Goal: Task Accomplishment & Management: Manage account settings

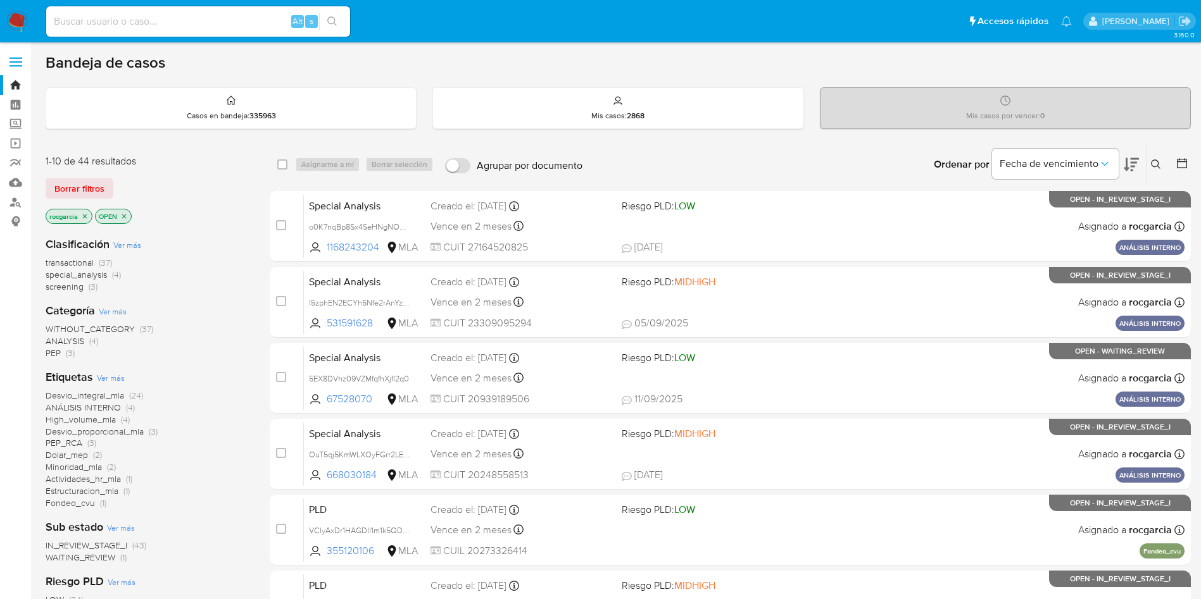
click at [1154, 163] on icon at bounding box center [1156, 165] width 10 height 10
click at [1158, 161] on icon at bounding box center [1156, 165] width 10 height 10
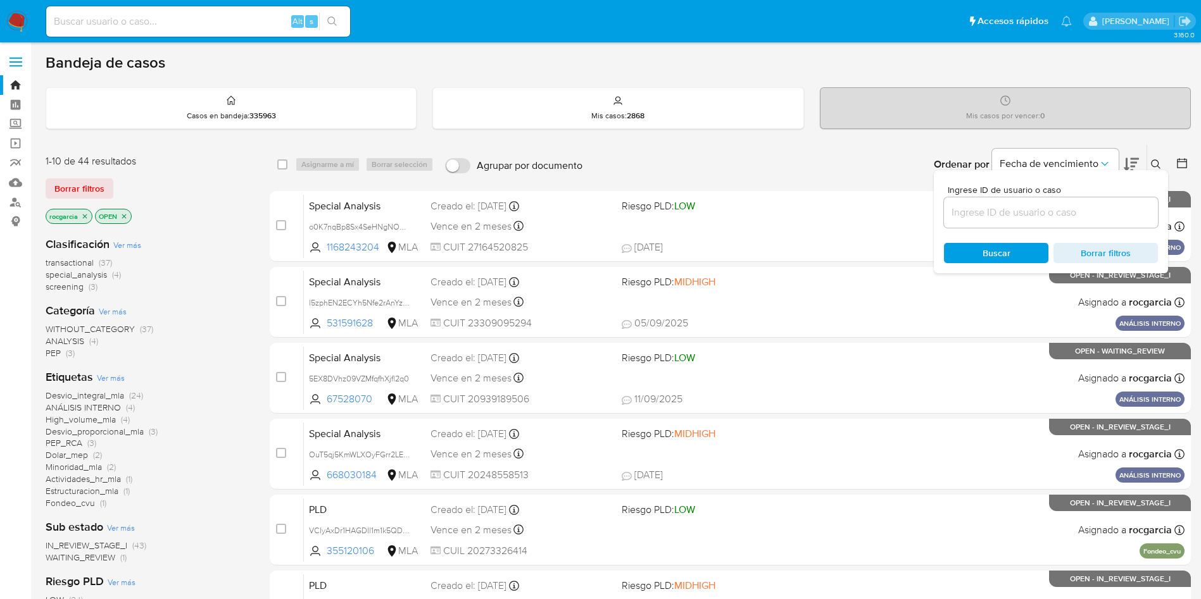
click at [1010, 211] on input at bounding box center [1051, 212] width 214 height 16
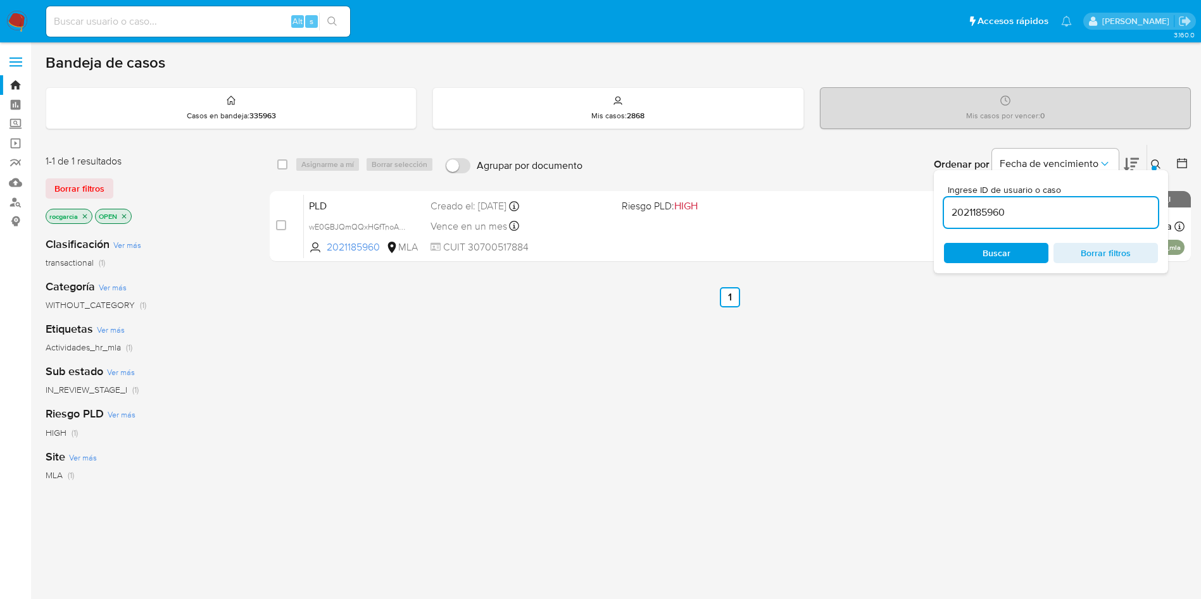
click at [1159, 163] on icon at bounding box center [1156, 165] width 10 height 10
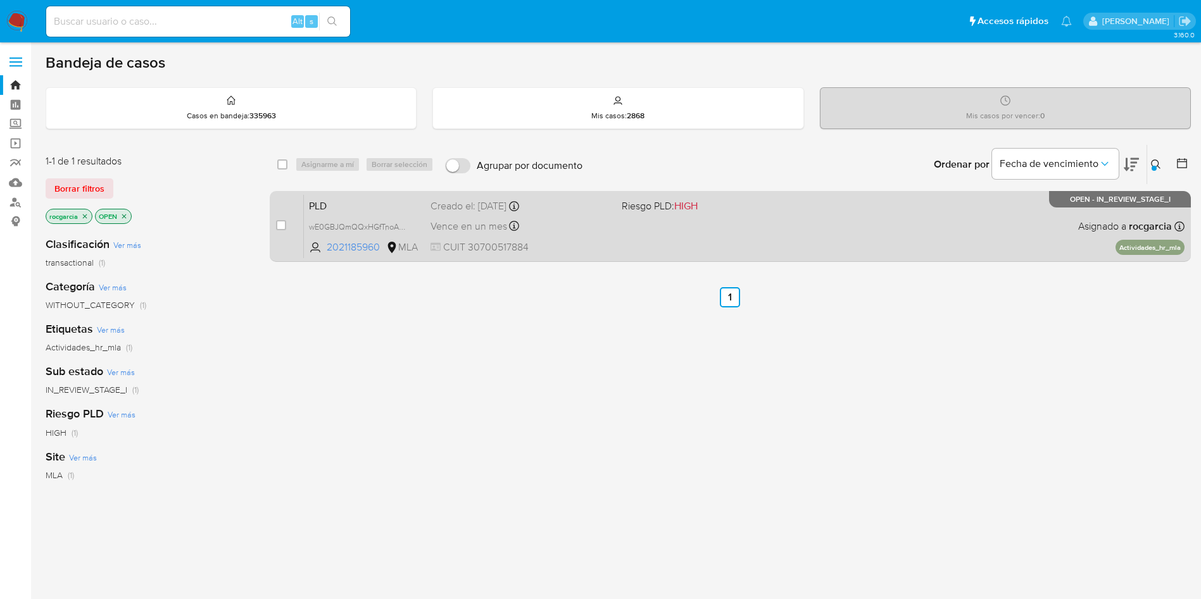
click at [599, 211] on div "Creado el: 12/09/2025 Creado el: 12/09/2025 03:05:02" at bounding box center [520, 206] width 181 height 14
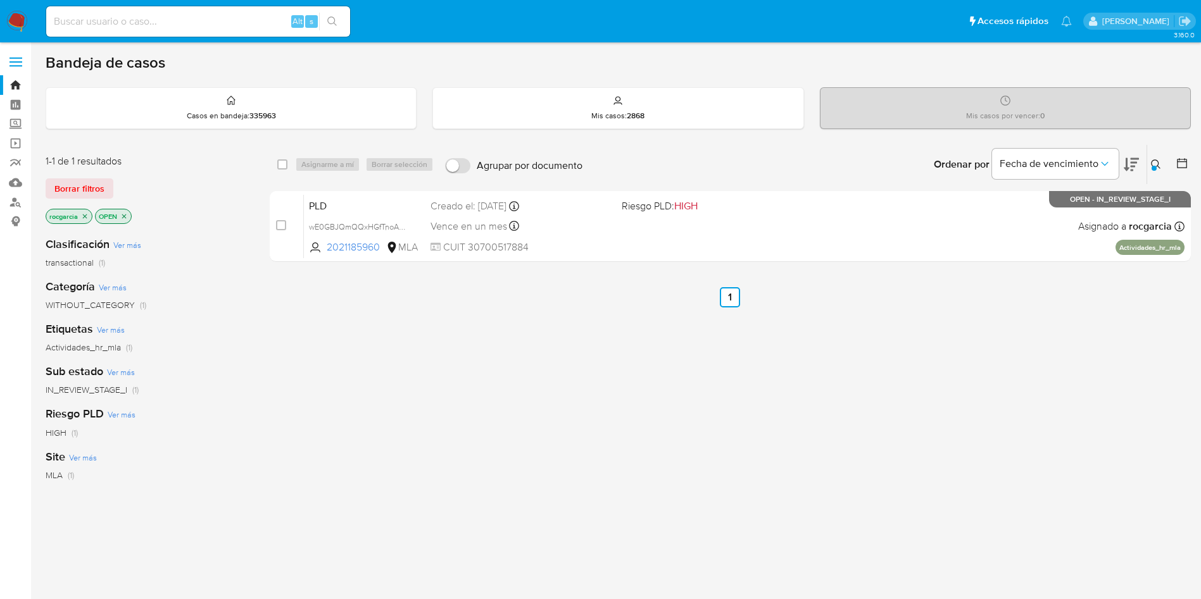
click at [1153, 166] on div at bounding box center [1153, 168] width 5 height 5
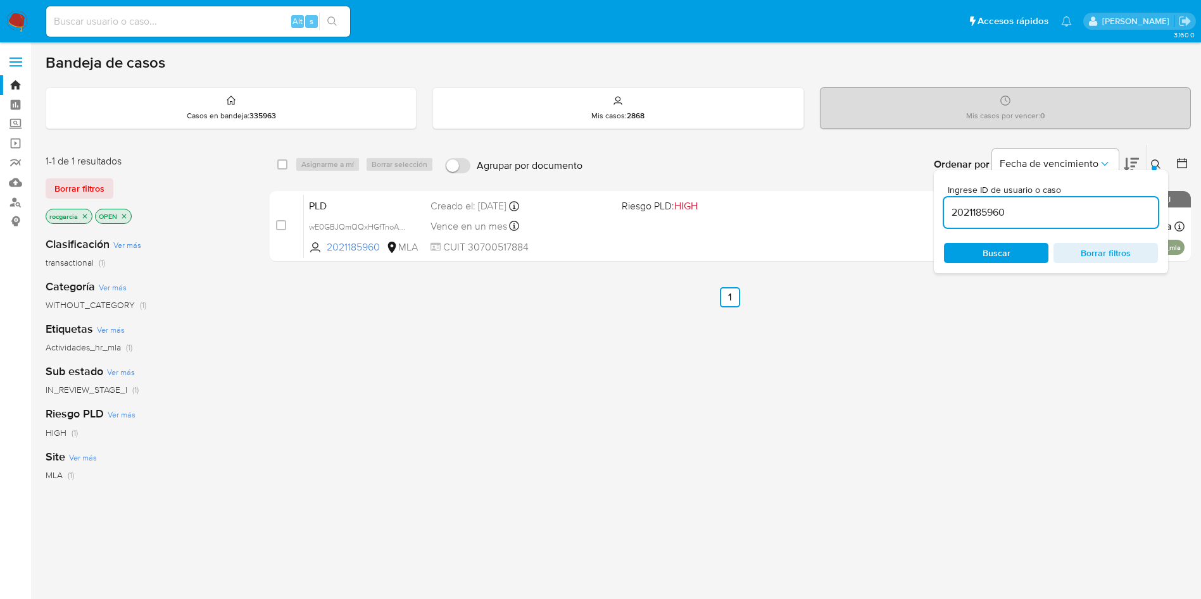
click at [965, 213] on input "2021185960" at bounding box center [1051, 212] width 214 height 16
type input "20100636"
click at [1150, 170] on div "Ingrese ID de usuario o caso 20100636 Buscar Borrar filtros" at bounding box center [1051, 221] width 234 height 103
click at [1155, 157] on button at bounding box center [1157, 164] width 21 height 15
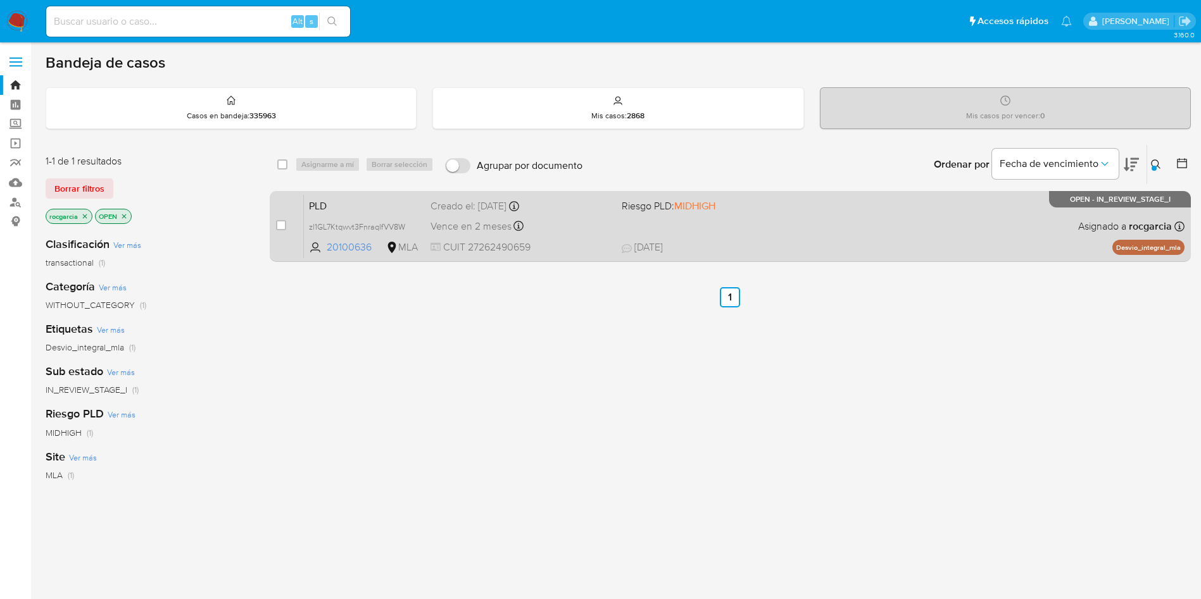
click at [840, 239] on div "PLD zl1GL7Ktqwvt3FnraqlfVV8W 20100636 MLA Riesgo PLD: MIDHIGH Creado el: 12/09/…" at bounding box center [744, 226] width 880 height 64
click at [278, 223] on input "checkbox" at bounding box center [281, 225] width 10 height 10
checkbox input "true"
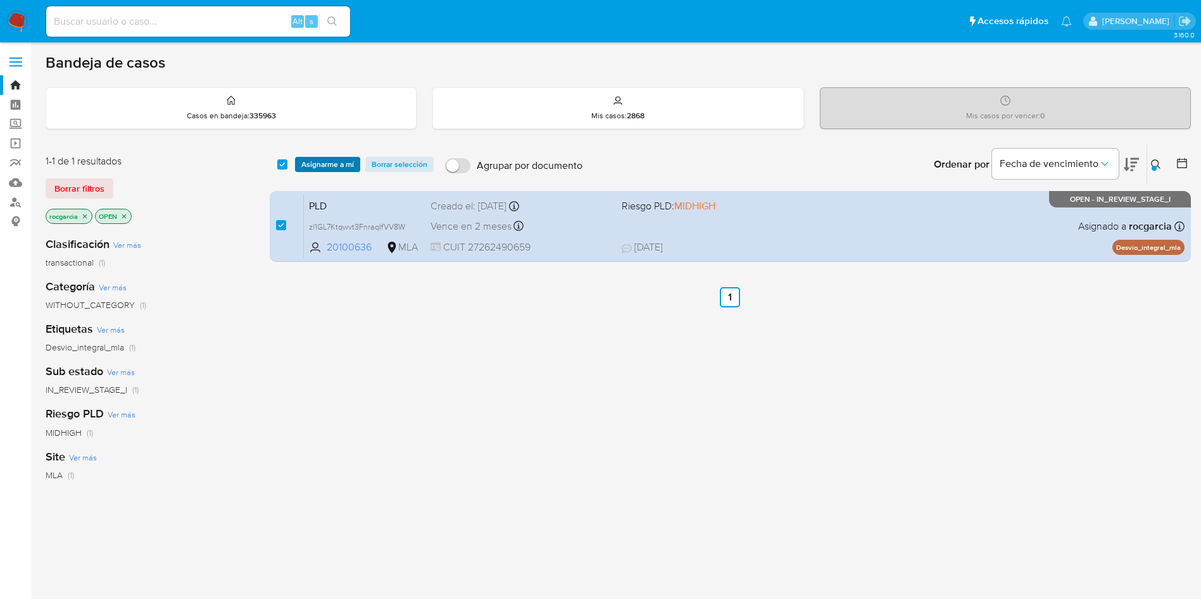
click at [318, 168] on span "Asignarme a mí" at bounding box center [327, 164] width 53 height 13
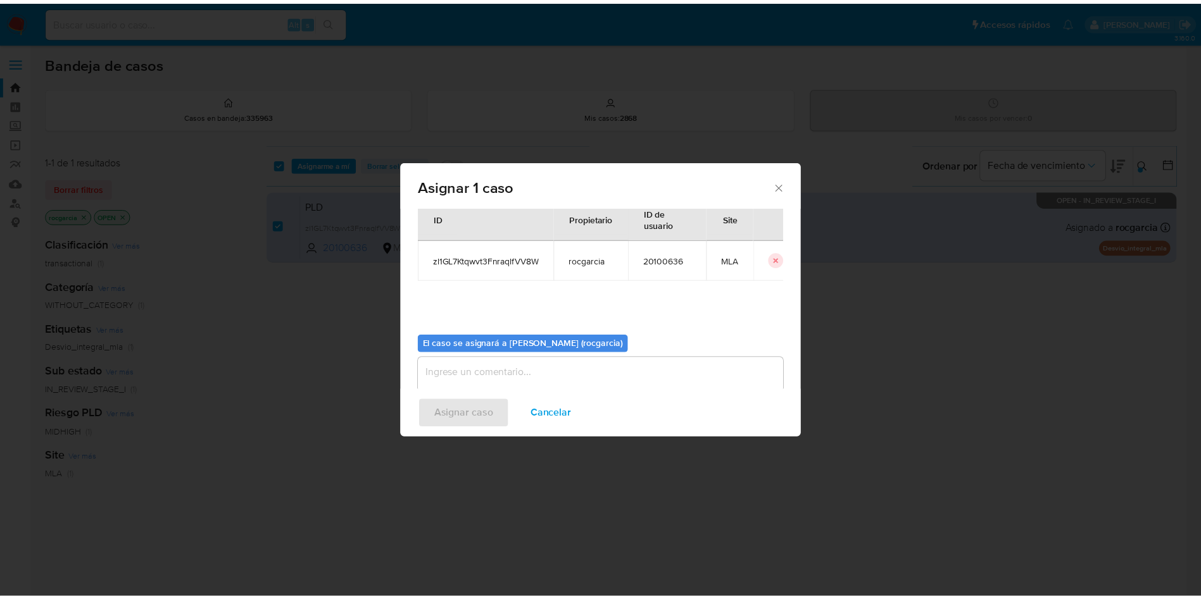
scroll to position [66, 0]
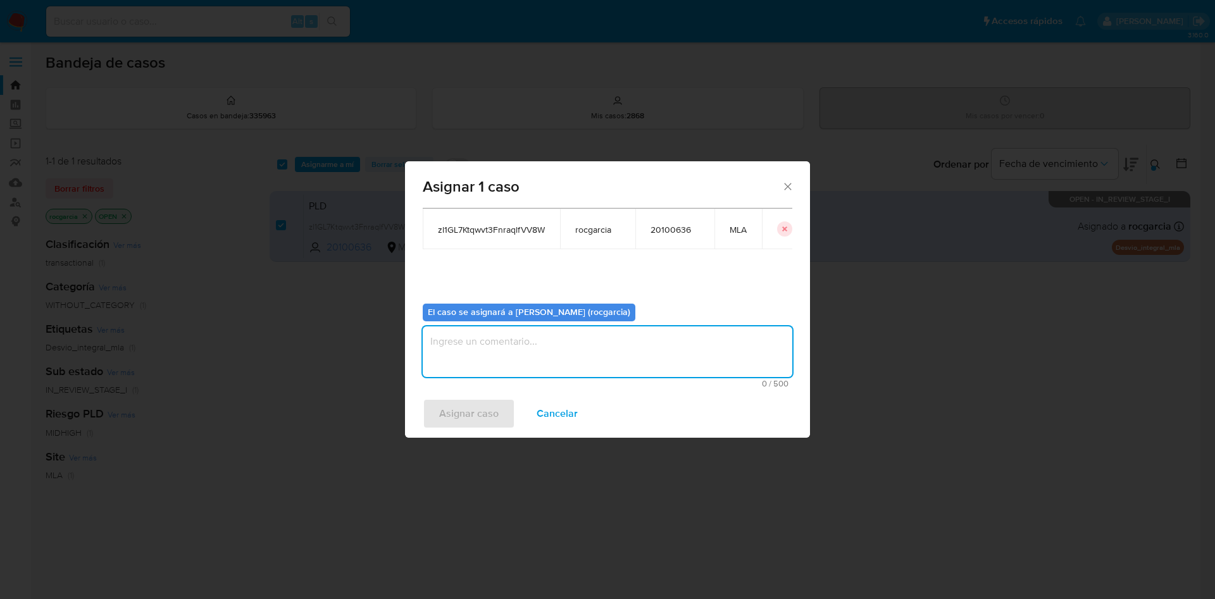
click at [502, 350] on textarea "assign-modal" at bounding box center [608, 352] width 370 height 51
click at [470, 413] on span "Asignar caso" at bounding box center [469, 414] width 60 height 28
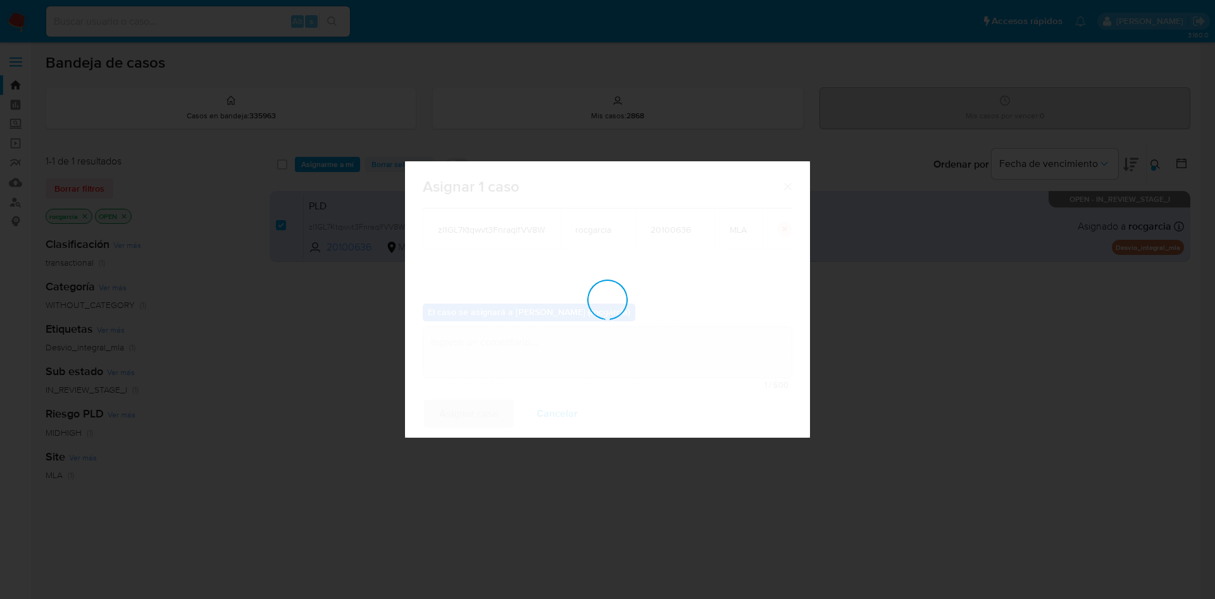
checkbox input "false"
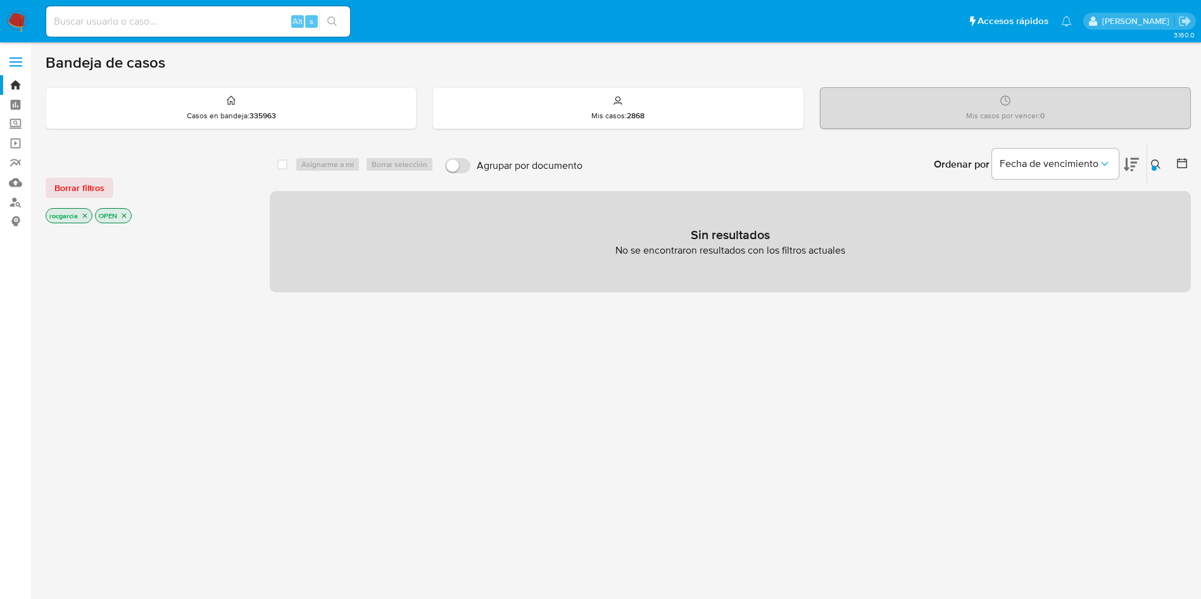
click at [1153, 163] on icon at bounding box center [1156, 165] width 10 height 10
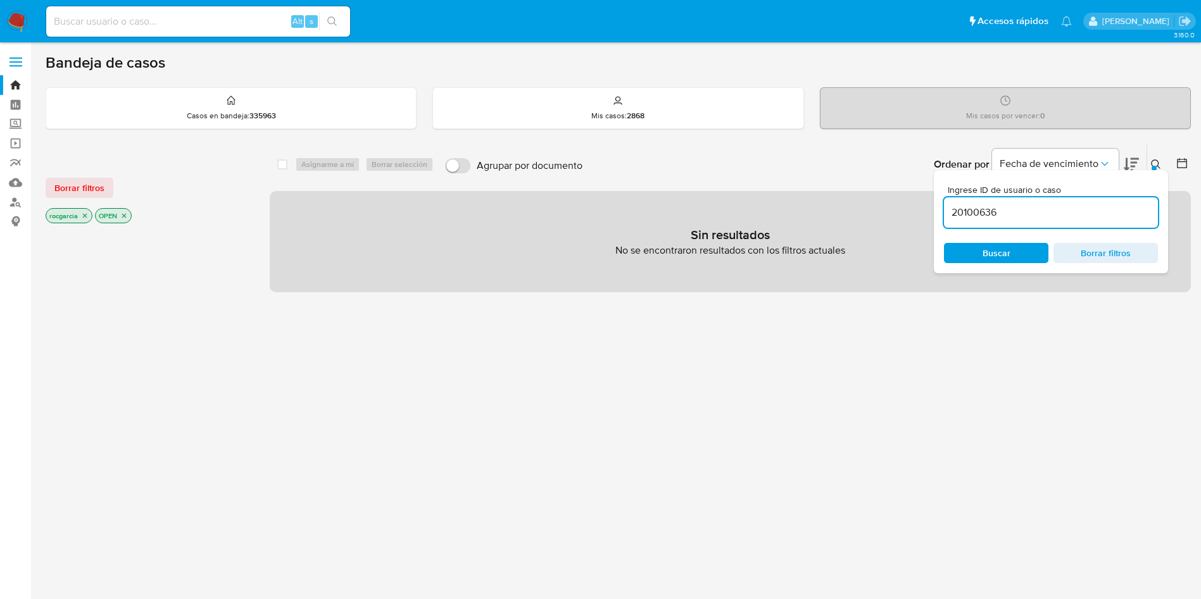
click at [953, 217] on input "20100636" at bounding box center [1051, 212] width 214 height 16
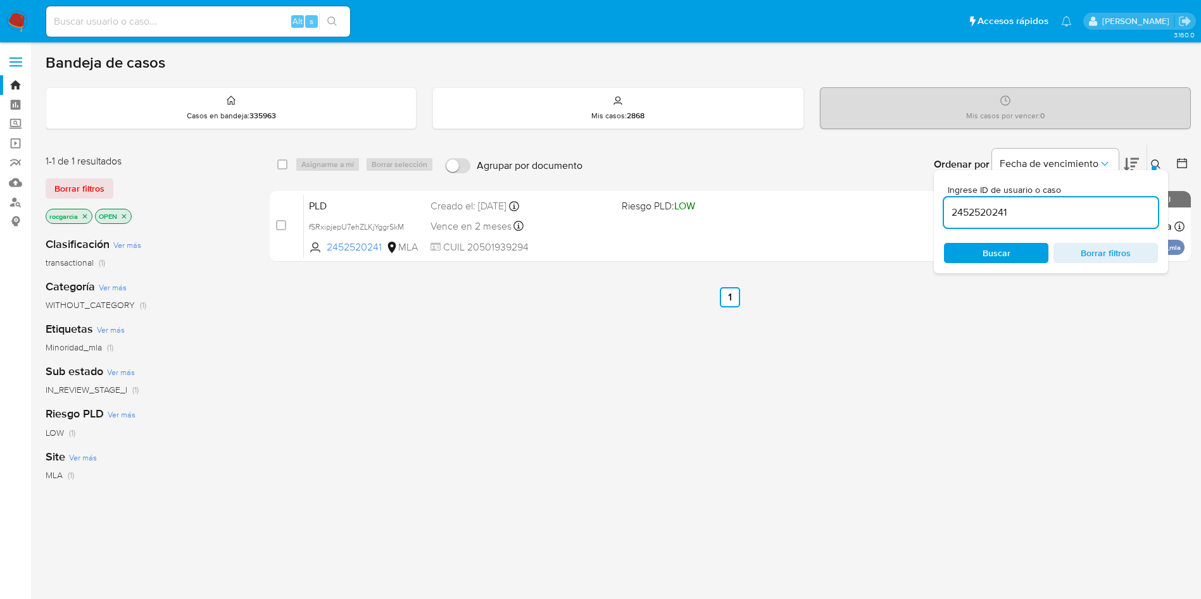
click at [1151, 168] on div at bounding box center [1153, 168] width 5 height 5
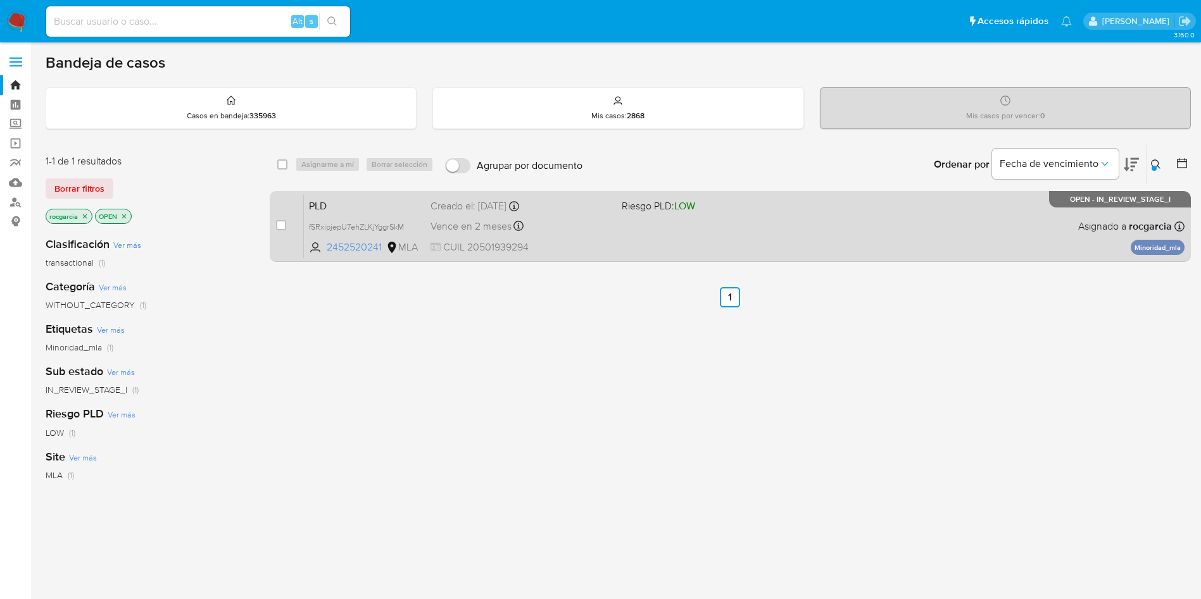
click at [686, 239] on div "PLD fSRxipjepU7ehZLKjYggrSkM 2452520241 MLA Riesgo PLD: LOW Creado el: 12/09/20…" at bounding box center [744, 226] width 880 height 64
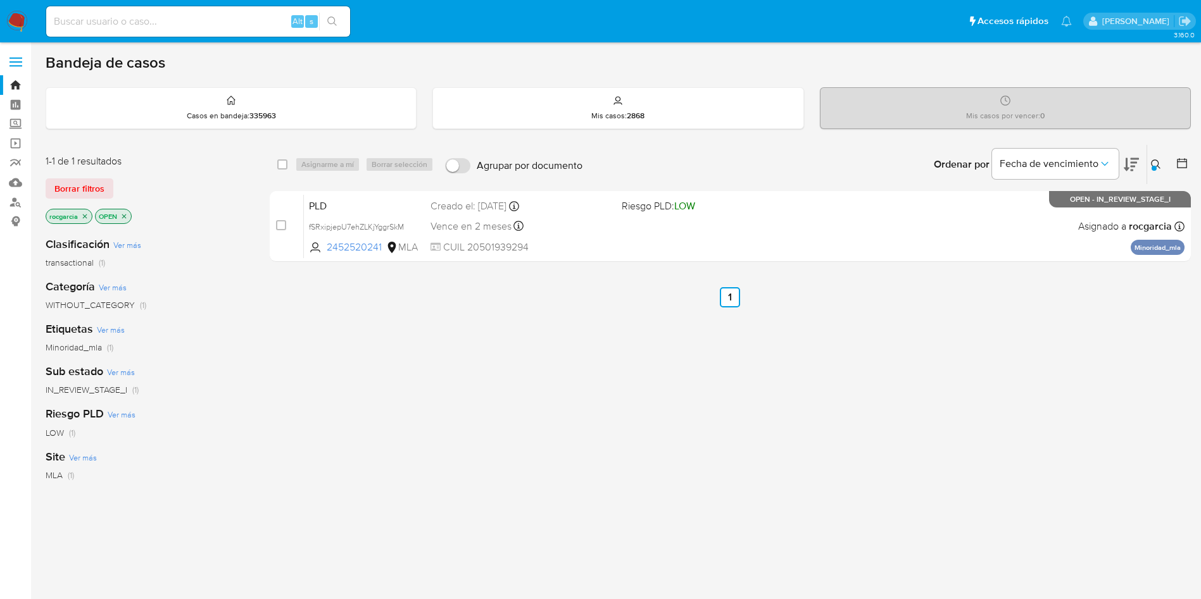
click at [1158, 160] on icon at bounding box center [1156, 165] width 10 height 10
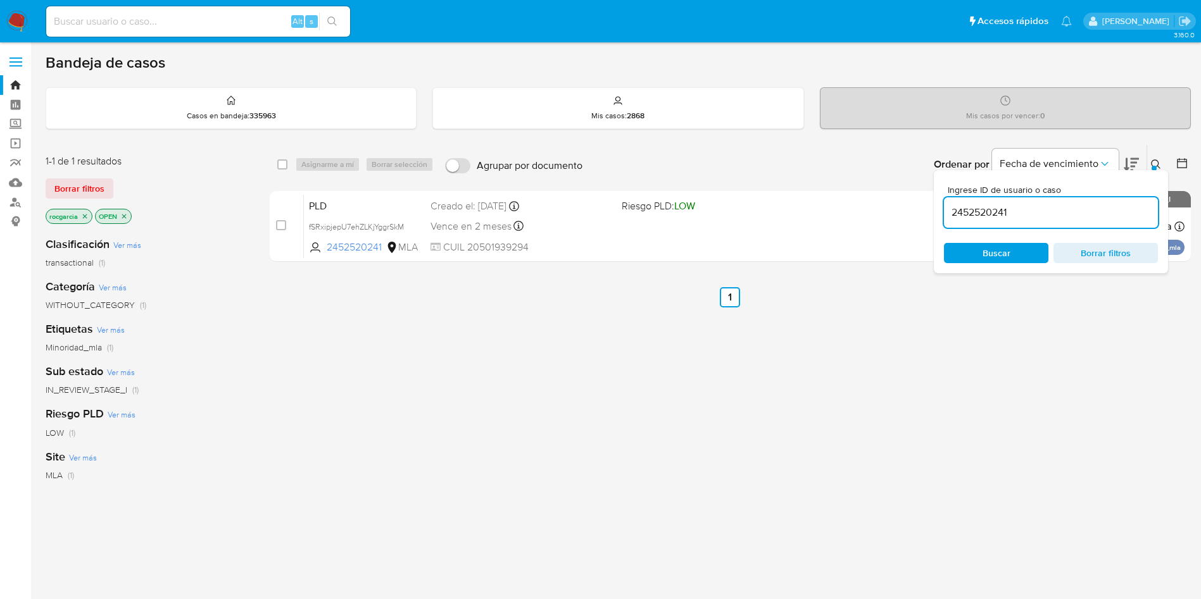
click at [996, 216] on input "2452520241" at bounding box center [1051, 212] width 214 height 16
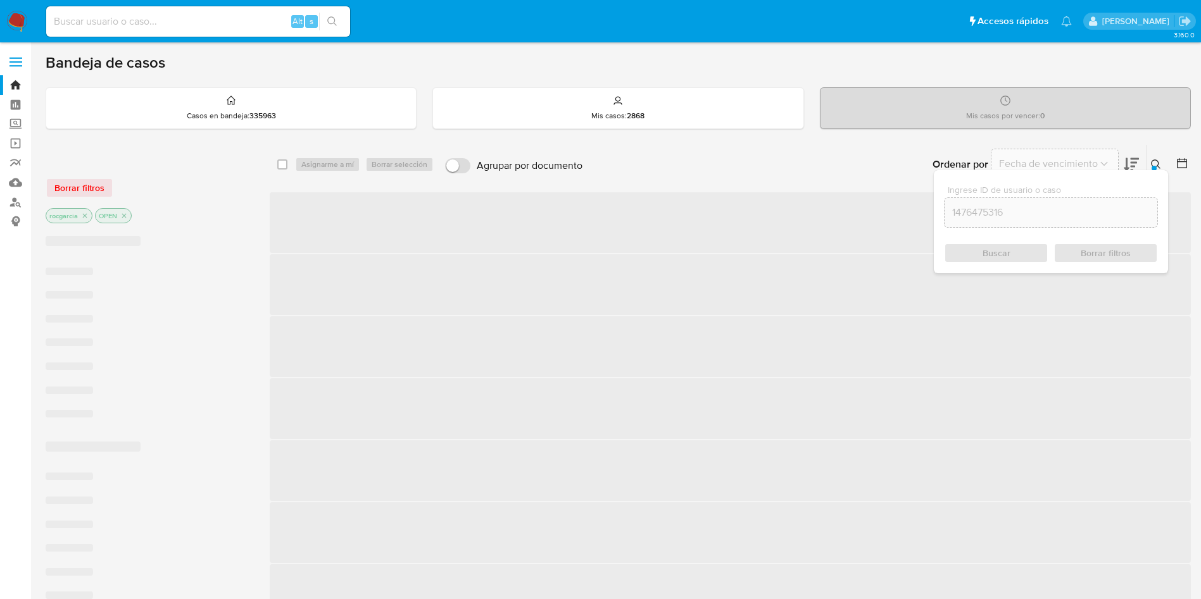
click at [1156, 163] on icon at bounding box center [1156, 165] width 10 height 10
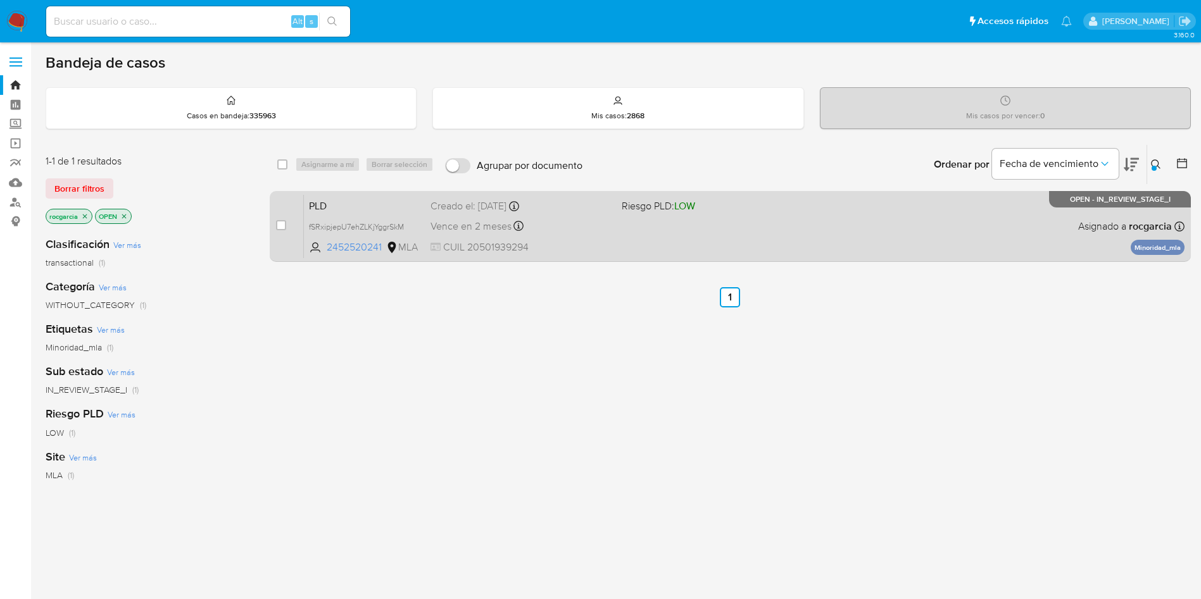
click at [779, 219] on div "PLD fSRxipjepU7ehZLKjYggrSkM 2452520241 MLA Riesgo PLD: LOW Creado el: 12/09/20…" at bounding box center [744, 226] width 880 height 64
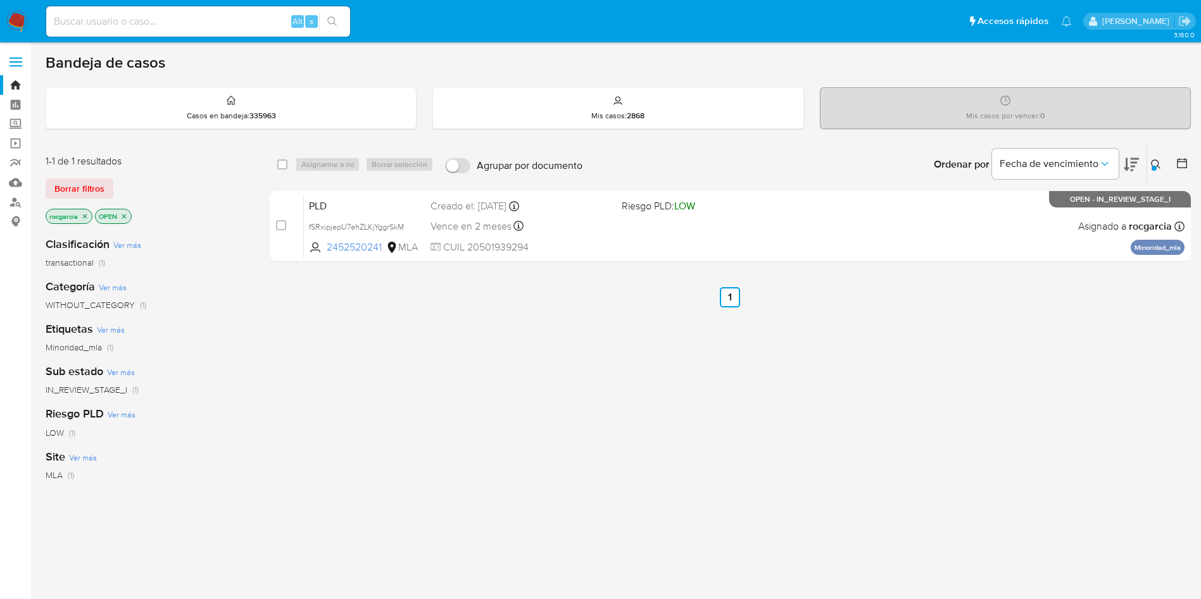
click at [1156, 160] on icon at bounding box center [1155, 164] width 9 height 9
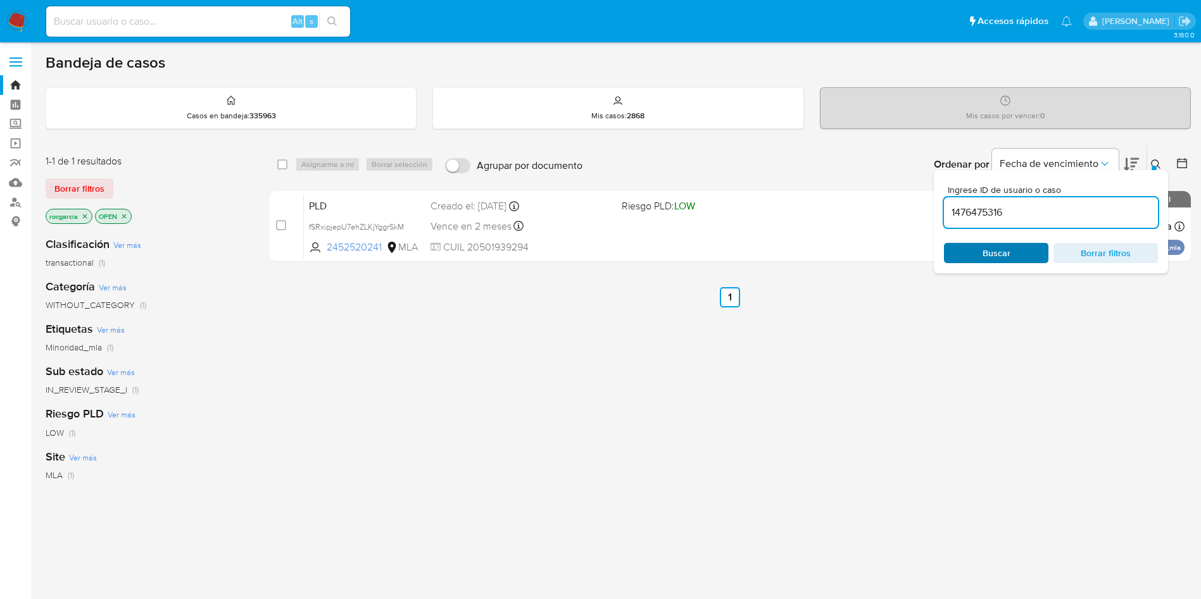
click at [1013, 244] on span "Buscar" at bounding box center [996, 253] width 87 height 18
click at [1156, 163] on icon at bounding box center [1156, 165] width 10 height 10
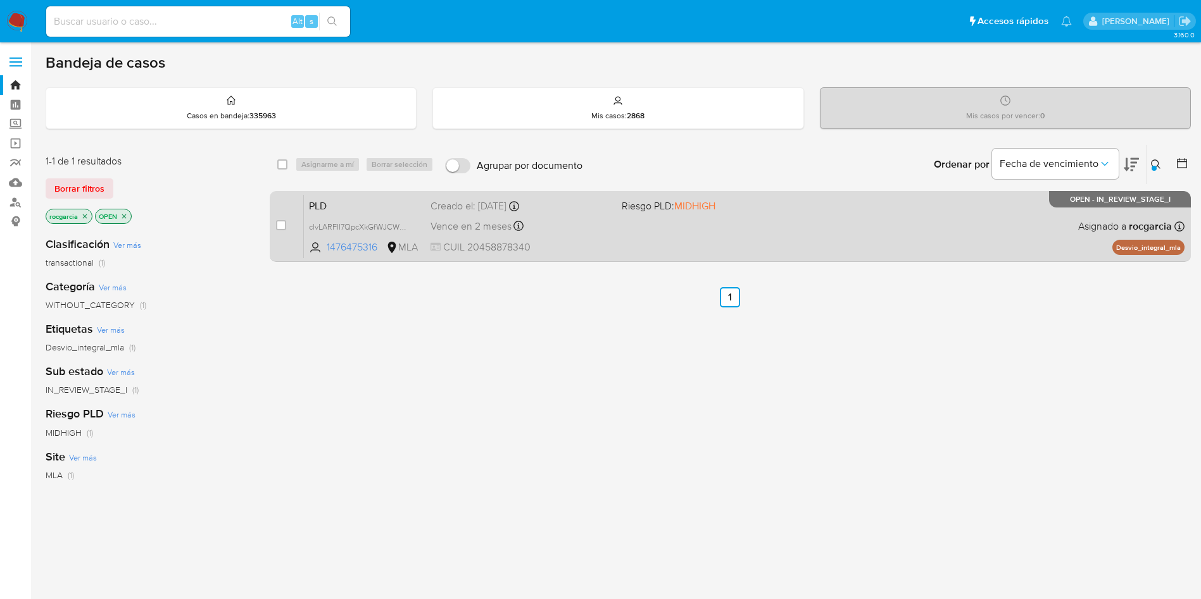
click at [631, 235] on div "PLD clvLARFIl7QpcXkGfWJCWMBD 1476475316 MLA Riesgo PLD: MIDHIGH Creado el: 12/0…" at bounding box center [744, 226] width 880 height 64
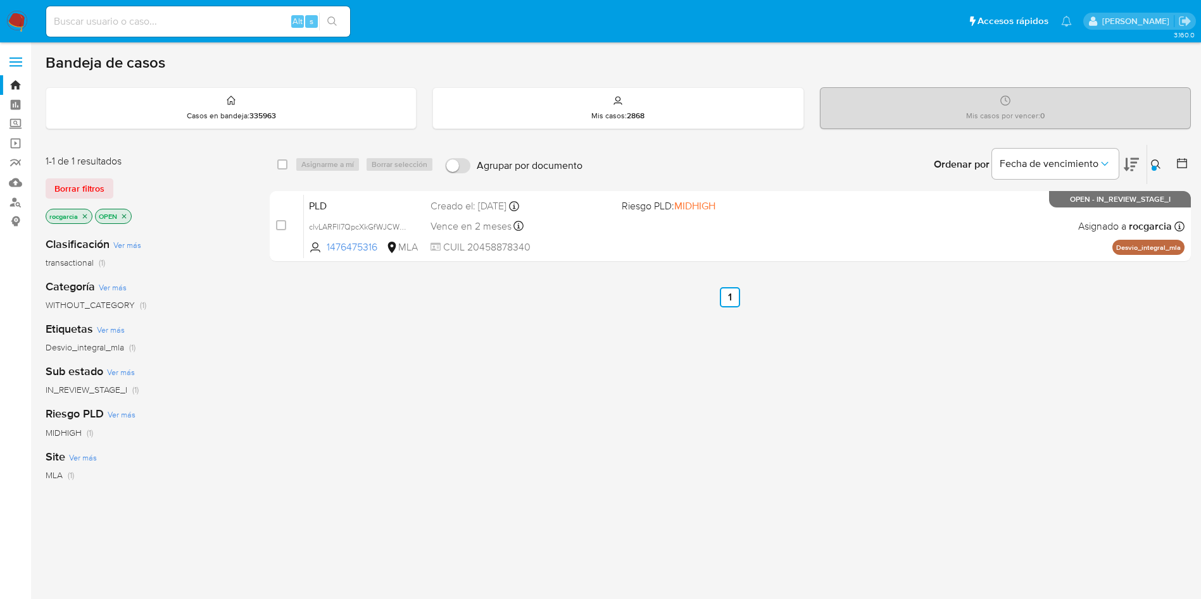
click at [1153, 170] on div at bounding box center [1153, 168] width 5 height 5
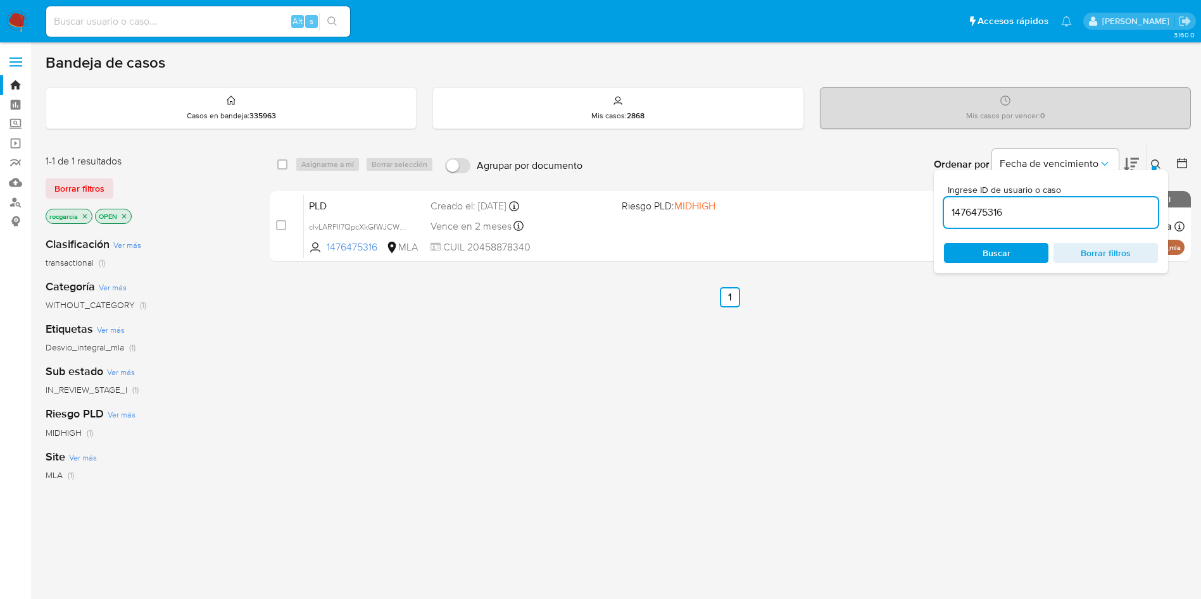
click at [966, 214] on input "1476475316" at bounding box center [1051, 212] width 214 height 16
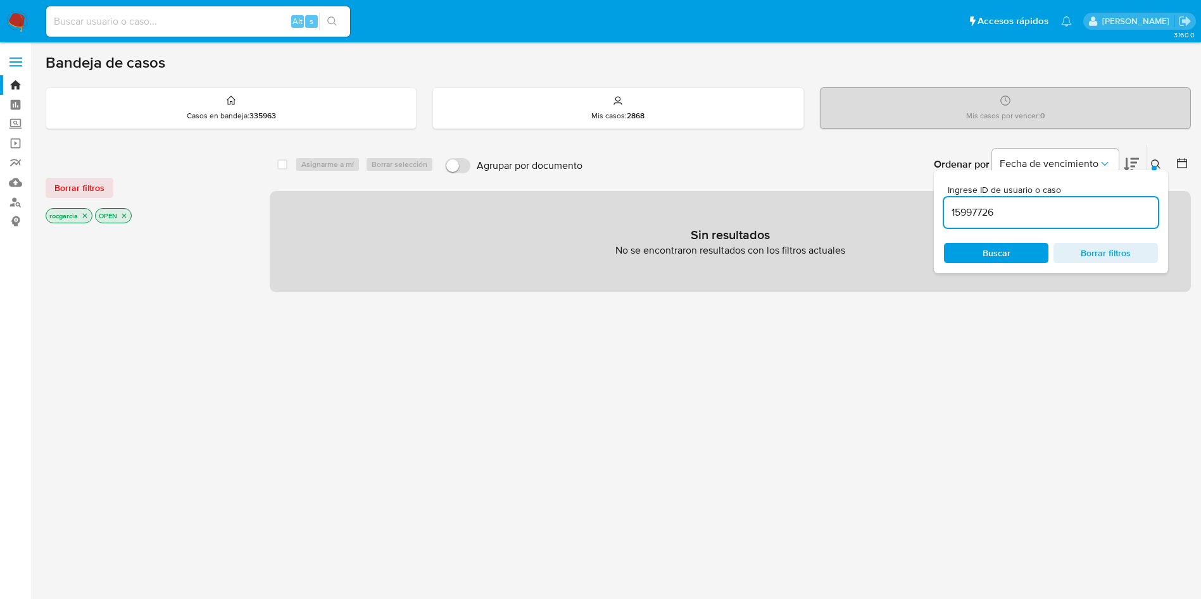
click at [1006, 251] on span "Buscar" at bounding box center [996, 253] width 28 height 20
click at [1163, 160] on button at bounding box center [1157, 164] width 21 height 15
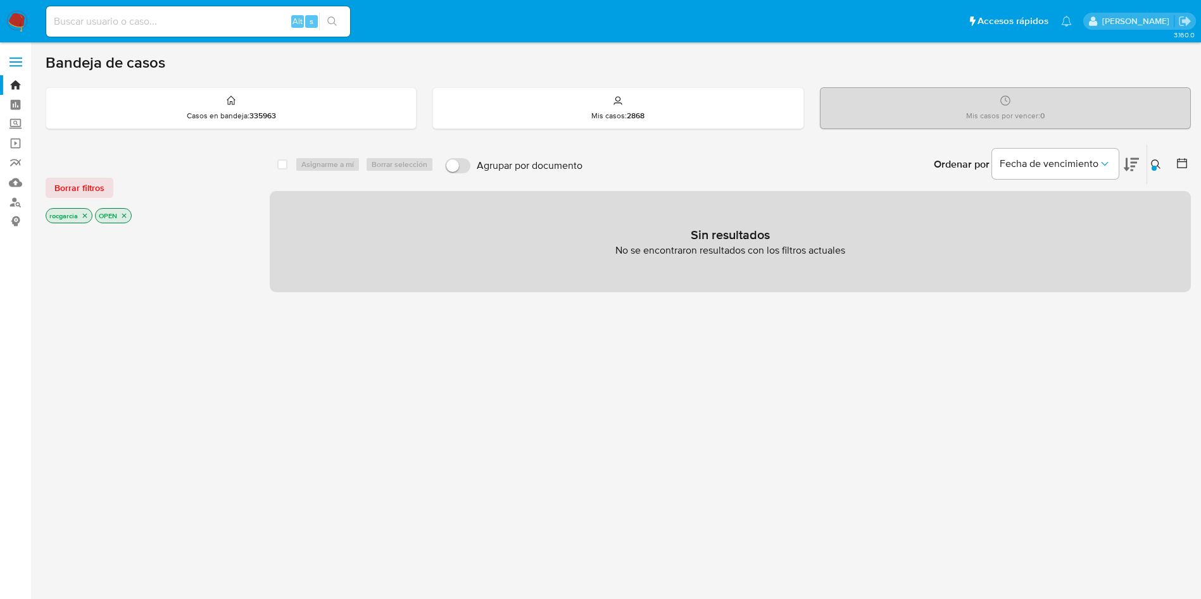
click at [1158, 162] on icon at bounding box center [1156, 165] width 10 height 10
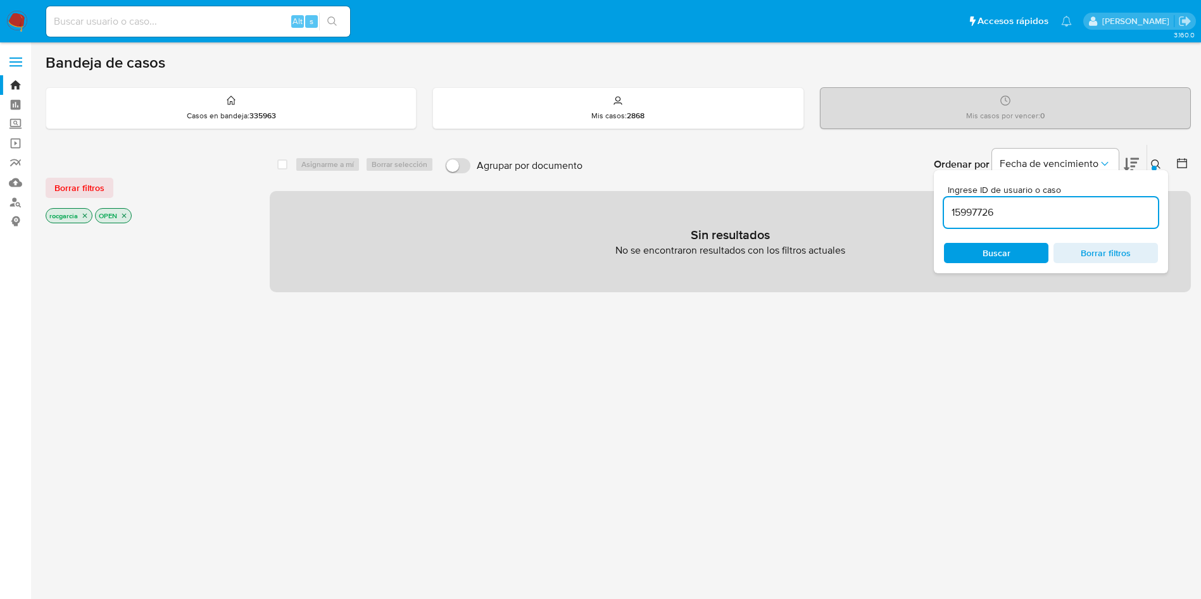
click at [971, 213] on input "15997726" at bounding box center [1051, 212] width 214 height 16
click at [1013, 206] on input "1593551201067726" at bounding box center [1051, 212] width 214 height 16
paste input "35512010"
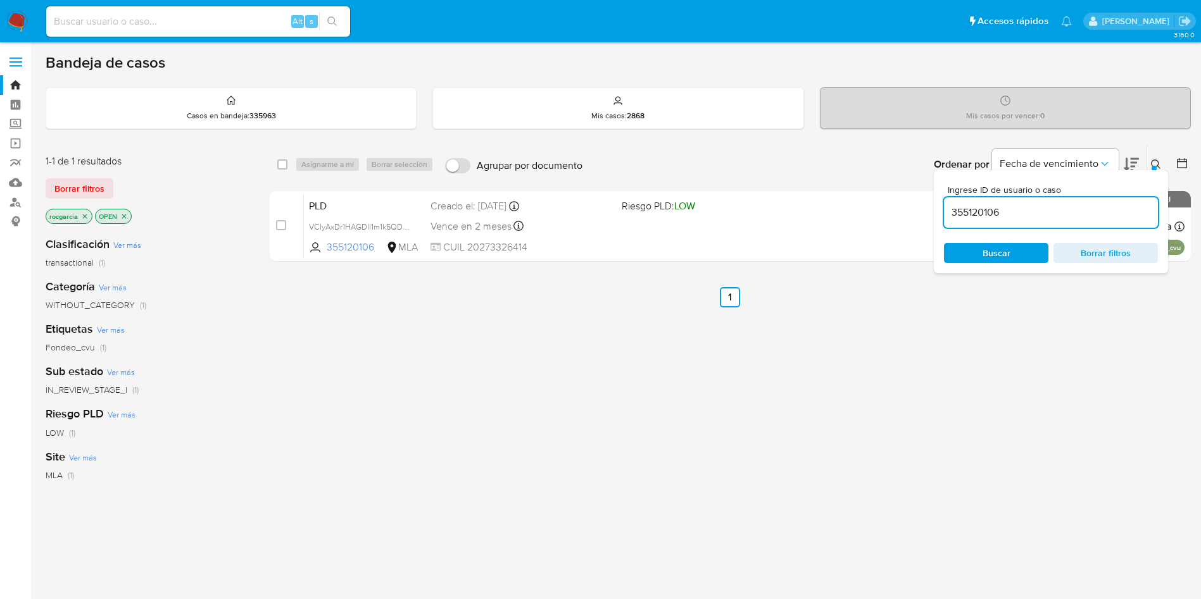
click at [1151, 168] on icon at bounding box center [1156, 165] width 10 height 10
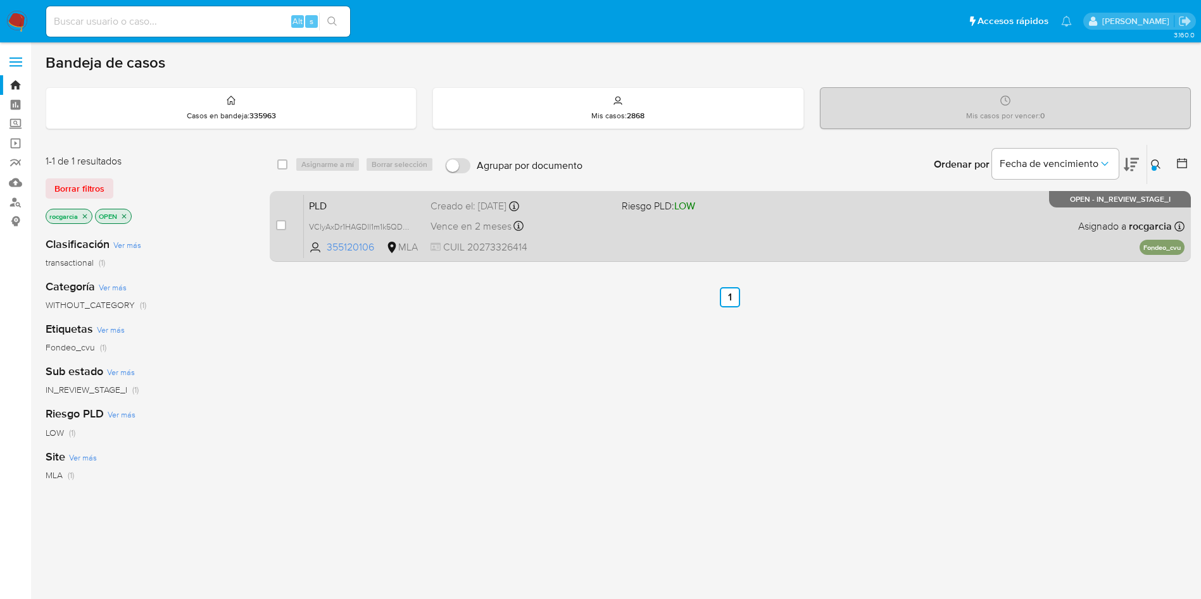
click at [826, 204] on div "PLD VClyAxDr1HAGDll1m1k5QDU3 355120106 MLA Riesgo PLD: LOW Creado el: 12/09/202…" at bounding box center [744, 226] width 880 height 64
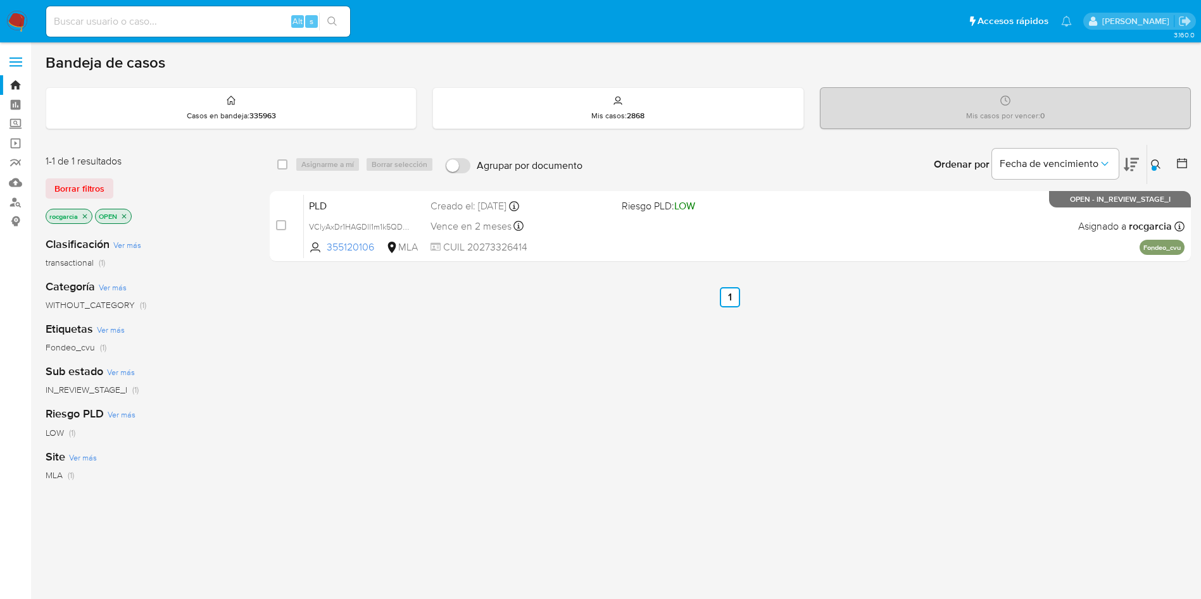
click at [1152, 168] on div at bounding box center [1153, 168] width 5 height 5
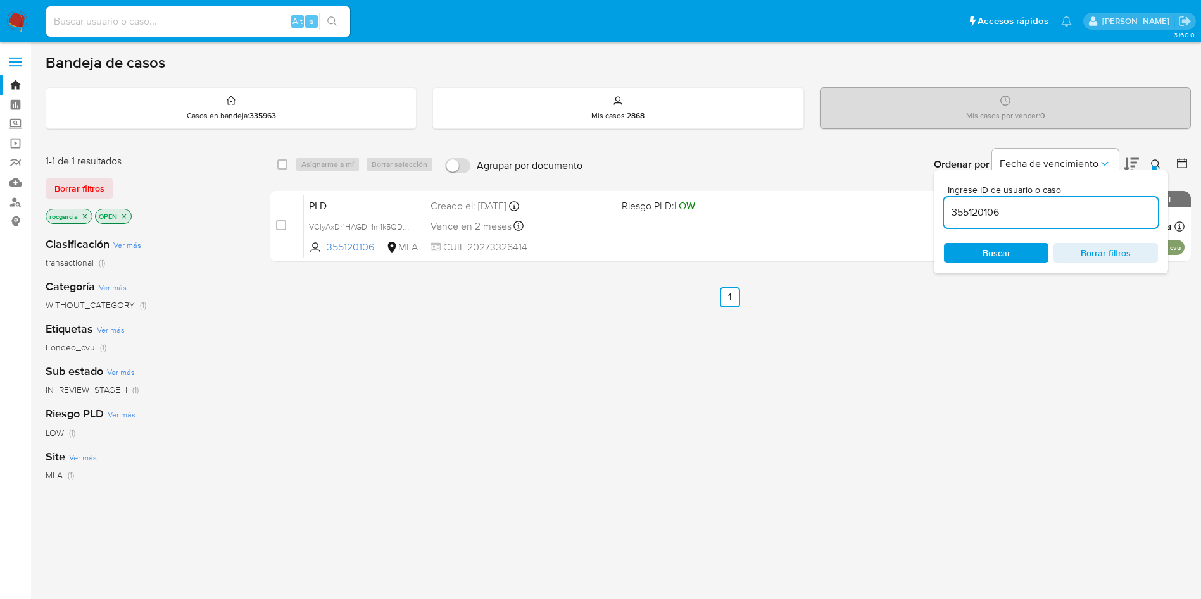
click at [984, 213] on input "355120106" at bounding box center [1051, 212] width 214 height 16
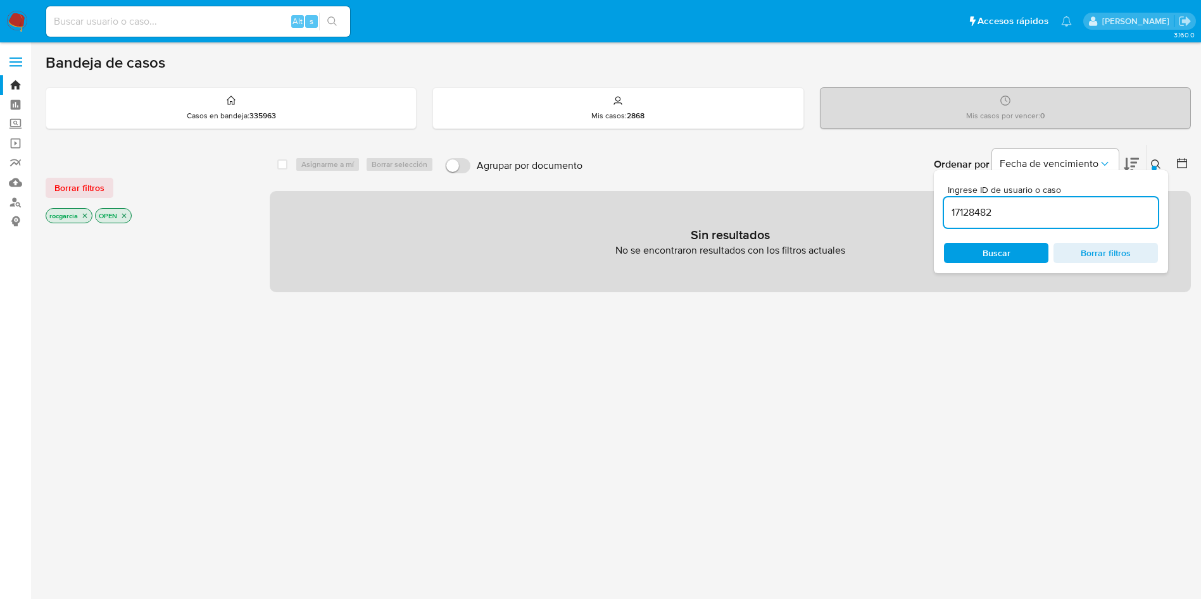
click at [1152, 164] on icon at bounding box center [1156, 165] width 10 height 10
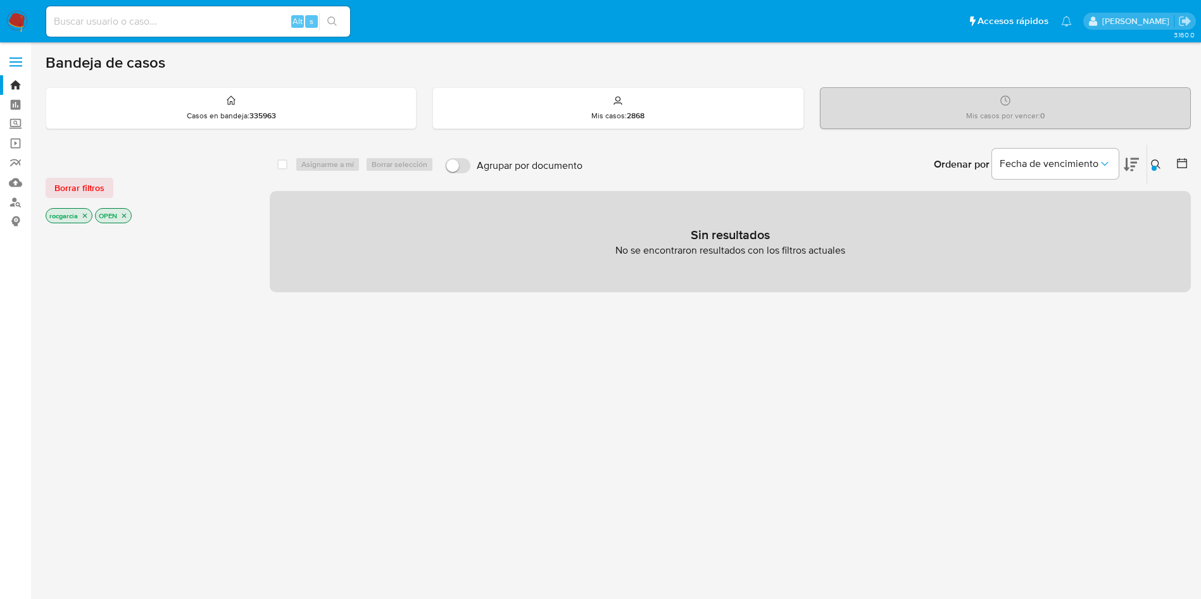
click at [1157, 154] on div "Ingrese ID de usuario o caso 17128482 Buscar Borrar filtros" at bounding box center [1157, 164] width 22 height 39
click at [1159, 165] on icon at bounding box center [1156, 165] width 10 height 10
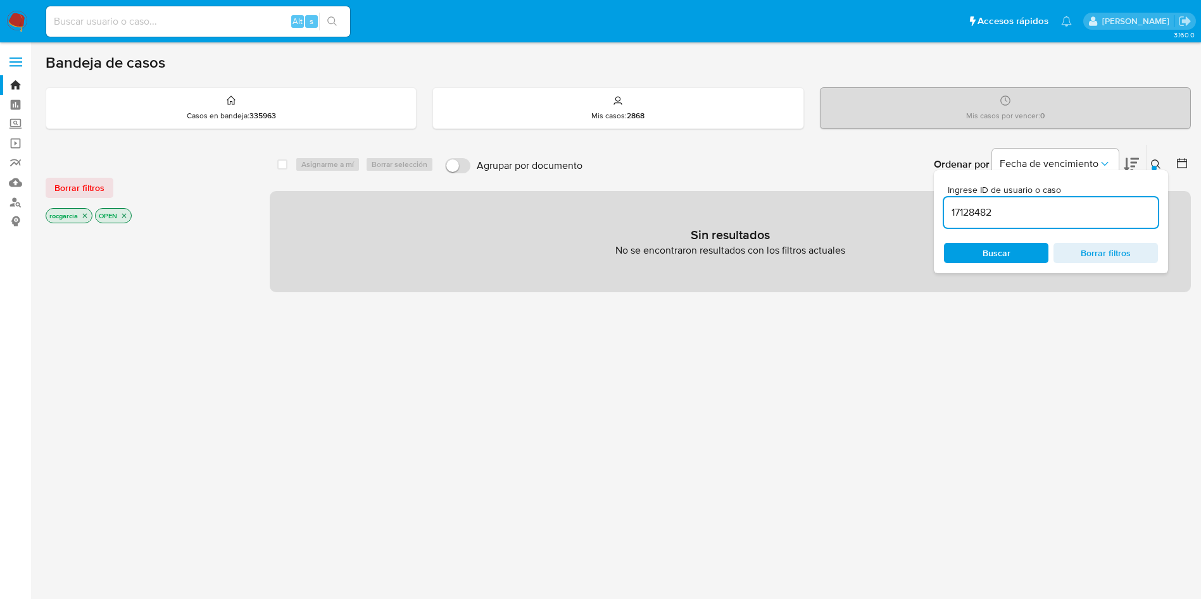
click at [955, 213] on input "17128482" at bounding box center [1051, 212] width 214 height 16
type input "78850433"
click at [984, 244] on span "Buscar" at bounding box center [996, 253] width 28 height 20
click at [172, 22] on input at bounding box center [198, 21] width 304 height 16
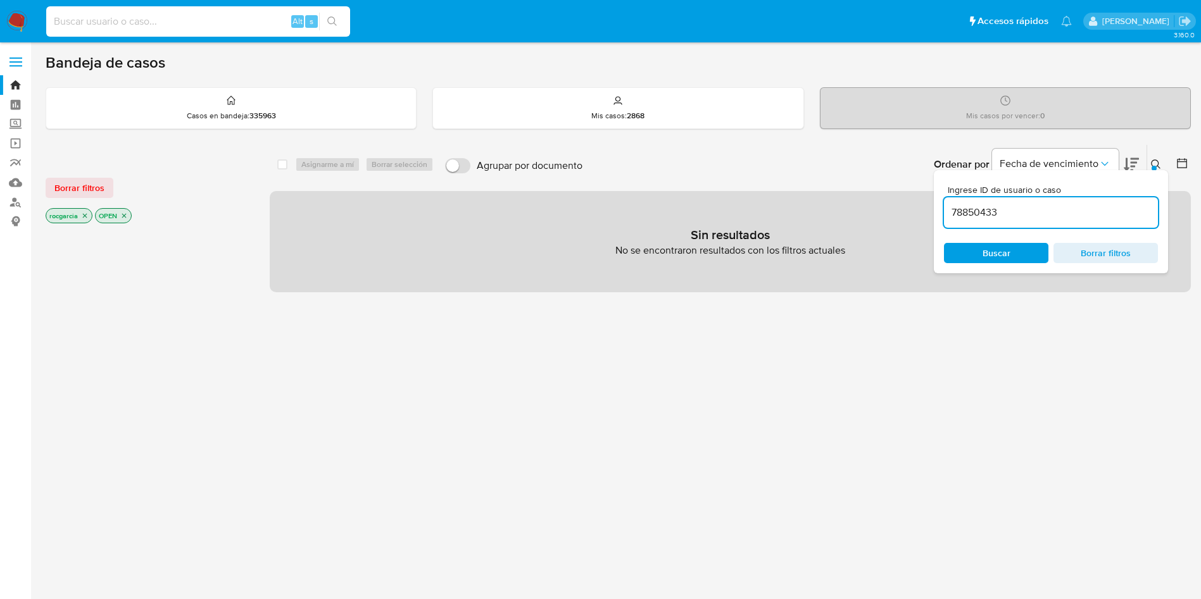
paste input "78850433"
type input "78850433"
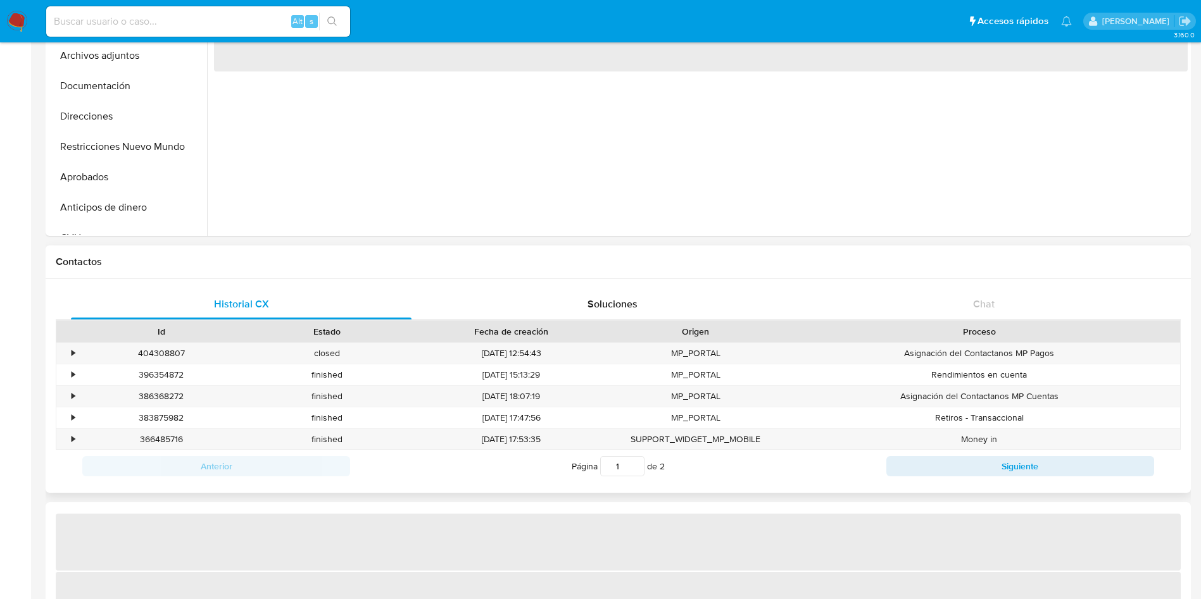
scroll to position [163, 0]
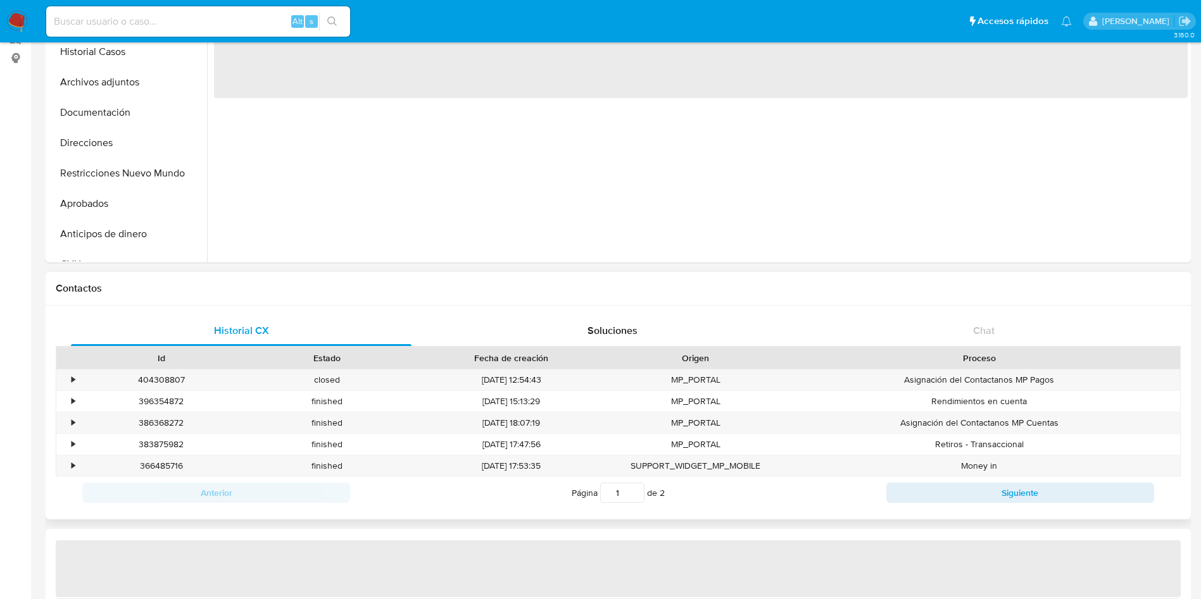
select select "10"
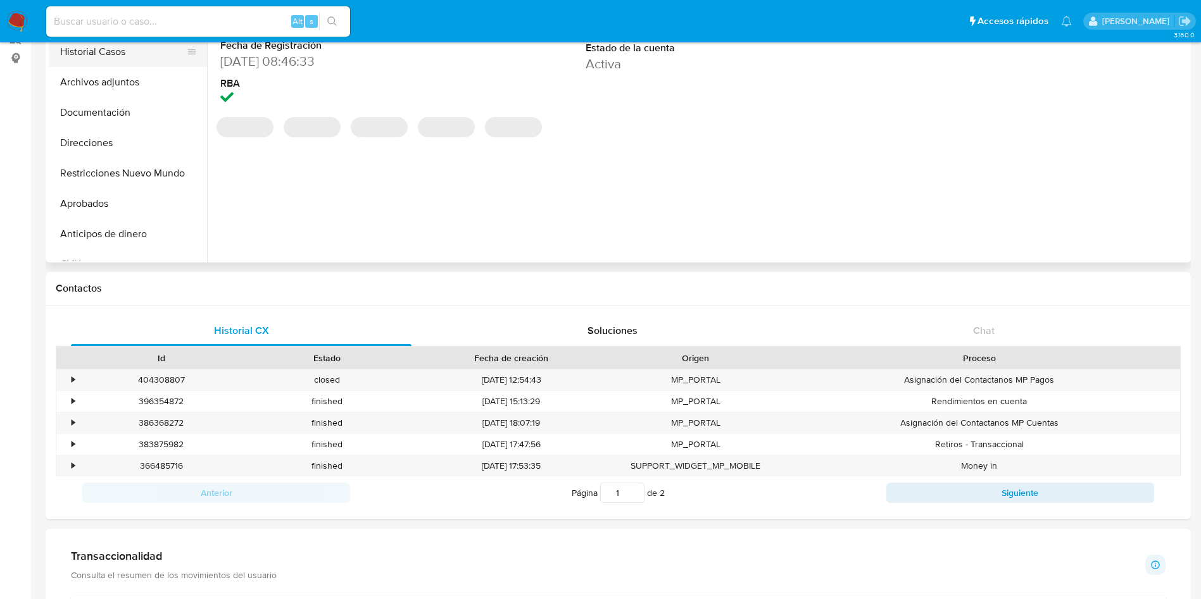
scroll to position [0, 0]
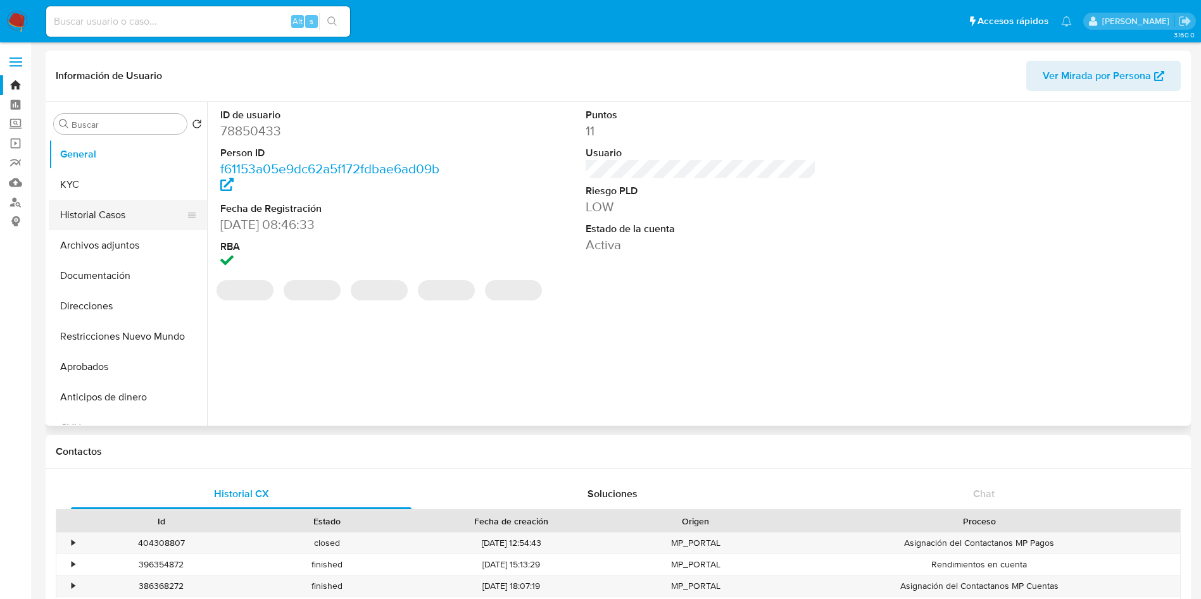
click at [94, 211] on button "Historial Casos" at bounding box center [123, 215] width 148 height 30
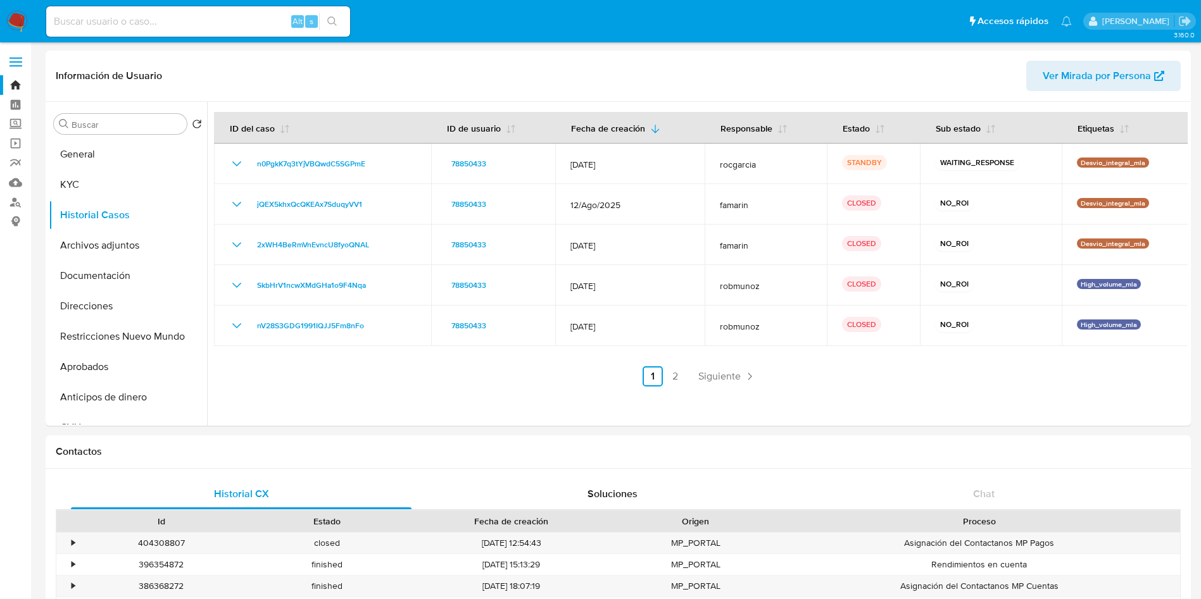
click at [18, 20] on img at bounding box center [17, 22] width 22 height 22
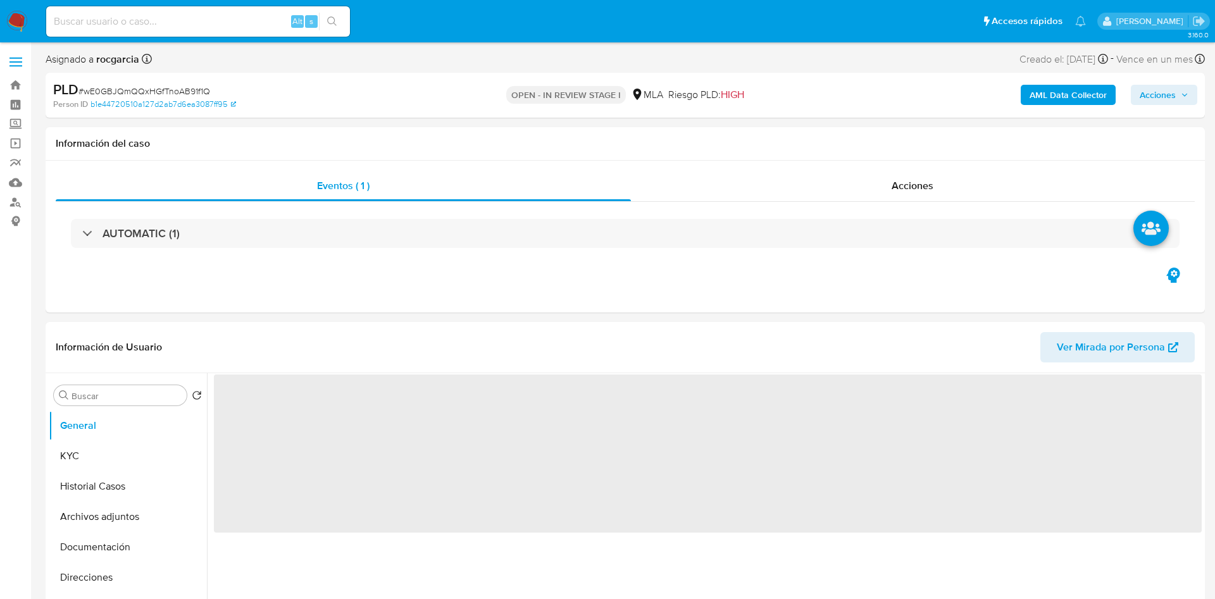
select select "10"
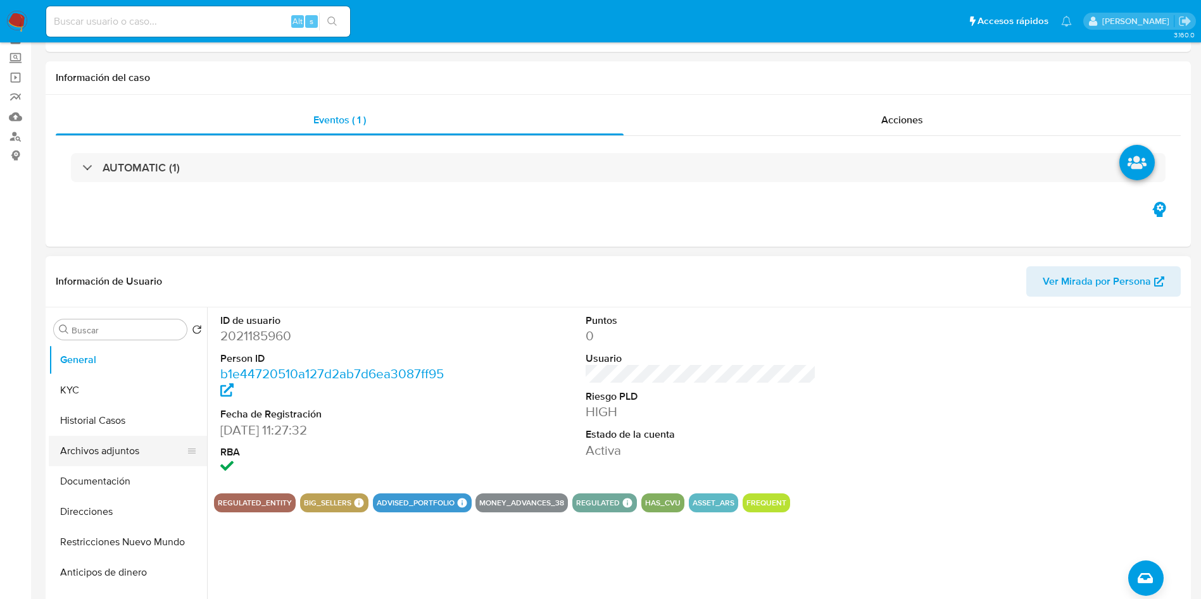
scroll to position [95, 0]
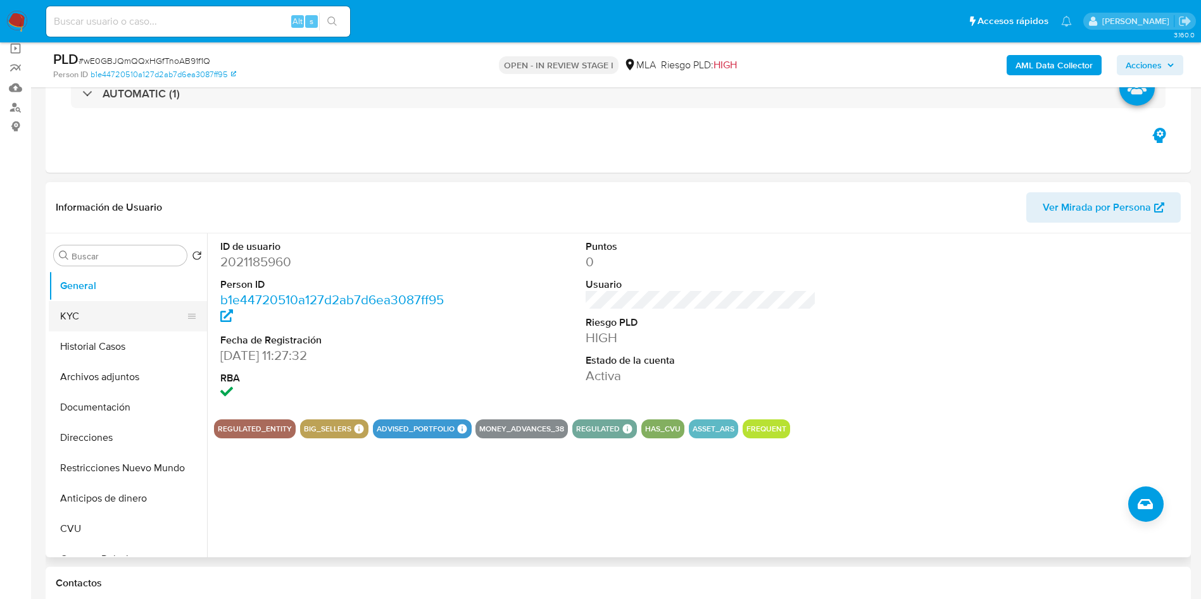
click at [108, 325] on button "KYC" at bounding box center [123, 316] width 148 height 30
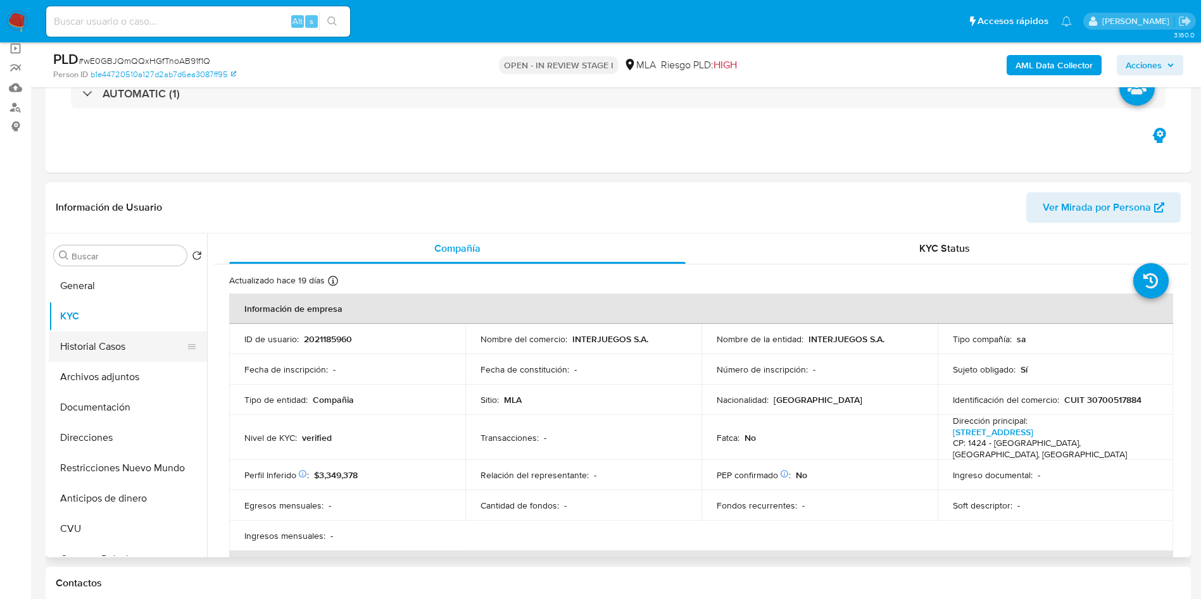
click at [120, 351] on button "Historial Casos" at bounding box center [123, 347] width 148 height 30
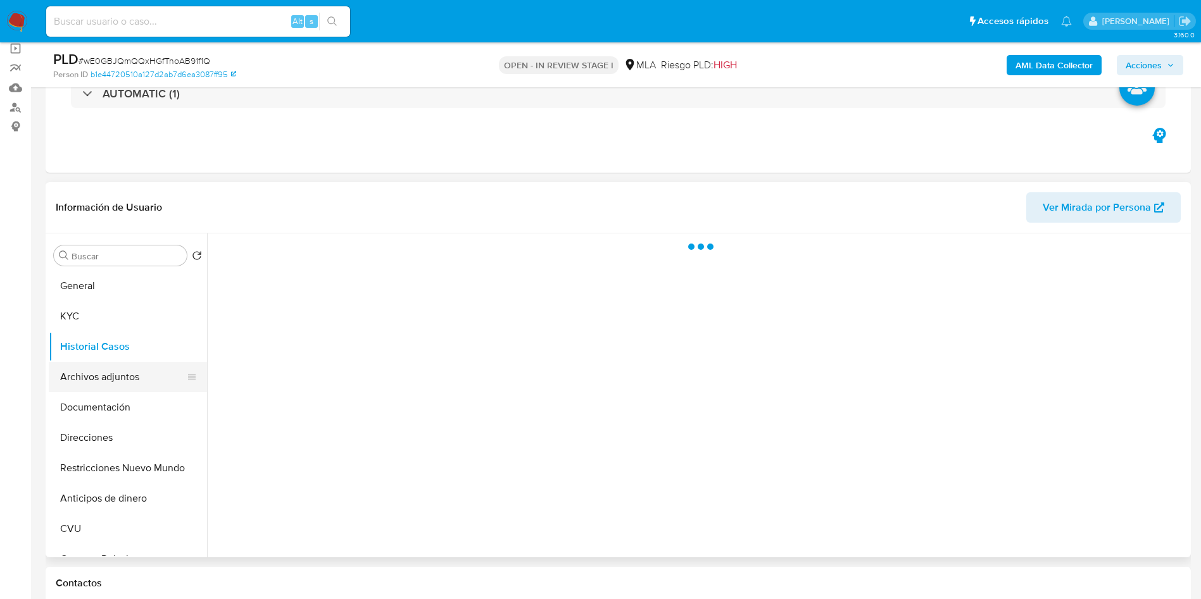
click at [120, 375] on button "Archivos adjuntos" at bounding box center [123, 377] width 148 height 30
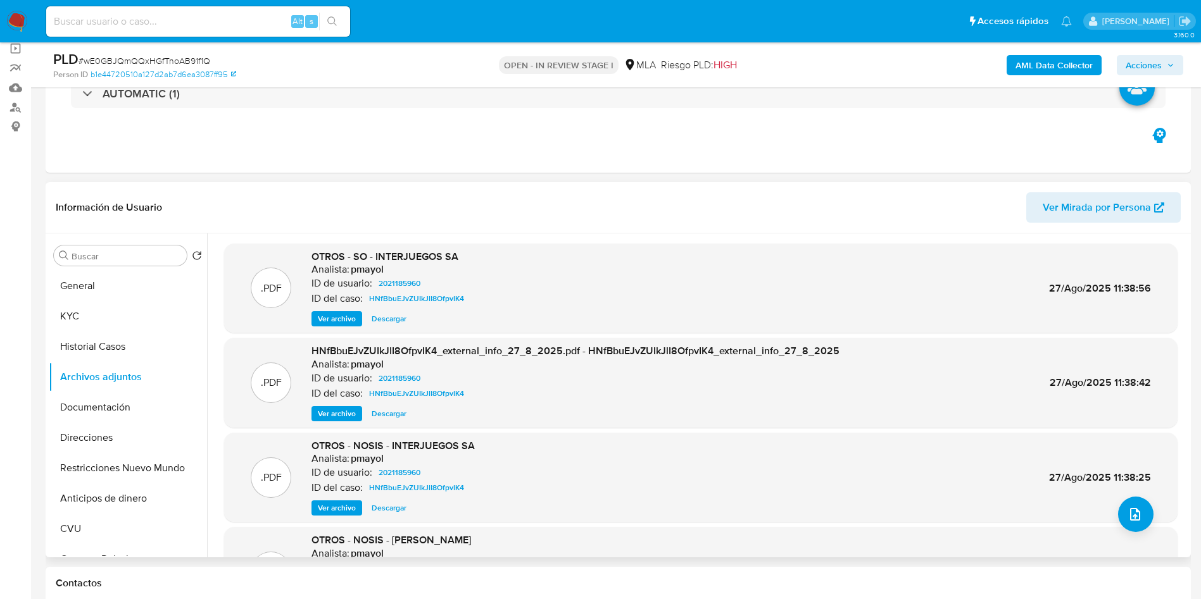
click at [336, 325] on span "Ver archivo" at bounding box center [337, 319] width 38 height 13
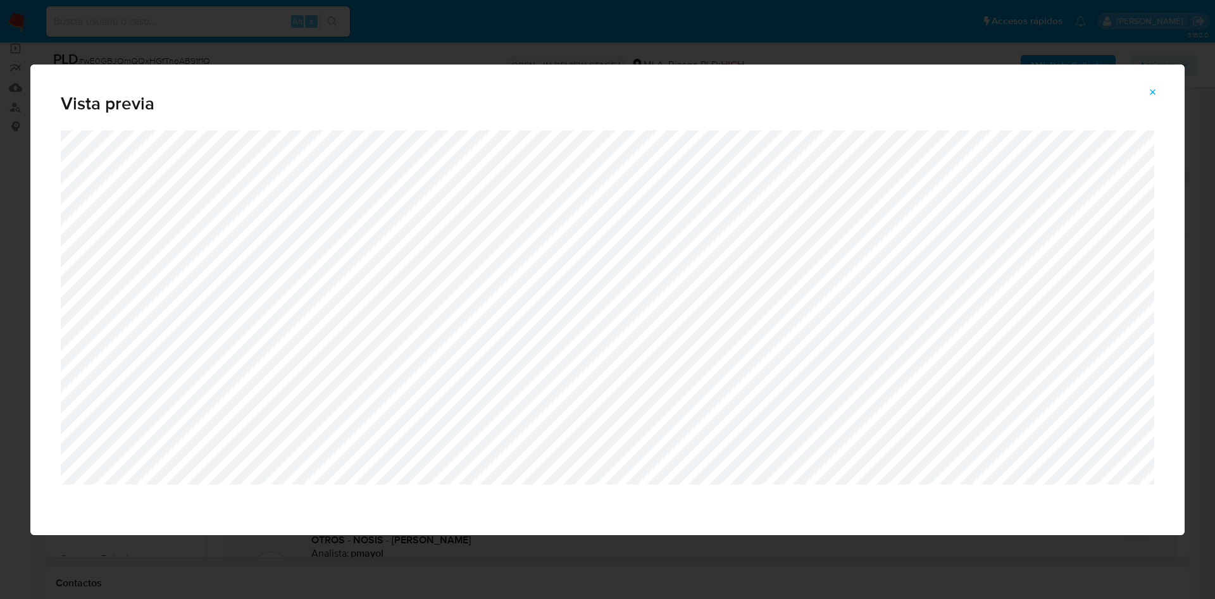
click at [1162, 88] on button "Attachment preview" at bounding box center [1153, 92] width 28 height 20
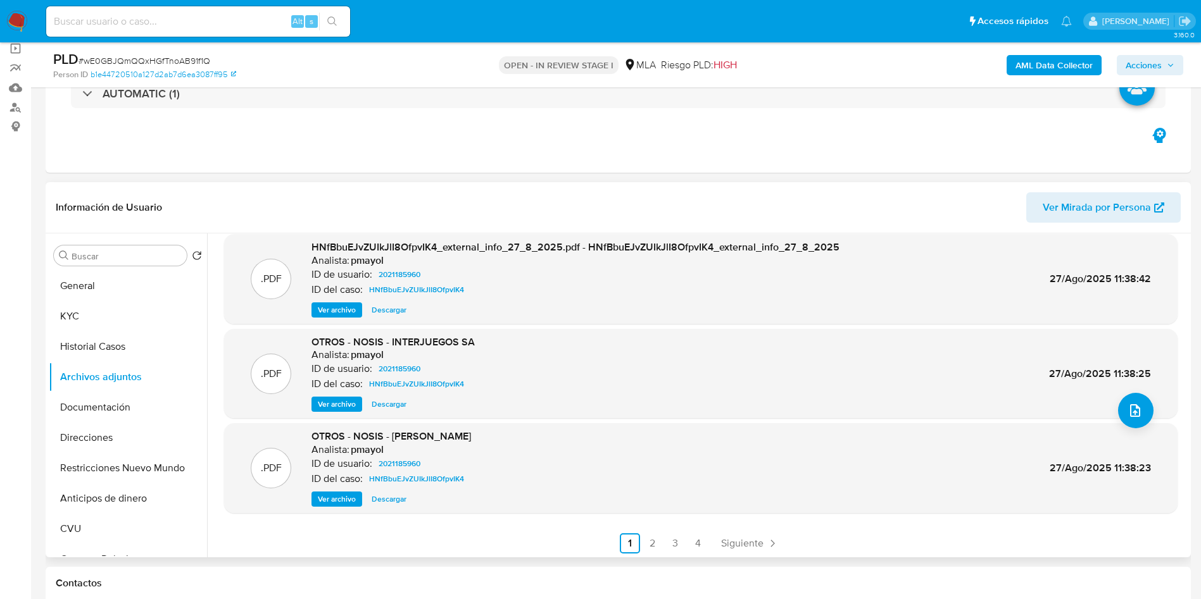
scroll to position [106, 0]
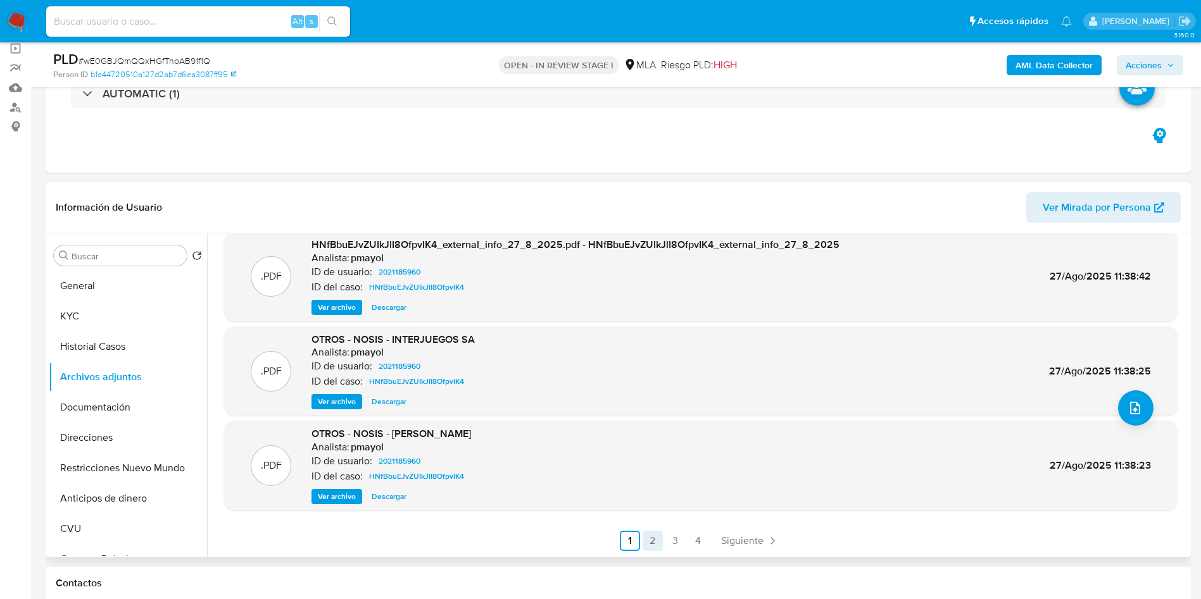
click at [646, 537] on link "2" at bounding box center [652, 541] width 20 height 20
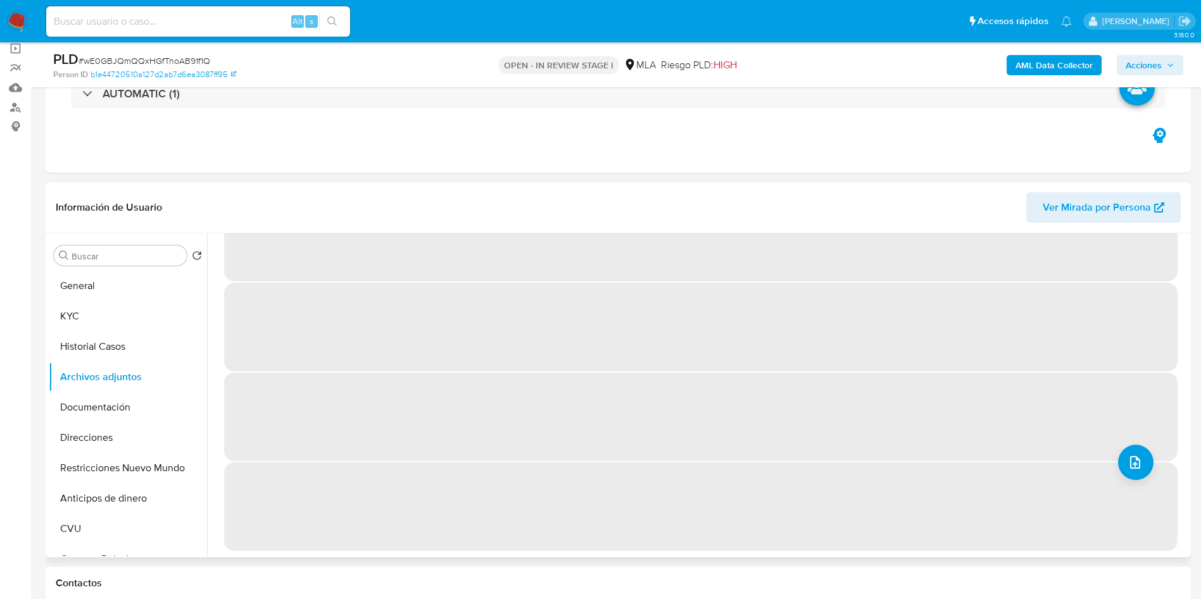
scroll to position [0, 0]
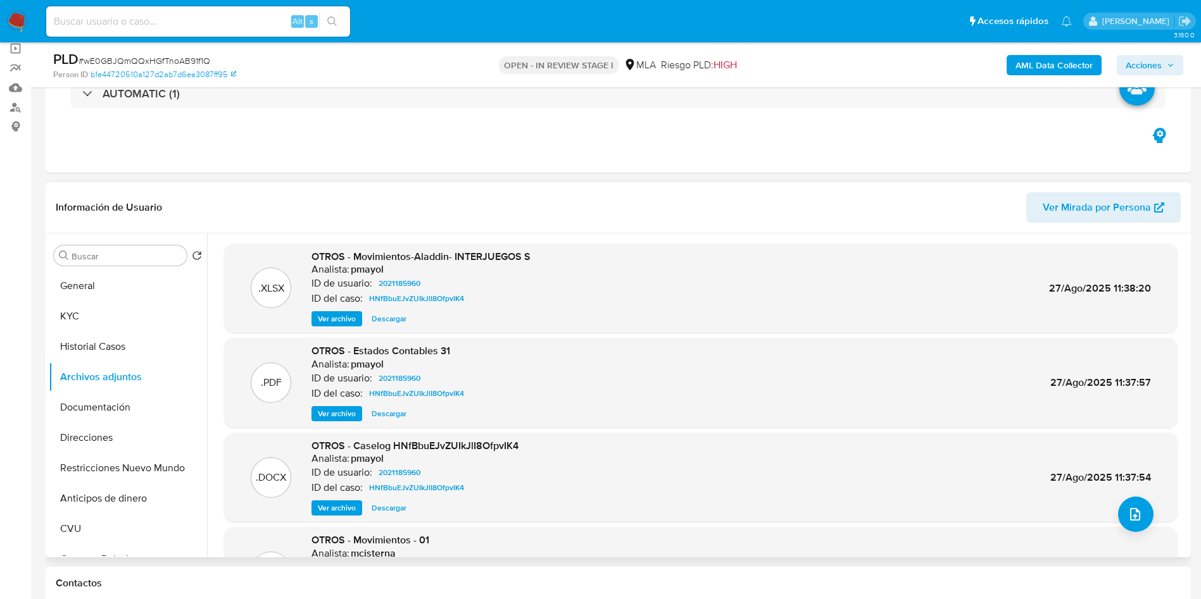
click at [344, 415] on span "Ver archivo" at bounding box center [337, 414] width 38 height 13
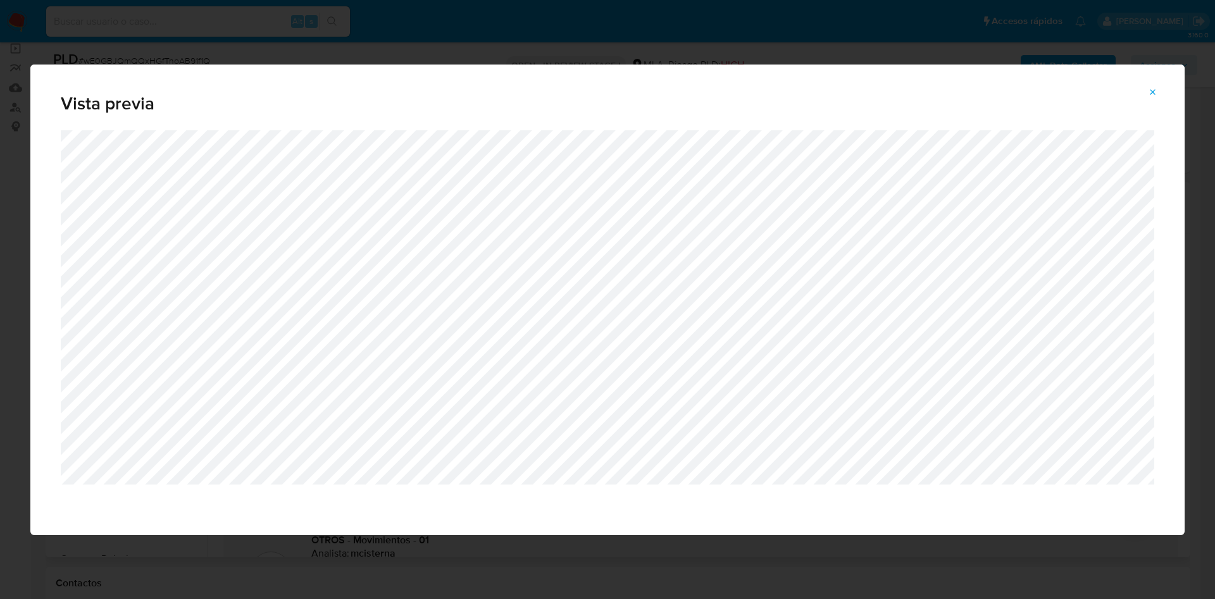
drag, startPoint x: 1151, startPoint y: 98, endPoint x: 1057, endPoint y: 111, distance: 94.6
click at [1147, 98] on button "Attachment preview" at bounding box center [1153, 92] width 28 height 20
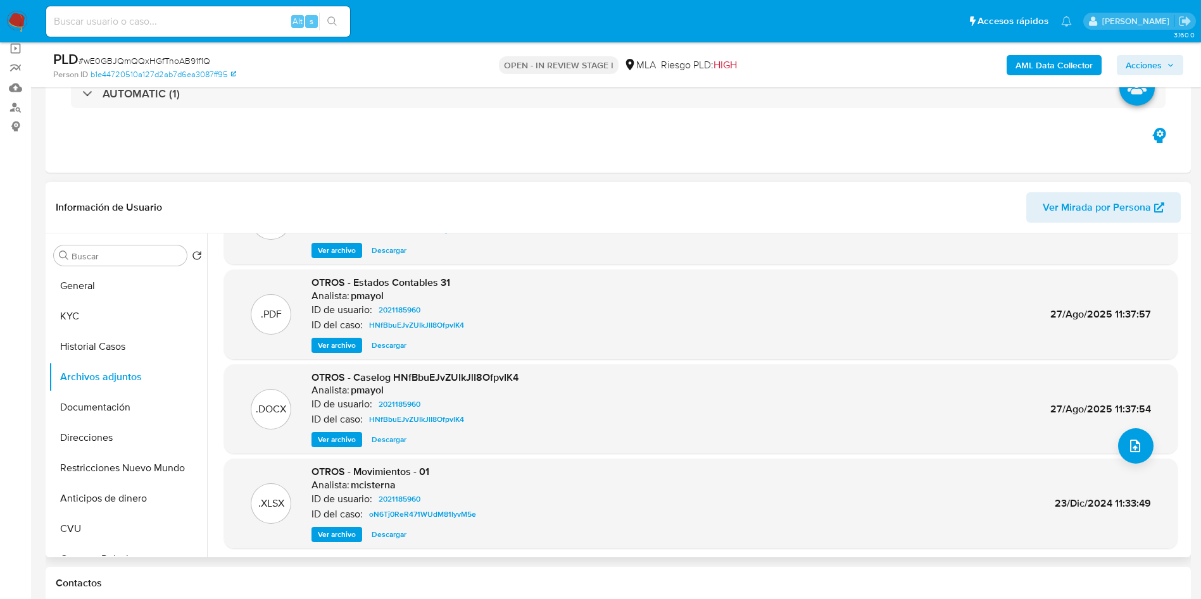
scroll to position [95, 0]
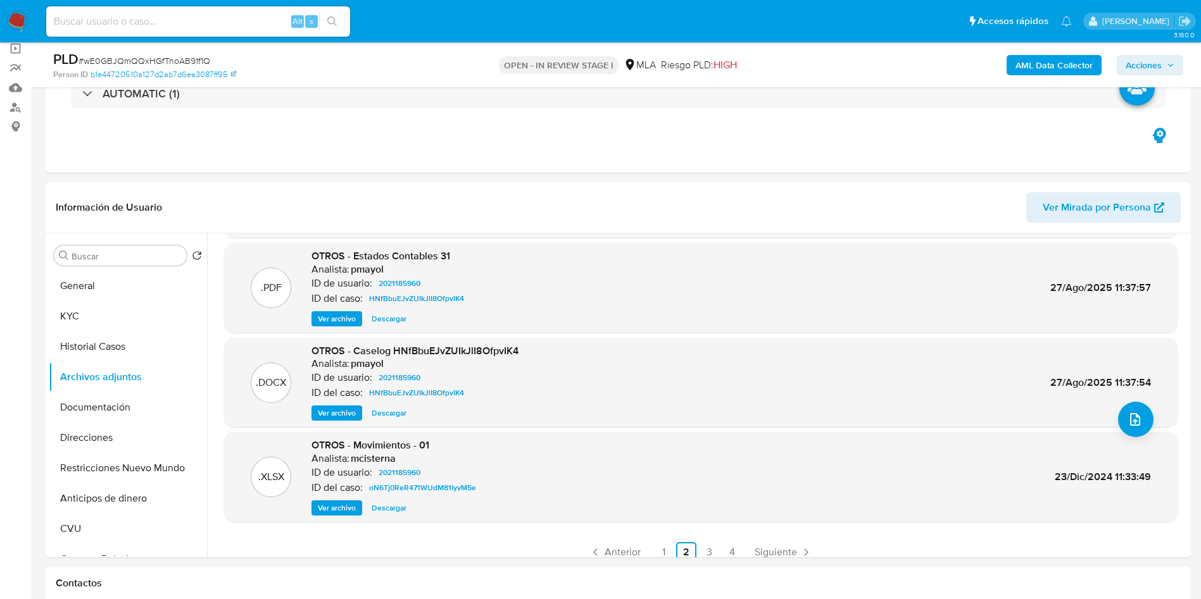
click at [329, 322] on span "Ver archivo" at bounding box center [337, 319] width 38 height 13
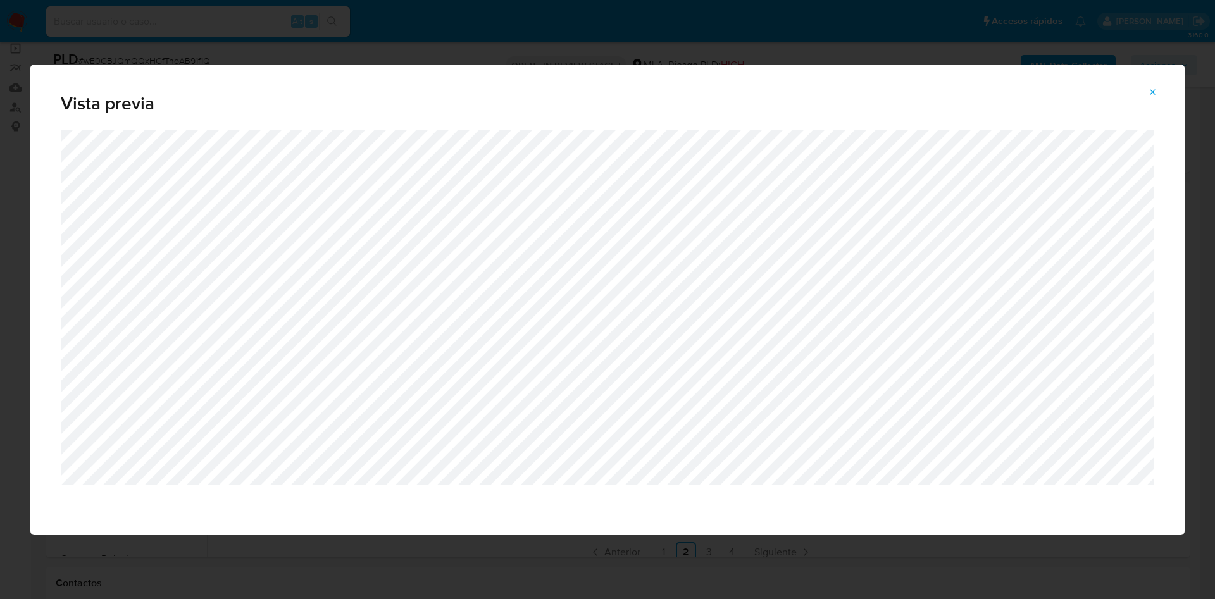
click at [1154, 85] on span "Attachment preview" at bounding box center [1153, 93] width 10 height 18
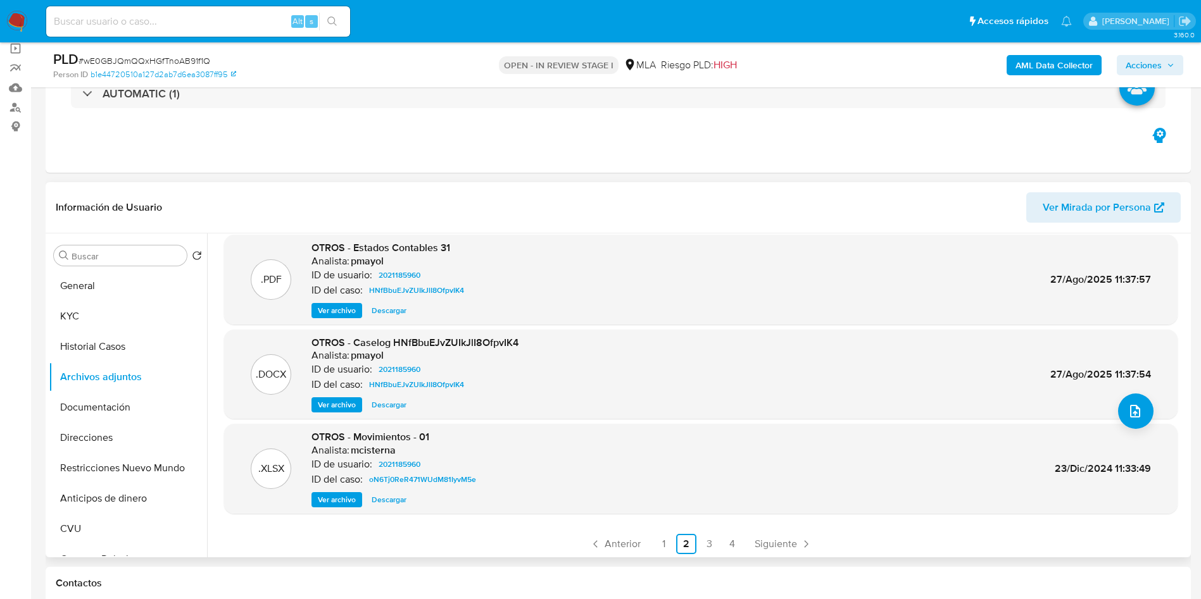
scroll to position [106, 0]
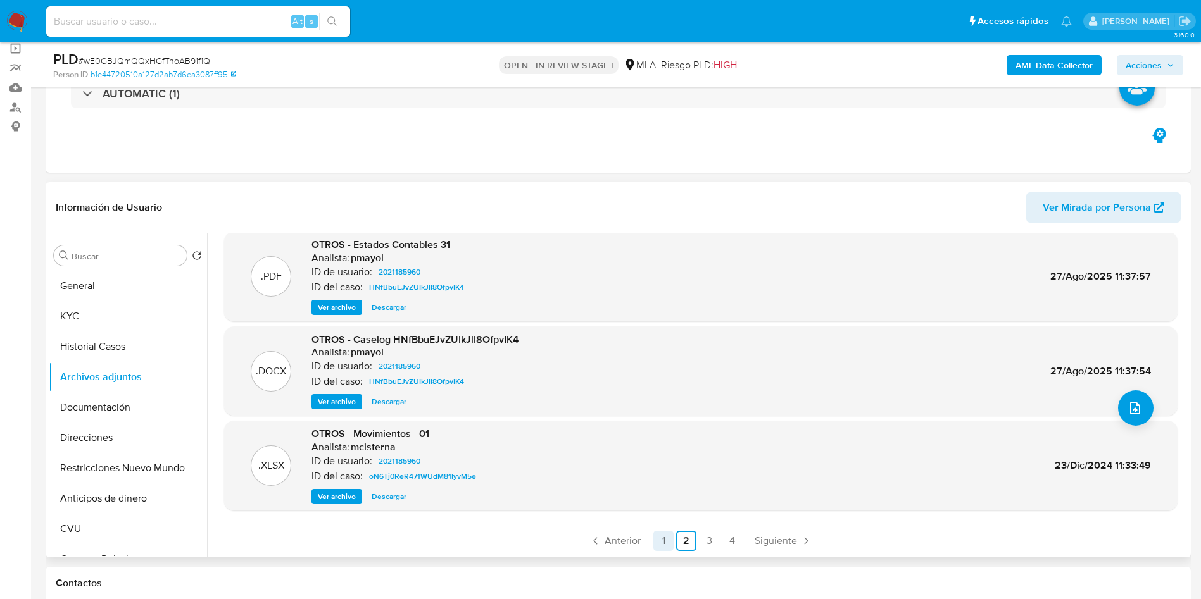
click at [656, 534] on link "1" at bounding box center [663, 541] width 20 height 20
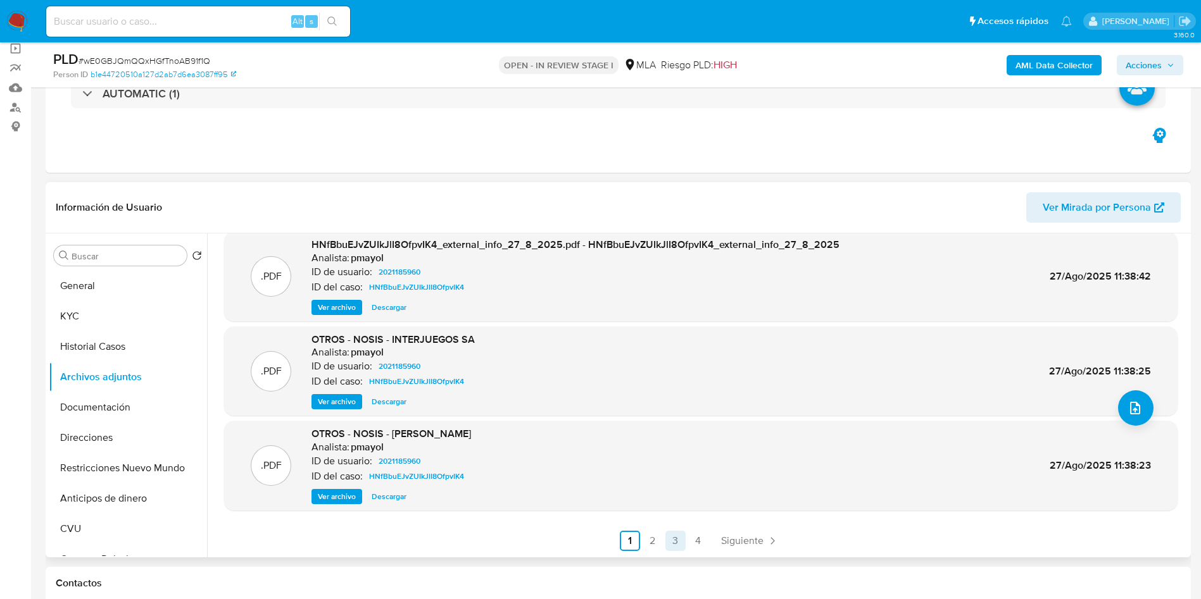
click at [667, 544] on link "3" at bounding box center [675, 541] width 20 height 20
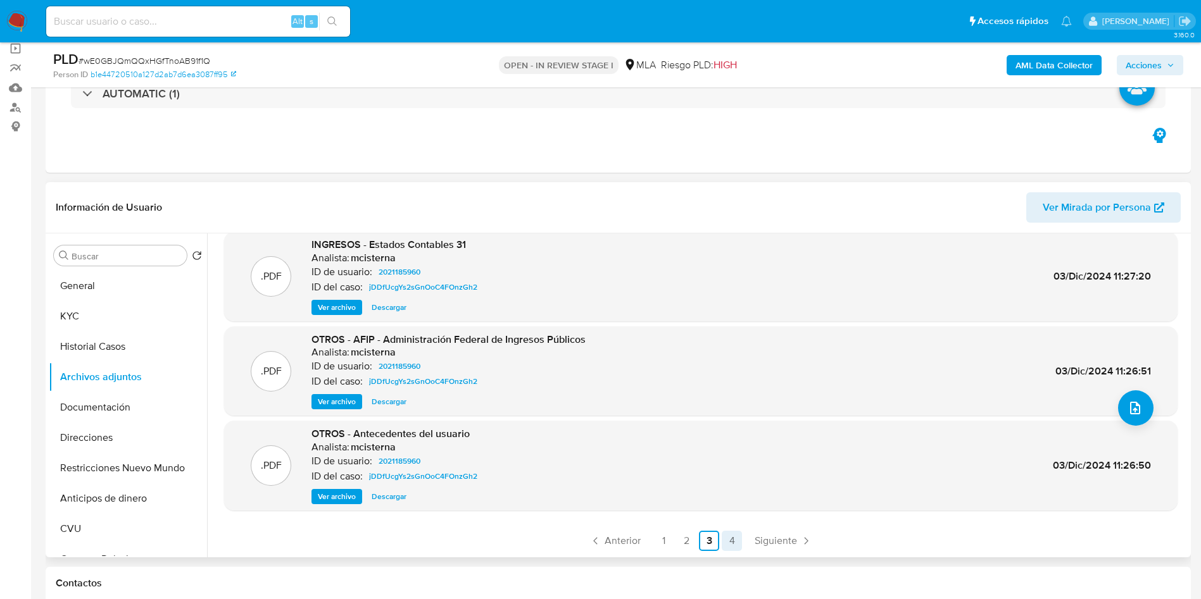
click at [733, 536] on link "4" at bounding box center [732, 541] width 20 height 20
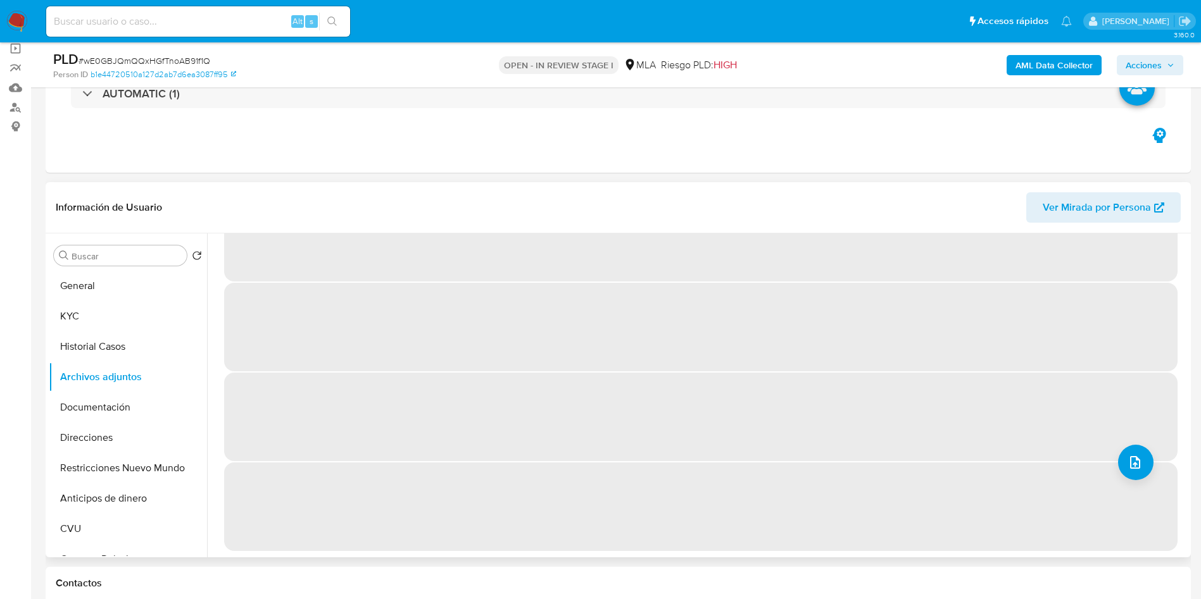
scroll to position [0, 0]
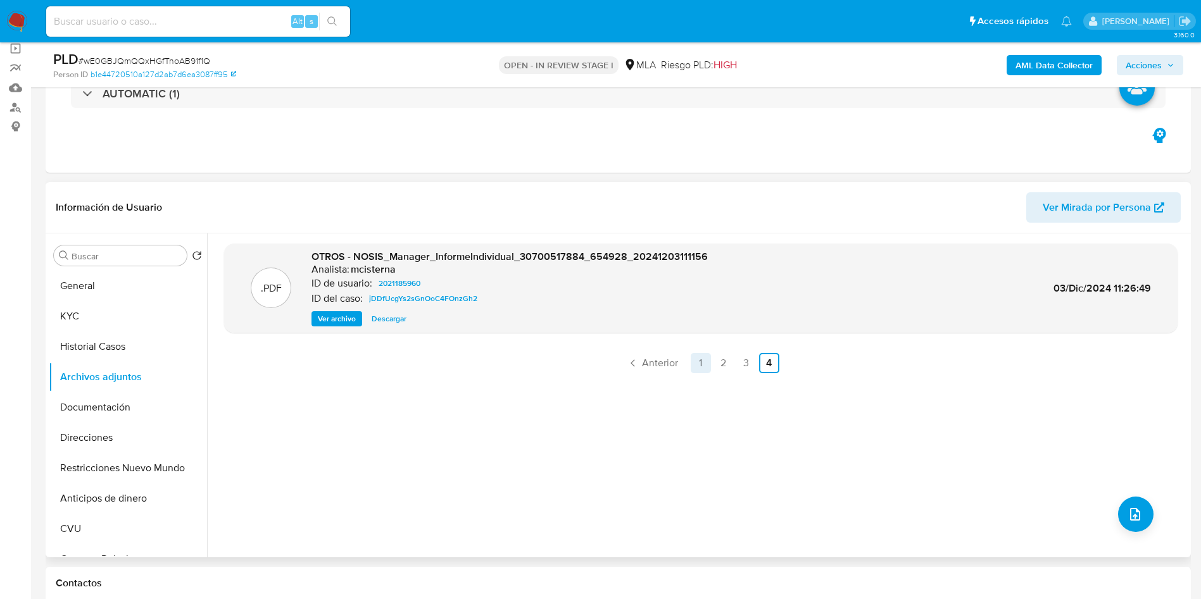
click at [694, 366] on link "1" at bounding box center [701, 363] width 20 height 20
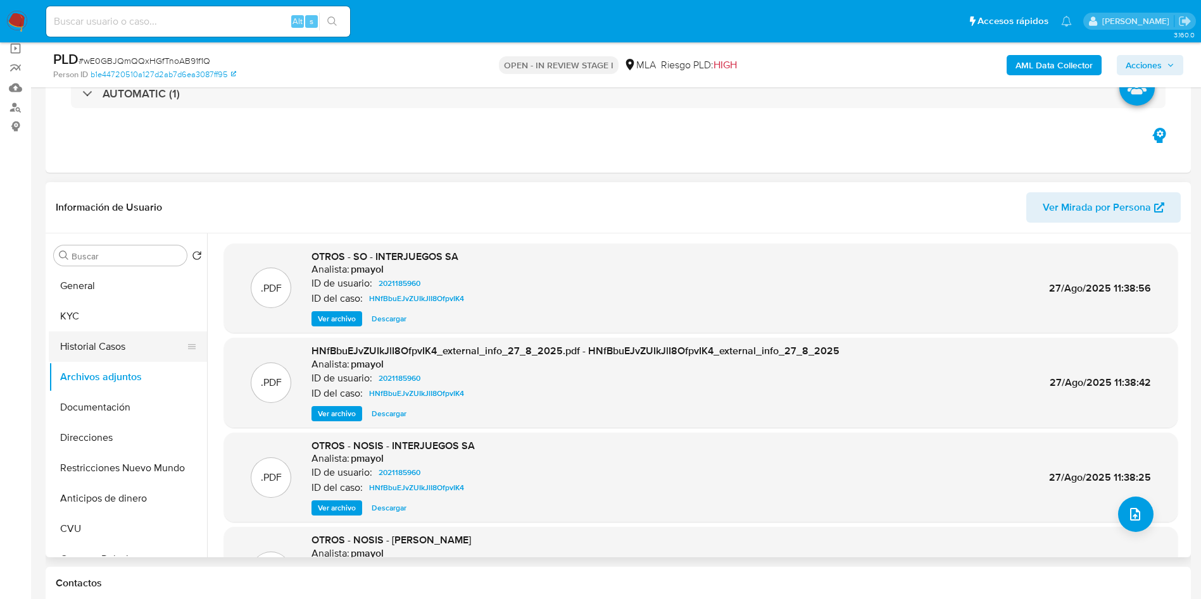
click at [89, 342] on button "Historial Casos" at bounding box center [123, 347] width 148 height 30
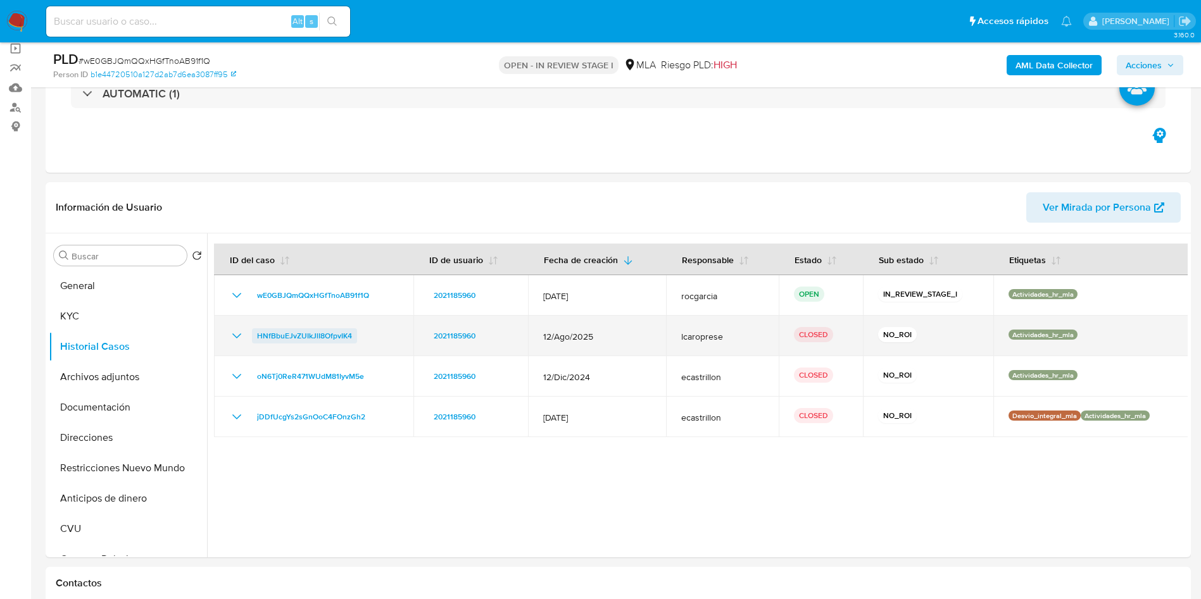
click at [273, 334] on span "HNfBbuEJvZUIkJlI8OfpvIK4" at bounding box center [304, 336] width 95 height 15
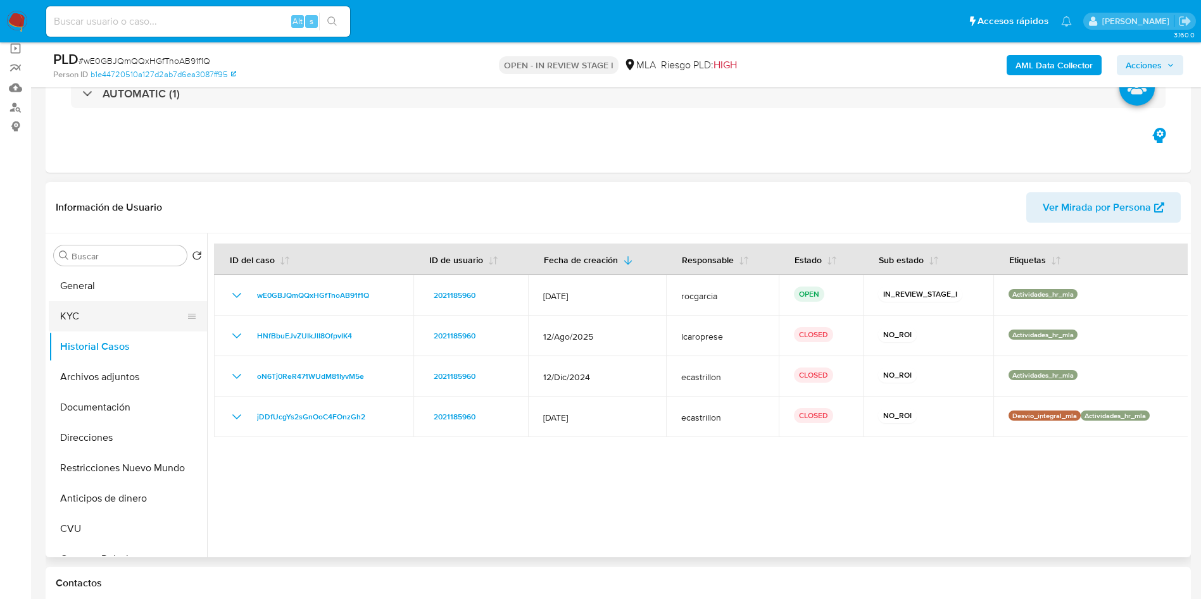
click at [129, 325] on button "KYC" at bounding box center [123, 316] width 148 height 30
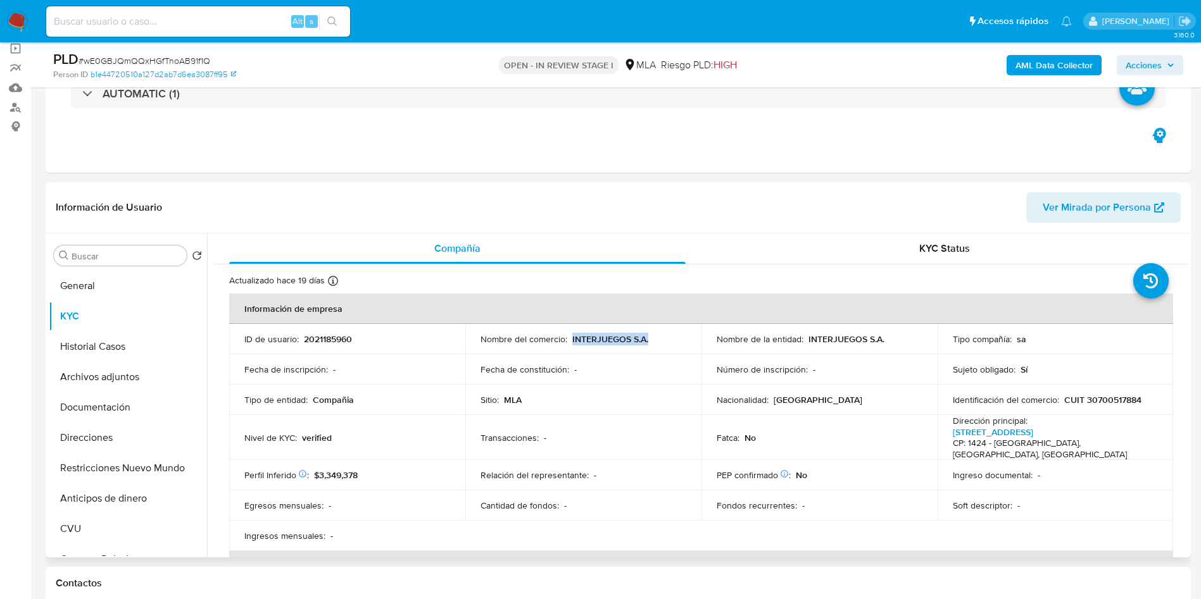
drag, startPoint x: 569, startPoint y: 342, endPoint x: 660, endPoint y: 342, distance: 91.2
click at [660, 342] on div "Nombre del comercio : INTERJUEGOS S.A." at bounding box center [583, 339] width 206 height 11
copy p "INTERJUEGOS S.A."
click at [1096, 397] on p "CUIT 30700517884" at bounding box center [1102, 399] width 77 height 11
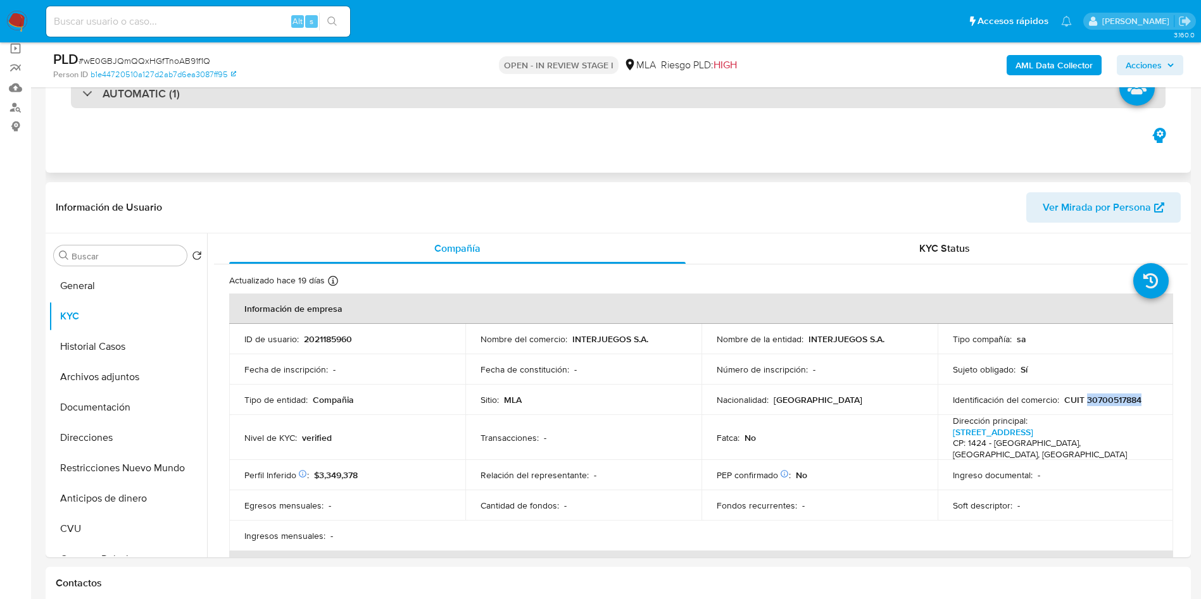
copy p "30700517884"
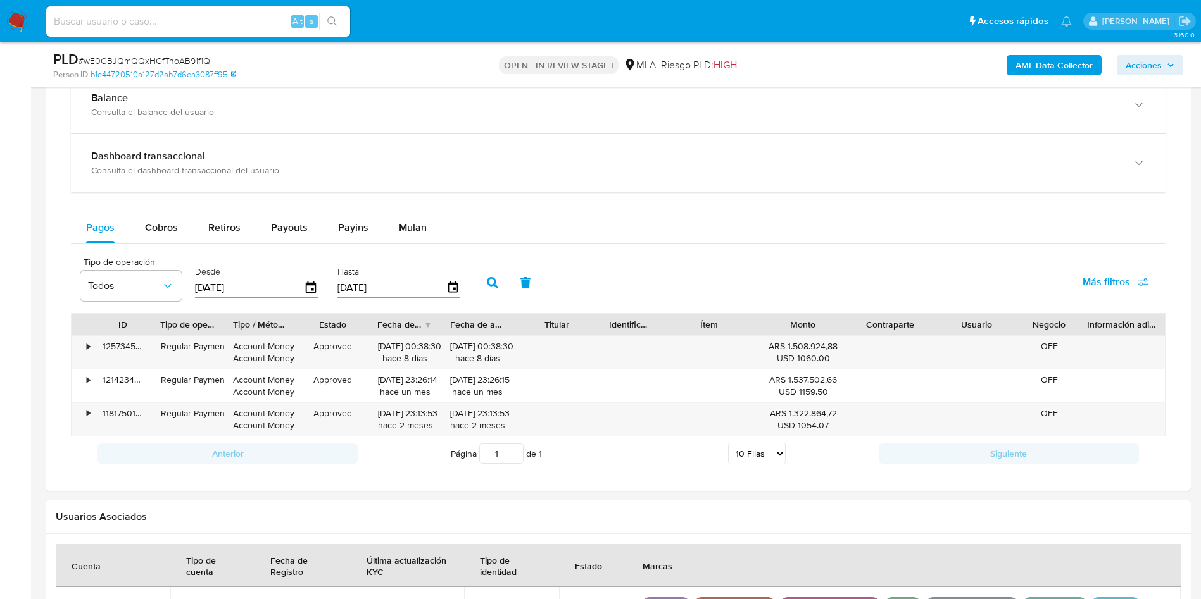
scroll to position [760, 0]
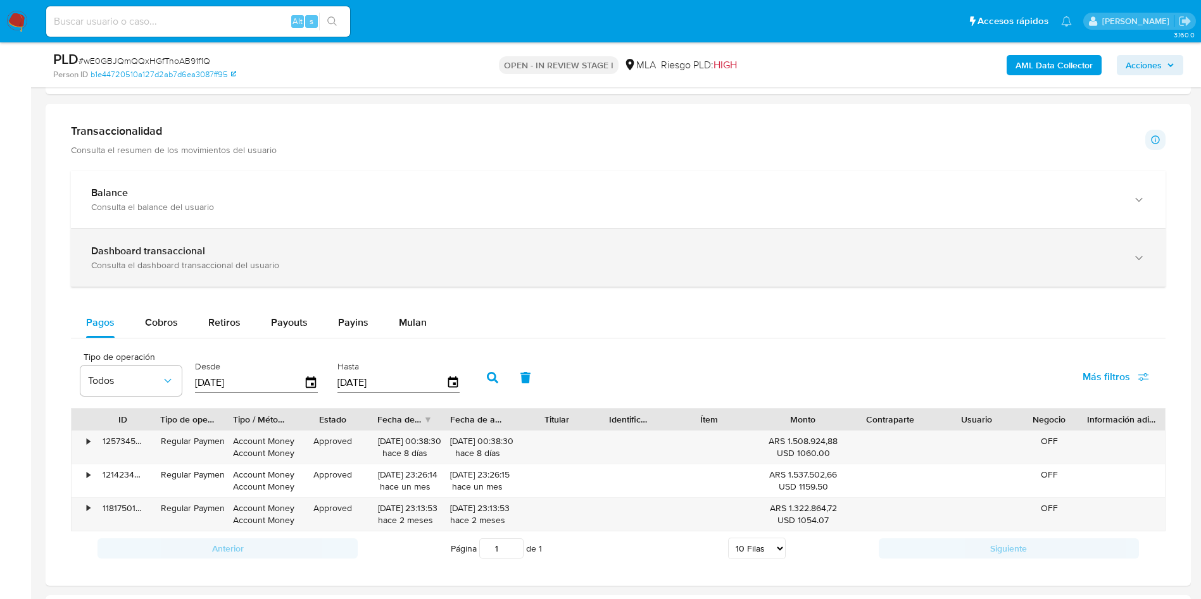
click at [105, 273] on div "Dashboard transaccional Consulta el dashboard transaccional del usuario" at bounding box center [618, 258] width 1094 height 58
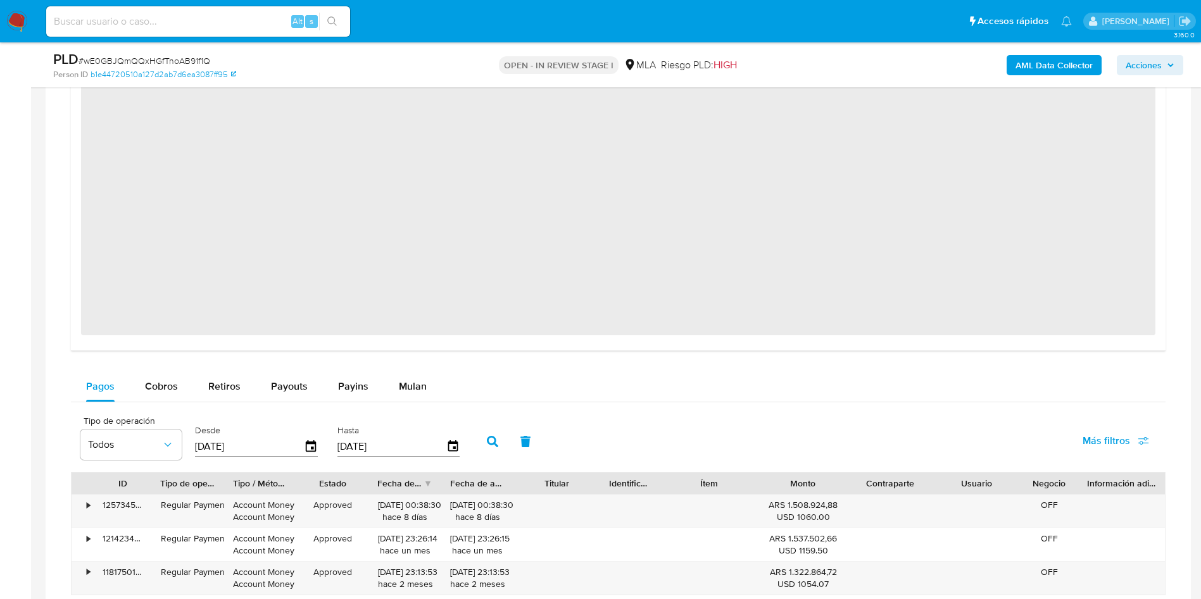
scroll to position [1424, 0]
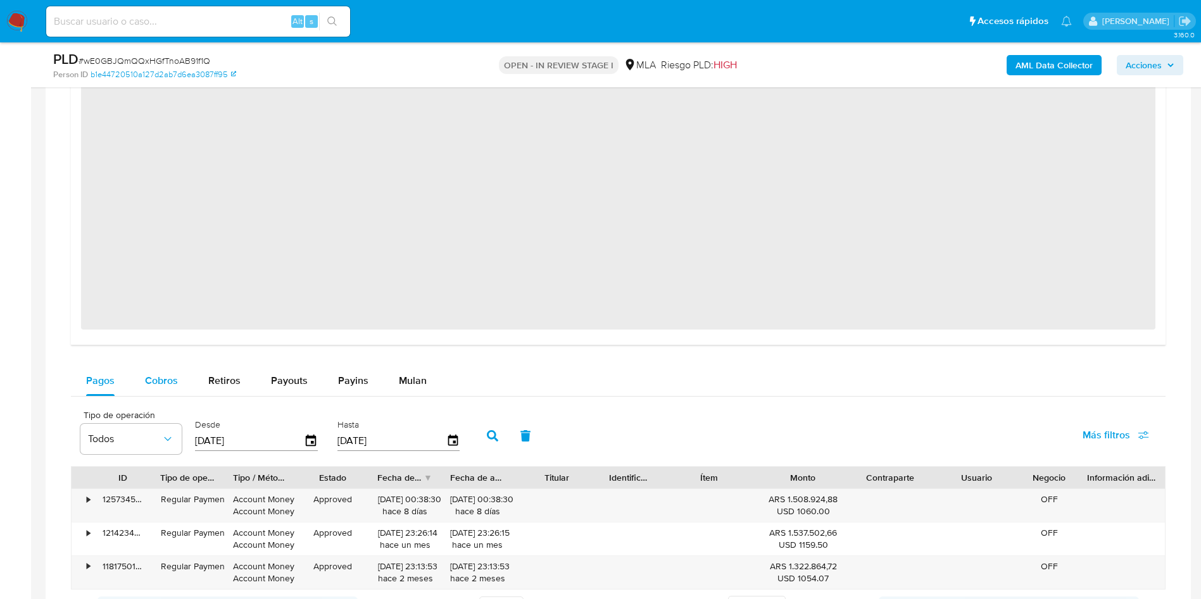
click at [152, 376] on span "Cobros" at bounding box center [161, 380] width 33 height 15
select select "10"
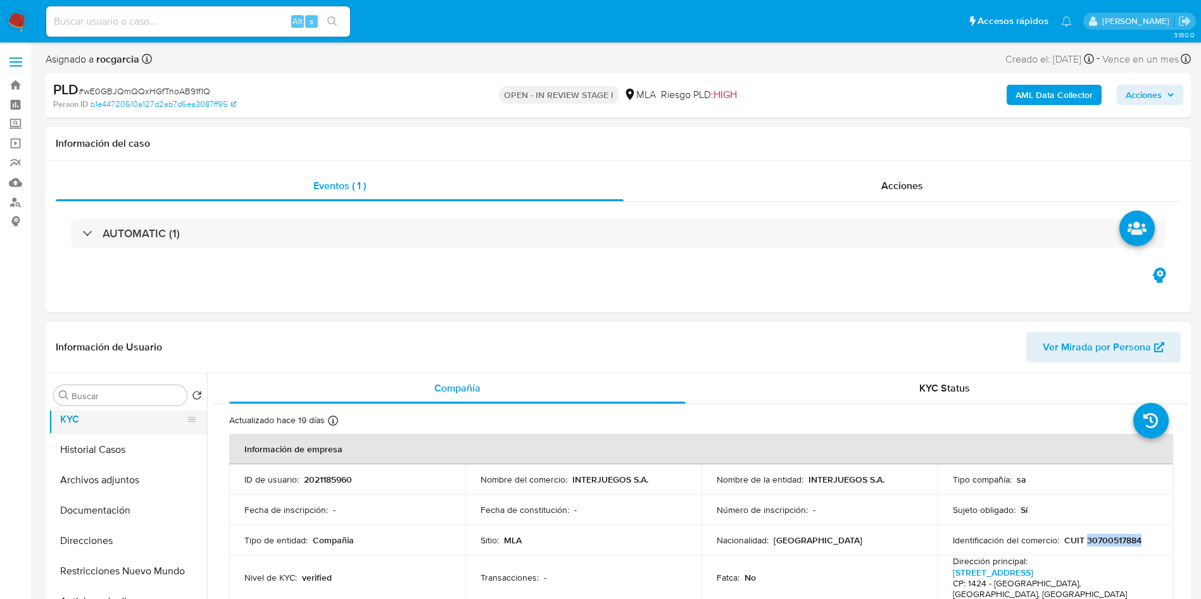
scroll to position [0, 0]
click at [104, 434] on button "General" at bounding box center [123, 426] width 148 height 30
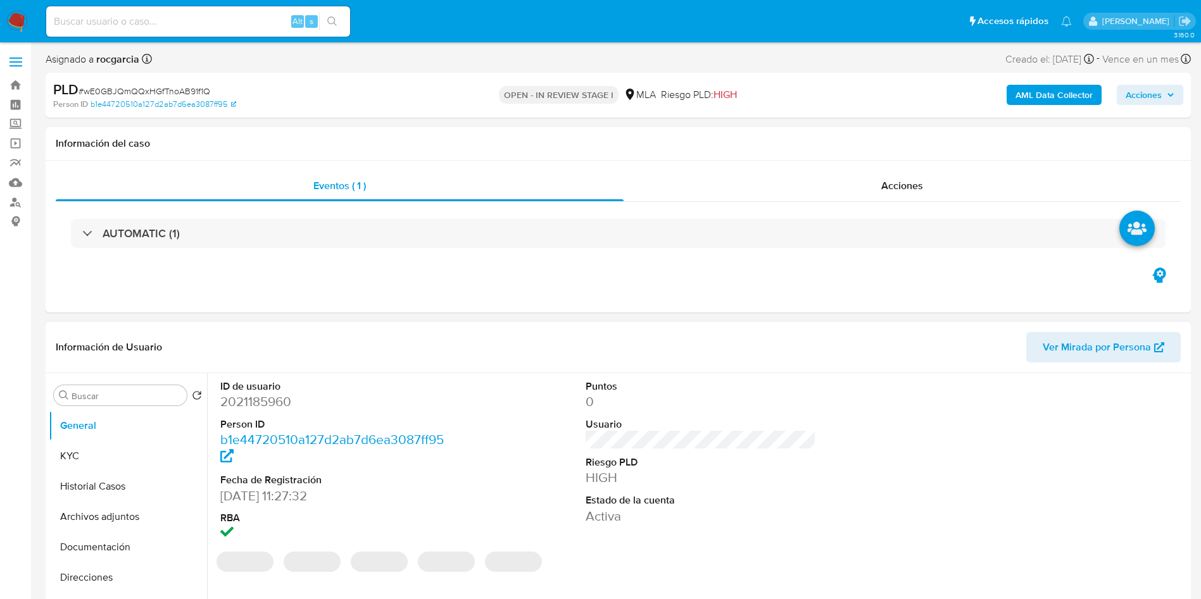
click at [260, 407] on dd "2021185960" at bounding box center [335, 402] width 231 height 18
copy dd "2021185960"
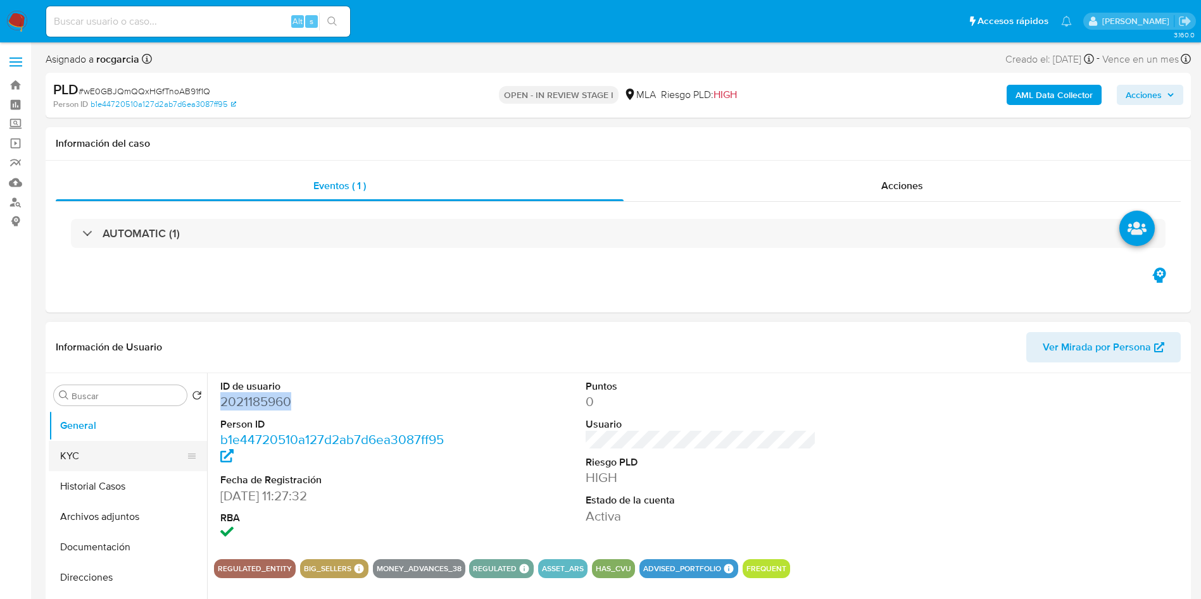
click at [97, 444] on button "KYC" at bounding box center [123, 456] width 148 height 30
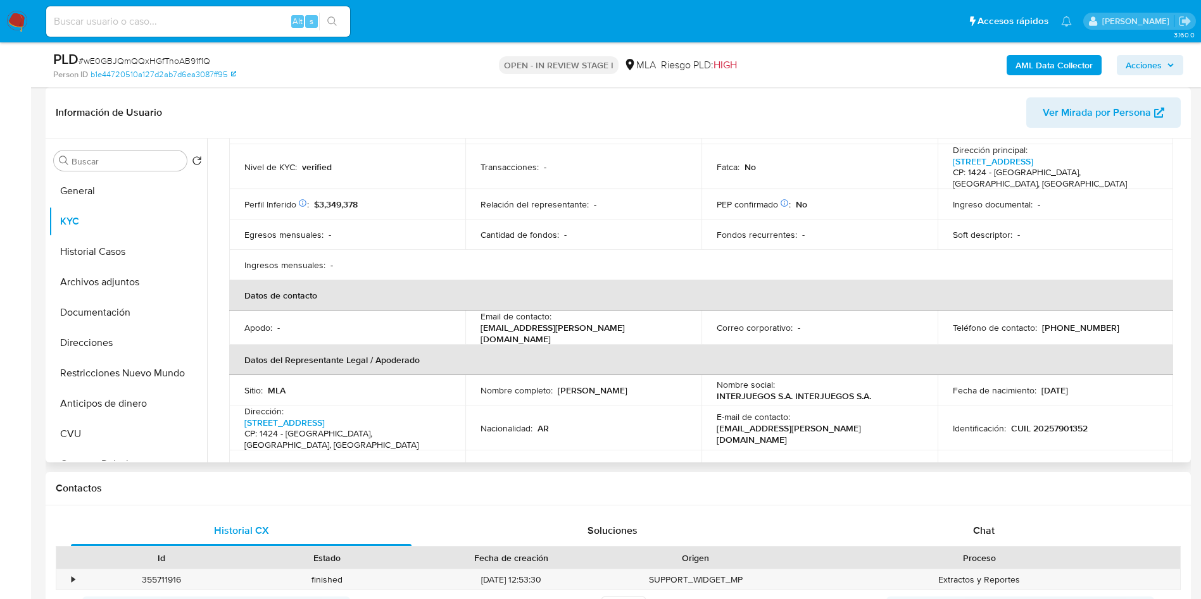
scroll to position [285, 0]
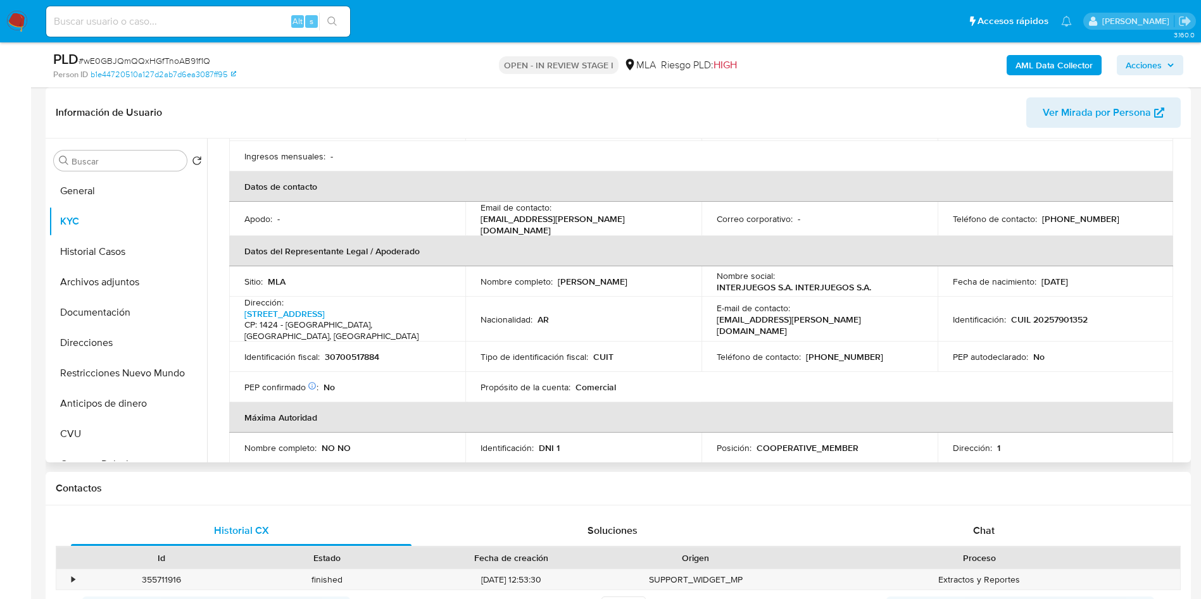
click at [832, 356] on p "(11) 44085881" at bounding box center [844, 356] width 77 height 11
copy p "44085881"
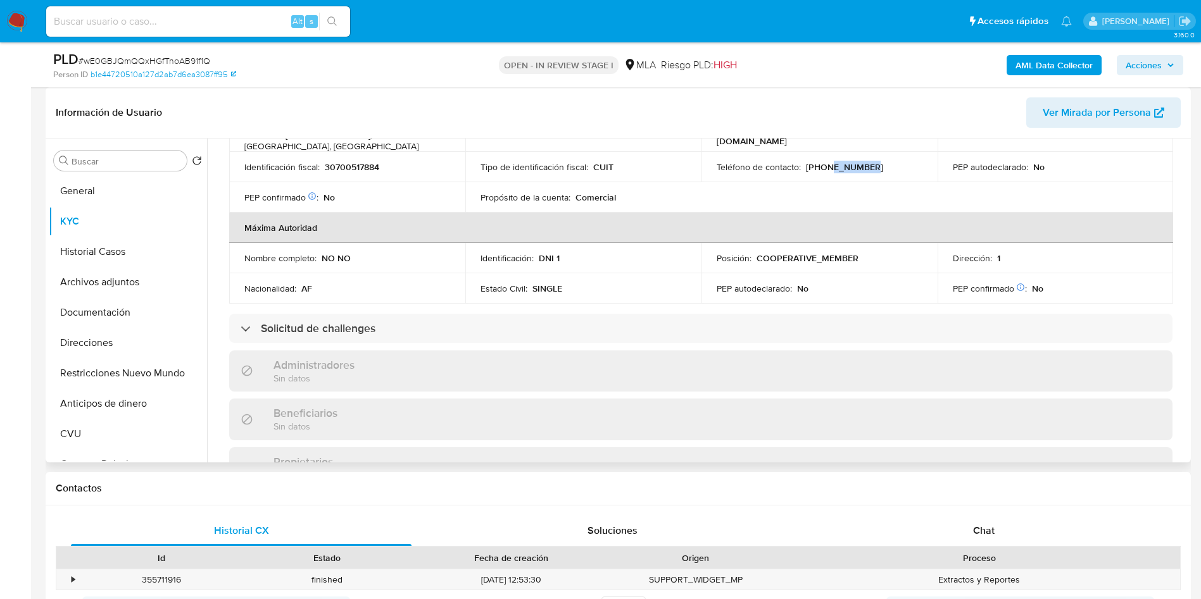
scroll to position [380, 0]
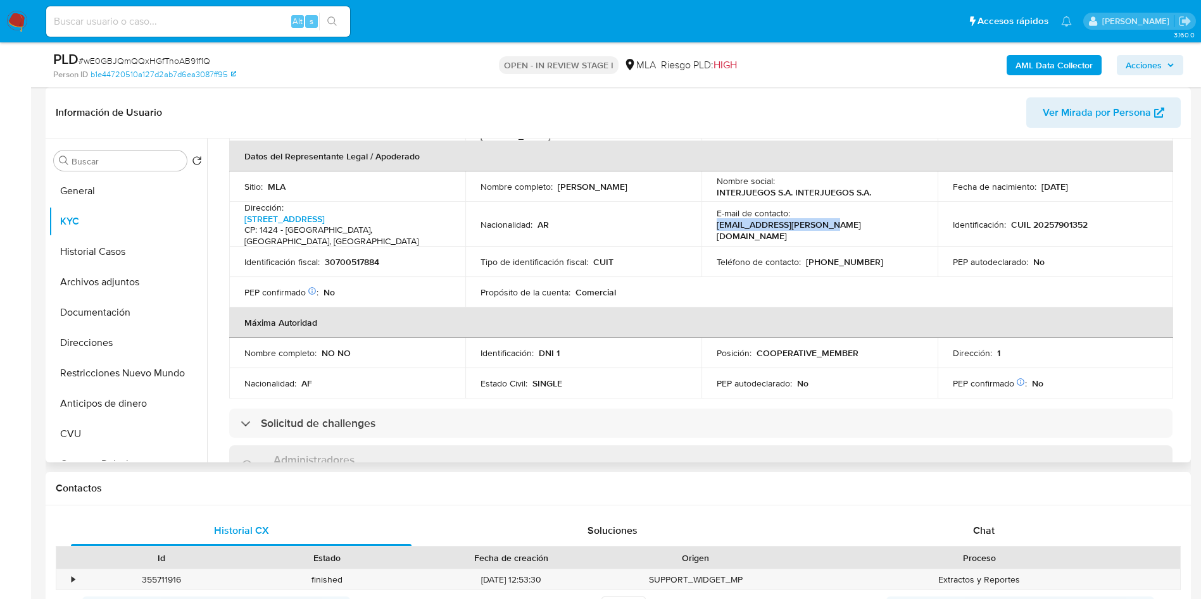
drag, startPoint x: 792, startPoint y: 221, endPoint x: 899, endPoint y: 220, distance: 107.0
click at [899, 220] on div "E-mail de contacto : slot.inte.arg@codere.com" at bounding box center [820, 225] width 206 height 34
copy p "slot.inte.arg@codere.com"
click at [125, 275] on button "Archivos adjuntos" at bounding box center [123, 282] width 148 height 30
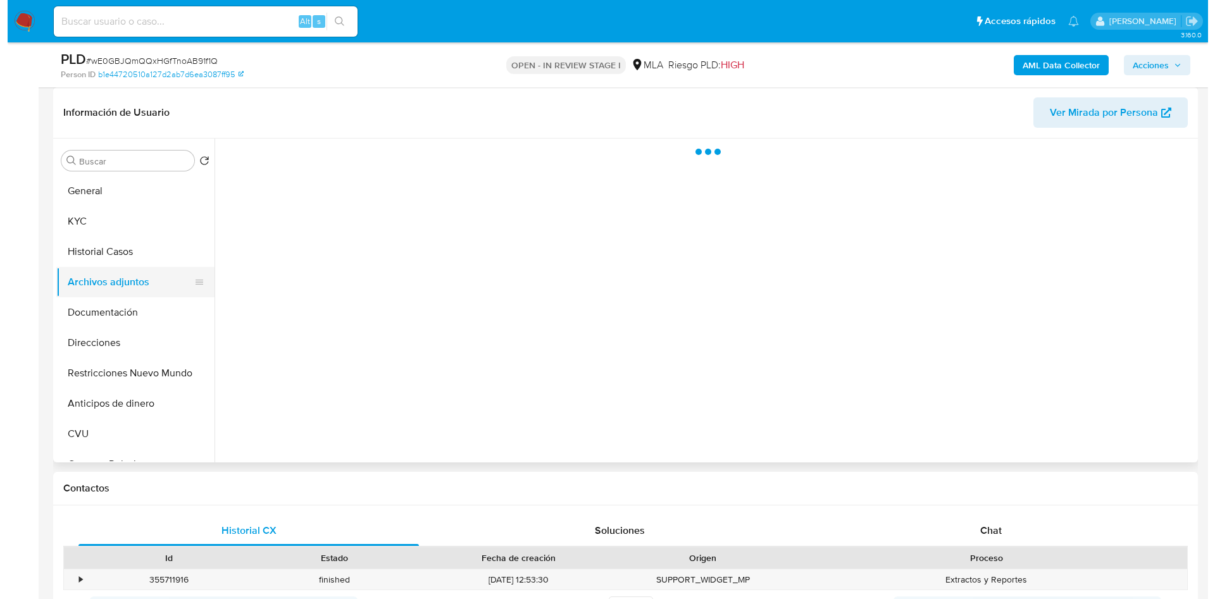
scroll to position [0, 0]
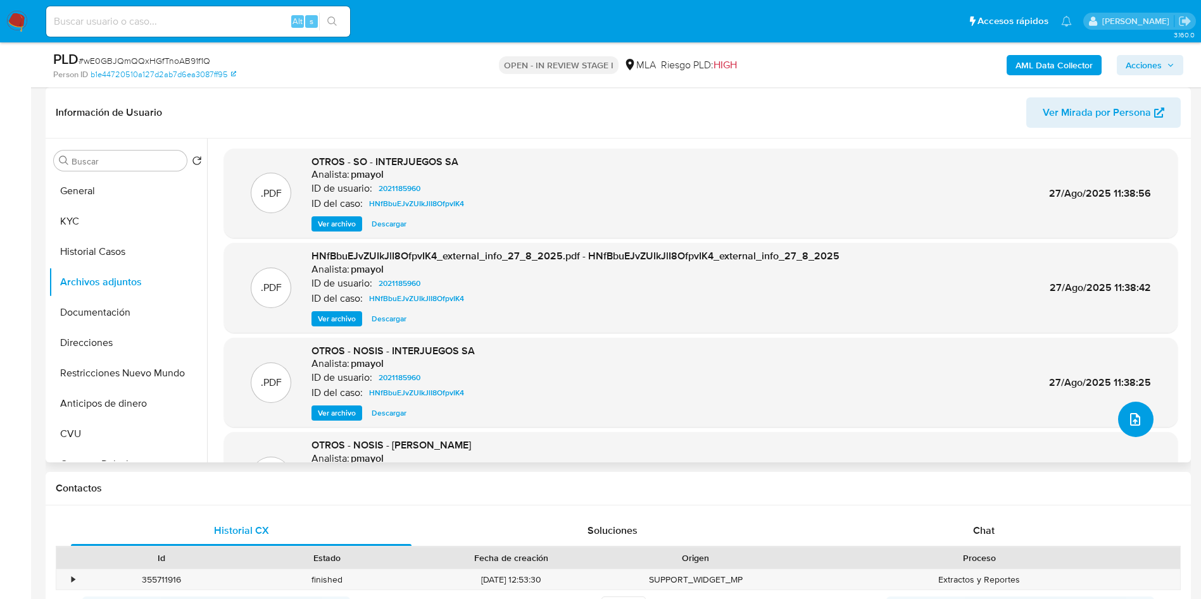
click at [1124, 427] on button "upload-file" at bounding box center [1135, 419] width 35 height 35
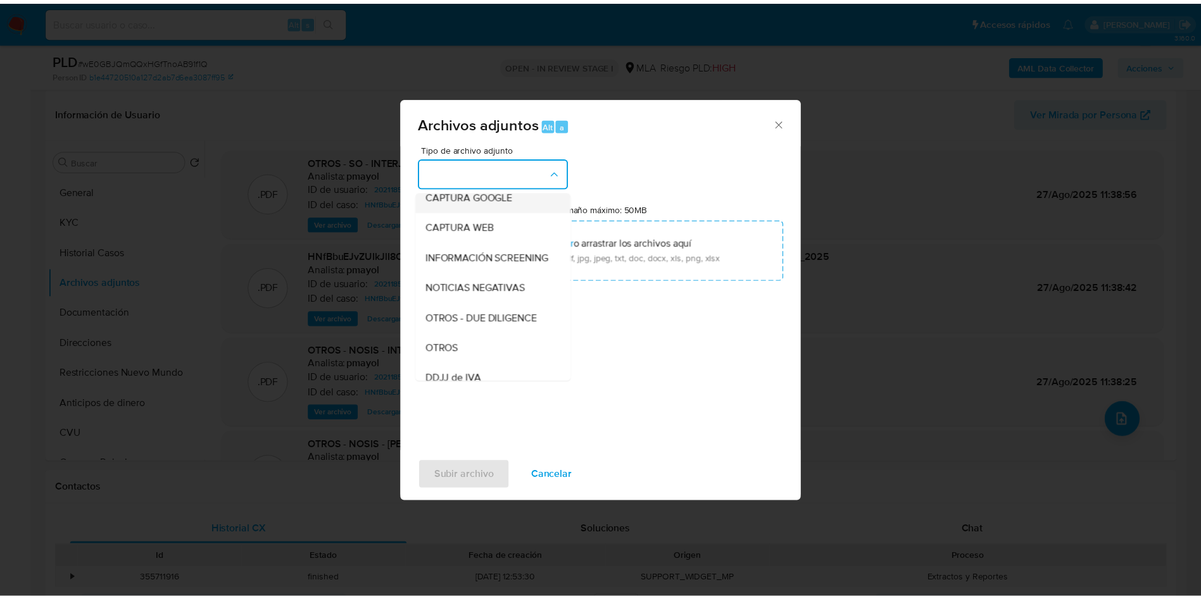
scroll to position [190, 0]
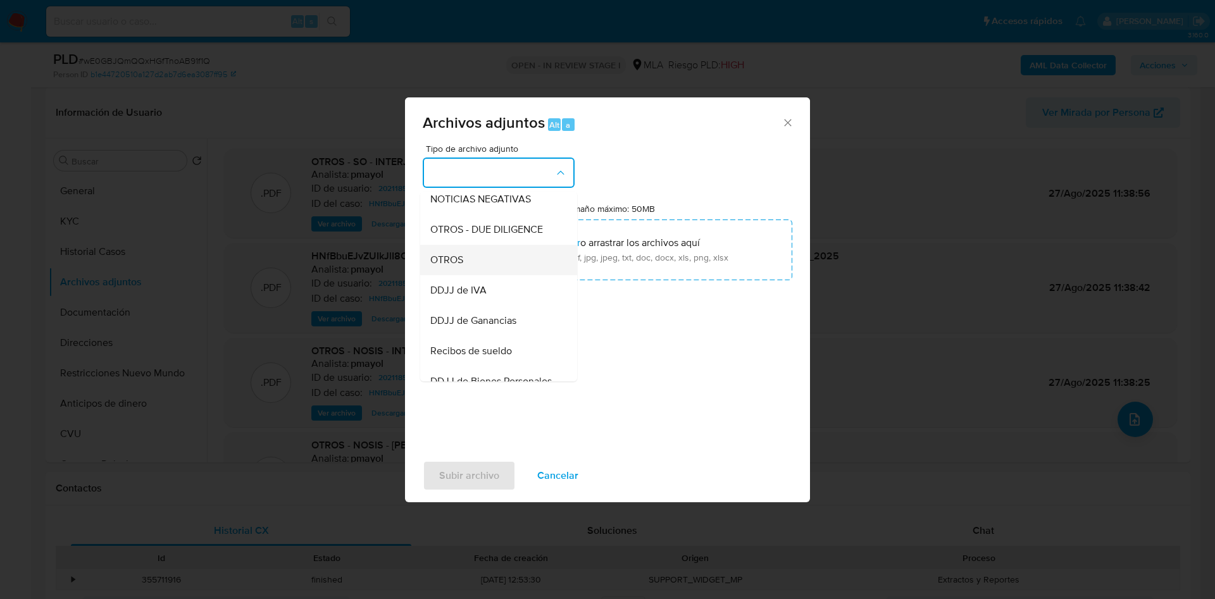
click at [490, 275] on div "OTROS" at bounding box center [494, 260] width 129 height 30
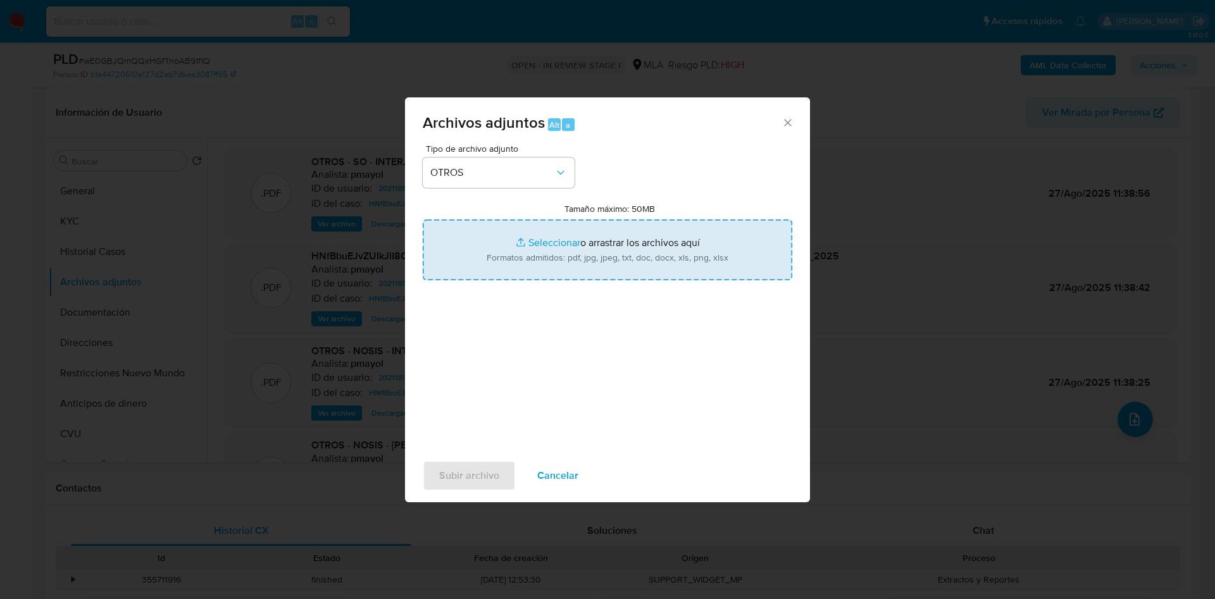
click at [534, 241] on input "Tamaño máximo: 50MB Seleccionar archivos" at bounding box center [608, 250] width 370 height 61
type input "C:\fakepath\Caselog wE0GBJQmQQxHGfTnoAB91f1Q - 2021185960 - agosto 25.docx"
click at [540, 239] on input "Tamaño máximo: 50MB Seleccionar archivos" at bounding box center [608, 250] width 370 height 61
type input "C:\fakepath\Movimientos 2021185960 agosto 25.xlsx"
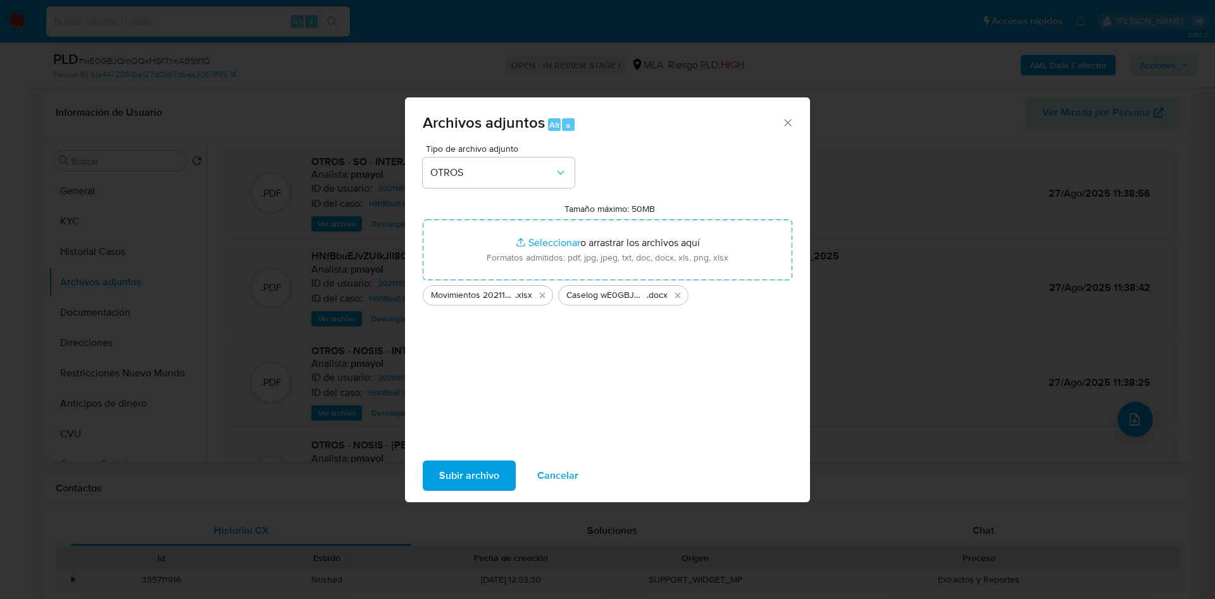
click at [465, 468] on span "Subir archivo" at bounding box center [469, 476] width 60 height 28
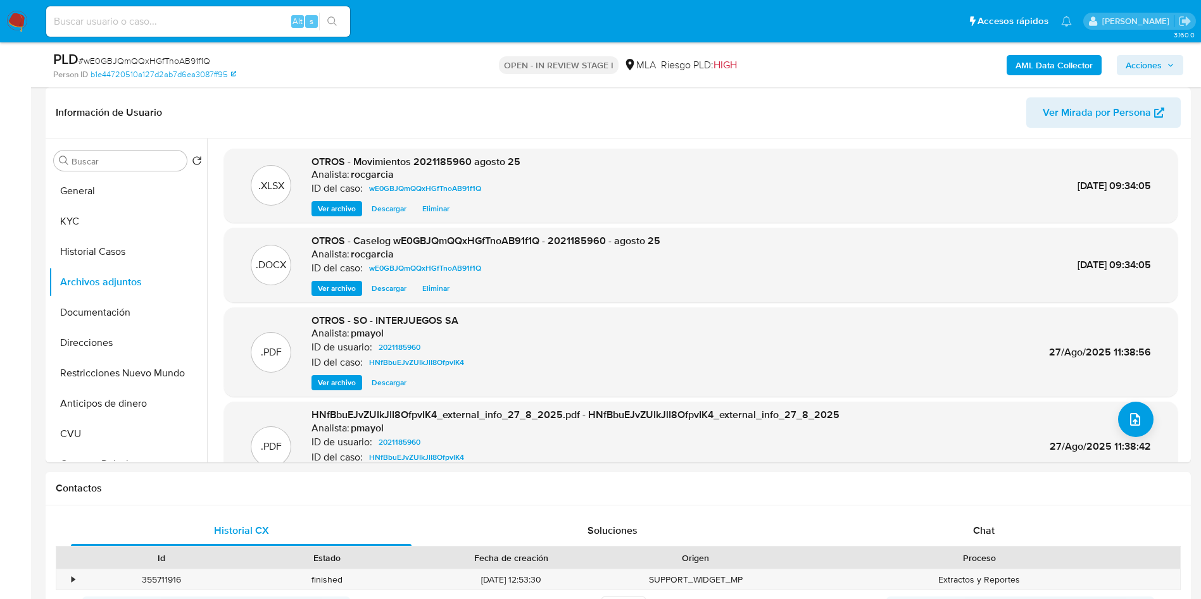
drag, startPoint x: 1143, startPoint y: 69, endPoint x: 1125, endPoint y: 76, distance: 19.6
click at [1143, 69] on span "Acciones" at bounding box center [1143, 65] width 36 height 20
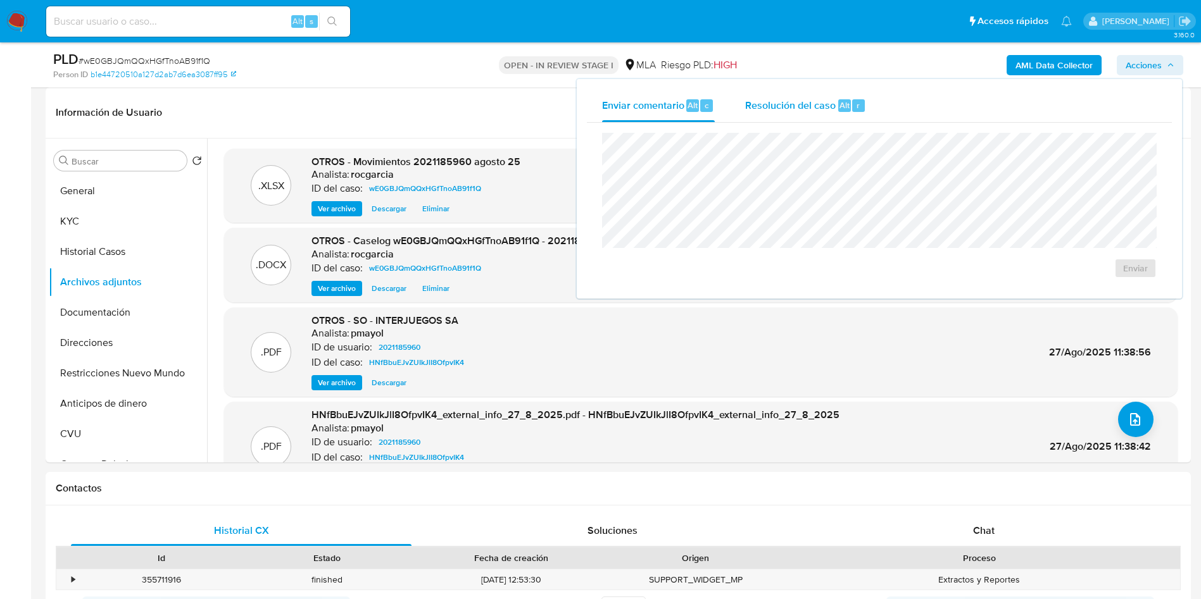
click at [794, 115] on div "Resolución del caso Alt r" at bounding box center [805, 105] width 121 height 33
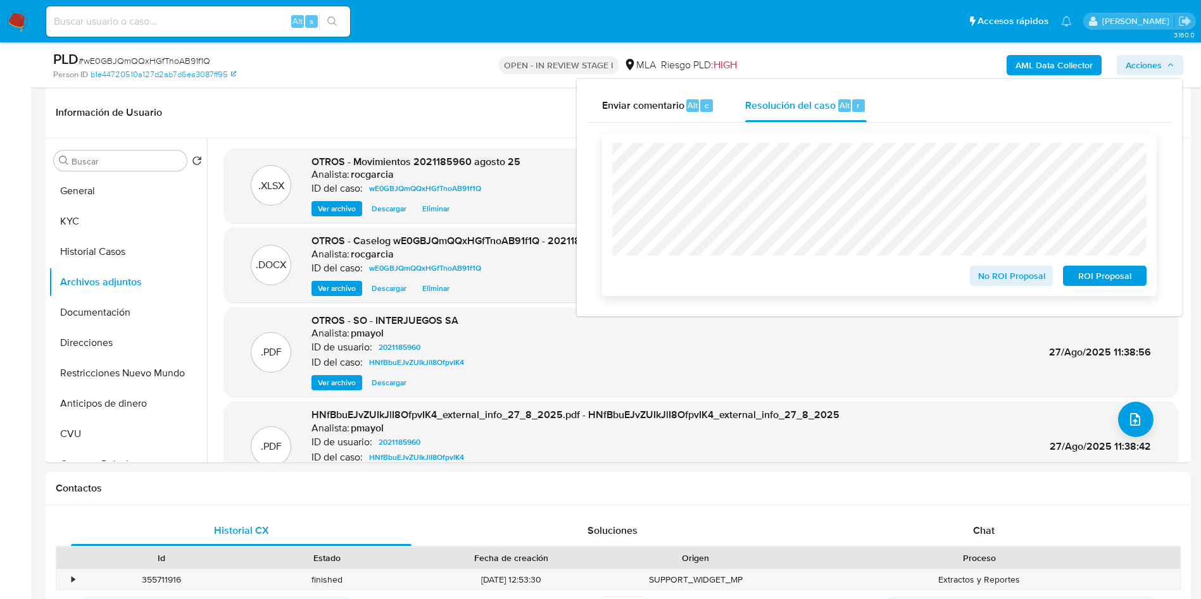
click at [1000, 284] on span "No ROI Proposal" at bounding box center [1012, 276] width 66 height 18
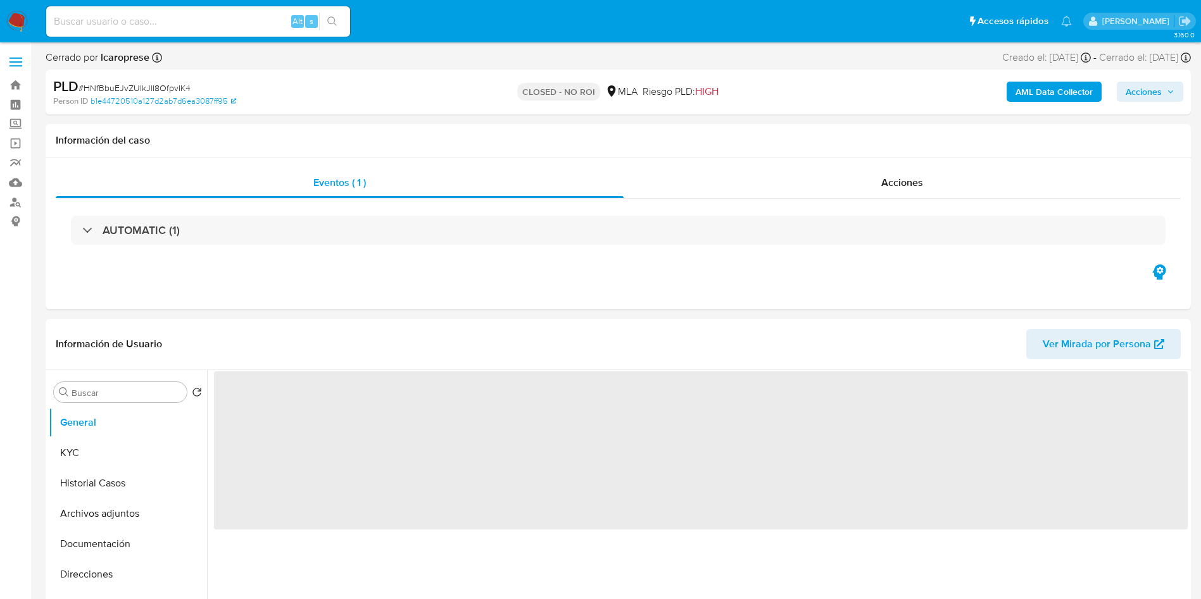
select select "10"
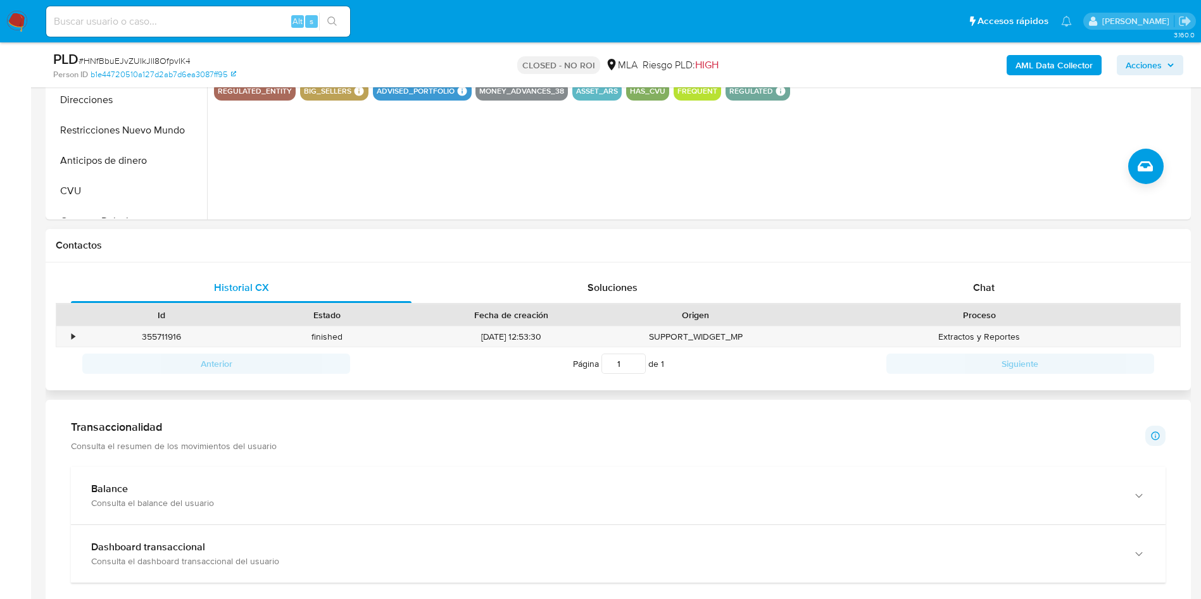
scroll to position [475, 0]
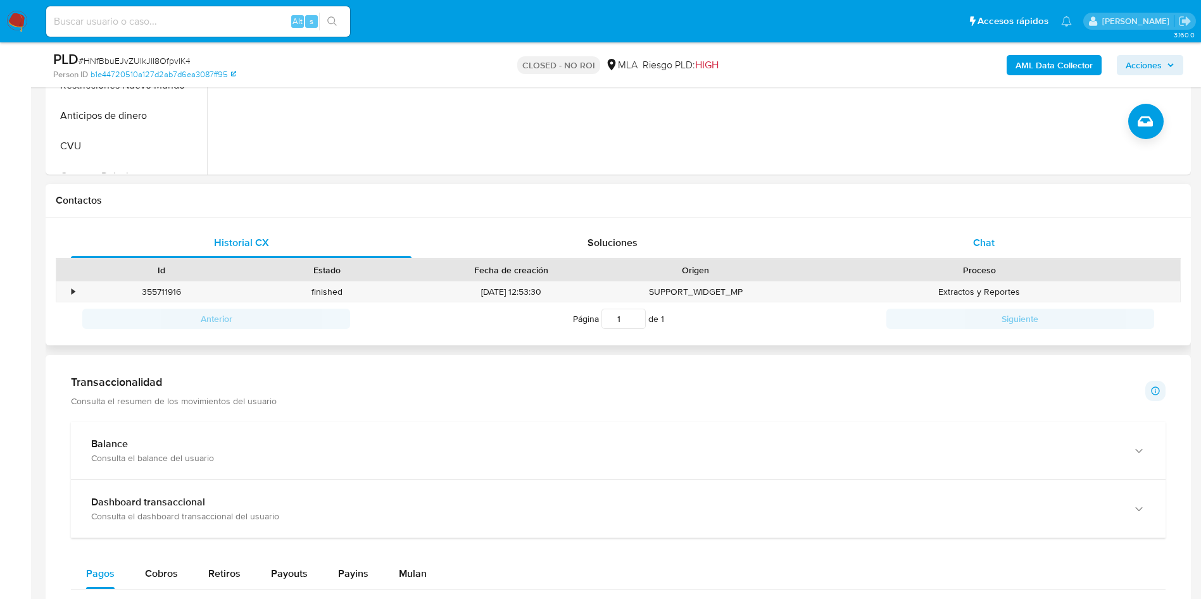
click at [971, 254] on div "Chat" at bounding box center [983, 243] width 341 height 30
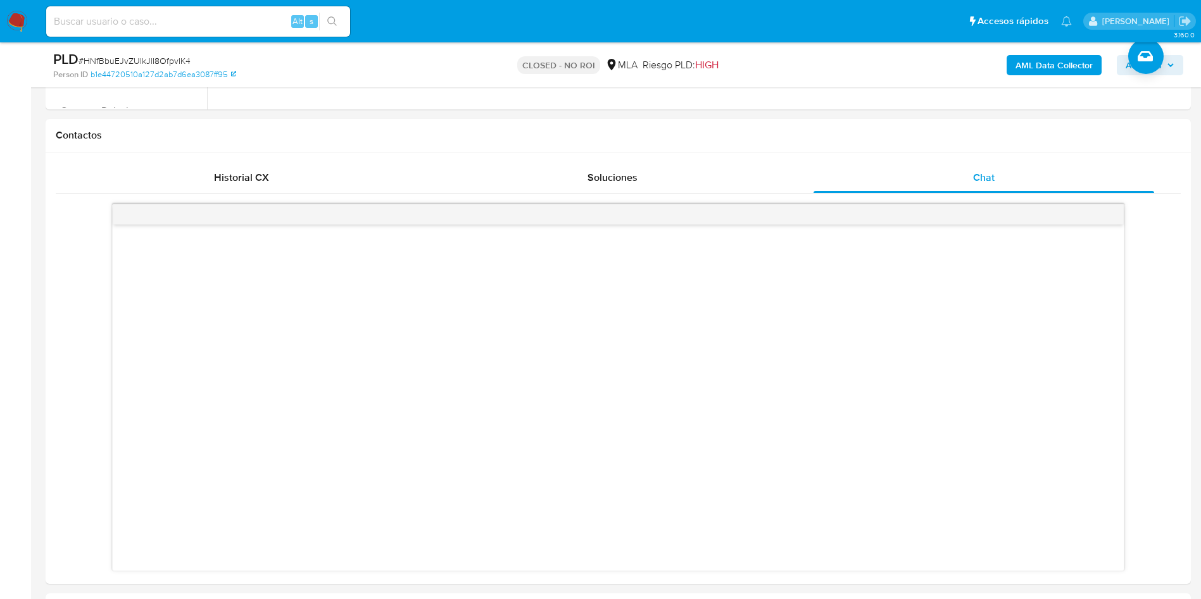
scroll to position [570, 0]
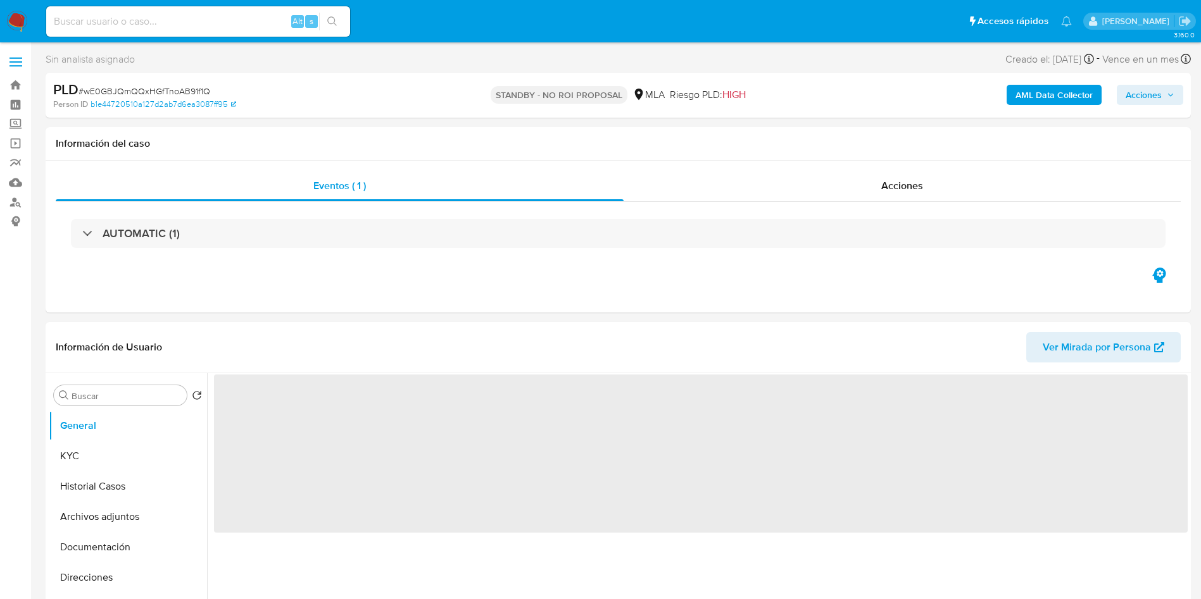
select select "10"
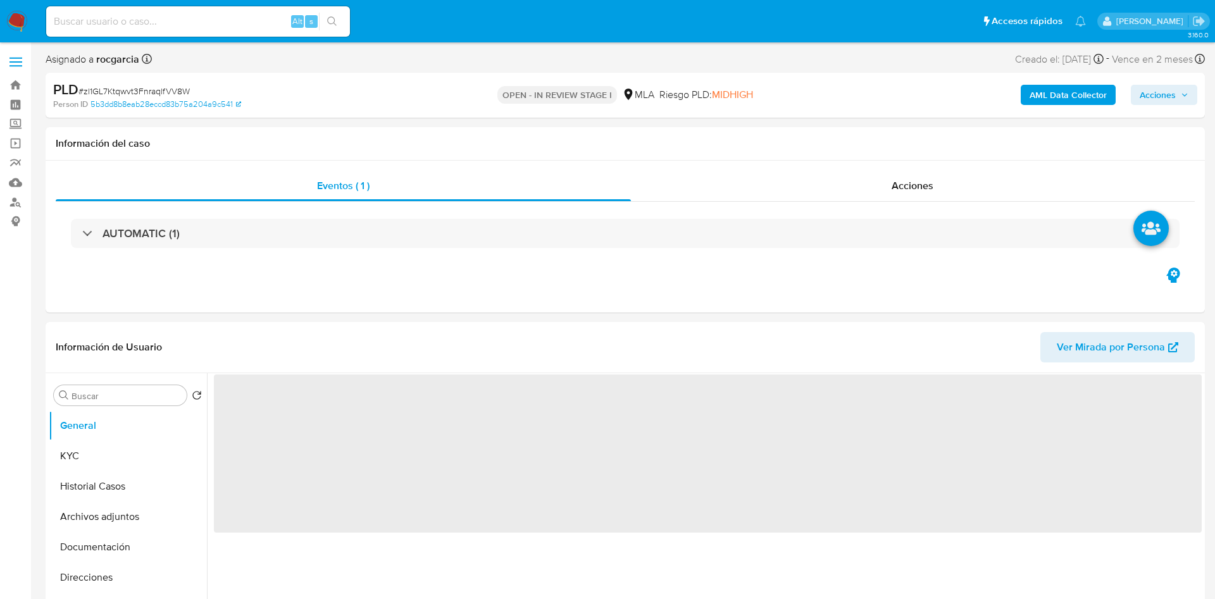
select select "10"
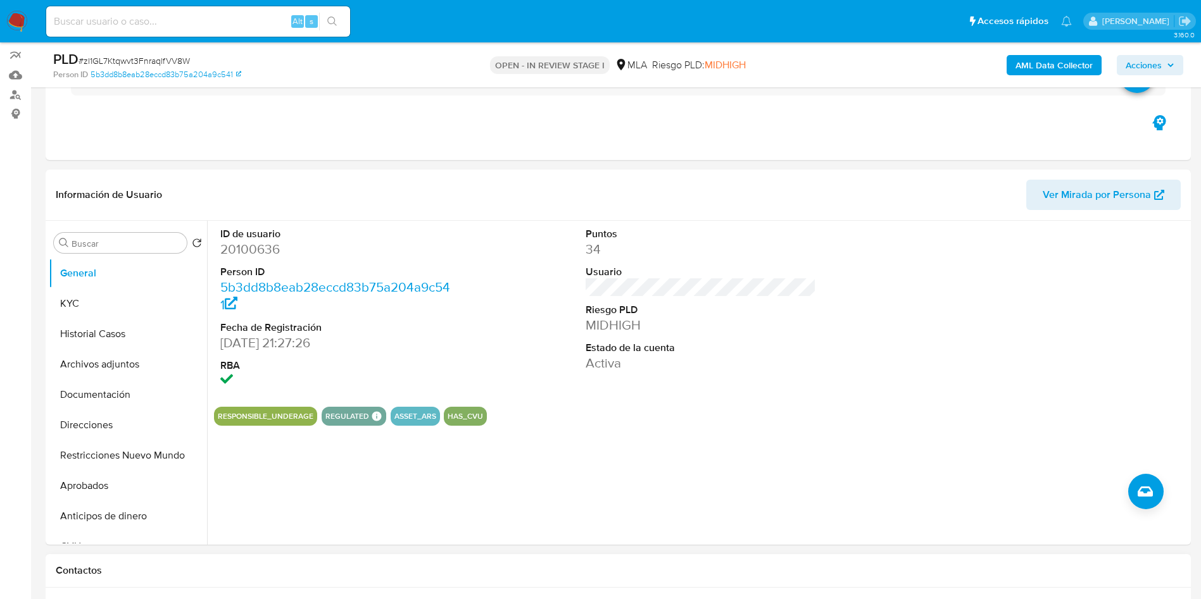
scroll to position [285, 0]
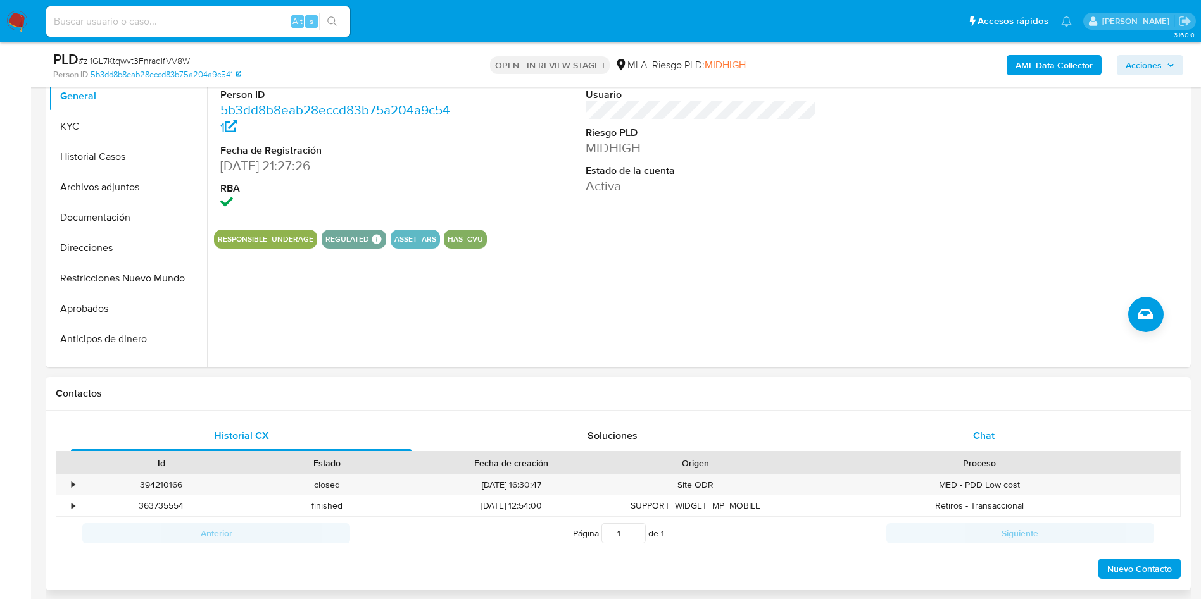
click at [967, 434] on div "Chat" at bounding box center [983, 436] width 341 height 30
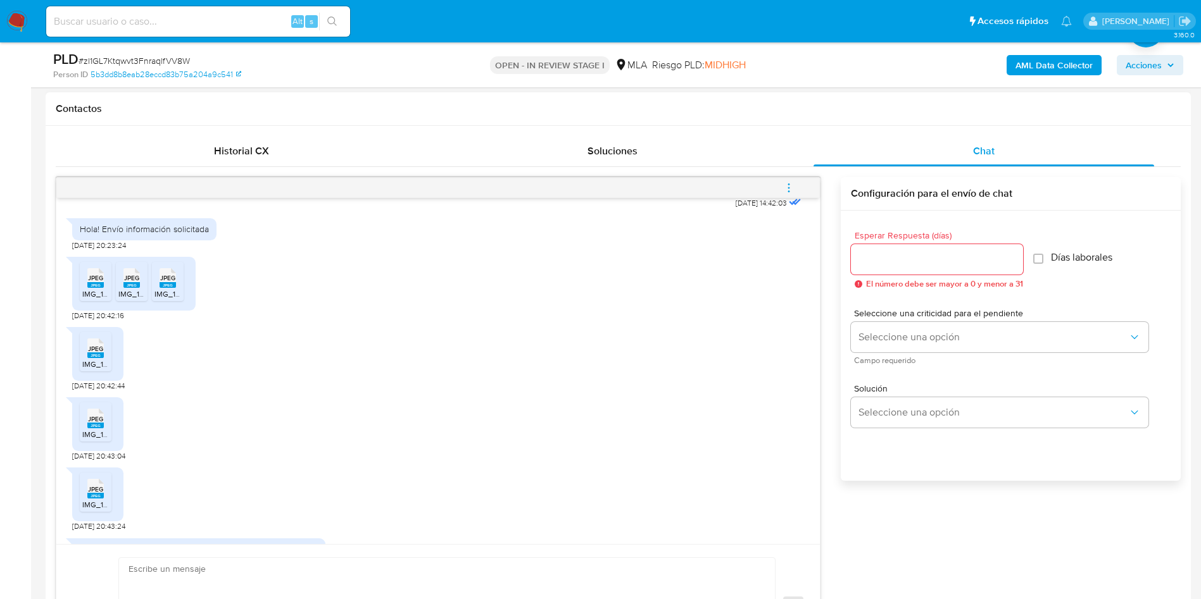
scroll to position [752, 0]
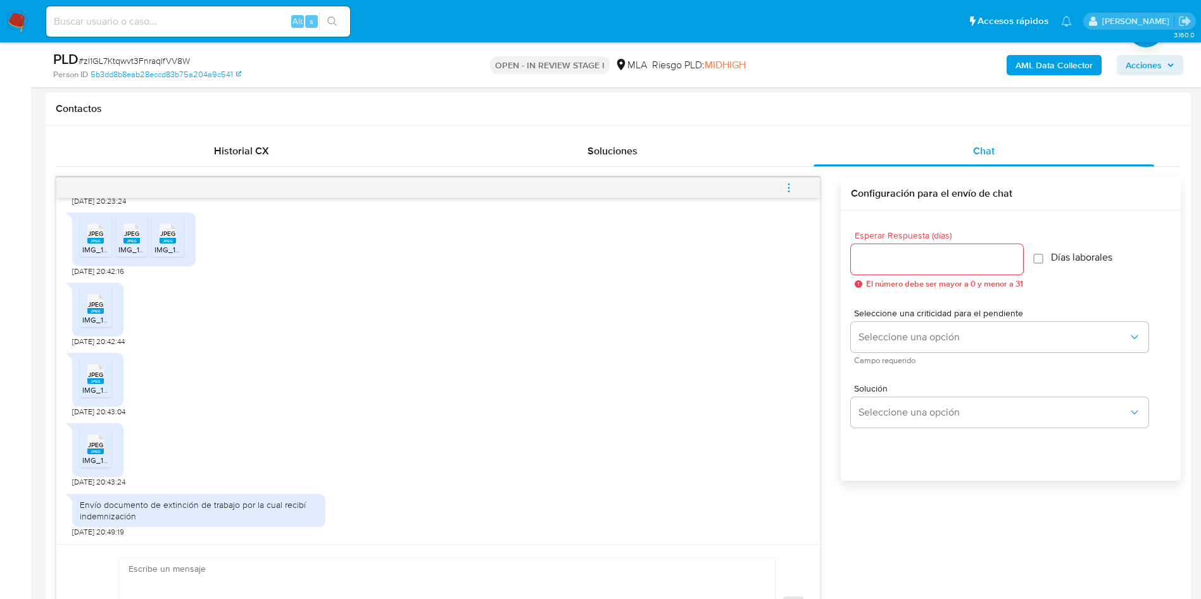
click at [90, 244] on icon "JPEG" at bounding box center [95, 234] width 16 height 22
click at [122, 256] on li "JPEG JPEG IMG_1837.jpeg" at bounding box center [132, 237] width 32 height 39
click at [172, 250] on span "IMG_1838.jpeg" at bounding box center [179, 249] width 51 height 11
click at [80, 318] on li "JPEG JPEG IMG_1835.jpeg" at bounding box center [96, 307] width 32 height 39
click at [108, 375] on div "JPEG JPEG" at bounding box center [95, 373] width 27 height 25
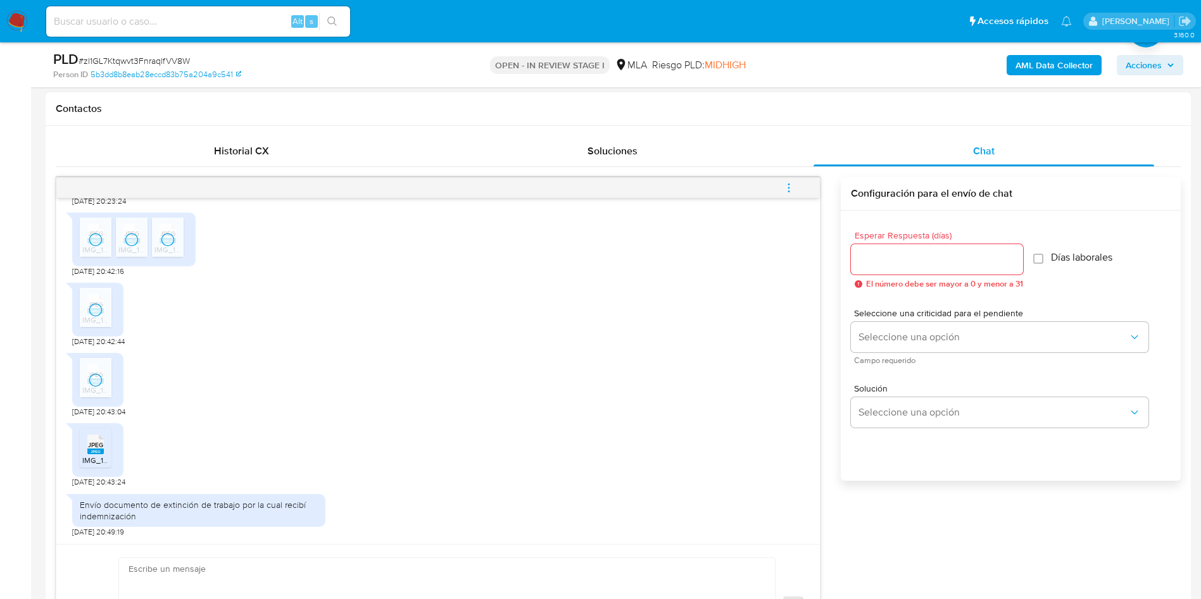
click at [81, 475] on div "JPEG JPEG IMG_1835.jpeg" at bounding box center [97, 450] width 51 height 54
click at [92, 470] on ul "JPEG JPEG IMG_1835.jpeg" at bounding box center [98, 451] width 36 height 44
click at [94, 441] on span "JPEG" at bounding box center [95, 445] width 15 height 8
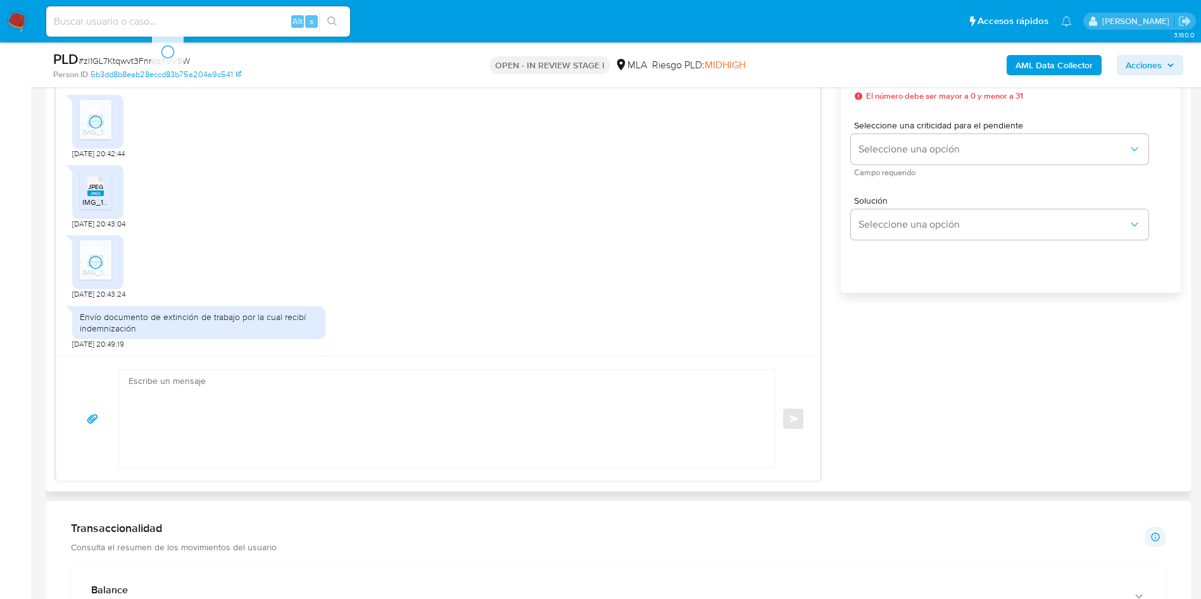
scroll to position [760, 0]
click at [10, 426] on aside "Bandeja Tablero Screening Búsqueda en Listas Watchlist Herramientas Operaciones…" at bounding box center [15, 528] width 31 height 2577
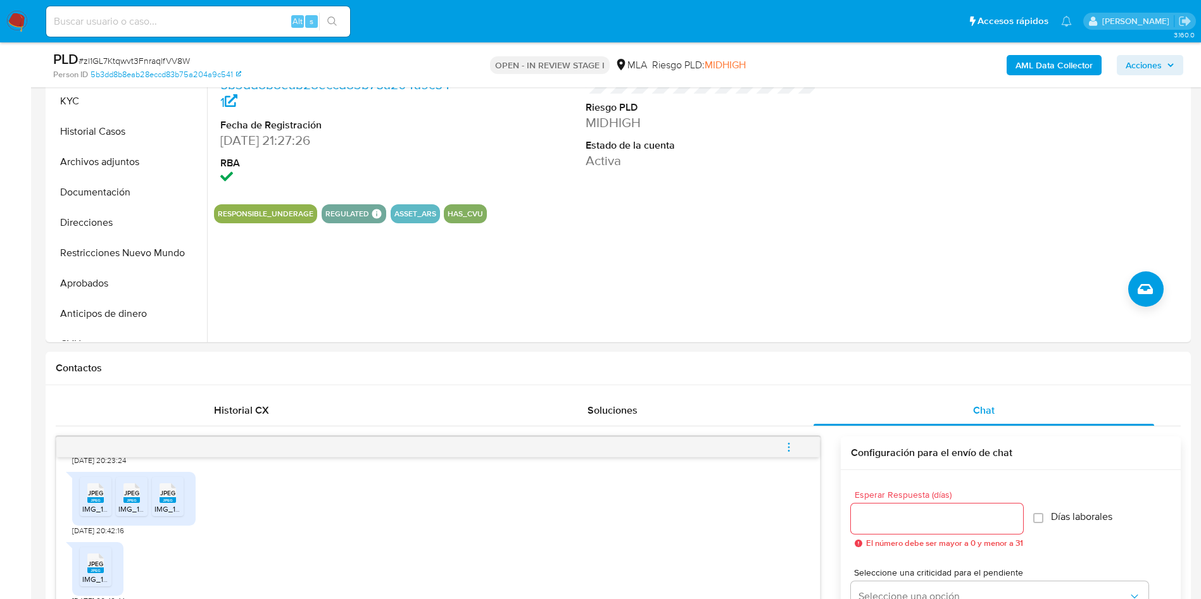
scroll to position [190, 0]
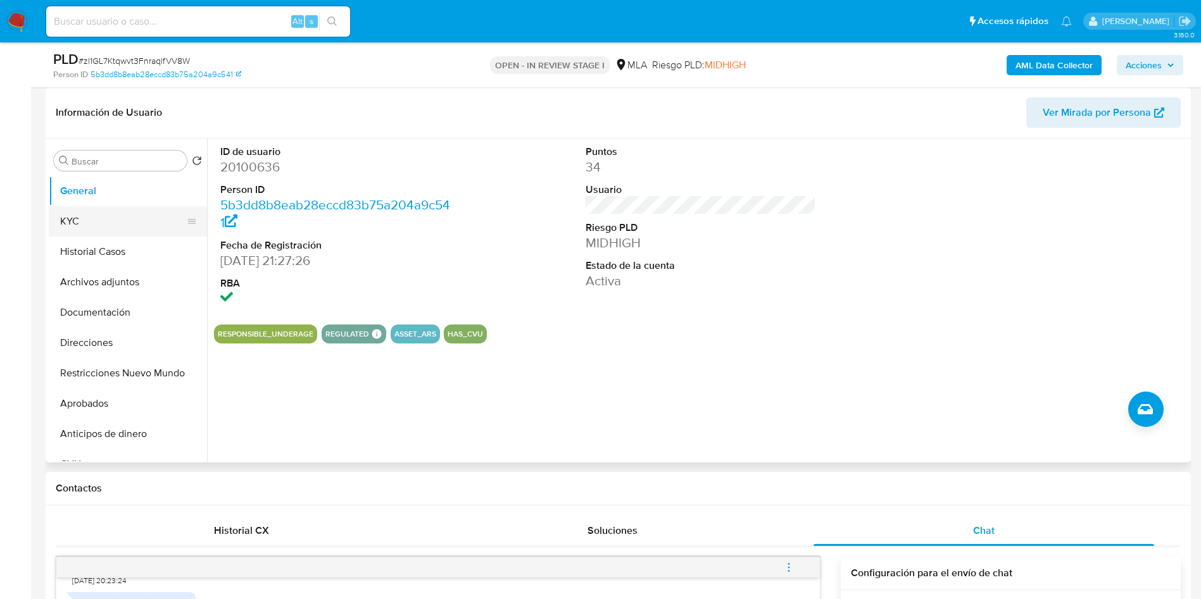
click at [94, 223] on button "KYC" at bounding box center [123, 221] width 148 height 30
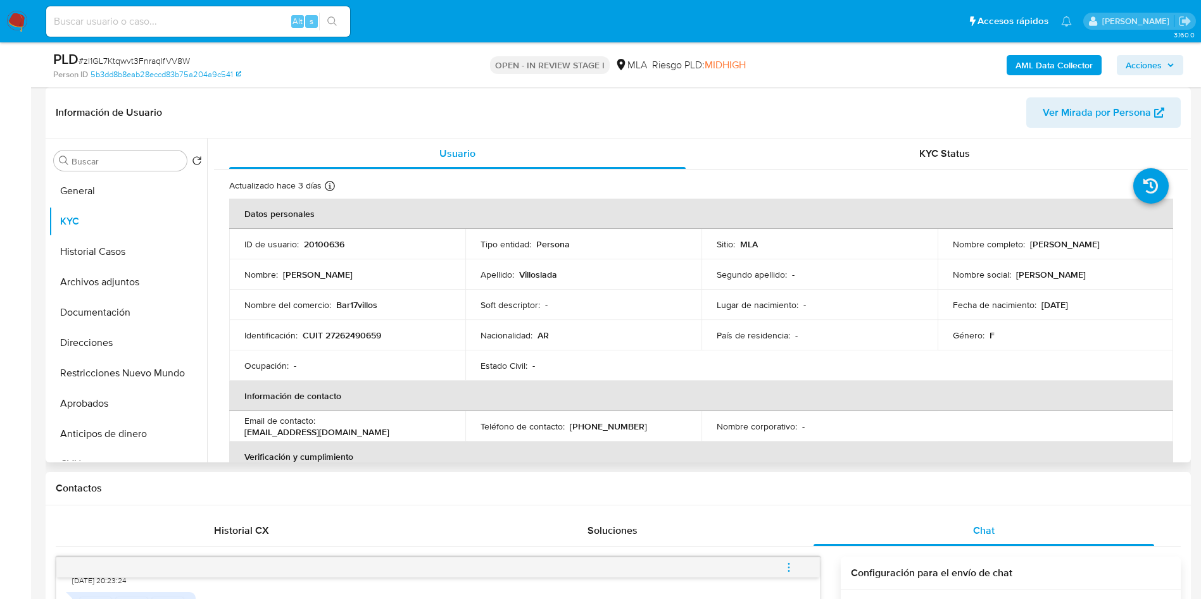
click at [348, 330] on p "CUIT 27262490659" at bounding box center [342, 335] width 78 height 11
copy p "27262490659"
click at [1067, 249] on p "[PERSON_NAME]" at bounding box center [1065, 244] width 70 height 11
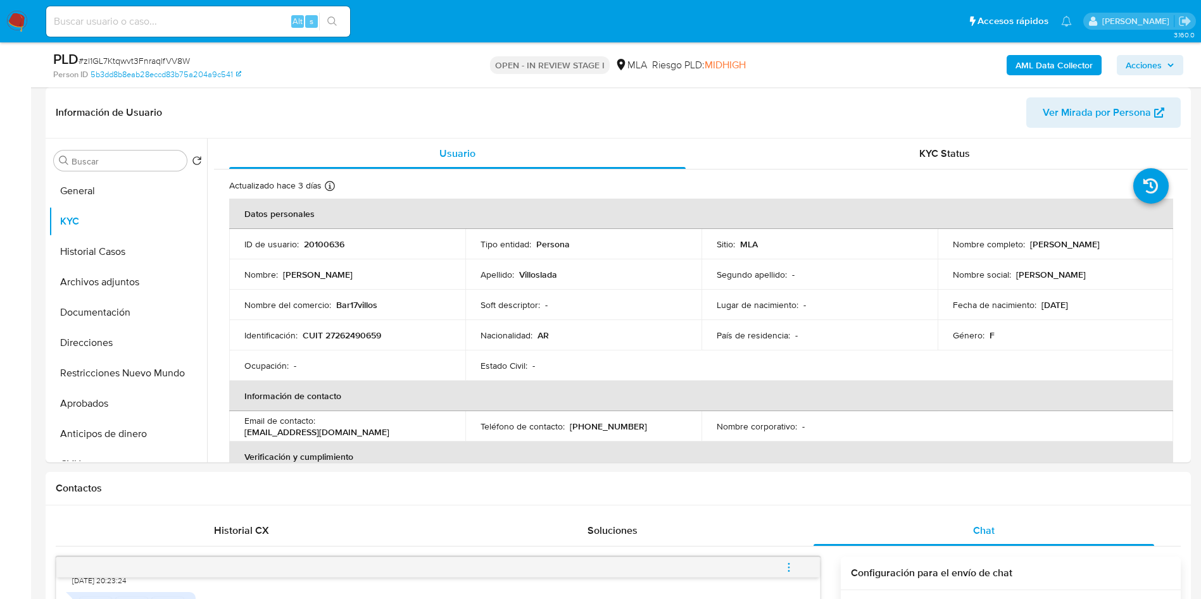
copy p "Villoslada"
click at [317, 242] on p "20100636" at bounding box center [324, 244] width 41 height 11
copy p "20100636"
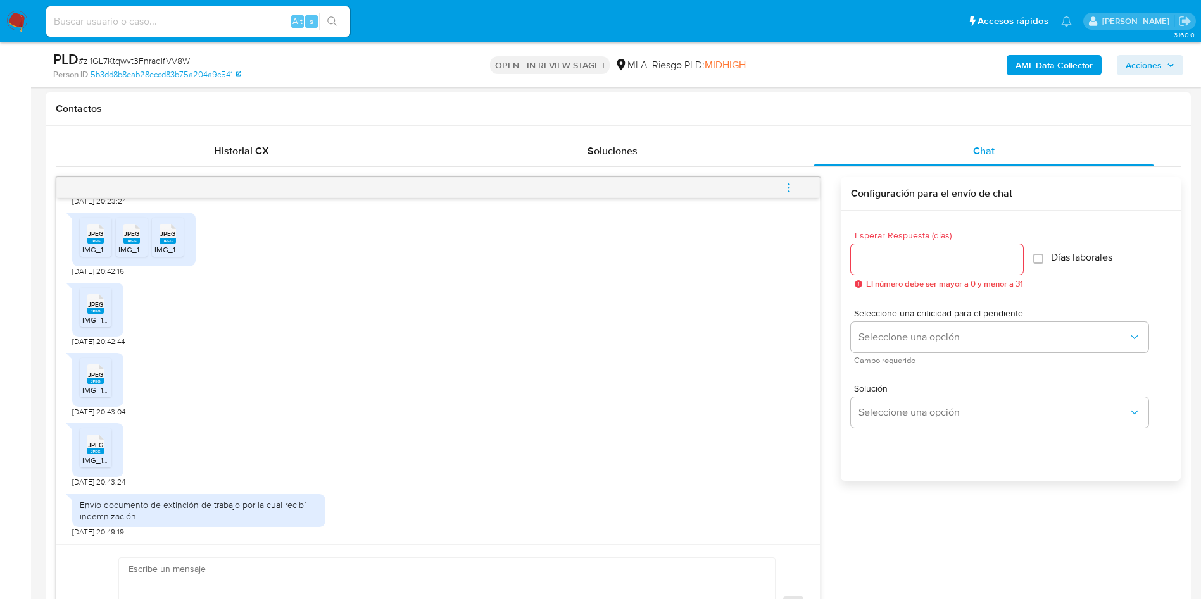
scroll to position [760, 0]
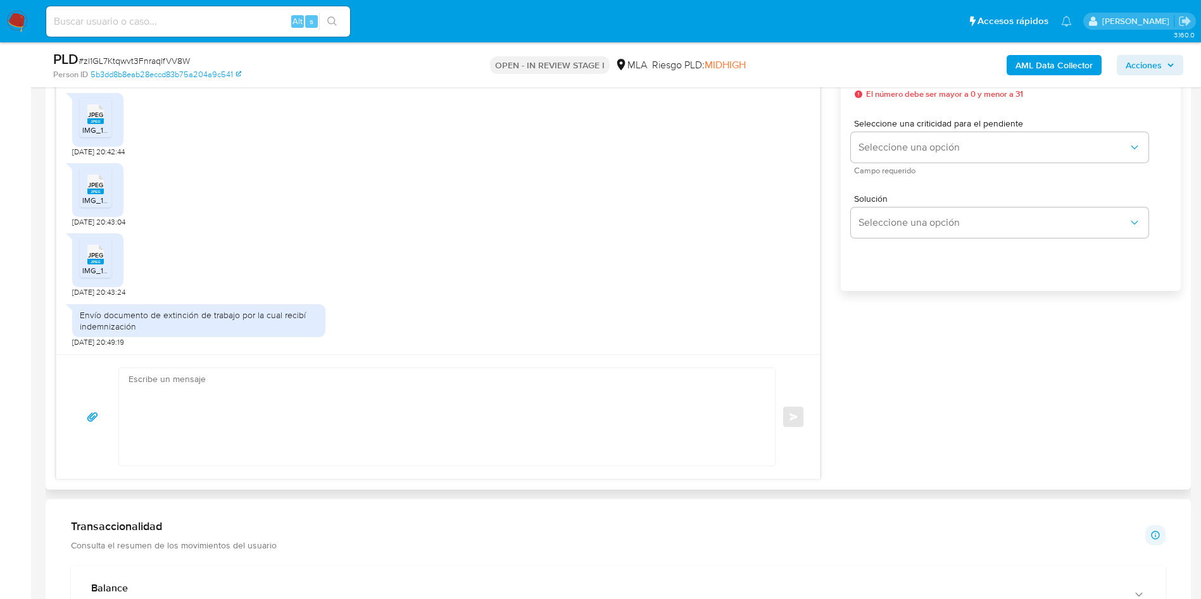
click at [216, 429] on textarea at bounding box center [443, 416] width 630 height 97
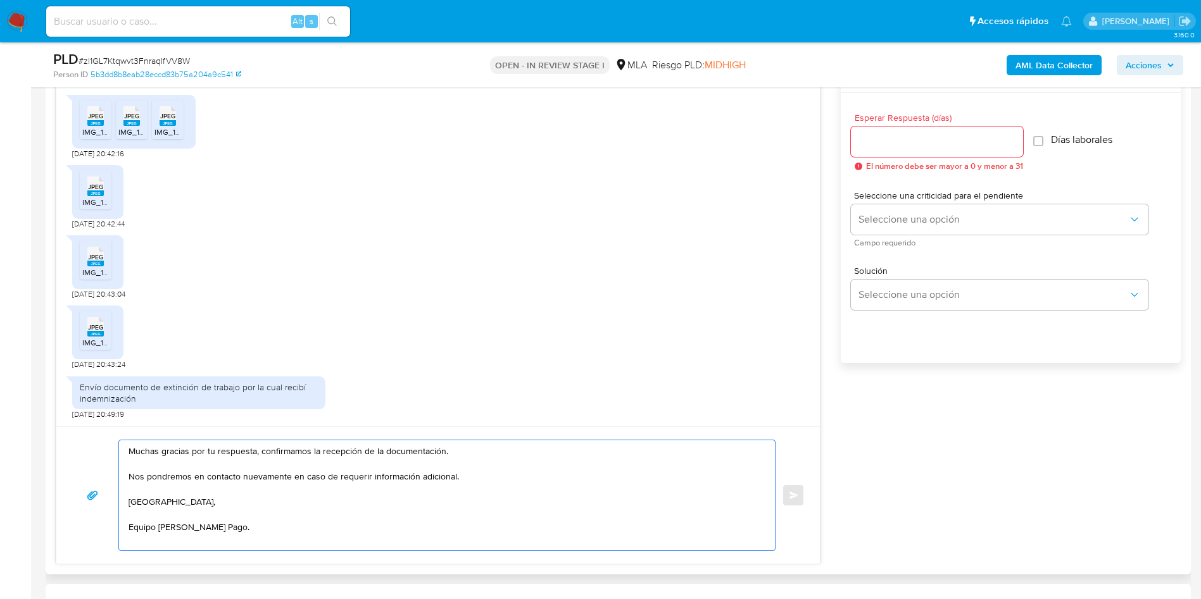
scroll to position [570, 0]
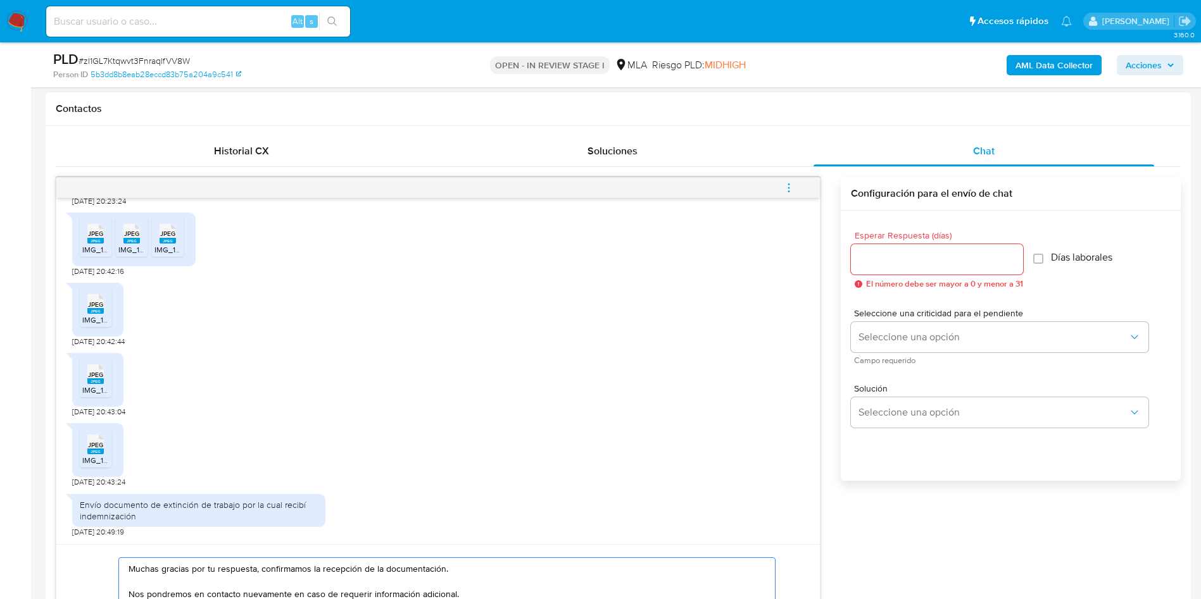
type textarea "Muchas gracias por tu respuesta, confirmamos la recepción de la documentación. …"
drag, startPoint x: 1094, startPoint y: 565, endPoint x: 1095, endPoint y: 555, distance: 9.5
click at [1093, 565] on div "17/09/2025 14:42:03 Hola! Envío información solicitada 17/09/2025 20:23:24 JPEG…" at bounding box center [618, 429] width 1125 height 505
click at [890, 252] on input "Esperar Respuesta (días)" at bounding box center [937, 259] width 172 height 16
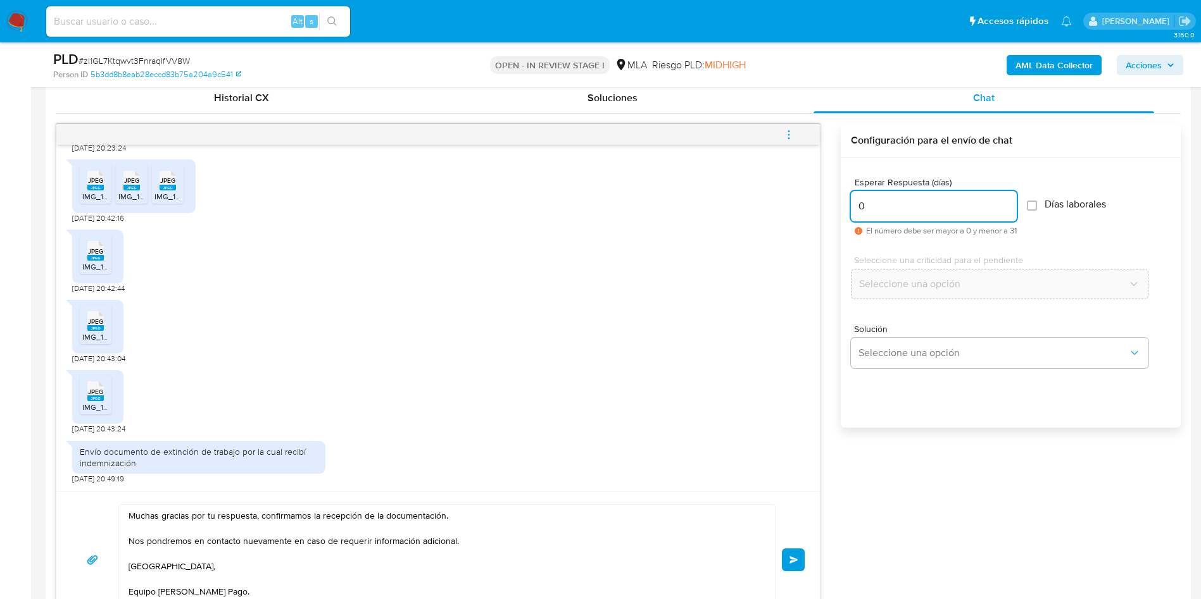
scroll to position [665, 0]
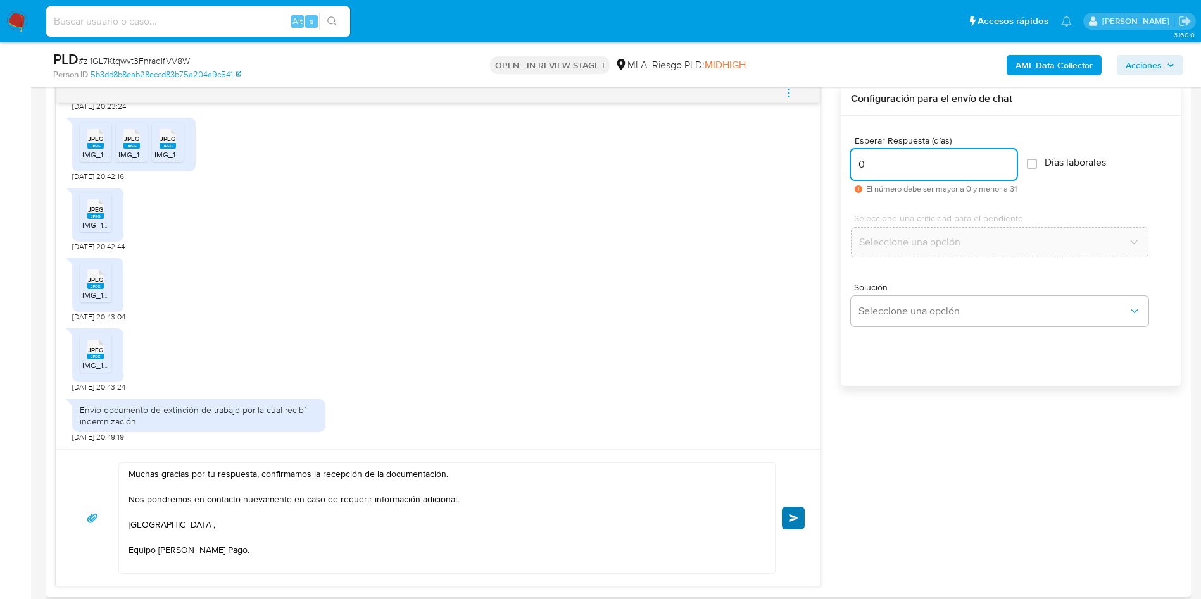
type input "0"
click at [796, 519] on span "Enviar" at bounding box center [793, 519] width 9 height 8
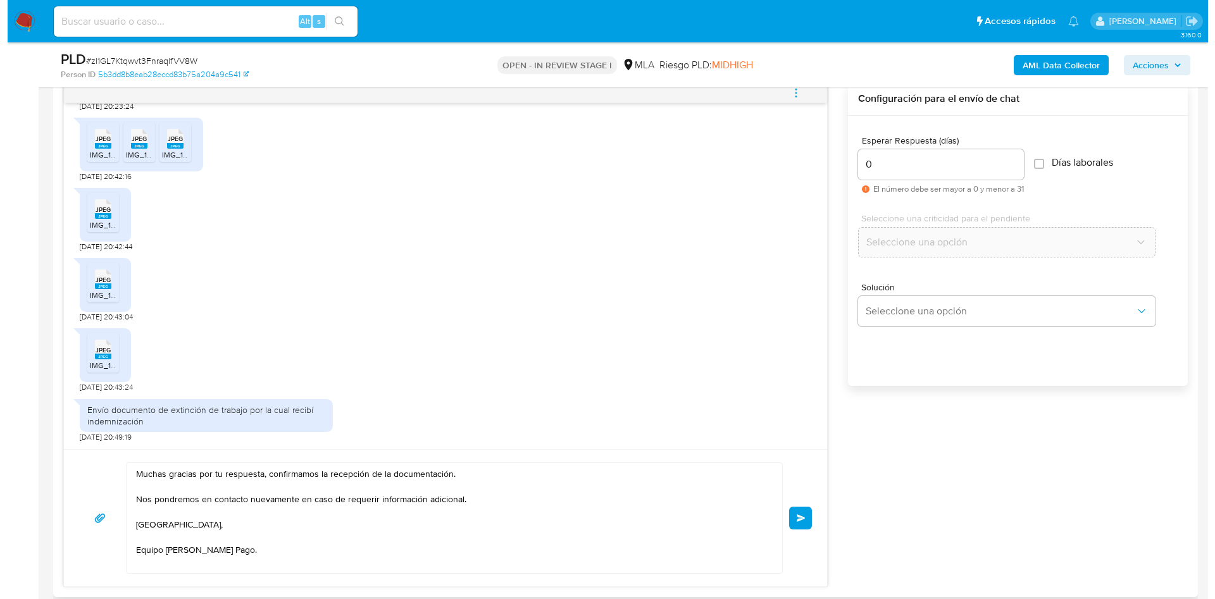
scroll to position [570, 0]
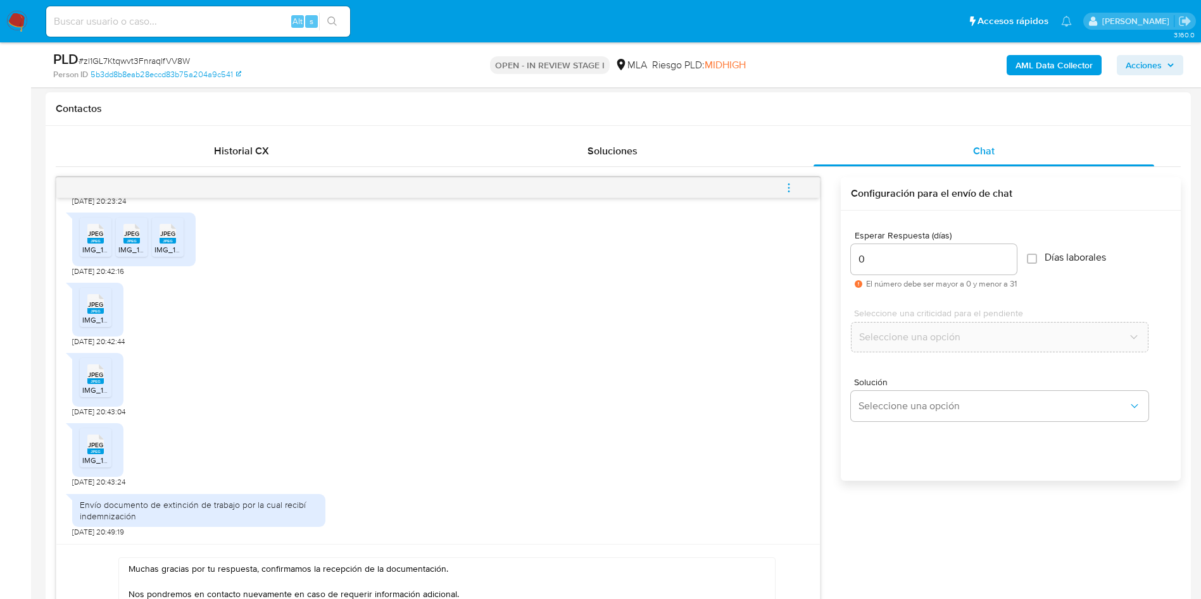
click at [796, 186] on button "menu-action" at bounding box center [789, 188] width 42 height 30
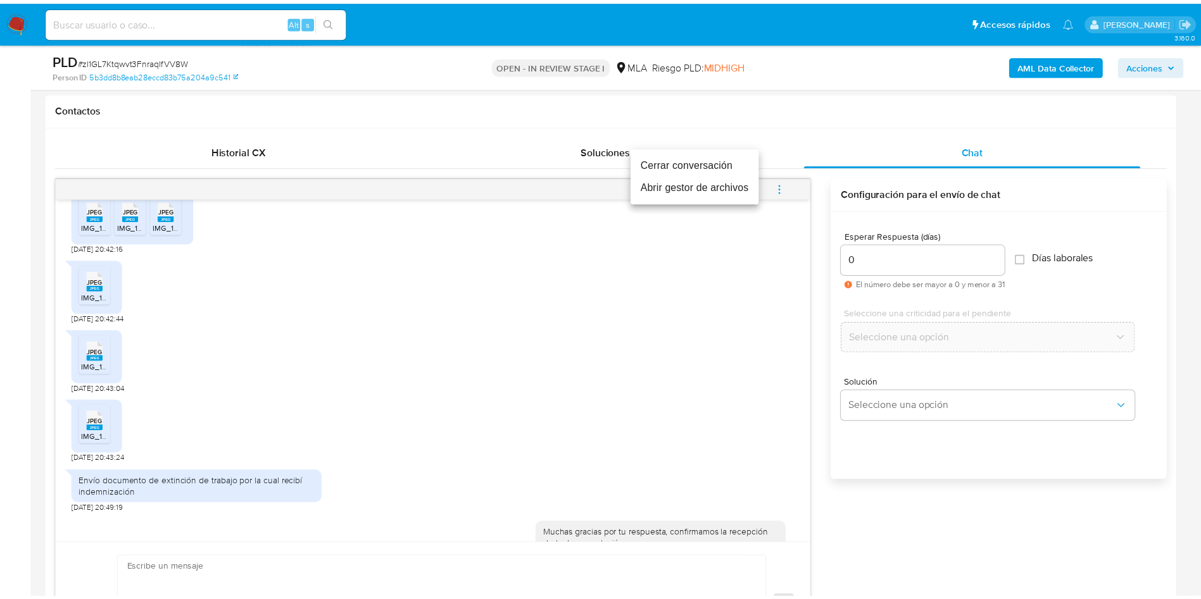
scroll to position [893, 0]
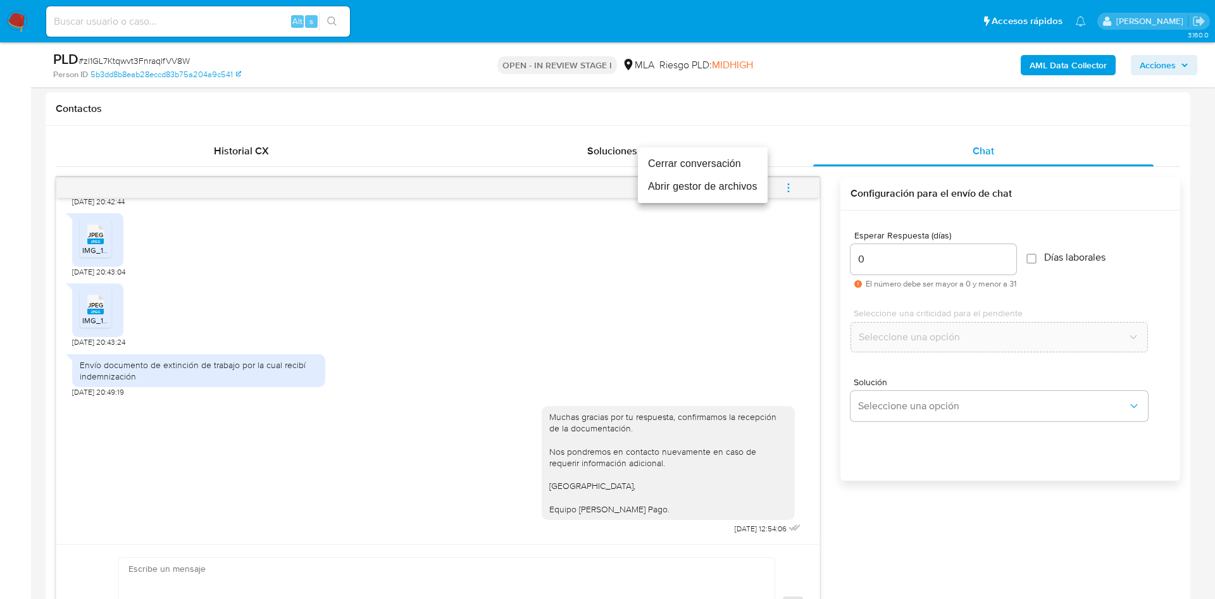
click at [676, 161] on li "Cerrar conversación" at bounding box center [703, 164] width 130 height 23
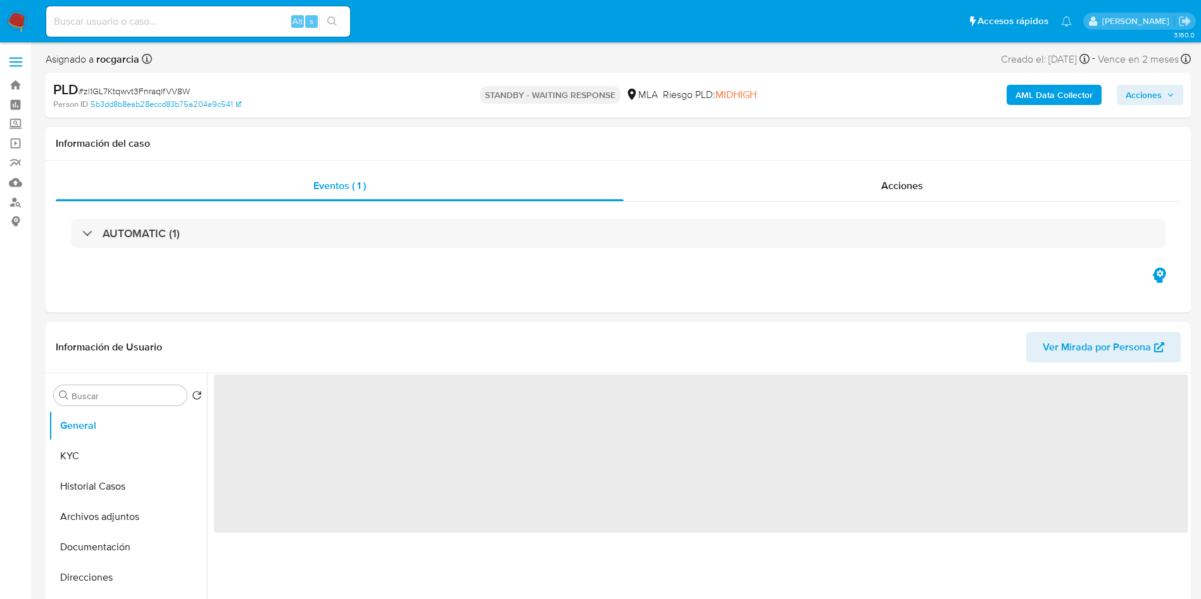
select select "10"
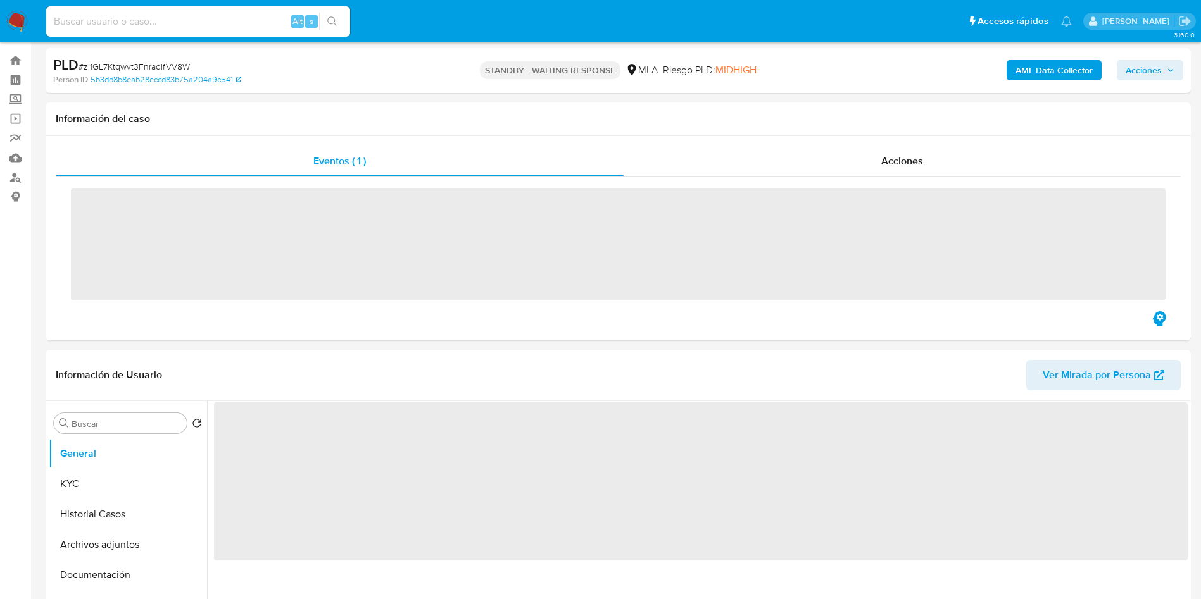
scroll to position [95, 0]
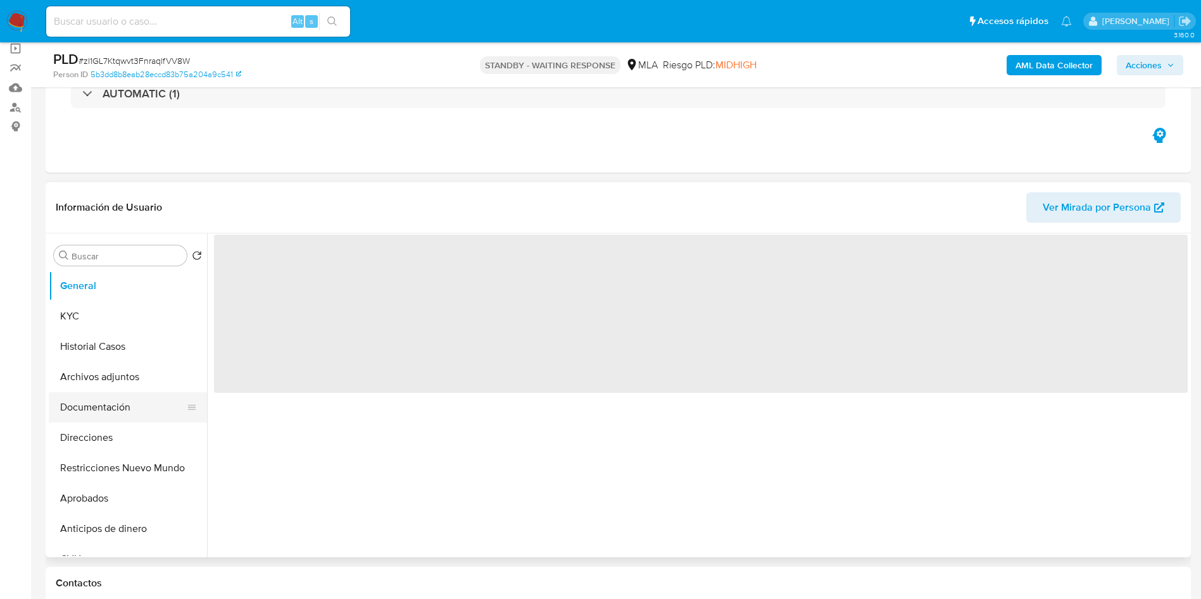
click at [93, 392] on button "Documentación" at bounding box center [123, 407] width 148 height 30
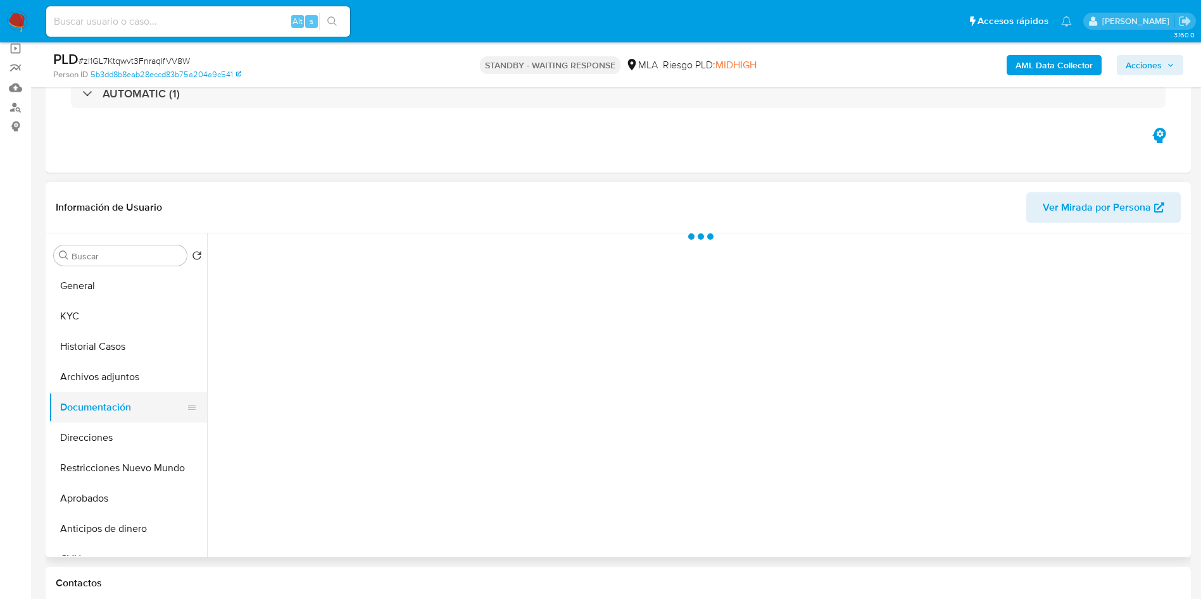
select select "10"
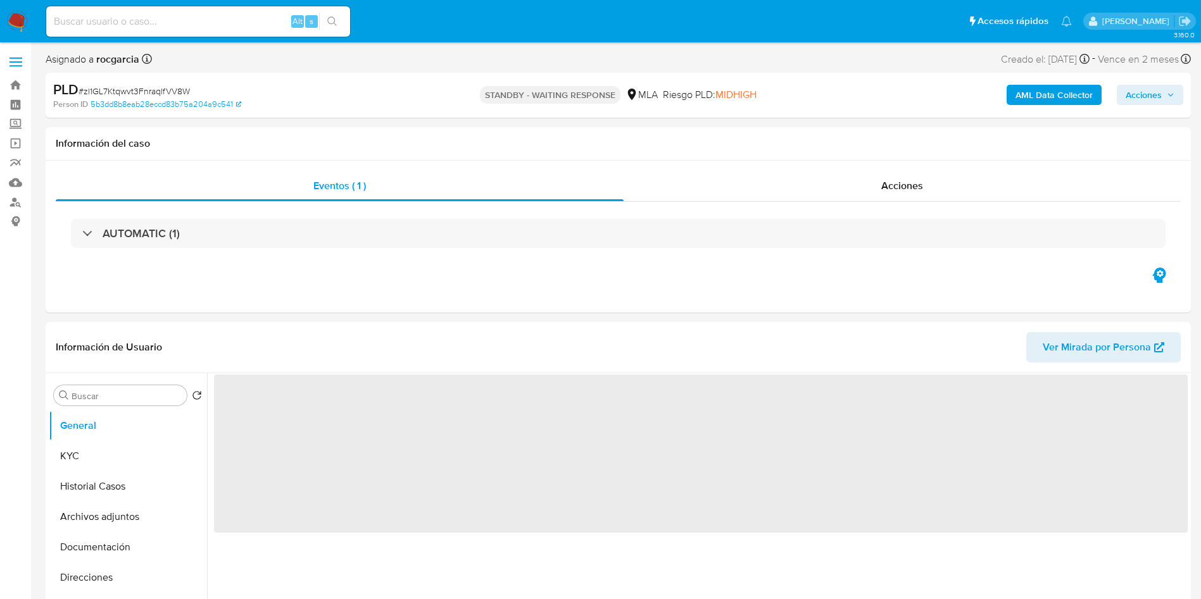
select select "10"
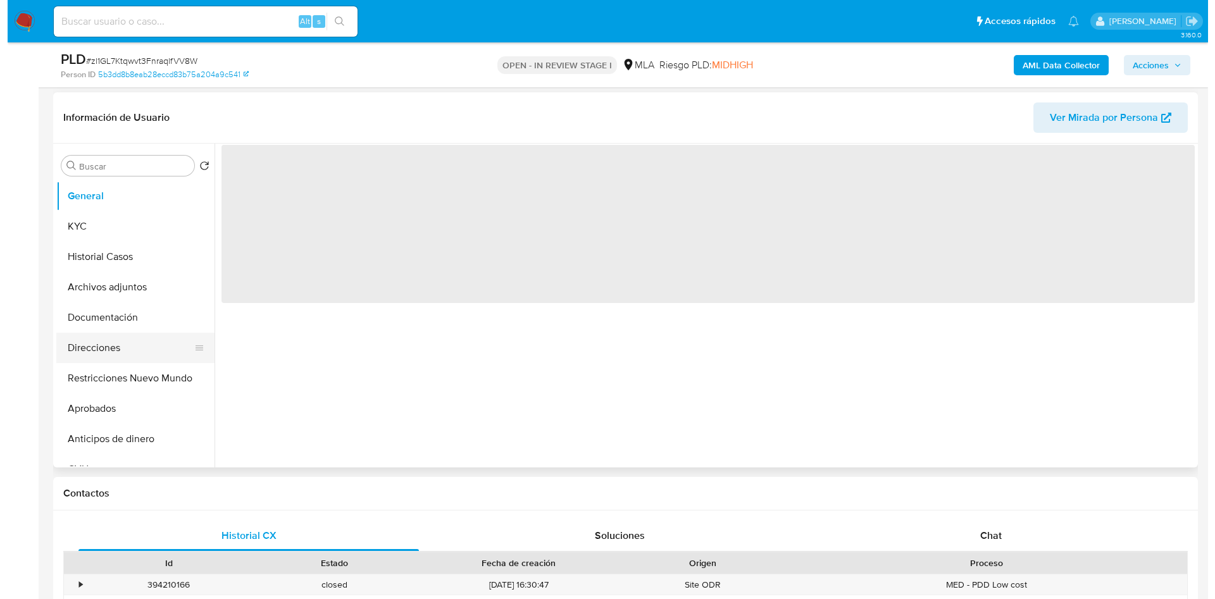
scroll to position [190, 0]
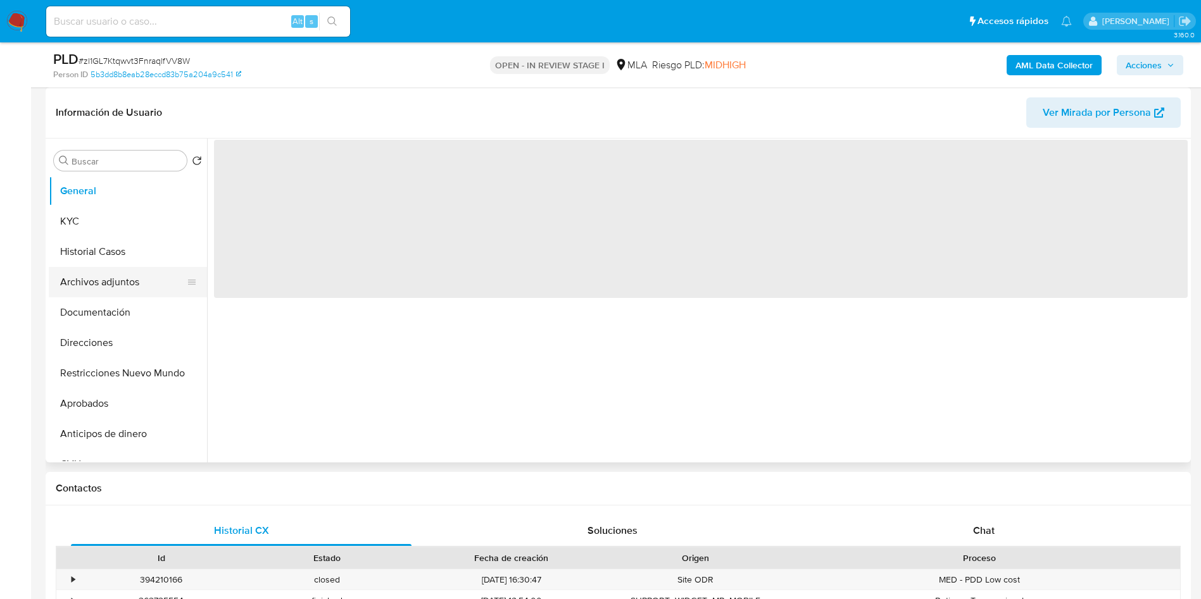
select select "10"
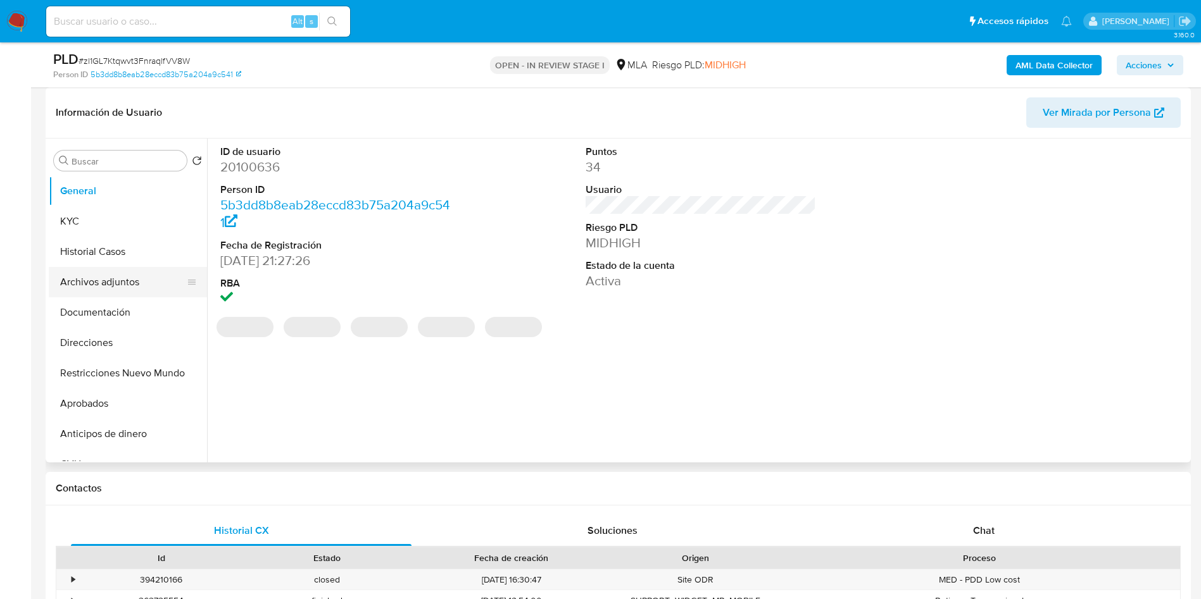
click at [101, 275] on button "Archivos adjuntos" at bounding box center [123, 282] width 148 height 30
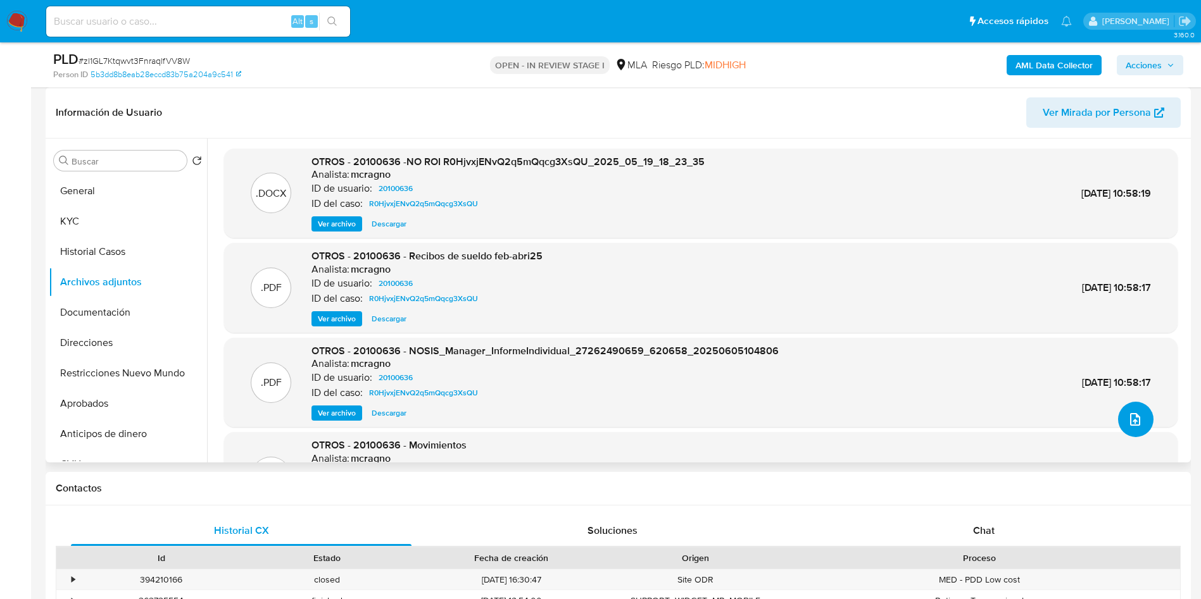
click at [1128, 418] on icon "upload-file" at bounding box center [1134, 419] width 15 height 15
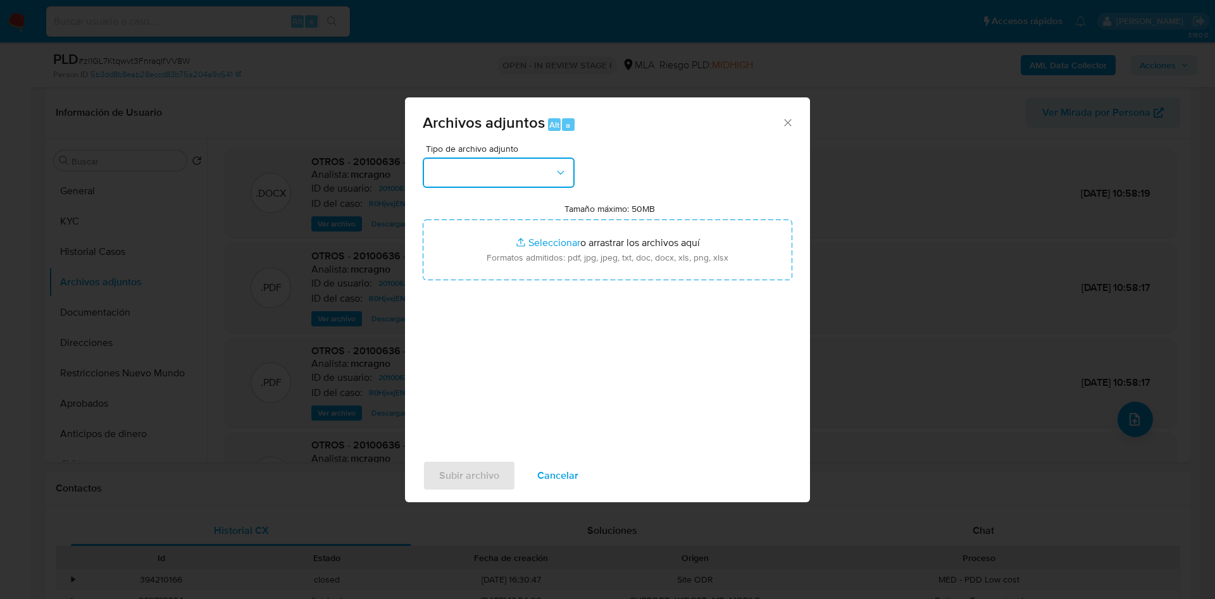
click at [512, 161] on button "button" at bounding box center [499, 173] width 152 height 30
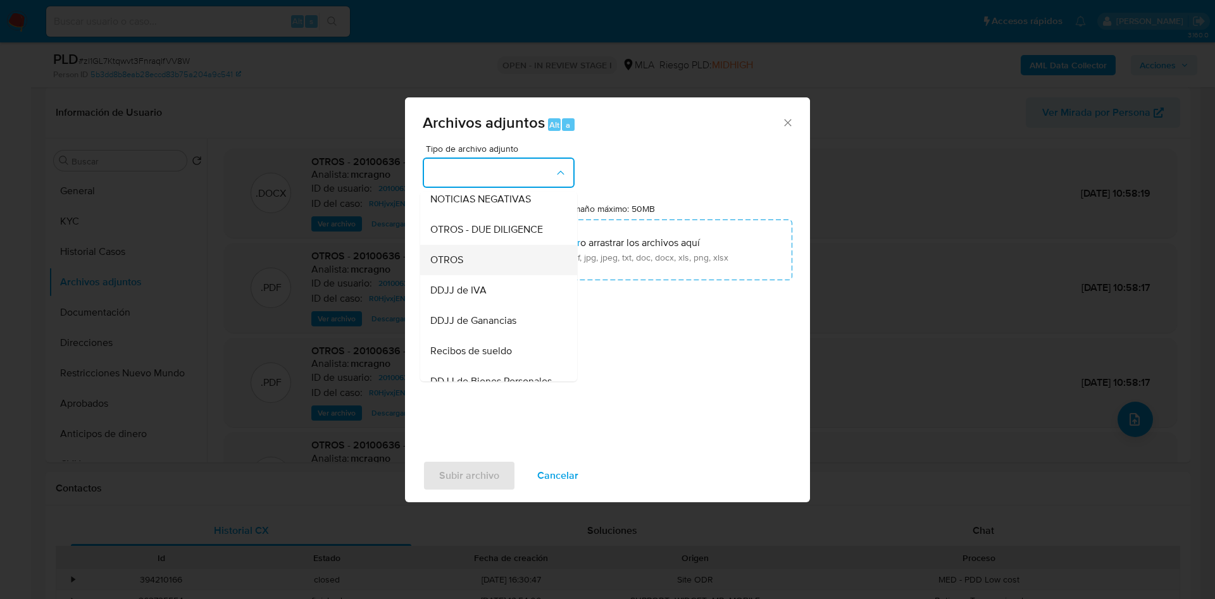
click at [472, 275] on div "OTROS" at bounding box center [494, 260] width 129 height 30
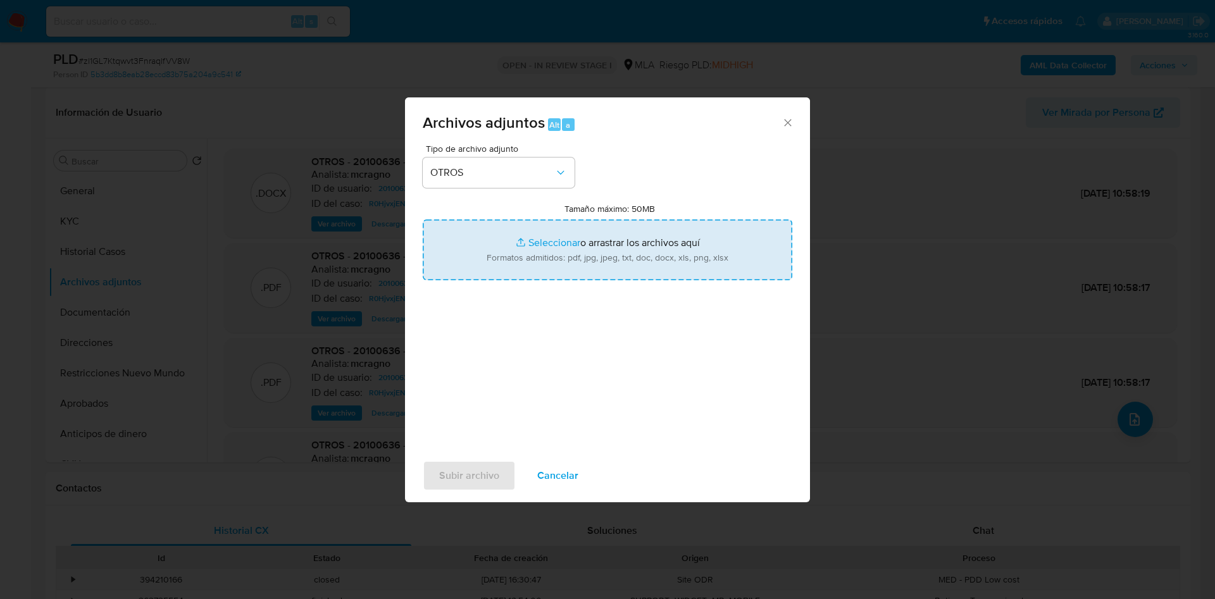
click at [525, 241] on input "Tamaño máximo: 50MB Seleccionar archivos" at bounding box center [608, 250] width 370 height 61
type input "C:\fakepath\Caselog zl1GL7Ktqwvt3FnraqlfVV8W - 20100636.docx"
click at [567, 258] on input "Tamaño máximo: 50MB Seleccionar archivos" at bounding box center [608, 250] width 370 height 61
type input "C:\fakepath\Movimientos 20100636.xlsx"
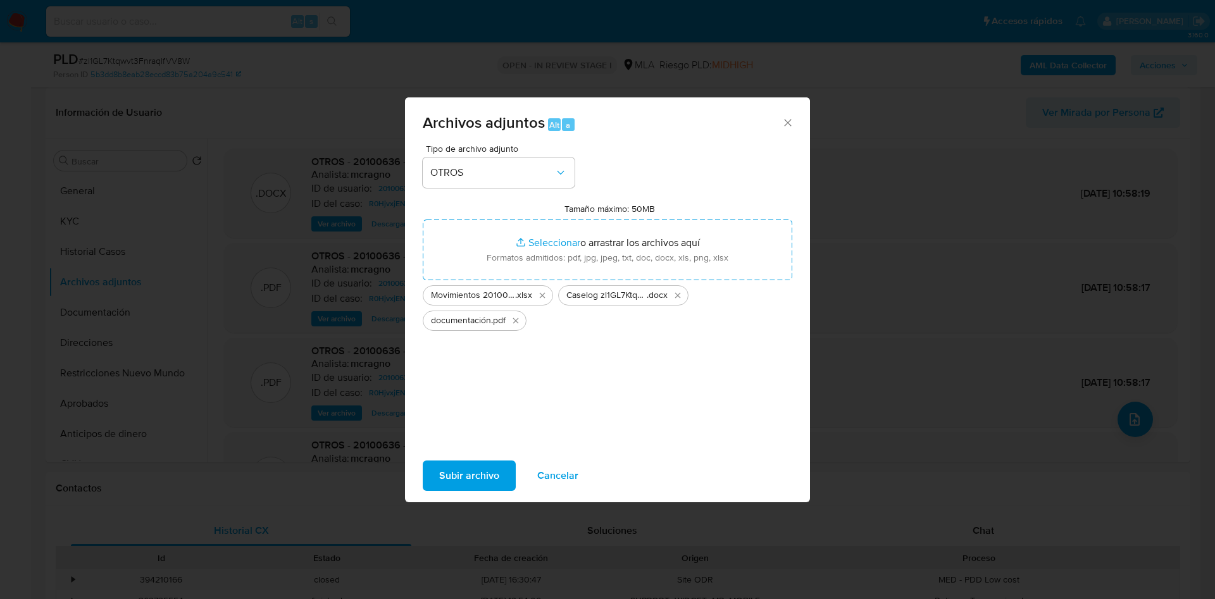
click at [475, 460] on div "Subir archivo Cancelar" at bounding box center [607, 476] width 405 height 48
click at [472, 484] on span "Subir archivo" at bounding box center [469, 476] width 60 height 28
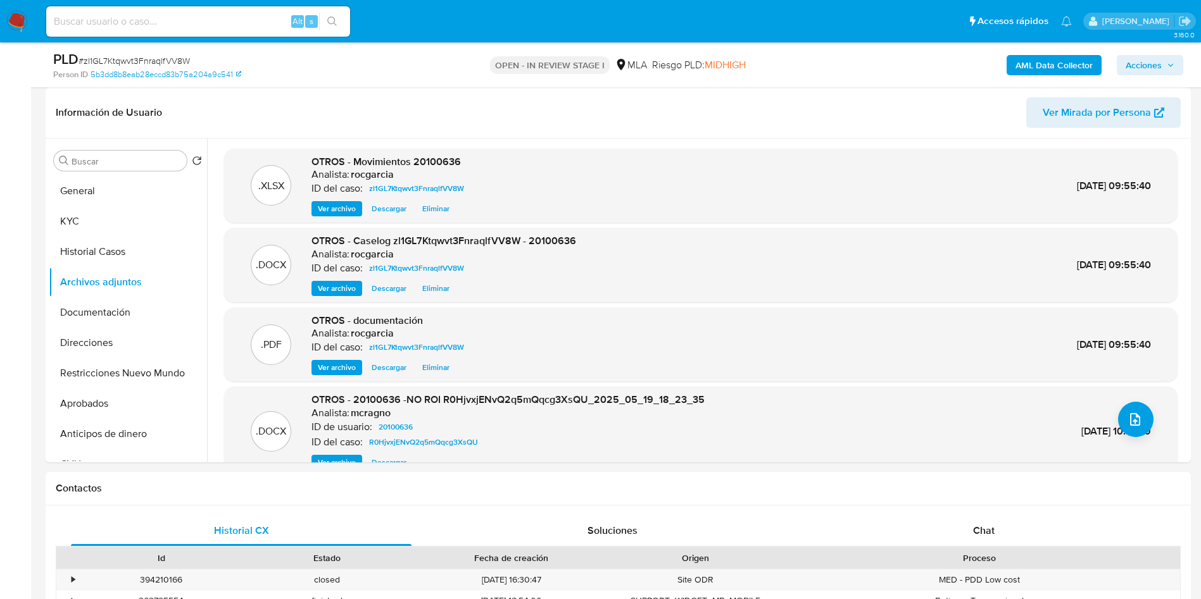
click at [1158, 70] on span "Acciones" at bounding box center [1143, 65] width 36 height 20
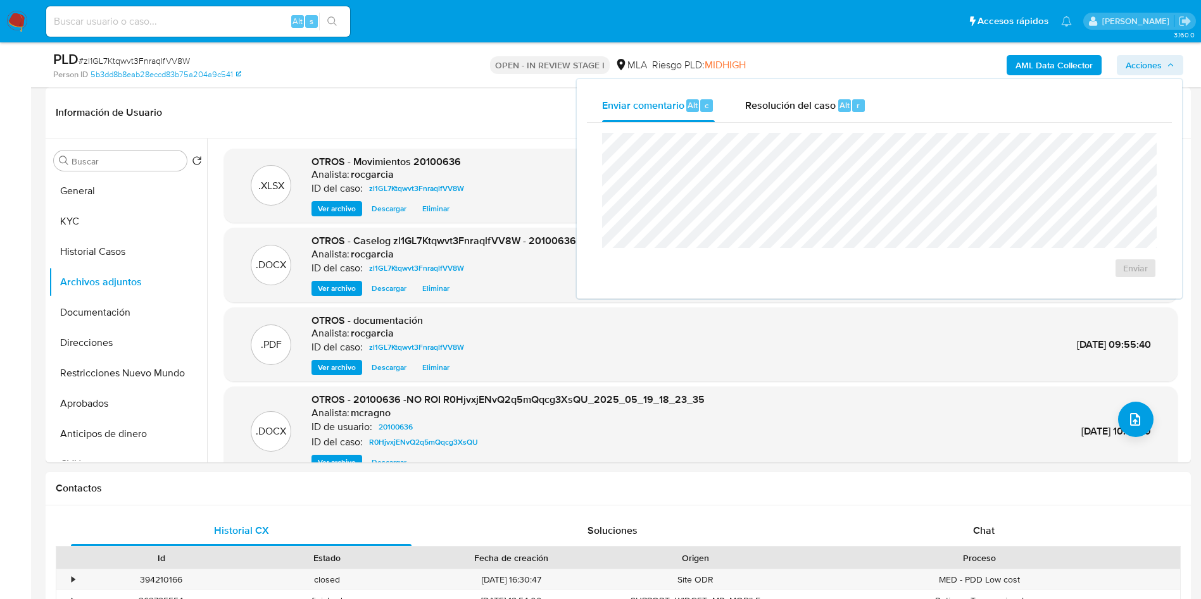
click at [1025, 68] on b "AML Data Collector" at bounding box center [1053, 65] width 77 height 20
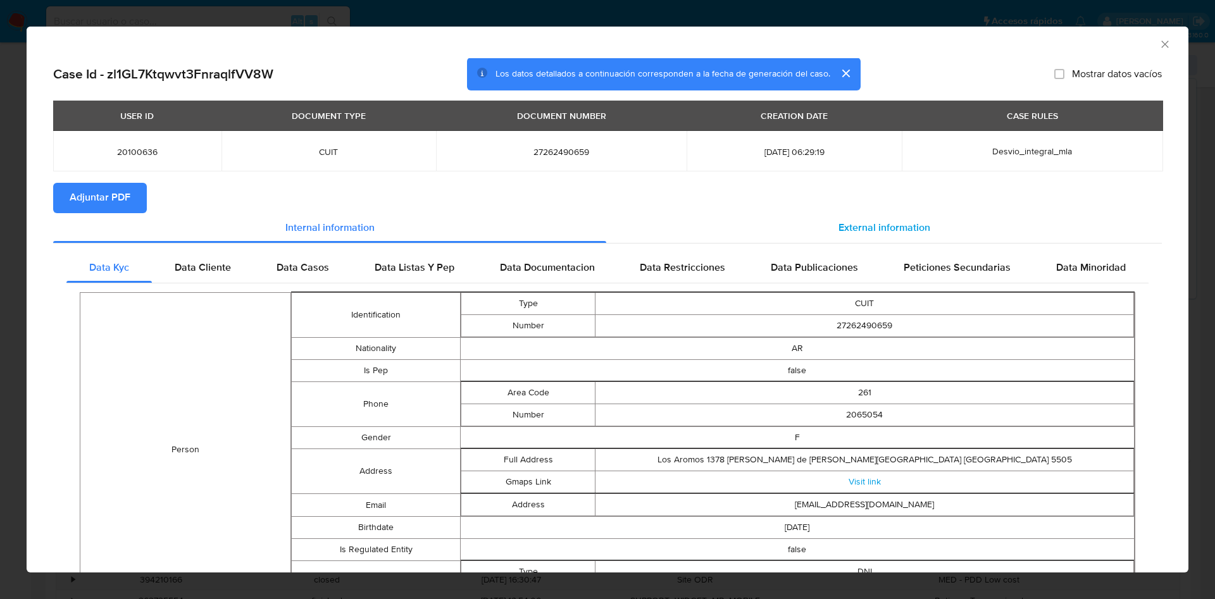
click at [845, 234] on span "External information" at bounding box center [885, 228] width 92 height 15
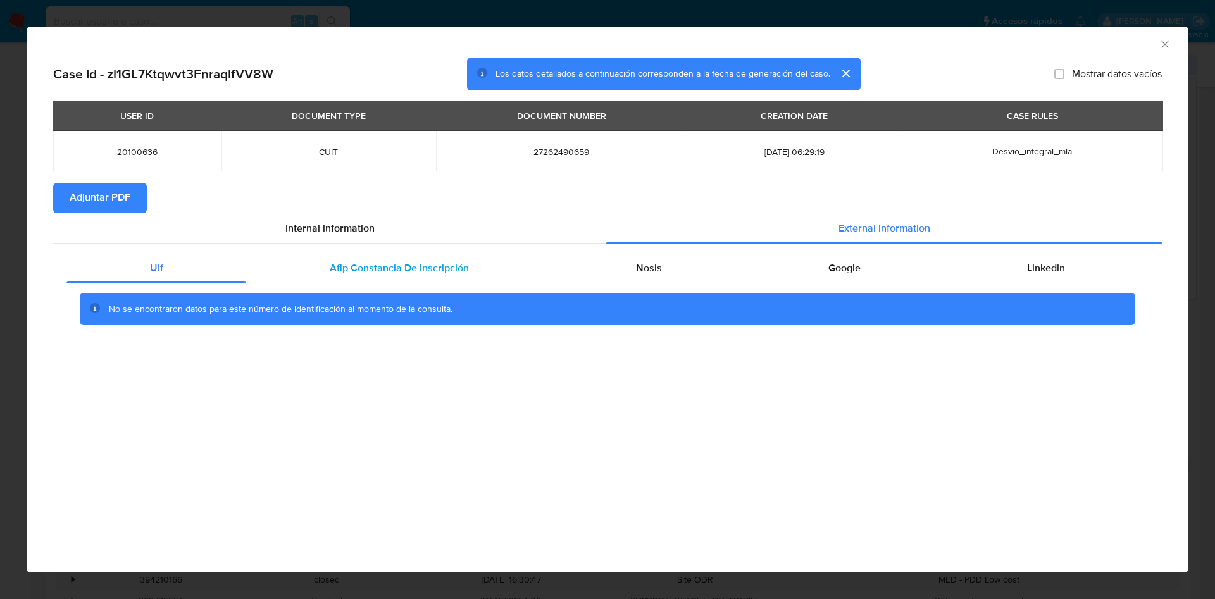
click at [372, 261] on span "Afip Constancia De Inscripción" at bounding box center [399, 268] width 139 height 15
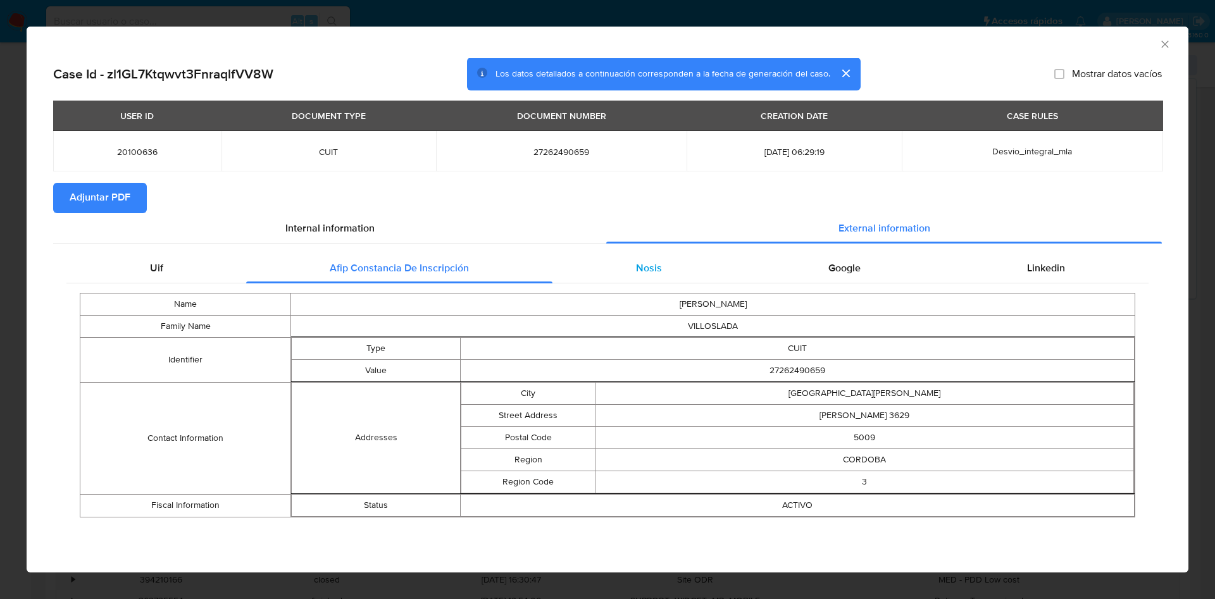
click at [584, 272] on div "Nosis" at bounding box center [649, 268] width 192 height 30
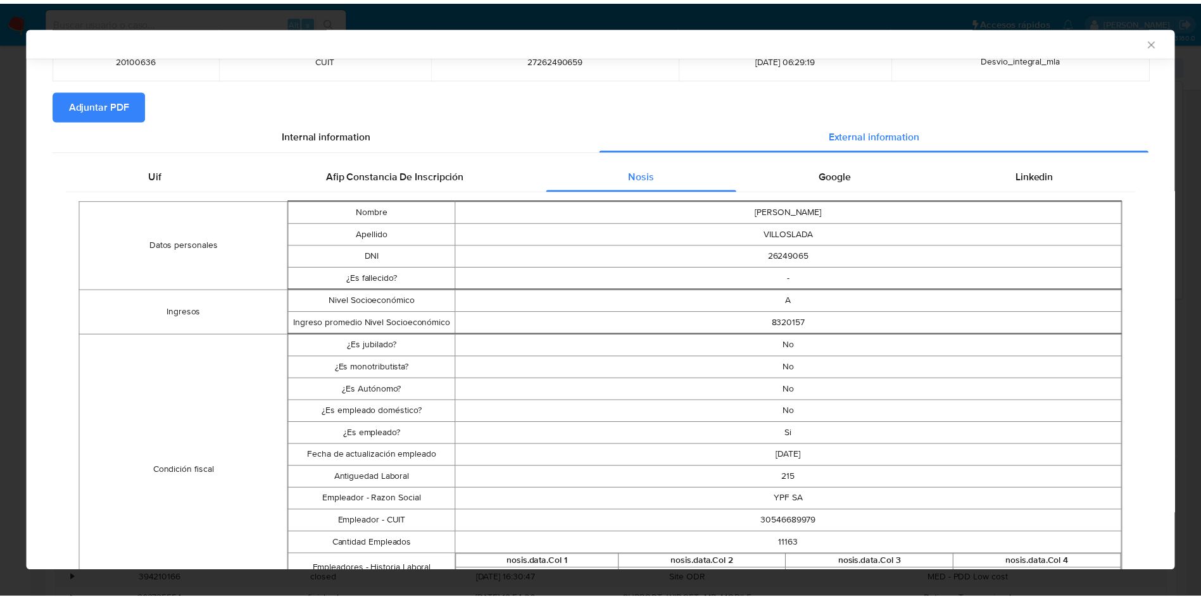
scroll to position [0, 0]
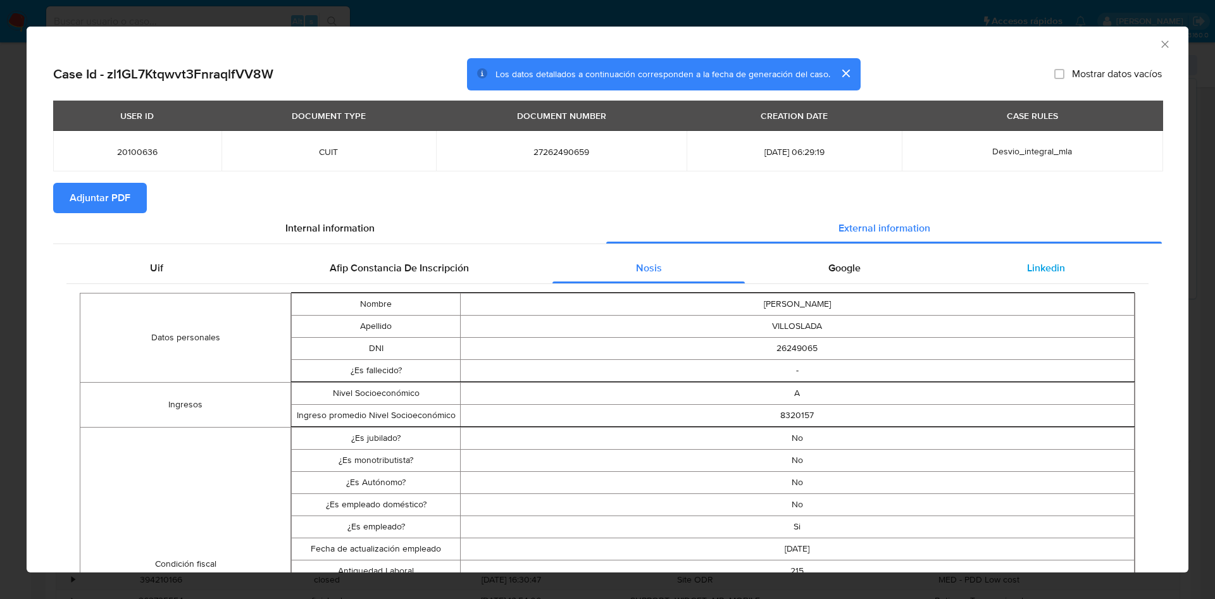
drag, startPoint x: 825, startPoint y: 273, endPoint x: 979, endPoint y: 277, distance: 153.9
click at [834, 273] on span "Google" at bounding box center [845, 268] width 32 height 15
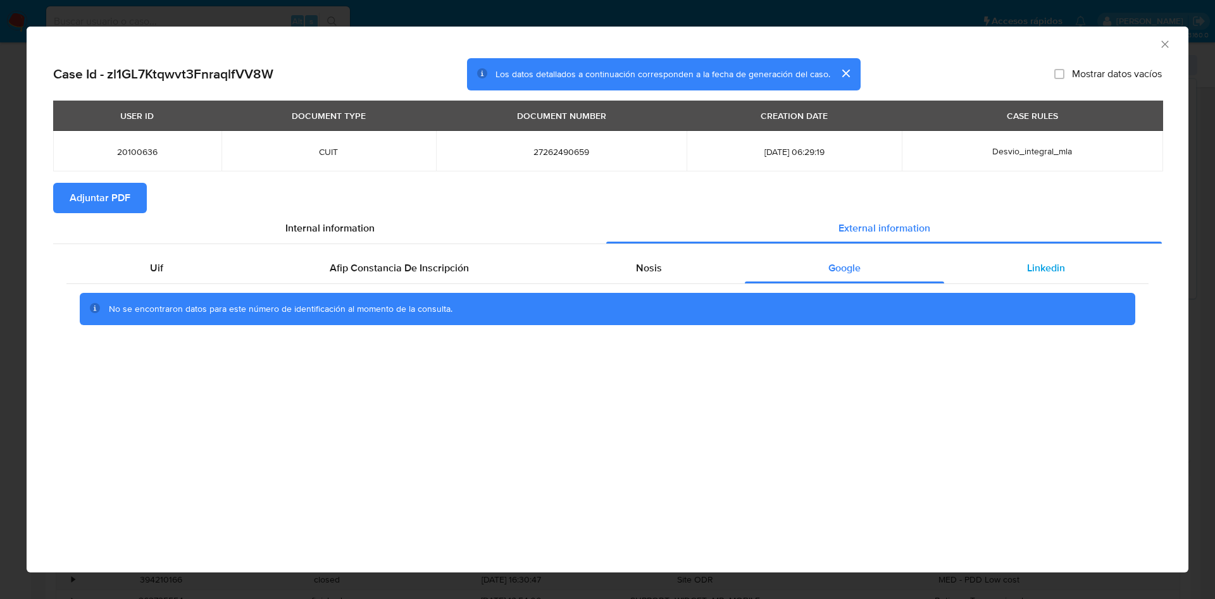
click at [1013, 277] on div "Linkedin" at bounding box center [1046, 268] width 204 height 30
click at [112, 187] on span "Adjuntar PDF" at bounding box center [100, 198] width 61 height 28
click at [1163, 47] on icon "Cerrar ventana" at bounding box center [1165, 44] width 13 height 13
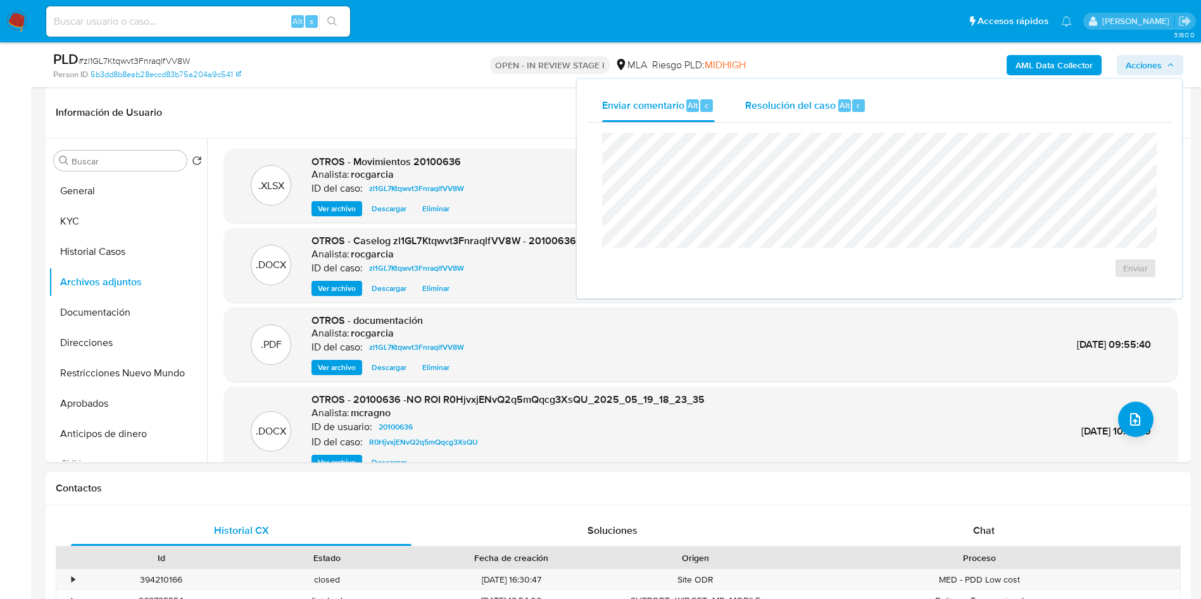
click at [849, 91] on div "Resolución del caso Alt r" at bounding box center [805, 105] width 121 height 33
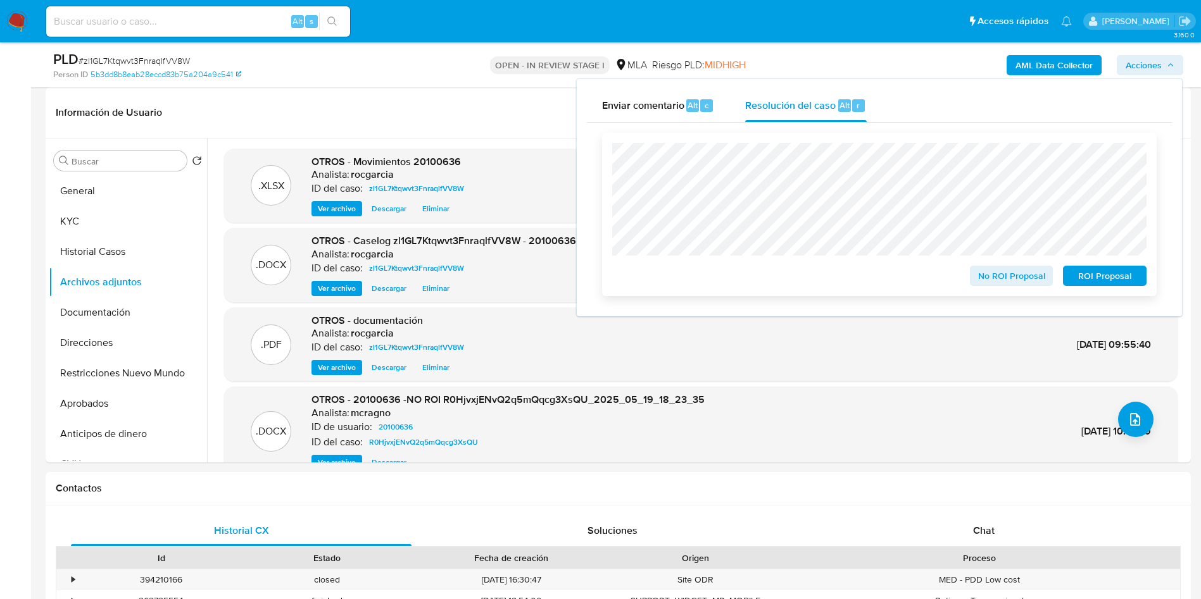
click at [982, 270] on span "No ROI Proposal" at bounding box center [1012, 276] width 66 height 18
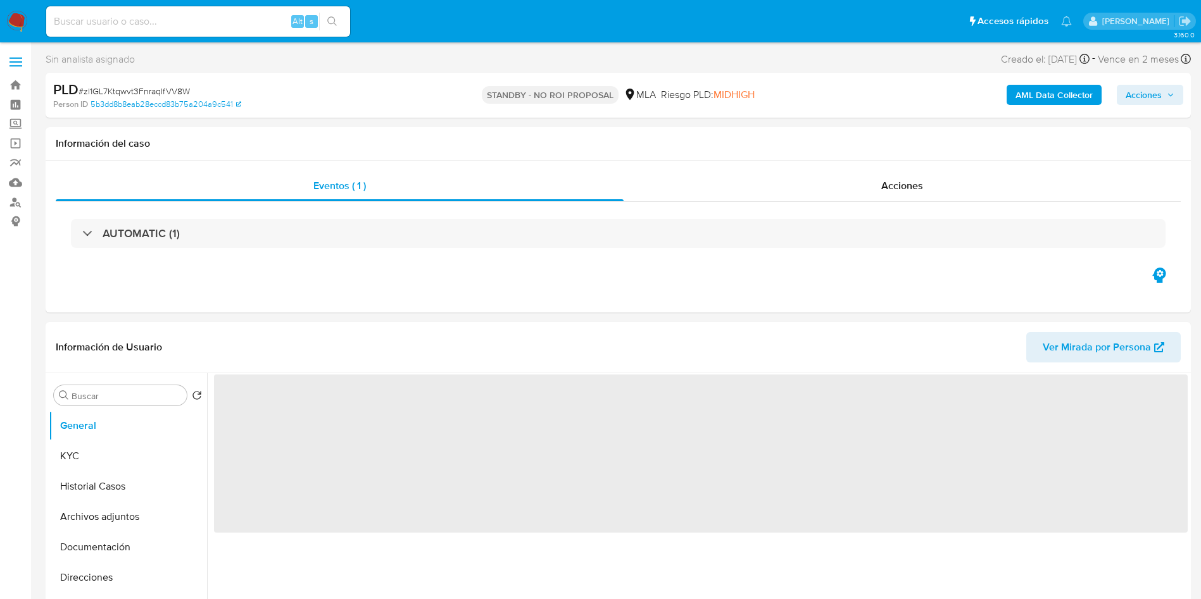
select select "10"
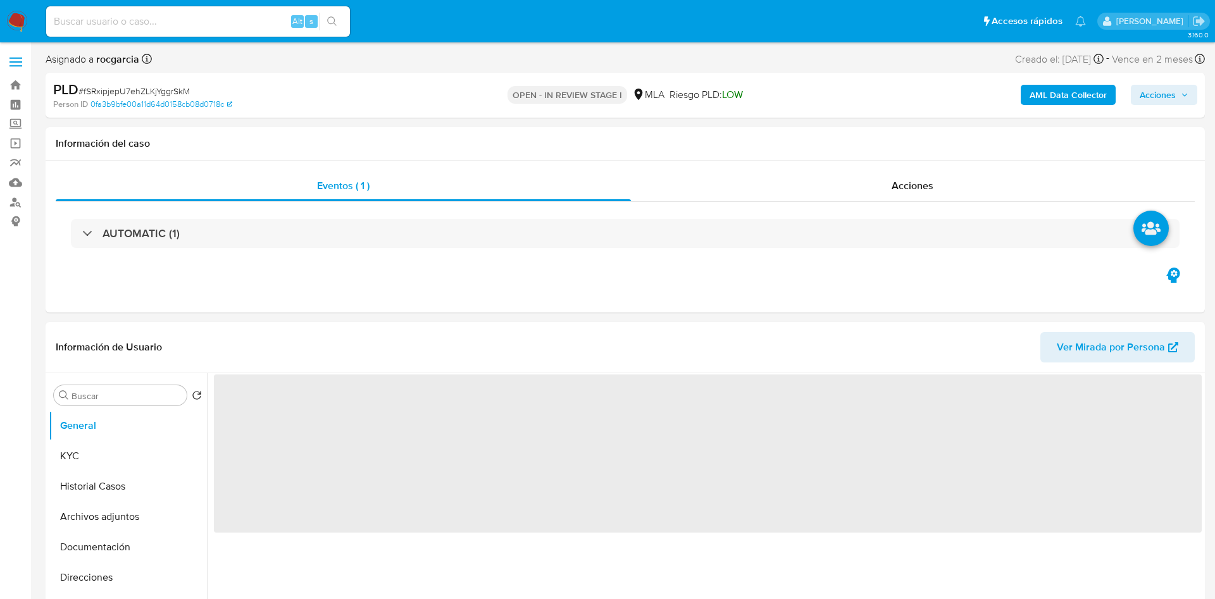
select select "10"
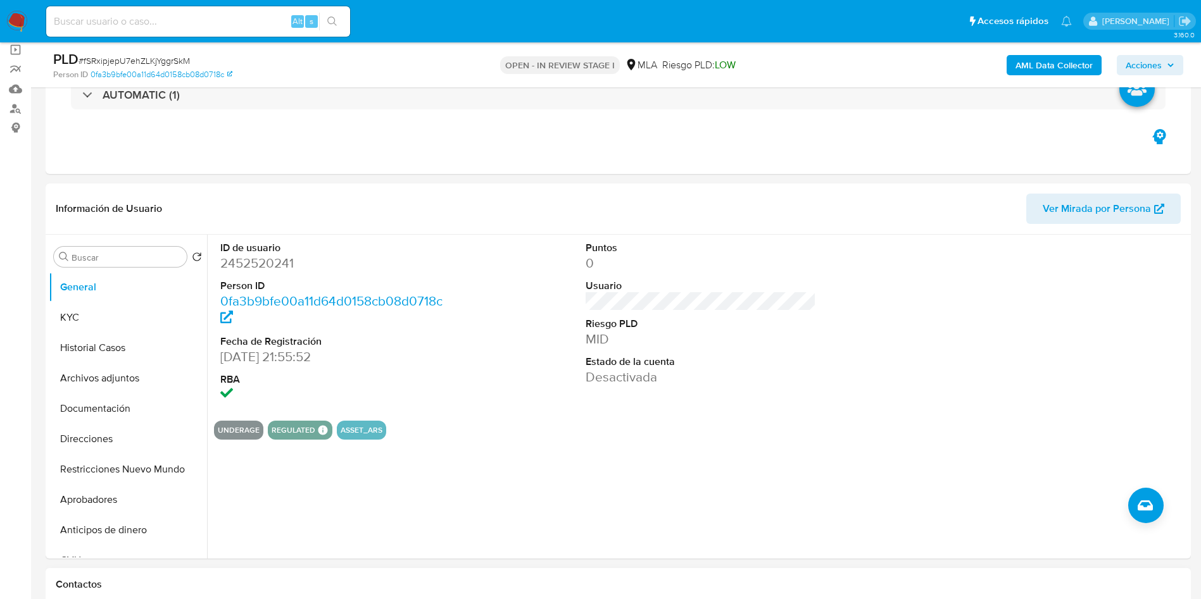
scroll to position [285, 0]
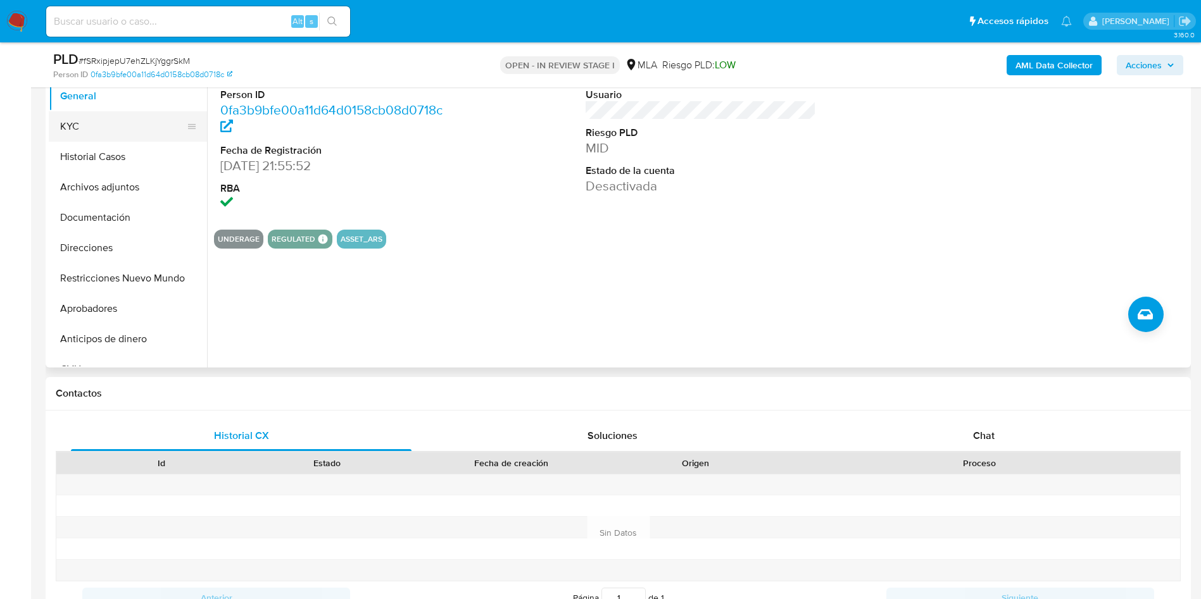
click at [111, 127] on button "KYC" at bounding box center [123, 126] width 148 height 30
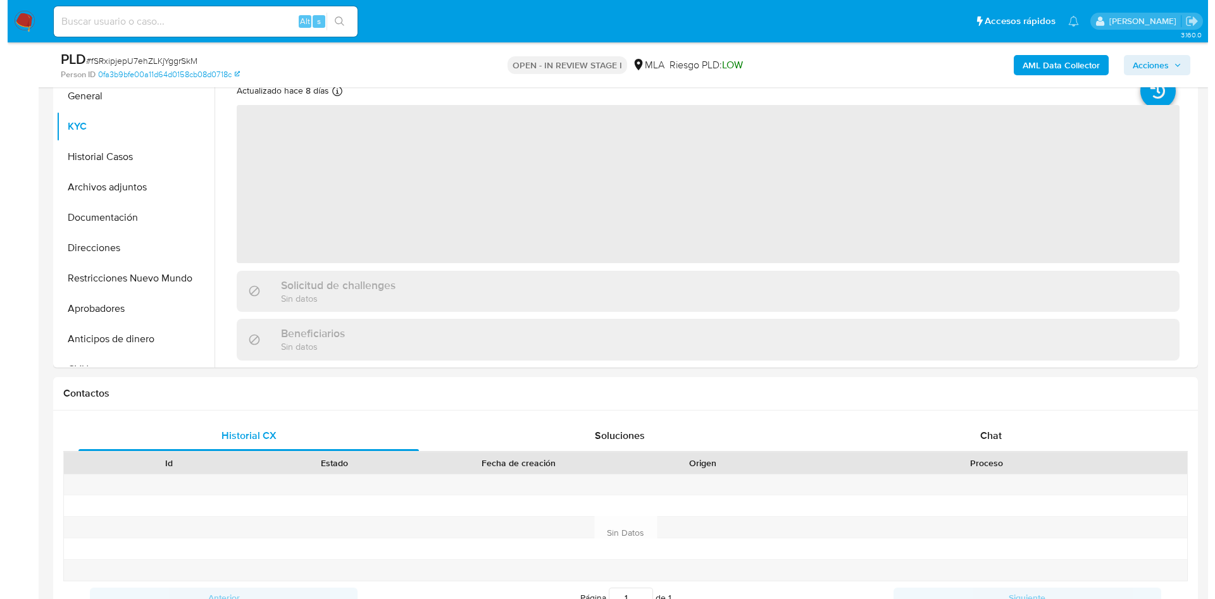
scroll to position [190, 0]
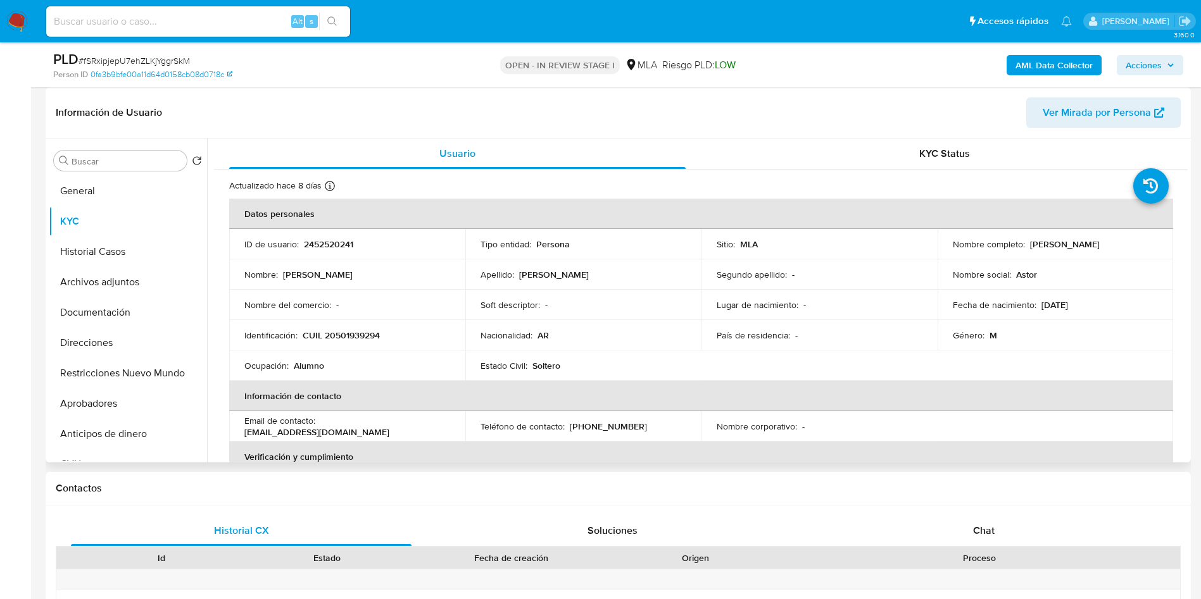
click at [324, 242] on p "2452520241" at bounding box center [328, 244] width 49 height 11
copy p "2452520241"
click at [111, 276] on button "Archivos adjuntos" at bounding box center [123, 282] width 148 height 30
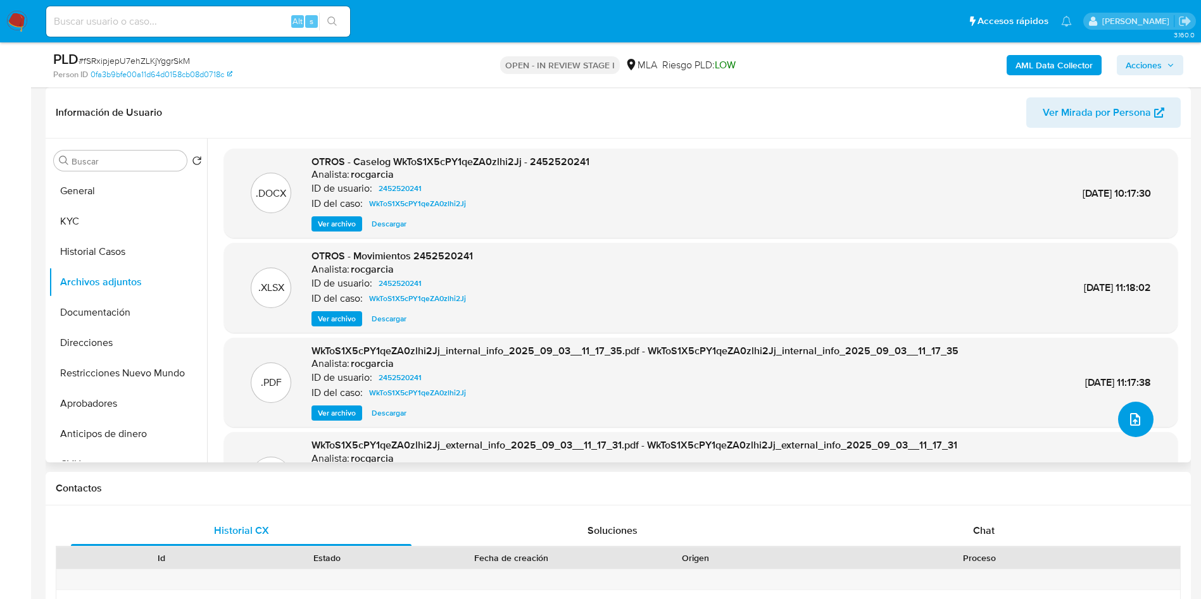
click at [1134, 412] on icon "upload-file" at bounding box center [1134, 419] width 15 height 15
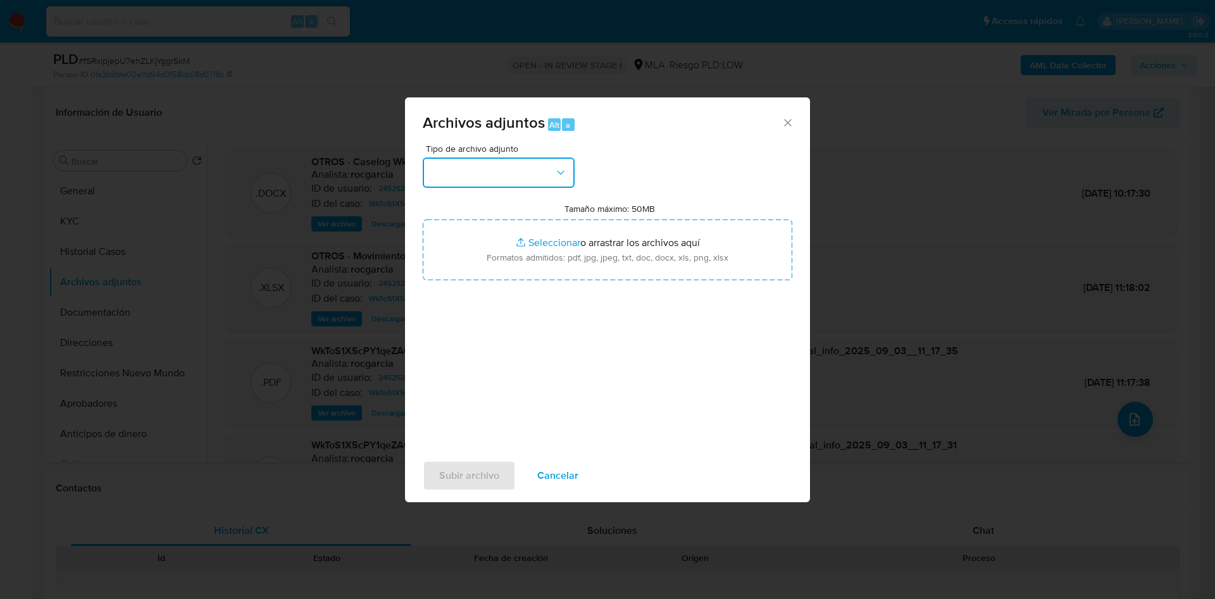
click at [489, 180] on button "button" at bounding box center [499, 173] width 152 height 30
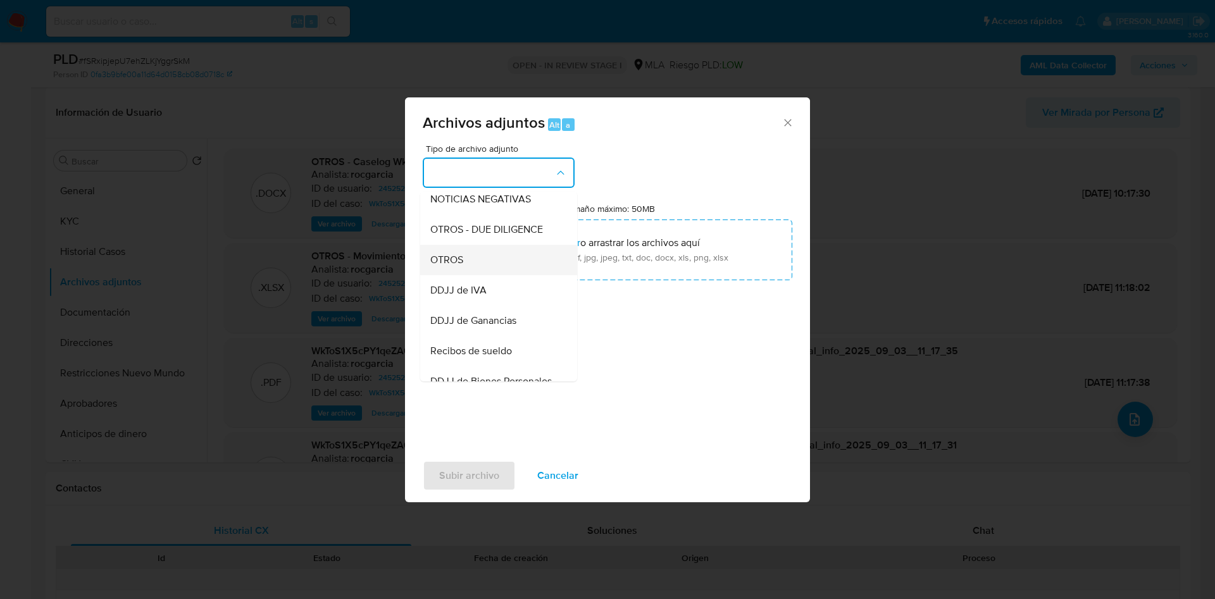
click at [482, 267] on div "OTROS" at bounding box center [494, 260] width 129 height 30
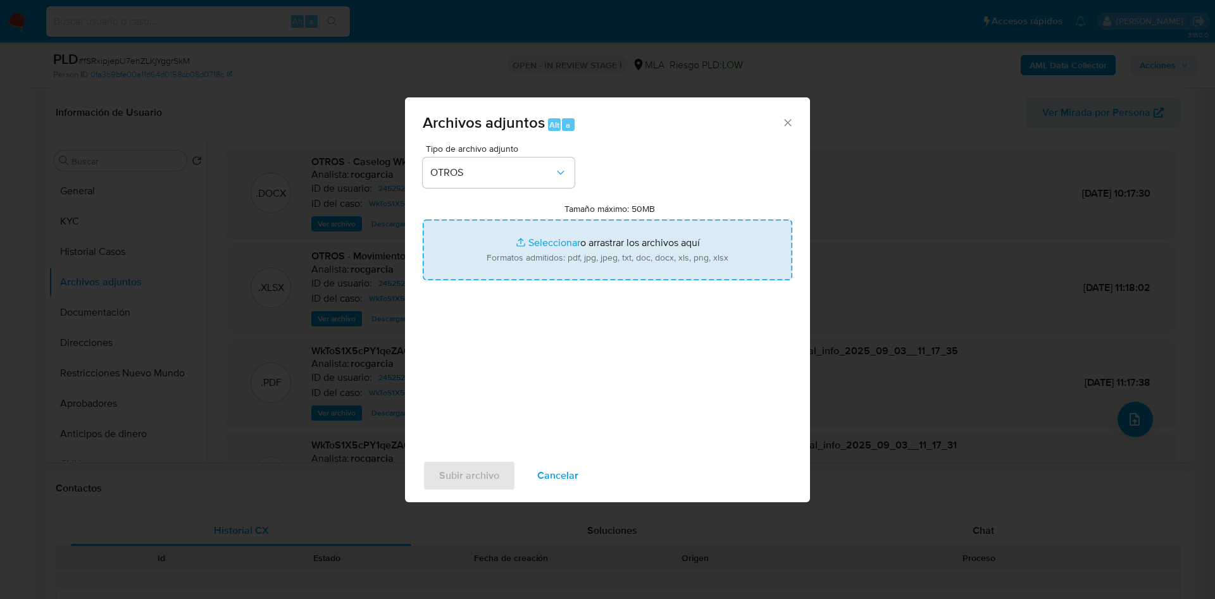
click at [524, 229] on input "Tamaño máximo: 50MB Seleccionar archivos" at bounding box center [608, 250] width 370 height 61
type input "C:\fakepath\Movimientos 2452520241 agosto 25.xlsx"
click at [591, 254] on input "Tamaño máximo: 50MB Seleccionar archivos" at bounding box center [608, 250] width 370 height 61
type input "C:\fakepath\Caselog fSRxipjepU7ehZLKjYggrSkM - 2452520241 complementario.docx"
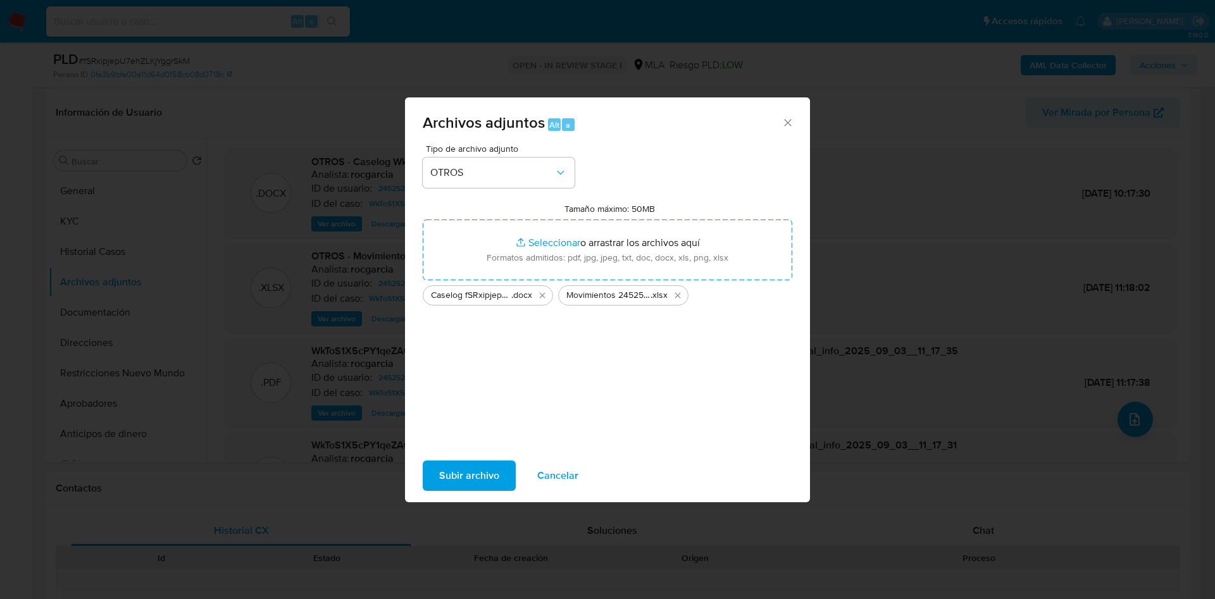
click at [456, 482] on span "Subir archivo" at bounding box center [469, 476] width 60 height 28
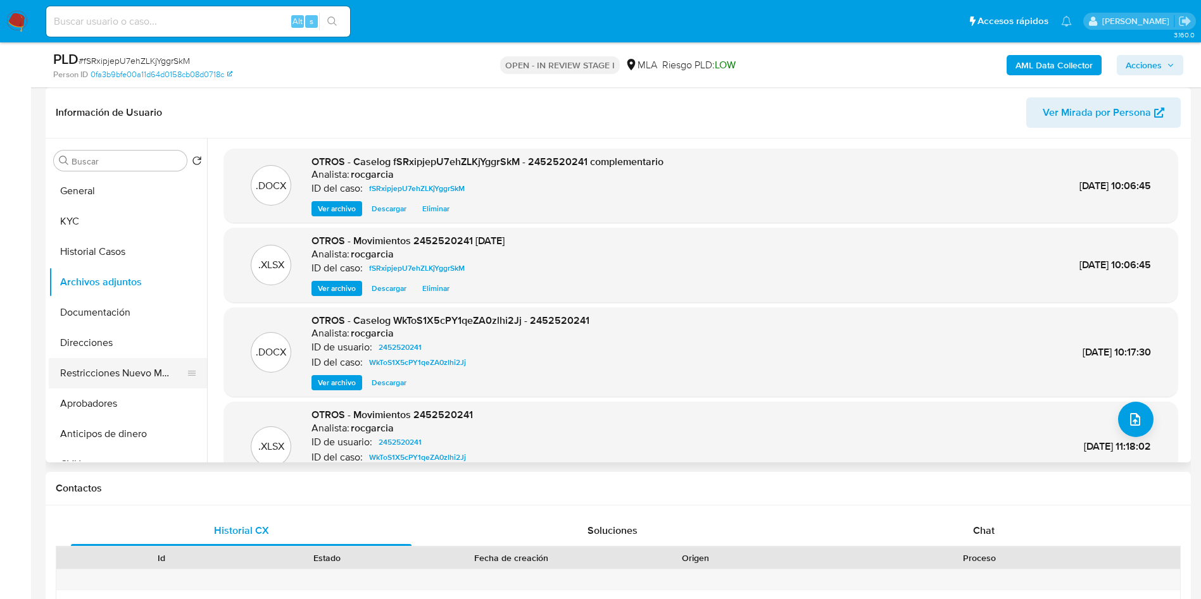
click at [115, 365] on button "Restricciones Nuevo Mundo" at bounding box center [123, 373] width 148 height 30
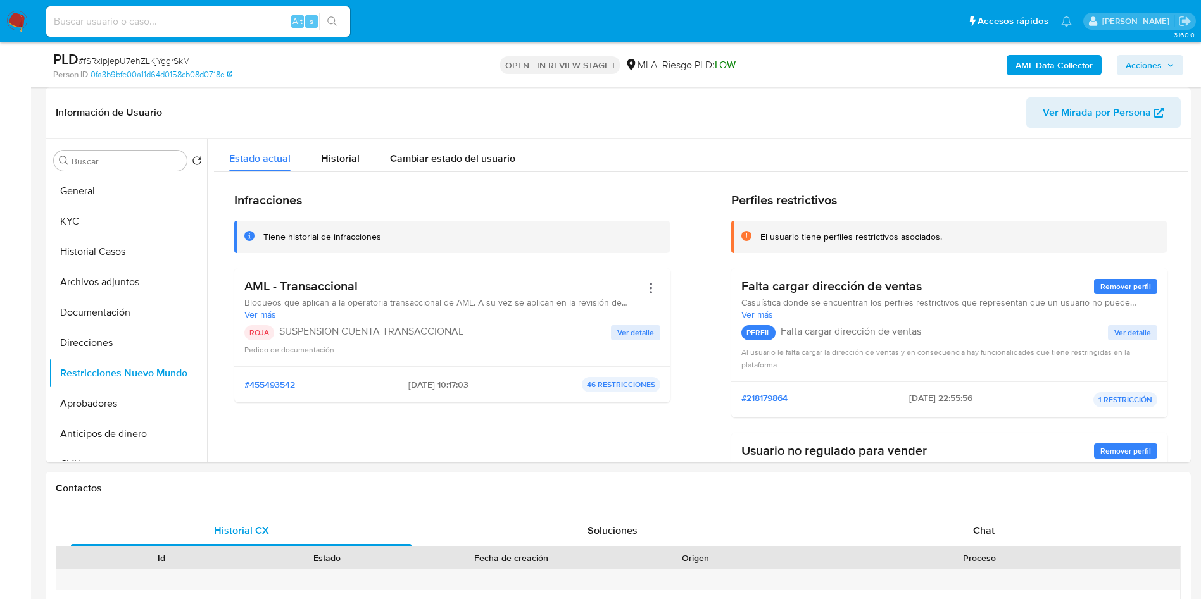
click at [1155, 63] on span "Acciones" at bounding box center [1143, 65] width 36 height 20
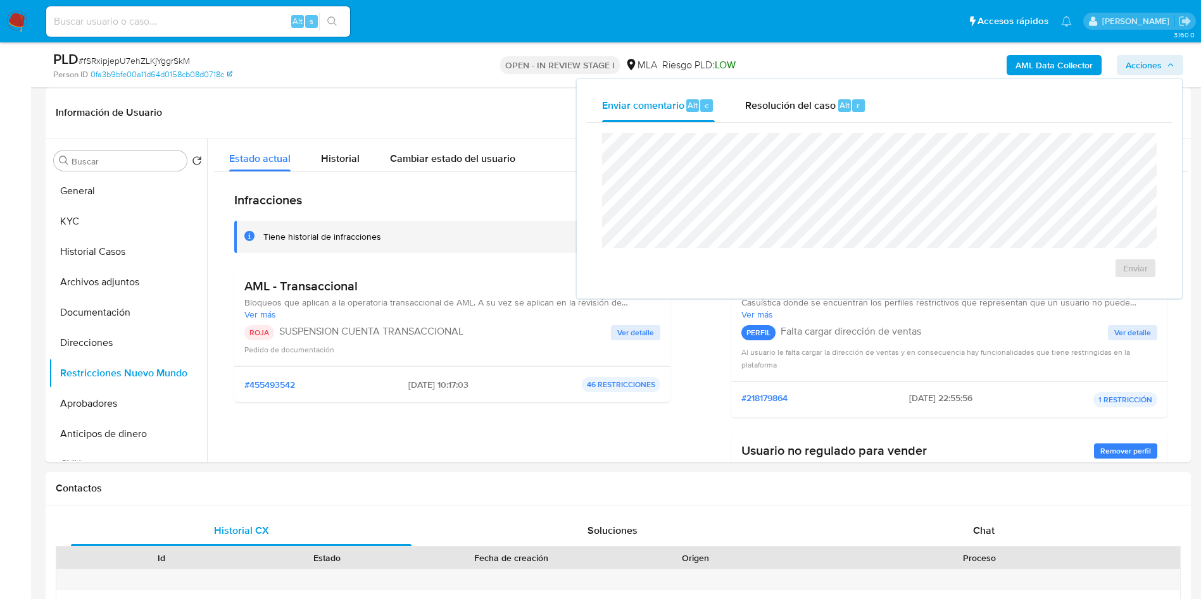
drag, startPoint x: 847, startPoint y: 116, endPoint x: 836, endPoint y: 130, distance: 17.6
click at [843, 116] on div "Resolución del caso Alt r" at bounding box center [805, 105] width 121 height 33
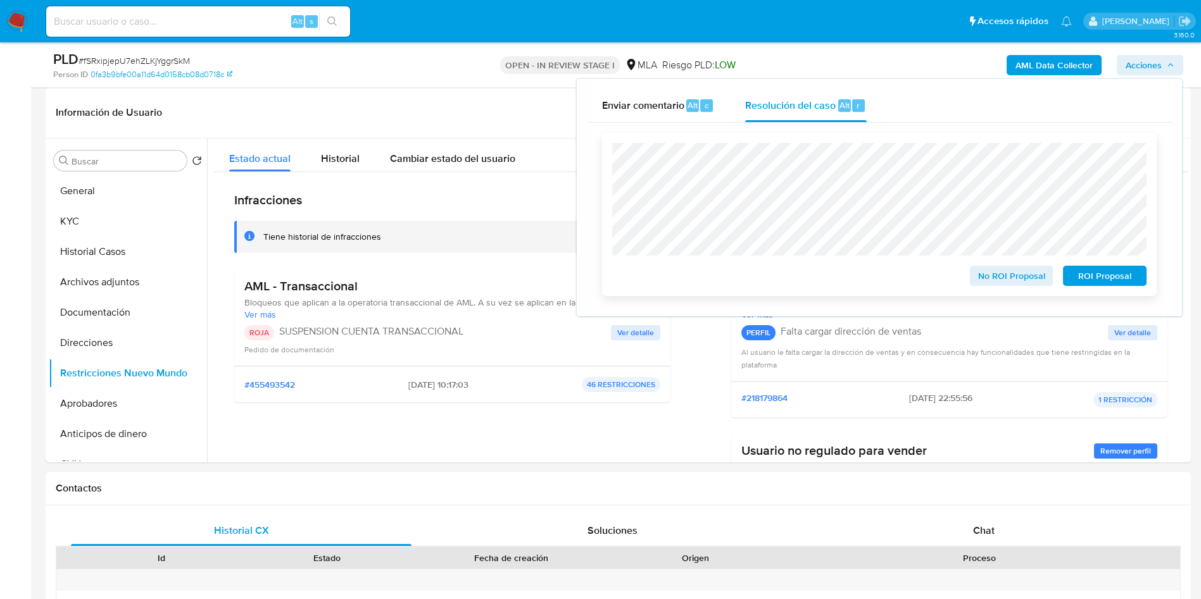
click at [1092, 285] on span "ROI Proposal" at bounding box center [1105, 276] width 66 height 18
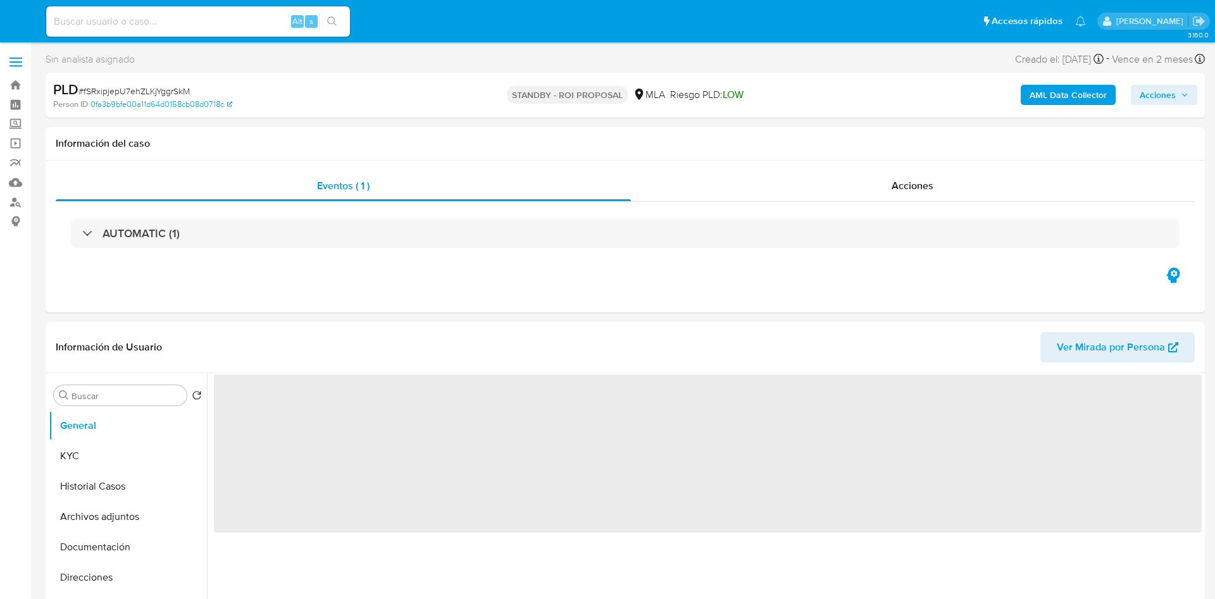
select select "10"
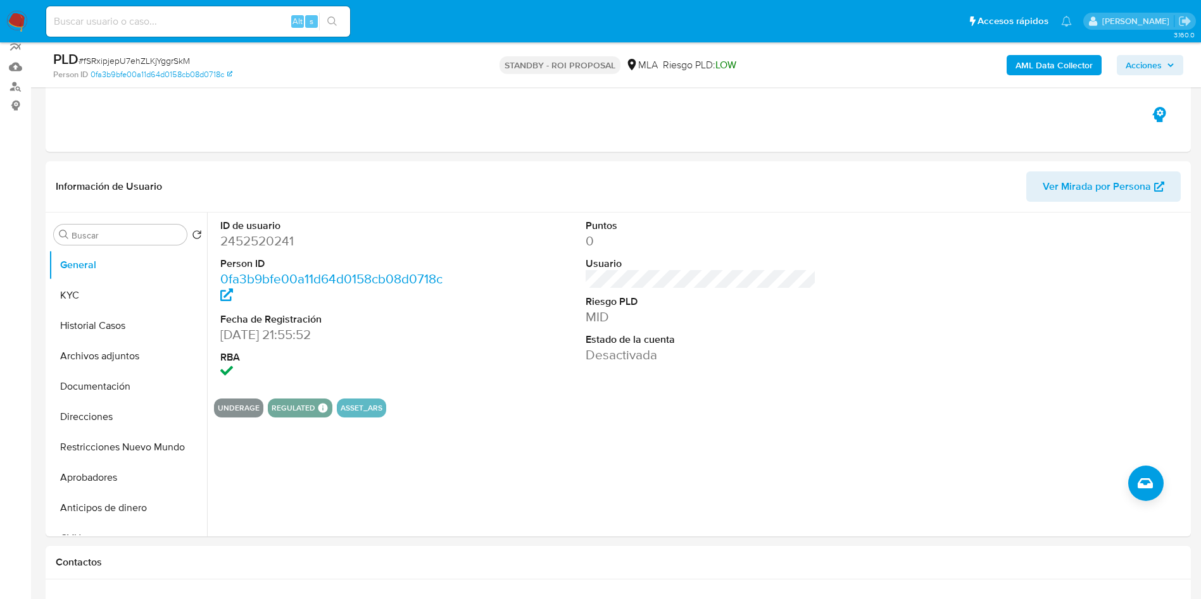
scroll to position [285, 0]
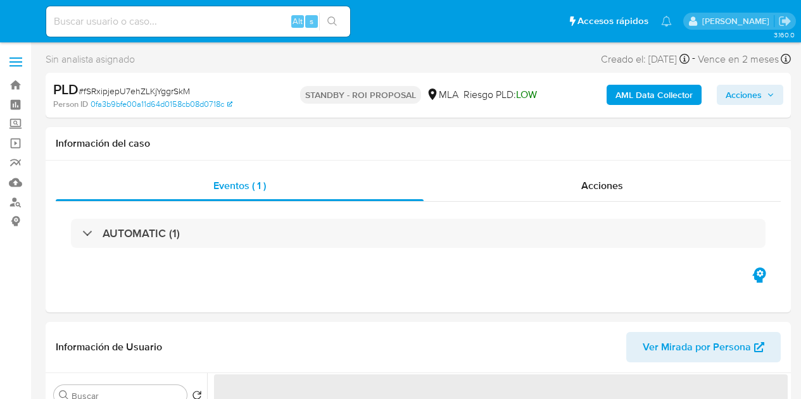
select select "10"
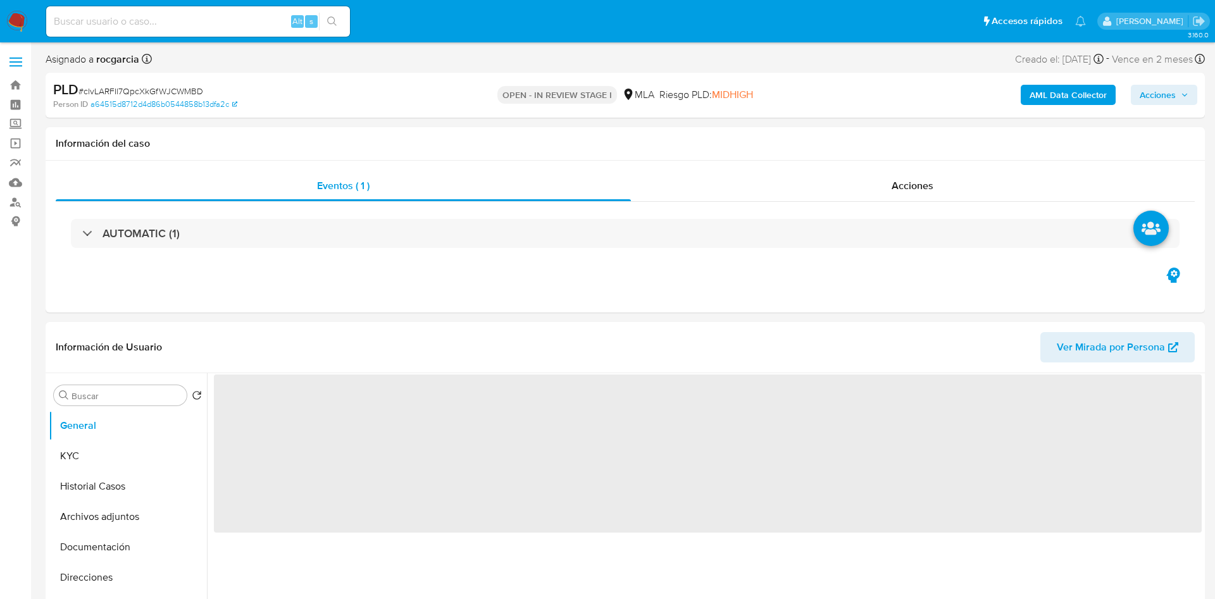
select select "10"
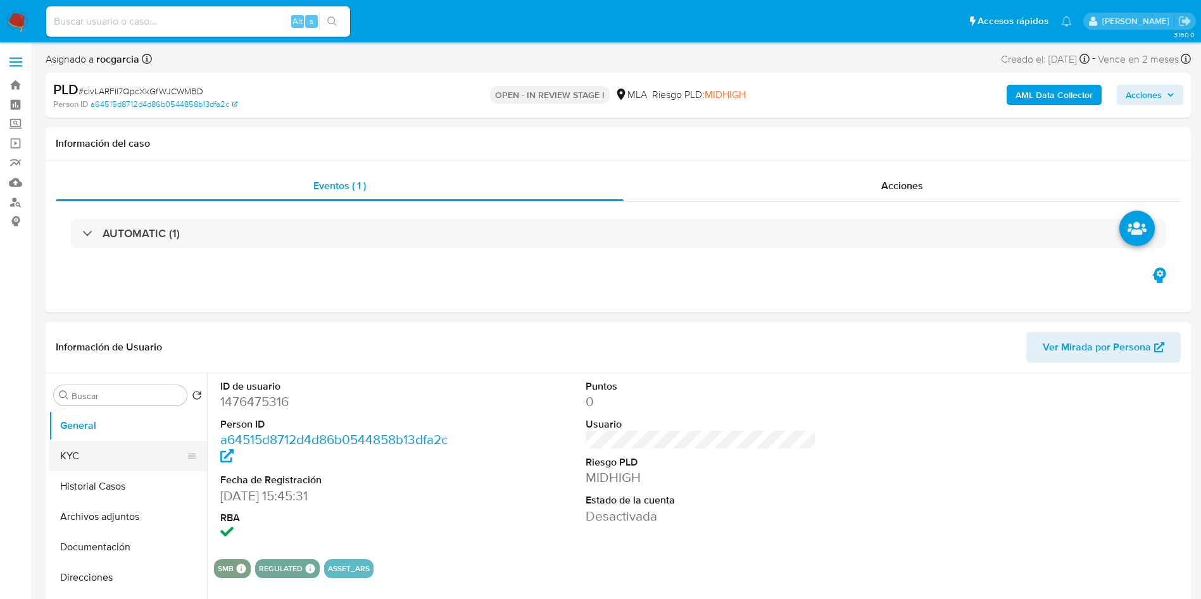
click at [92, 465] on button "KYC" at bounding box center [123, 456] width 148 height 30
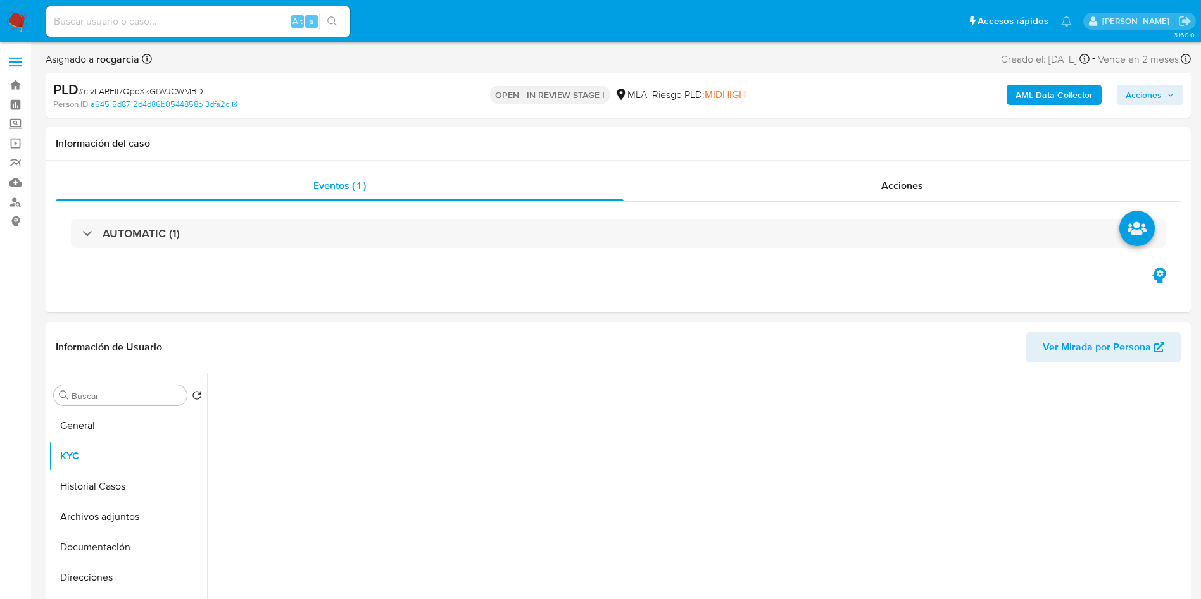
scroll to position [95, 0]
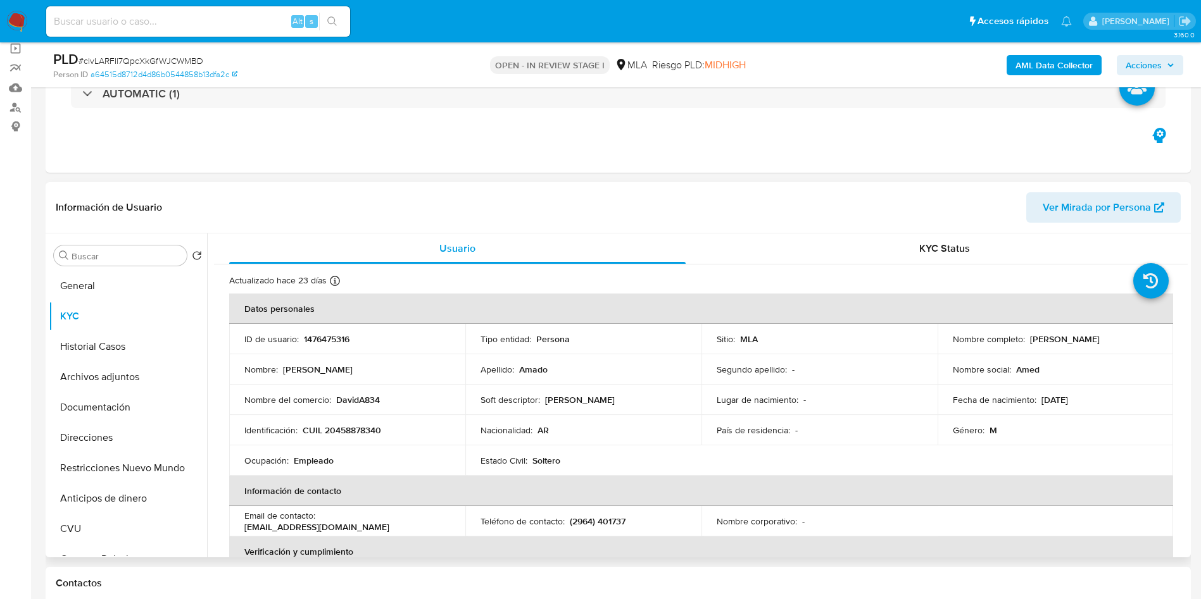
click at [335, 334] on p "1476475316" at bounding box center [327, 339] width 46 height 11
copy p "1476475316"
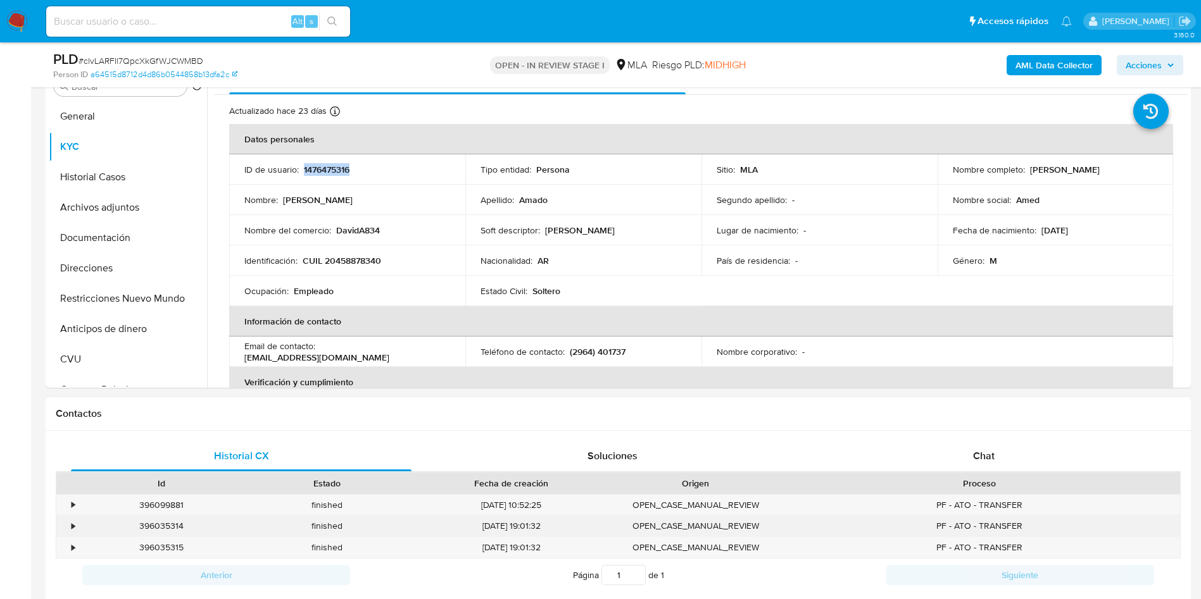
scroll to position [475, 0]
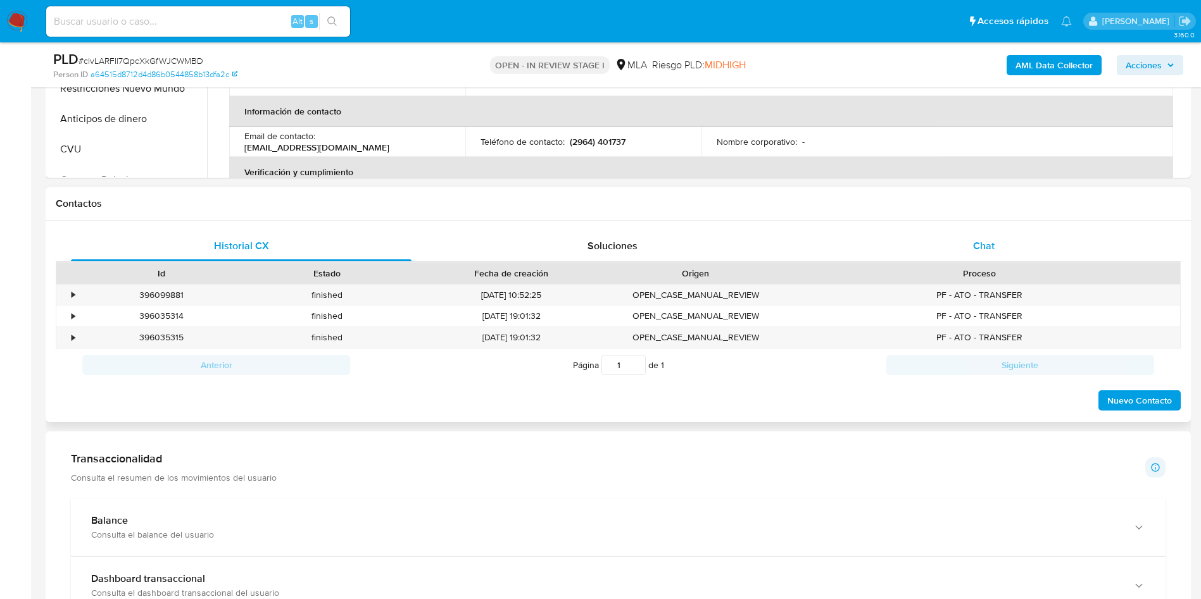
click at [1001, 244] on div "Chat" at bounding box center [983, 246] width 341 height 30
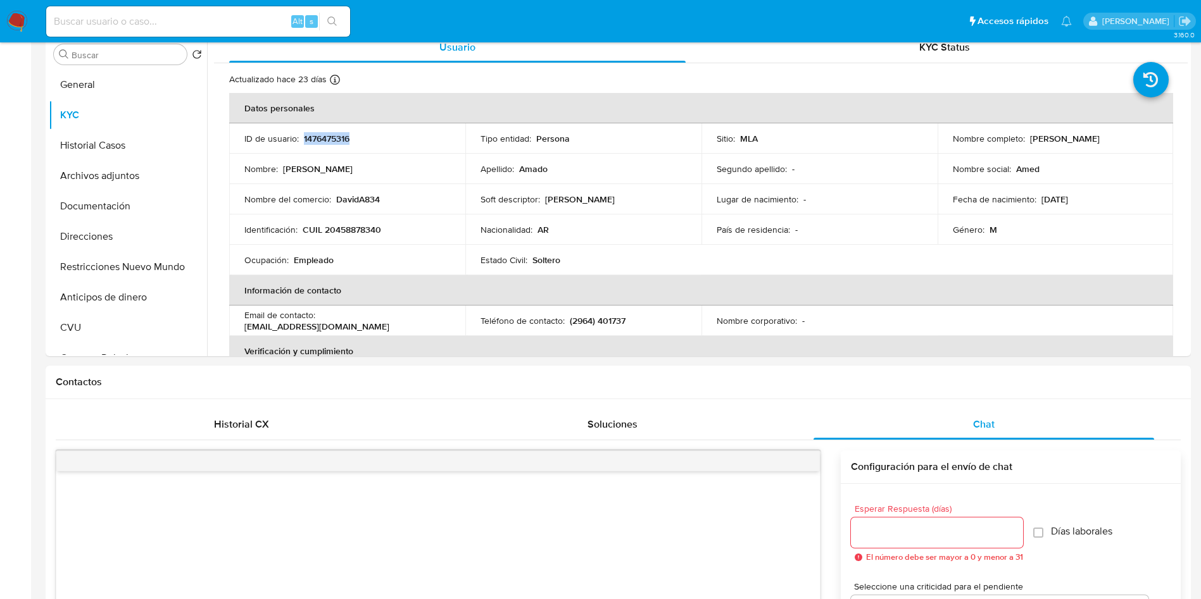
scroll to position [0, 0]
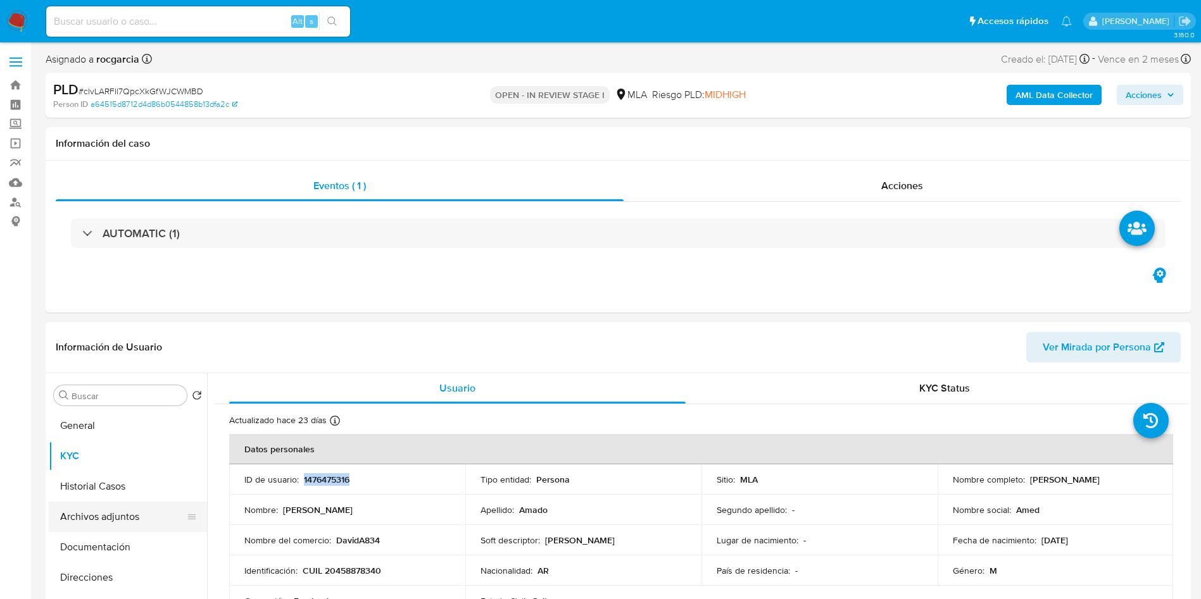
click at [138, 518] on button "Archivos adjuntos" at bounding box center [123, 517] width 148 height 30
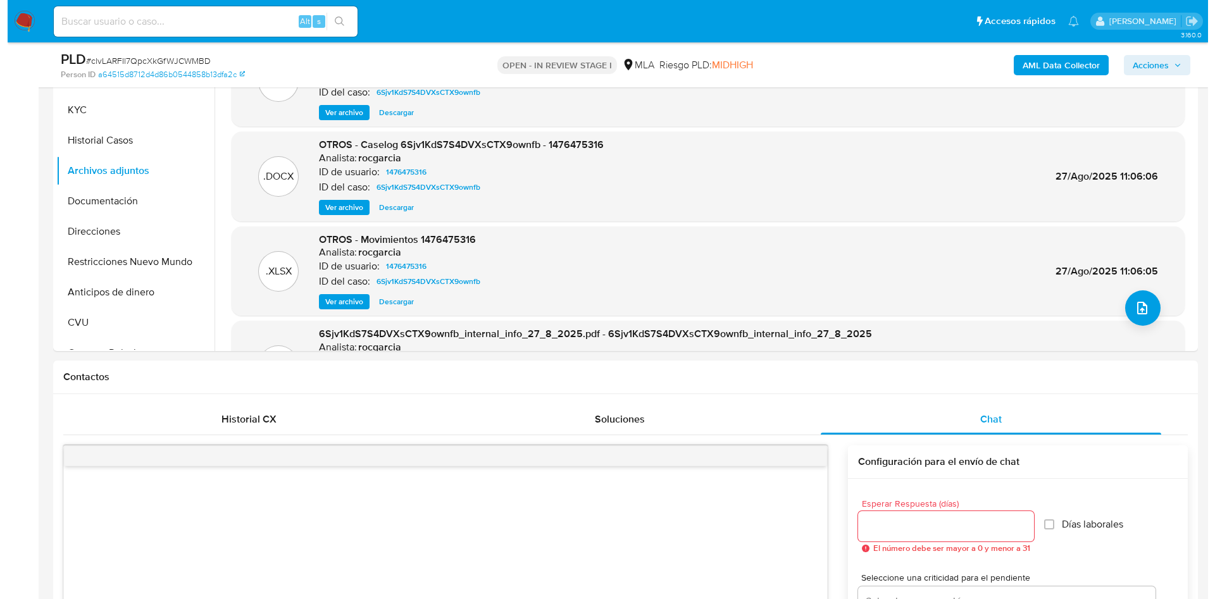
scroll to position [95, 0]
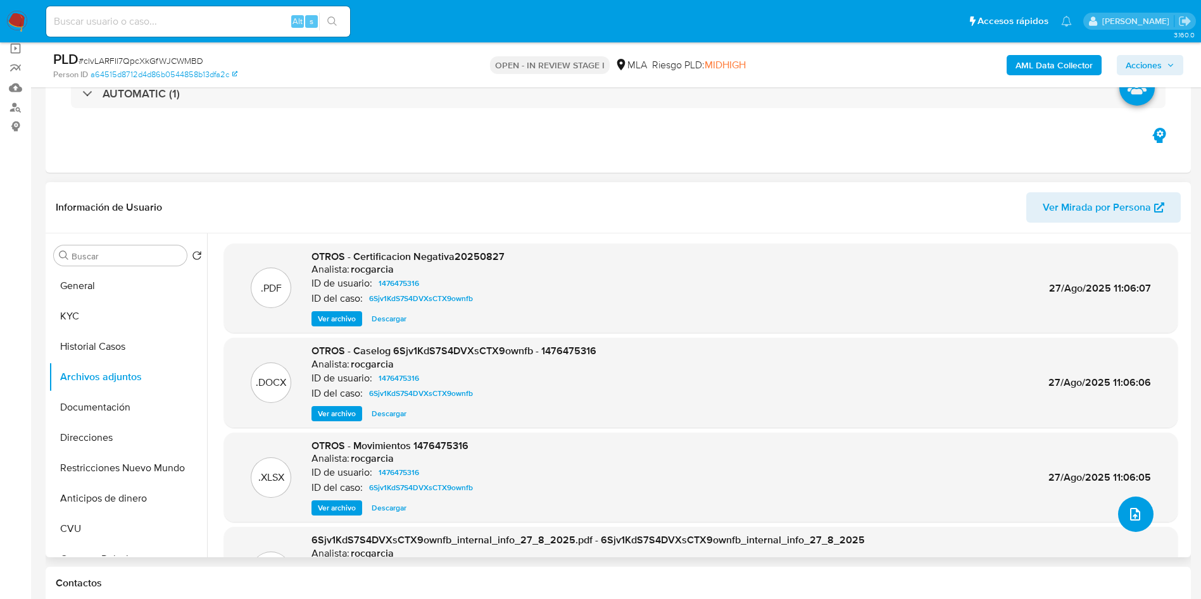
click at [1127, 507] on span "upload-file" at bounding box center [1134, 514] width 15 height 15
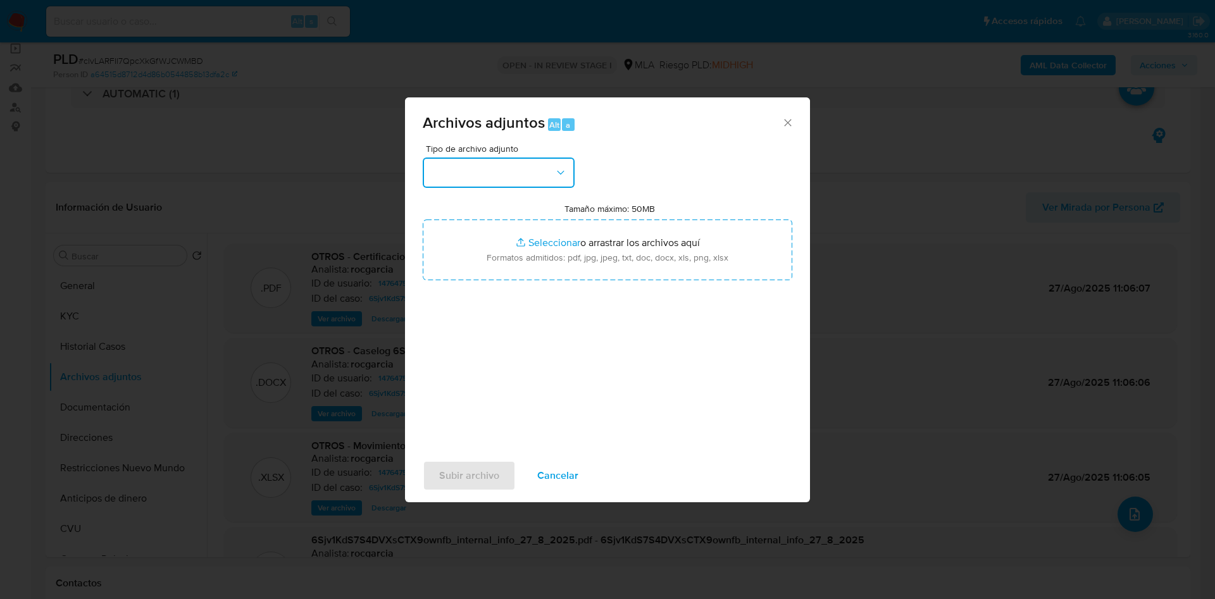
click at [474, 161] on button "button" at bounding box center [499, 173] width 152 height 30
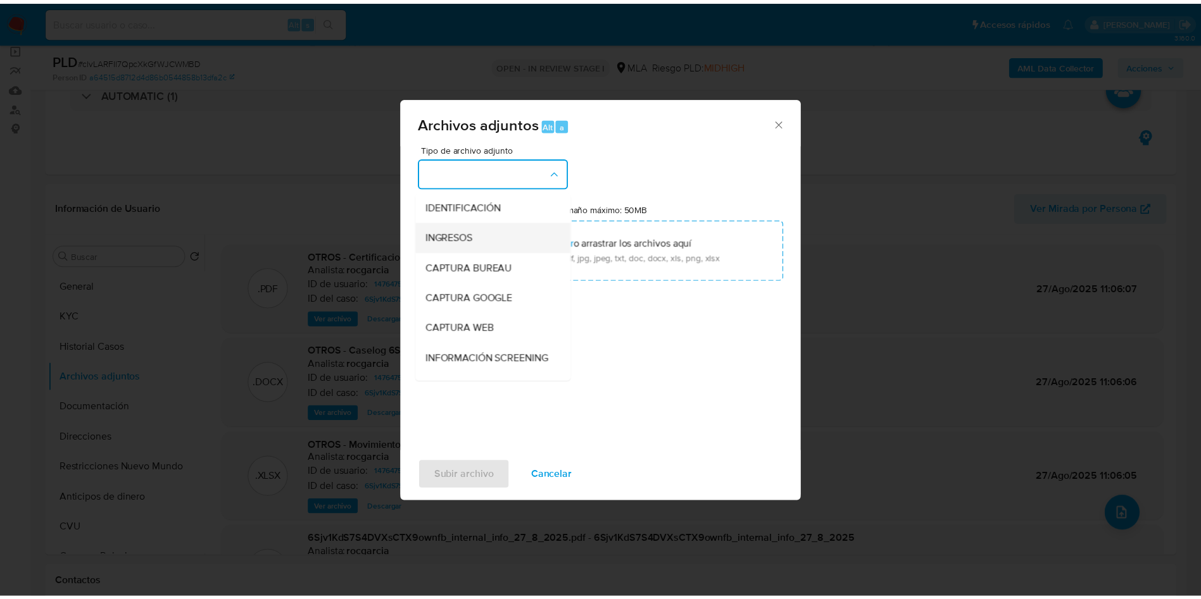
scroll to position [190, 0]
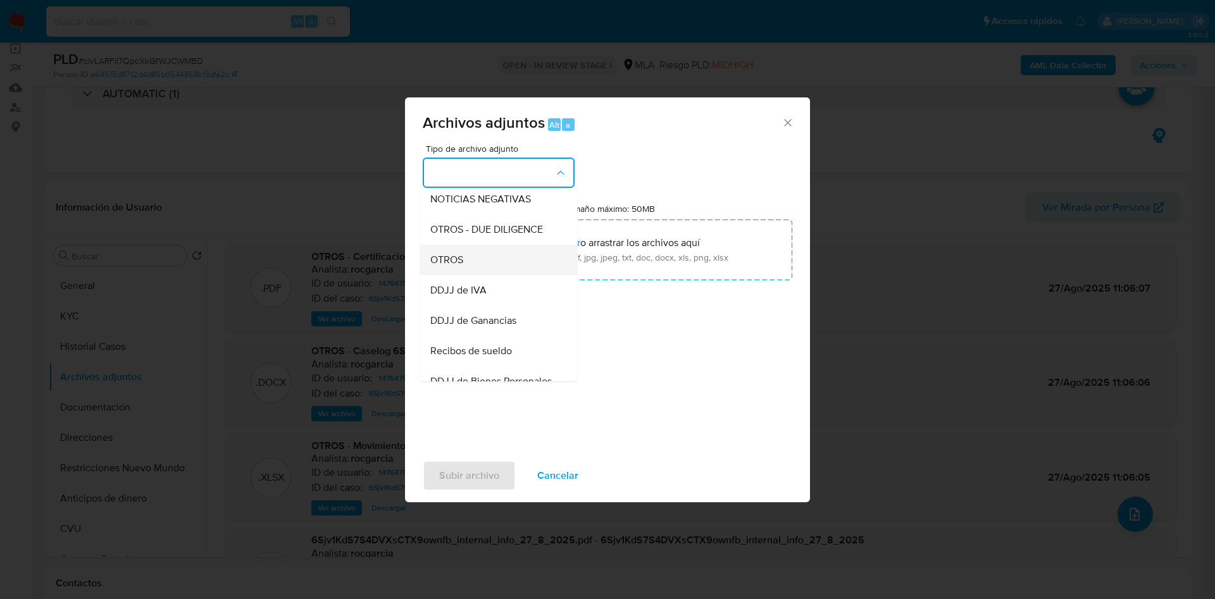
click at [460, 266] on span "OTROS" at bounding box center [446, 260] width 33 height 13
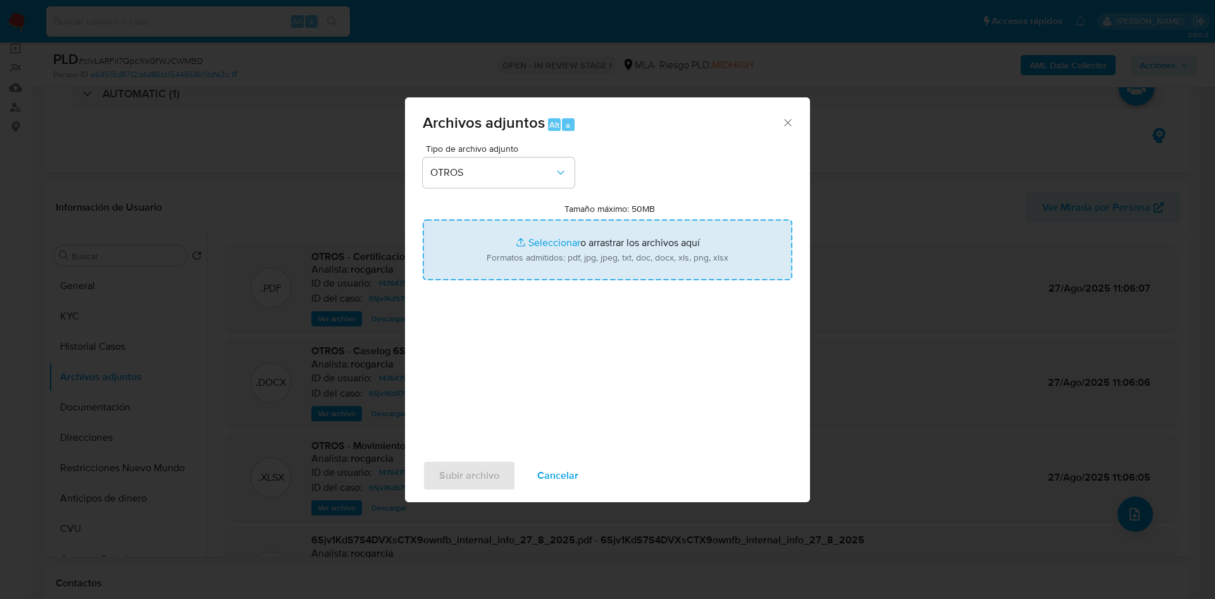
click at [560, 242] on input "Tamaño máximo: 50MB Seleccionar archivos" at bounding box center [608, 250] width 370 height 61
type input "C:\fakepath\Movimientos 1476475316 agosto 25.xlsx"
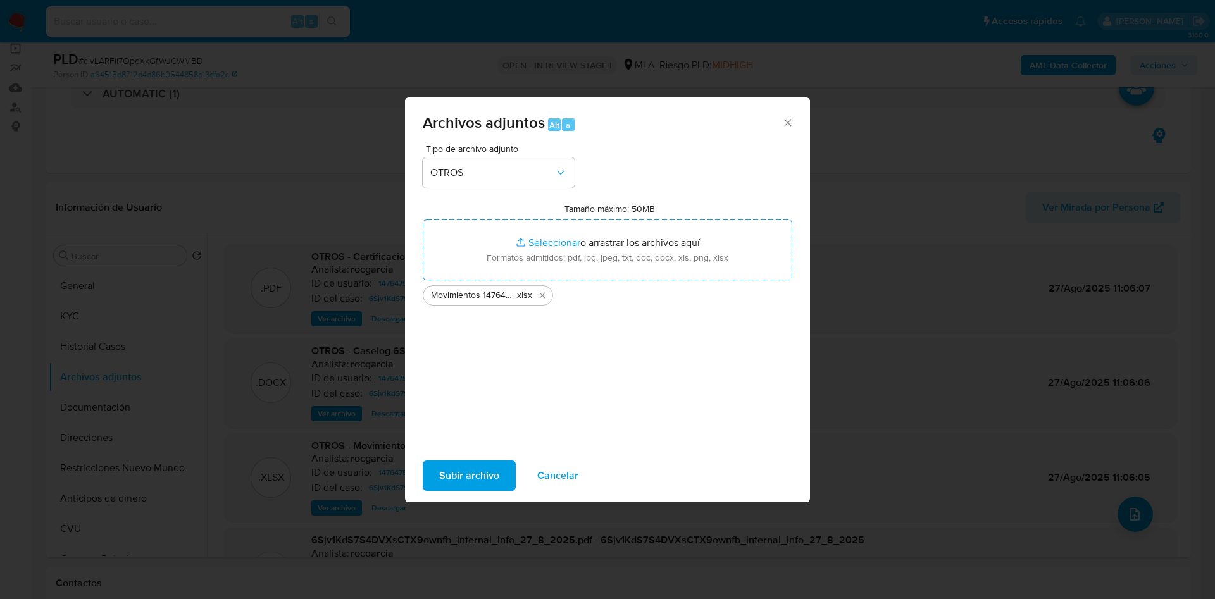
drag, startPoint x: 560, startPoint y: 242, endPoint x: 715, endPoint y: 323, distance: 175.5
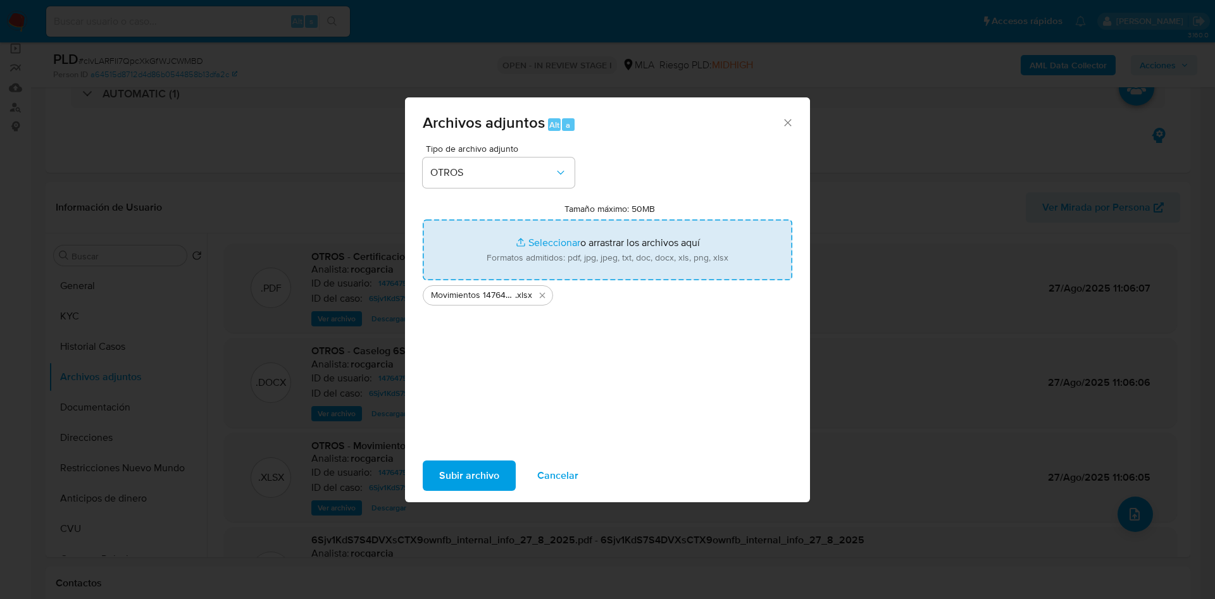
drag, startPoint x: 715, startPoint y: 323, endPoint x: 544, endPoint y: 247, distance: 187.6
click at [544, 247] on input "Tamaño máximo: 50MB Seleccionar archivos" at bounding box center [608, 250] width 370 height 61
type input "C:\fakepath\Caselog clvLARFIl7QpcXkGfWJCWMBD - 1476475316 - complementario.docx"
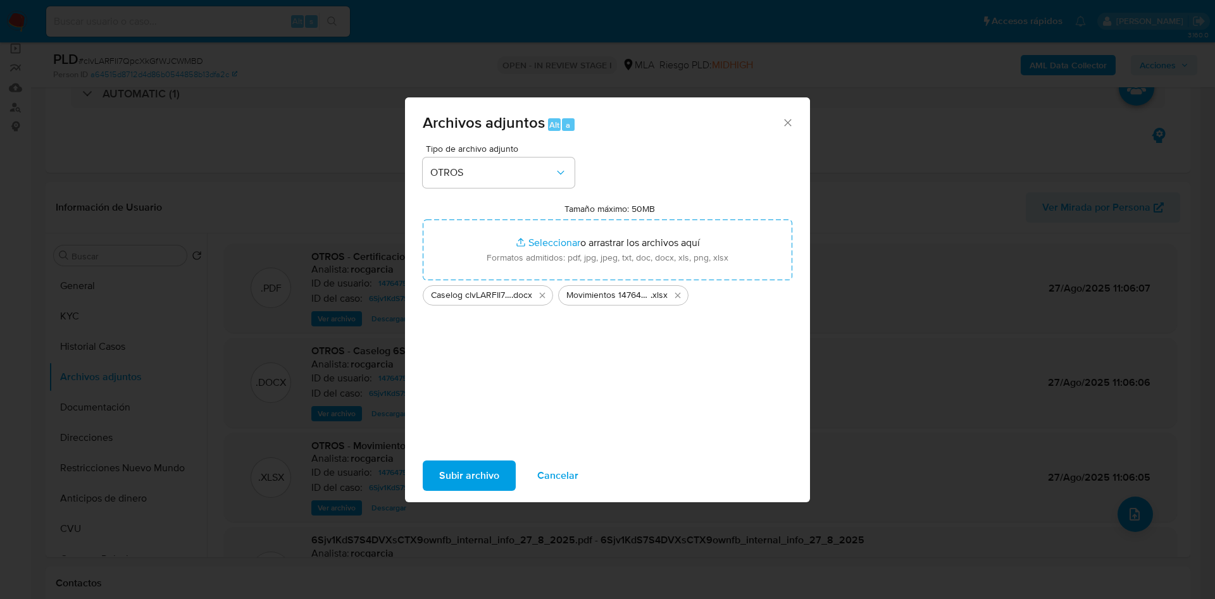
click at [468, 472] on span "Subir archivo" at bounding box center [469, 476] width 60 height 28
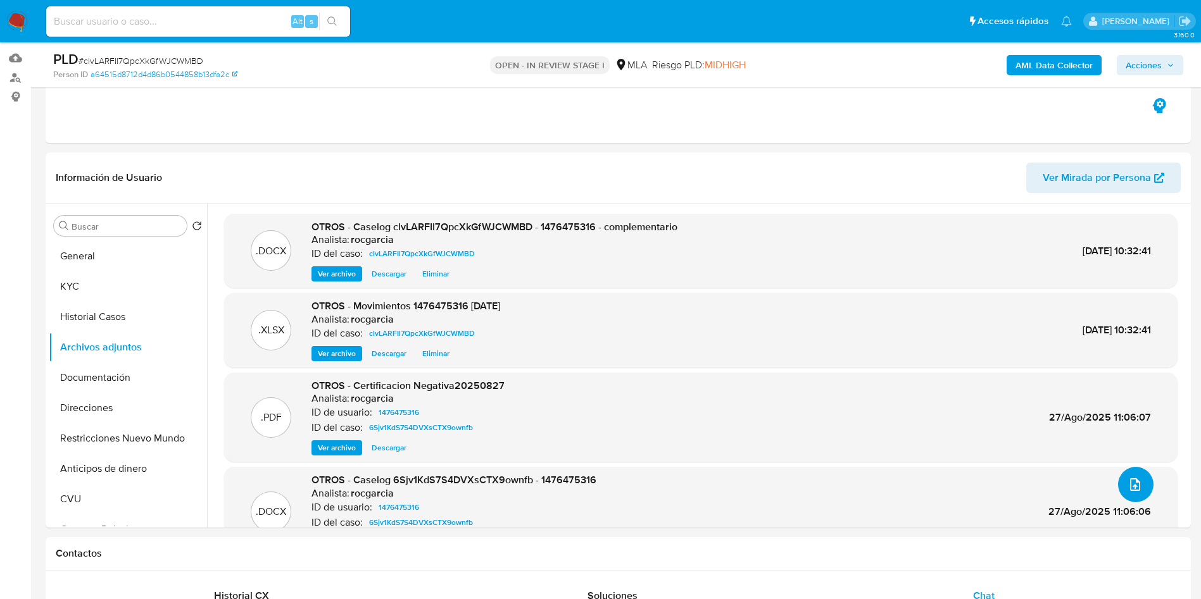
scroll to position [95, 0]
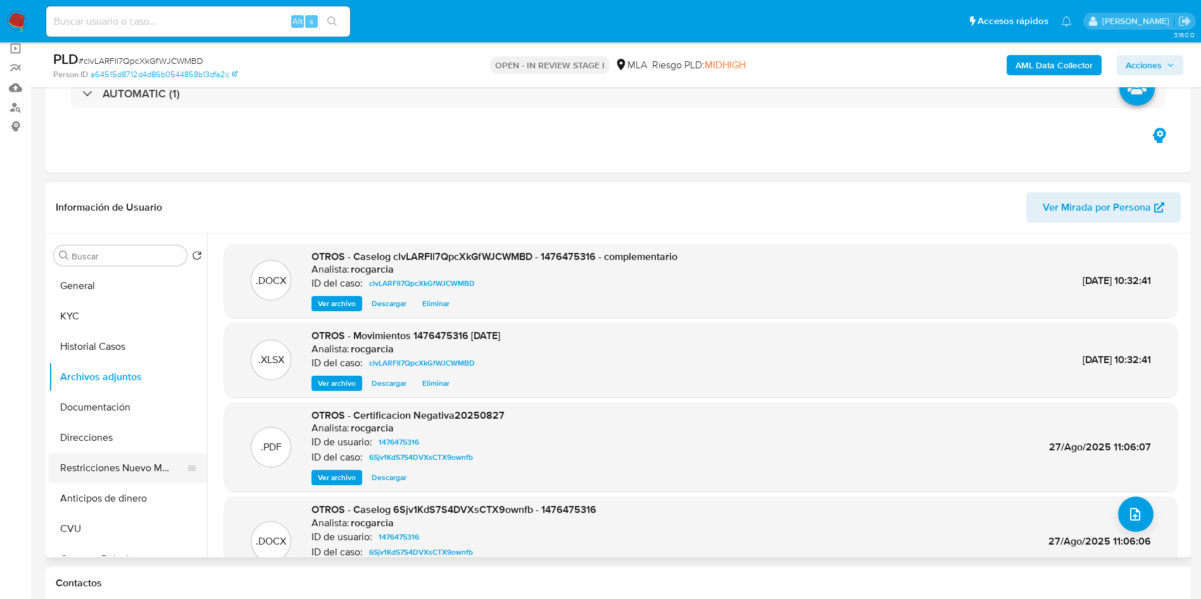
click at [104, 480] on button "Restricciones Nuevo Mundo" at bounding box center [123, 468] width 148 height 30
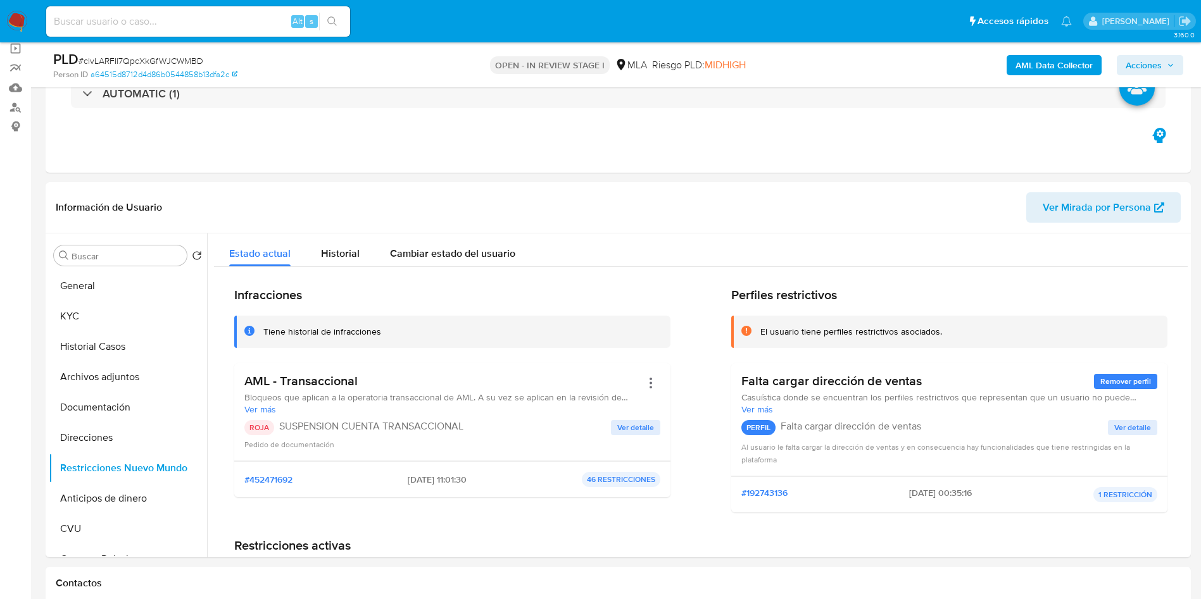
click at [1131, 56] on span "Acciones" at bounding box center [1143, 65] width 36 height 20
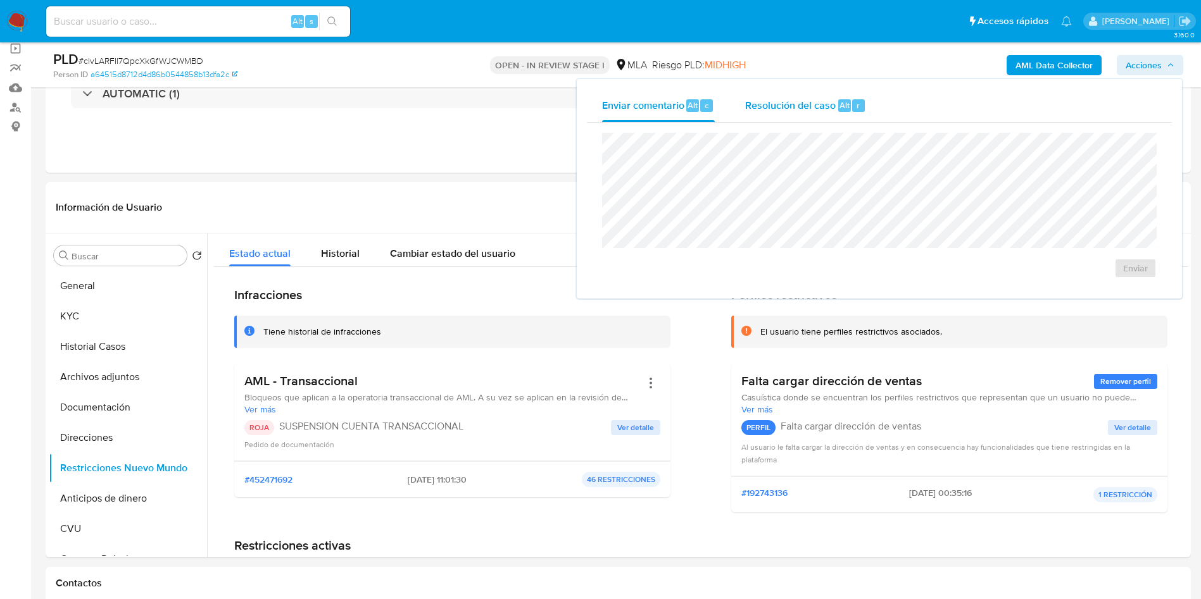
click at [848, 99] on span "Alt" at bounding box center [844, 105] width 10 height 12
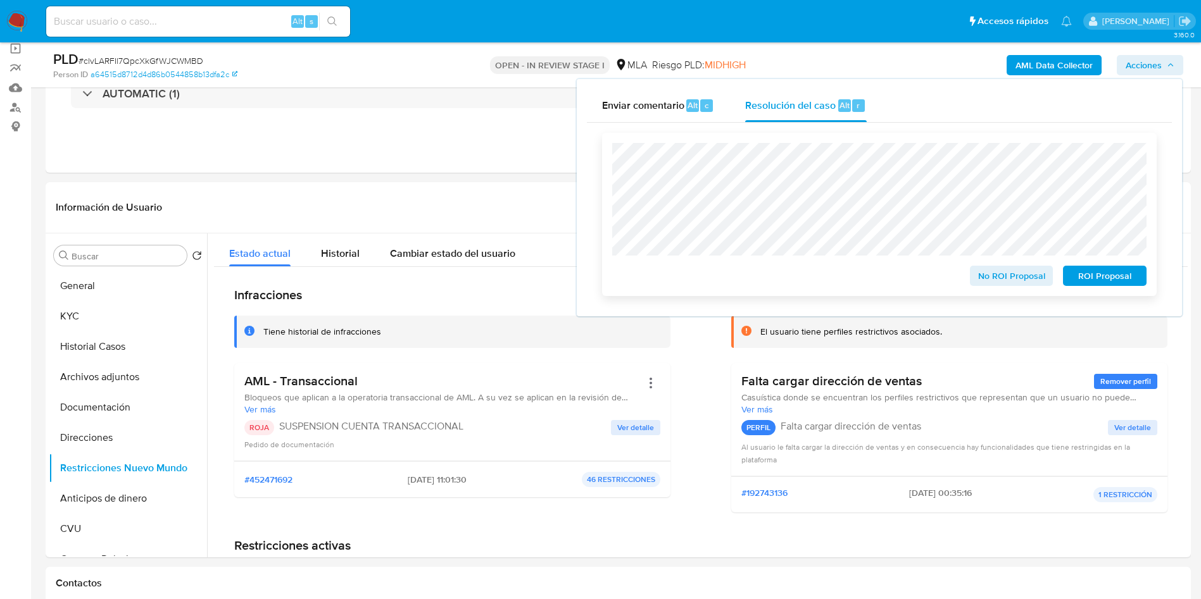
click at [1079, 273] on span "ROI Proposal" at bounding box center [1105, 276] width 66 height 18
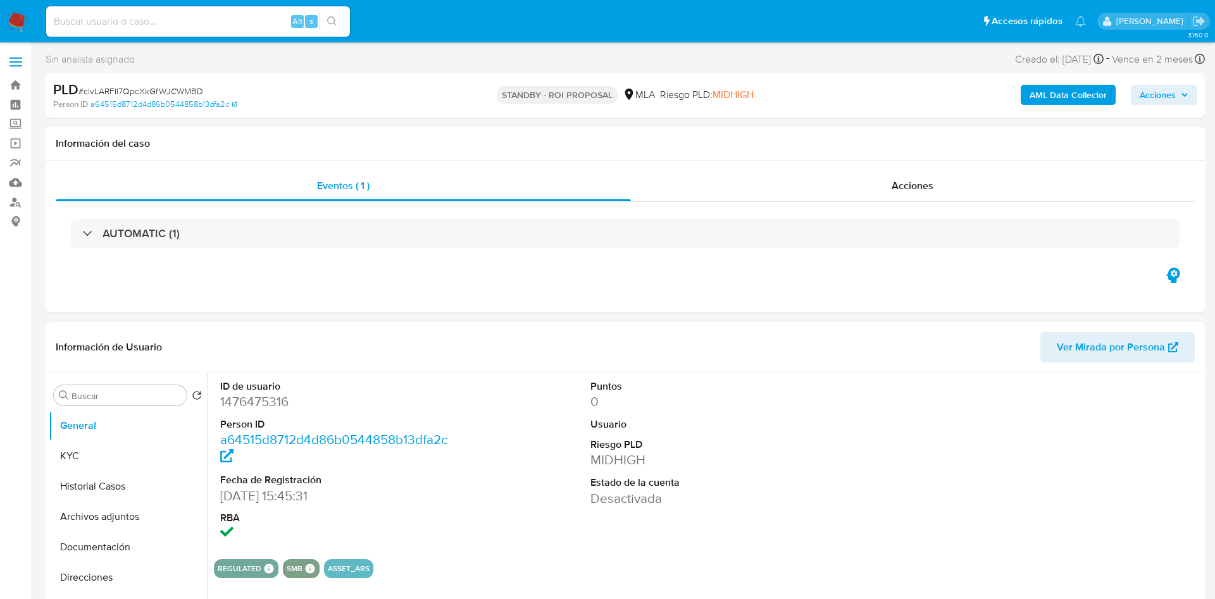
select select "10"
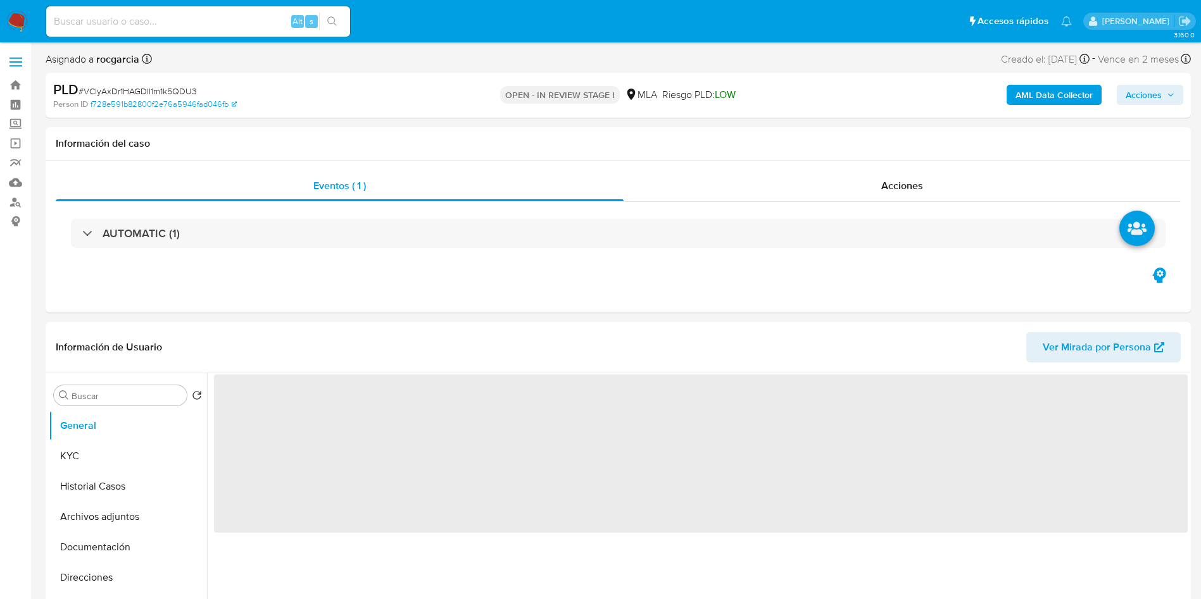
select select "10"
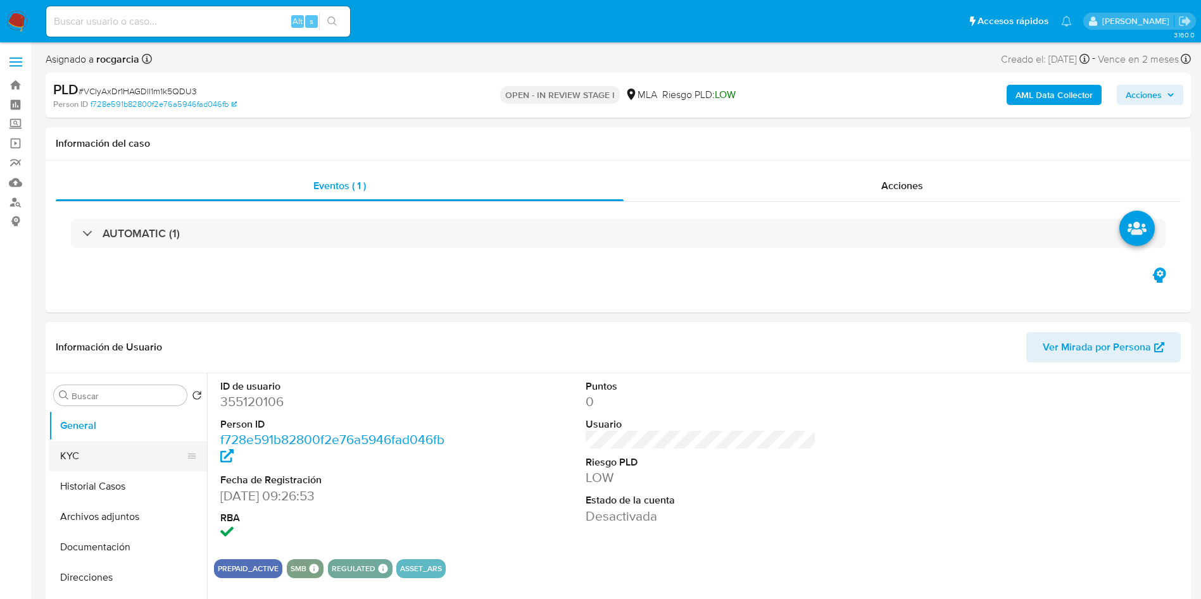
click at [72, 465] on button "KYC" at bounding box center [123, 456] width 148 height 30
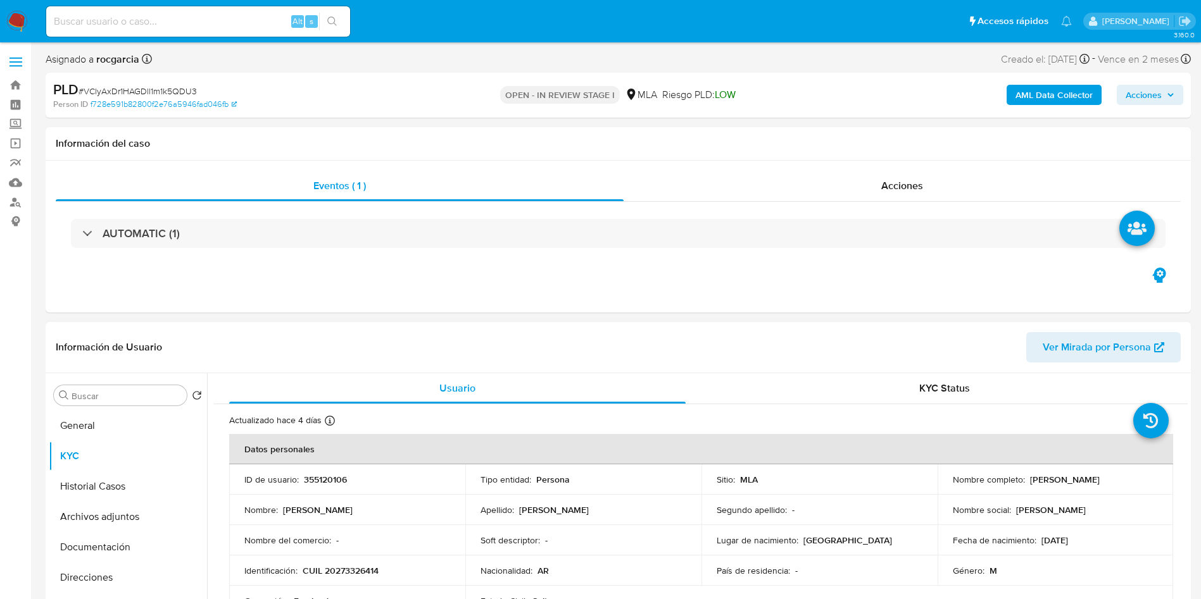
click at [304, 484] on p "355120106" at bounding box center [325, 479] width 43 height 11
click at [313, 481] on p "355120106" at bounding box center [325, 479] width 43 height 11
click at [310, 480] on p "355120106" at bounding box center [325, 479] width 43 height 11
click at [308, 477] on p "355120106" at bounding box center [325, 479] width 43 height 11
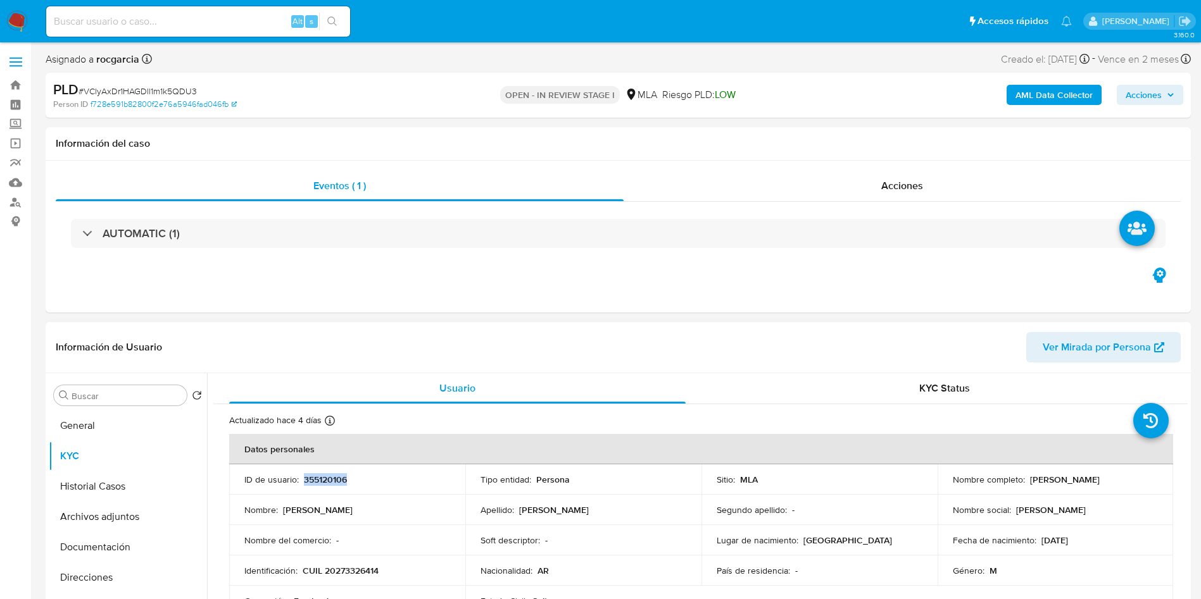
copy p "355120106"
click at [97, 523] on button "Archivos adjuntos" at bounding box center [123, 517] width 148 height 30
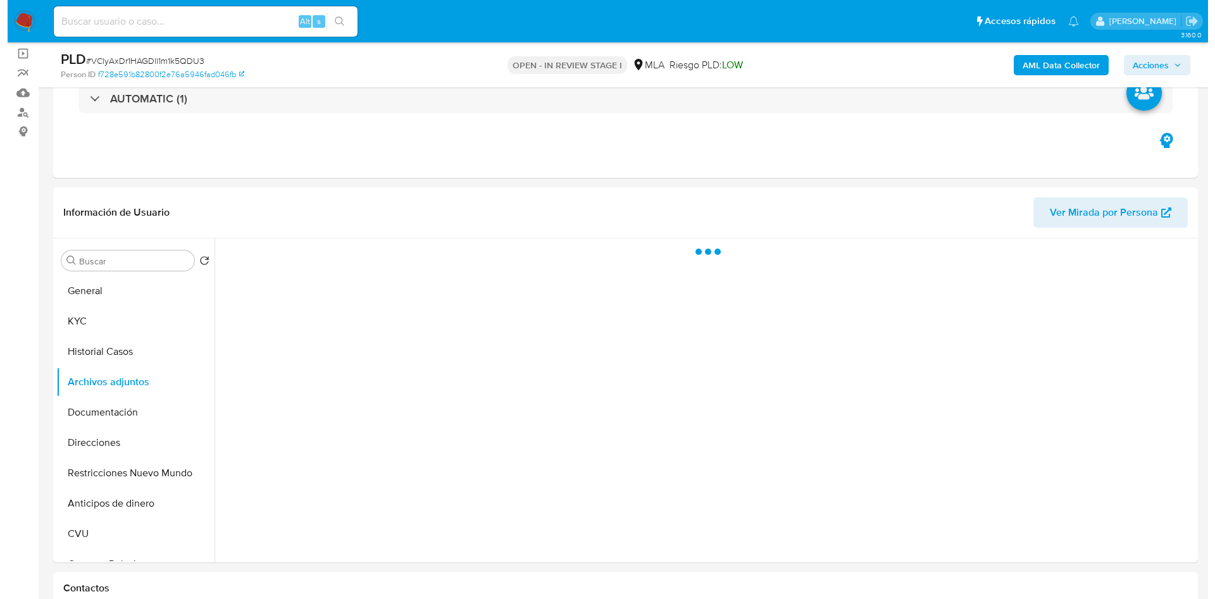
scroll to position [190, 0]
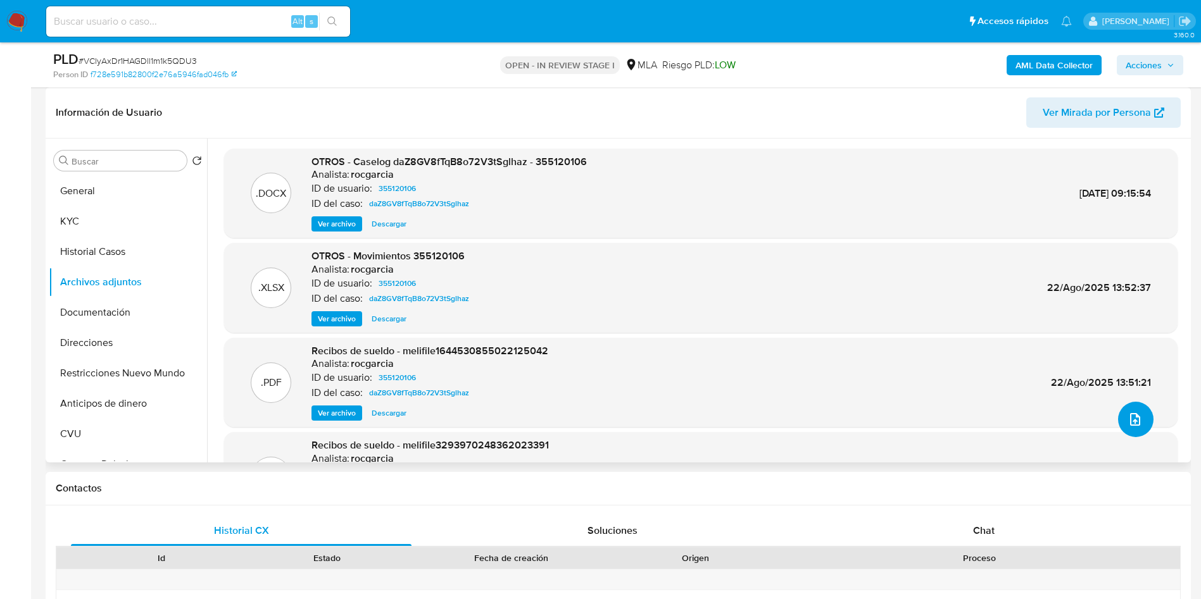
click at [1127, 417] on icon "upload-file" at bounding box center [1134, 419] width 15 height 15
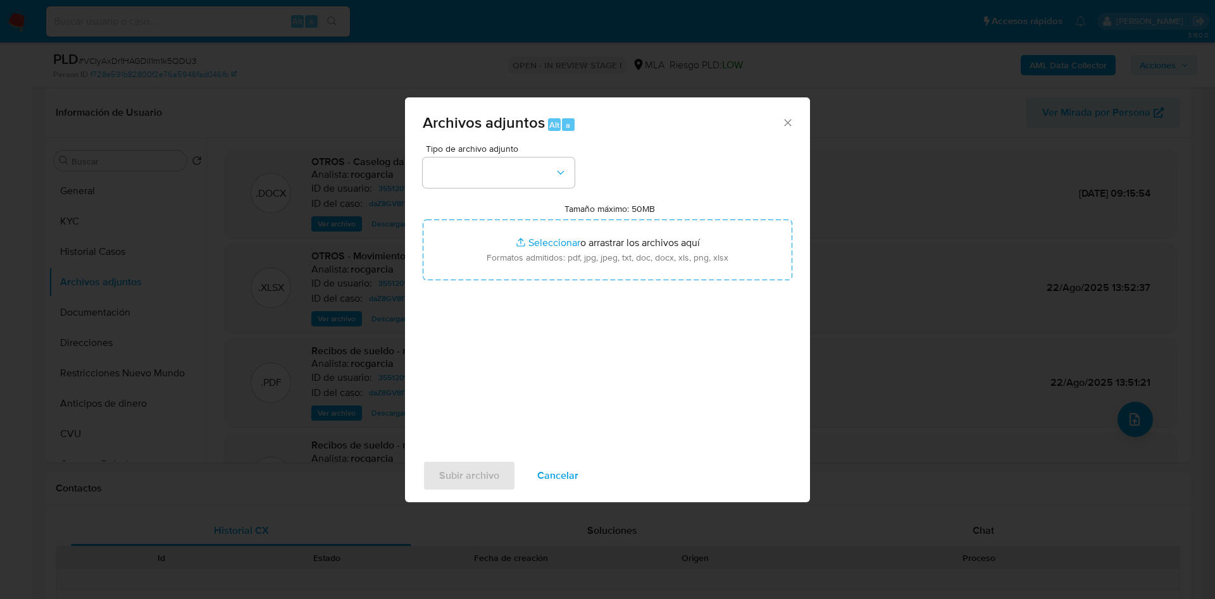
click at [487, 190] on div "Tipo de archivo adjunto Tamaño máximo: 50MB Seleccionar archivos Seleccionar o …" at bounding box center [608, 293] width 370 height 299
click at [481, 170] on button "button" at bounding box center [499, 173] width 152 height 30
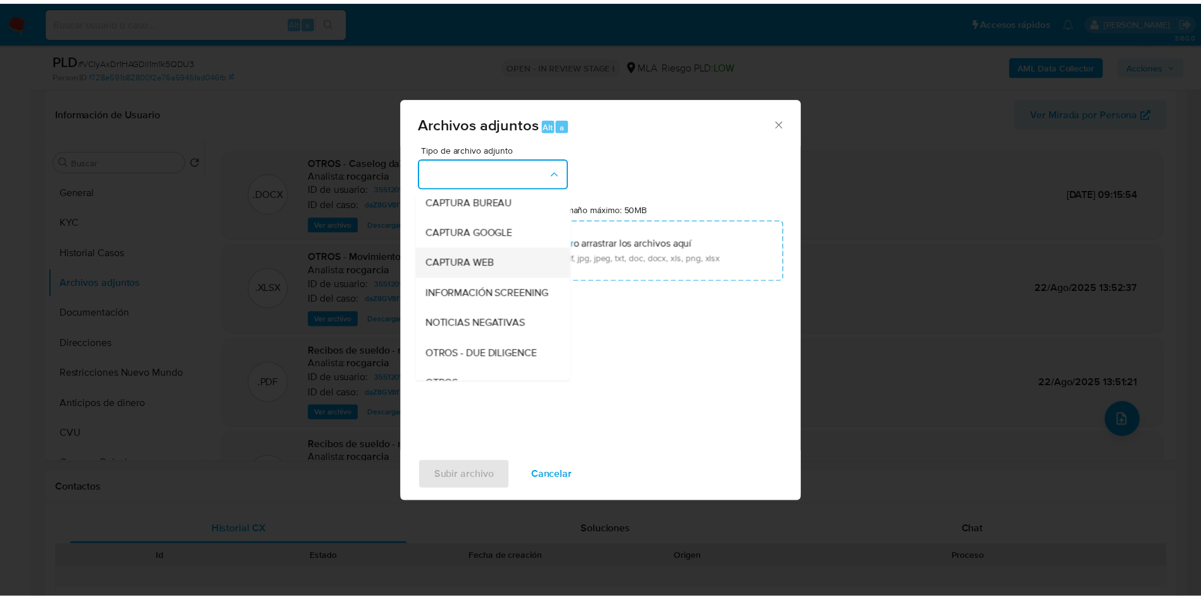
scroll to position [95, 0]
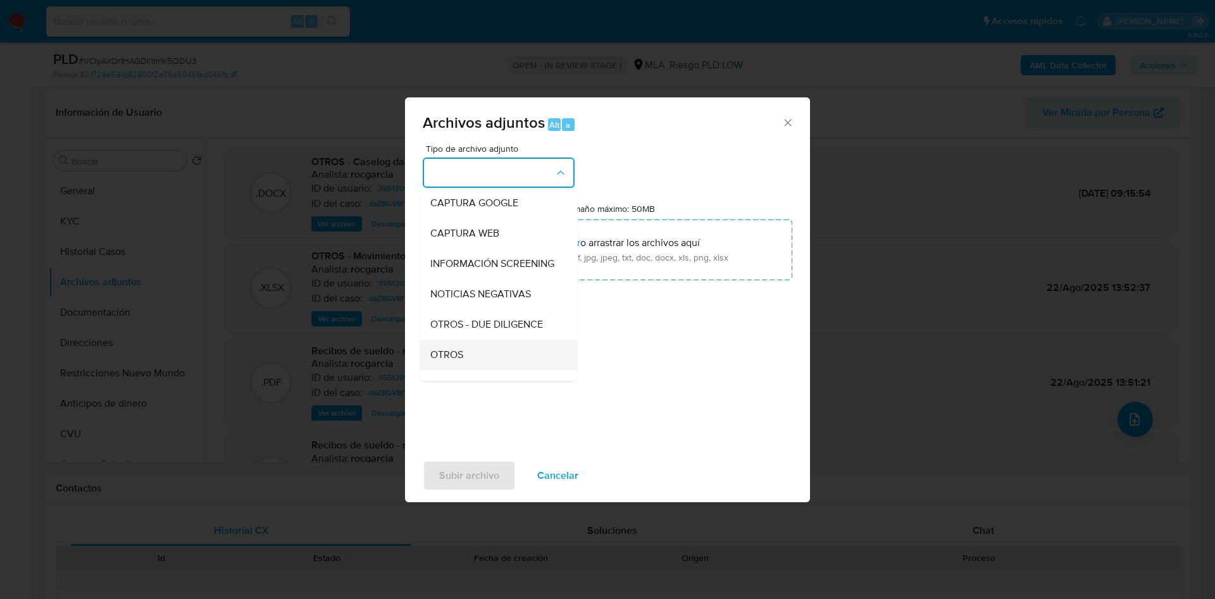
click at [485, 367] on div "OTROS" at bounding box center [494, 355] width 129 height 30
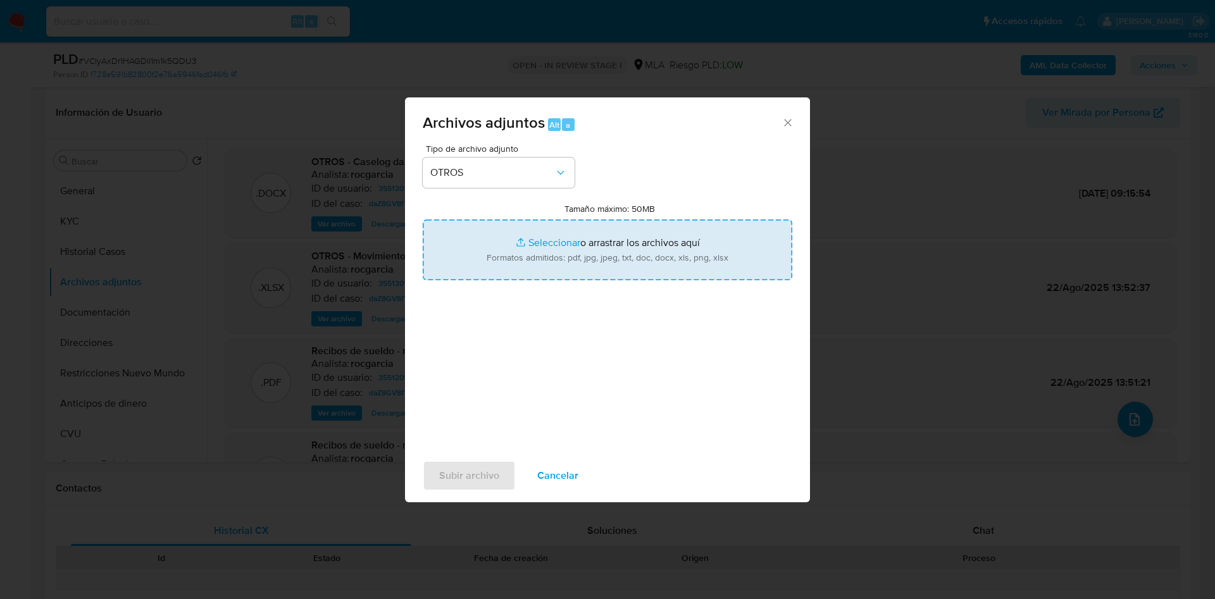
click at [542, 246] on input "Tamaño máximo: 50MB Seleccionar archivos" at bounding box center [608, 250] width 370 height 61
type input "C:\fakepath\Caselog VClyAxDr1HAGDll1m1k5QDU3 - 355120106 - complementario.docx"
drag, startPoint x: 553, startPoint y: 235, endPoint x: 553, endPoint y: 246, distance: 11.4
click at [553, 246] on input "Tamaño máximo: 50MB Seleccionar archivos" at bounding box center [608, 250] width 370 height 61
type input "C:\fakepath\Movimientos 355120106 agosto 25.xlsx"
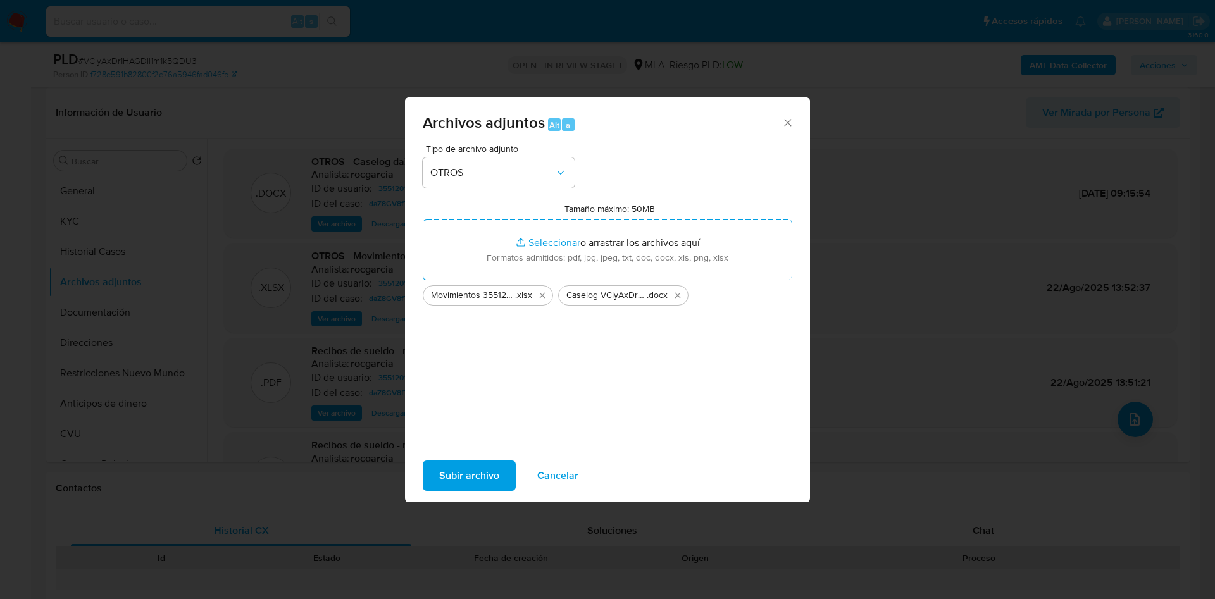
click at [446, 486] on span "Subir archivo" at bounding box center [469, 476] width 60 height 28
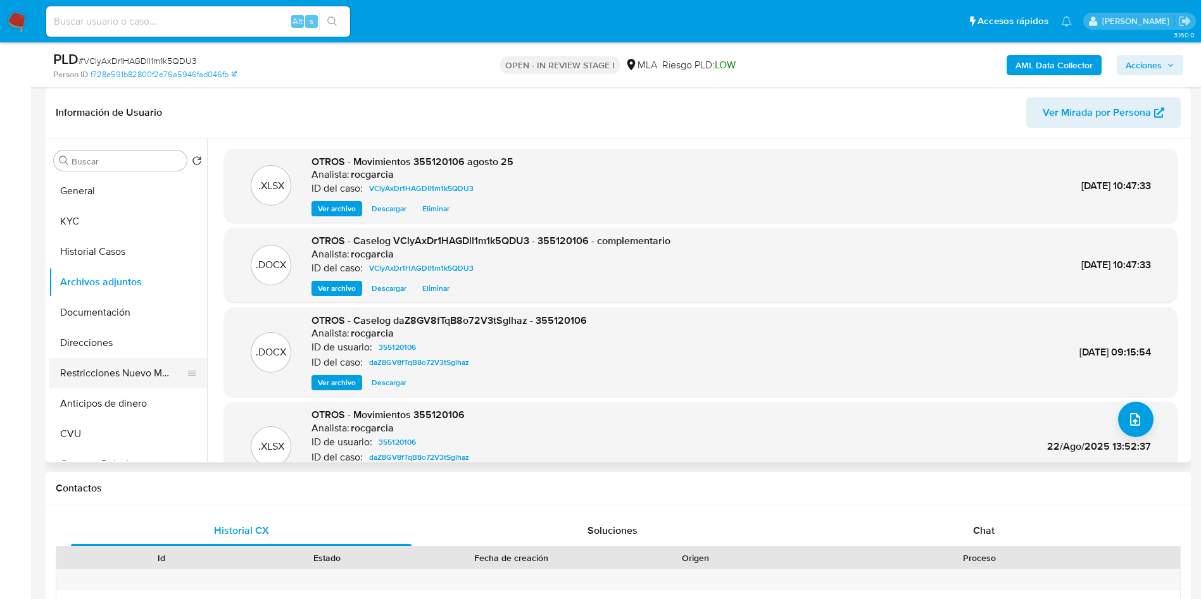
click at [120, 382] on button "Restricciones Nuevo Mundo" at bounding box center [123, 373] width 148 height 30
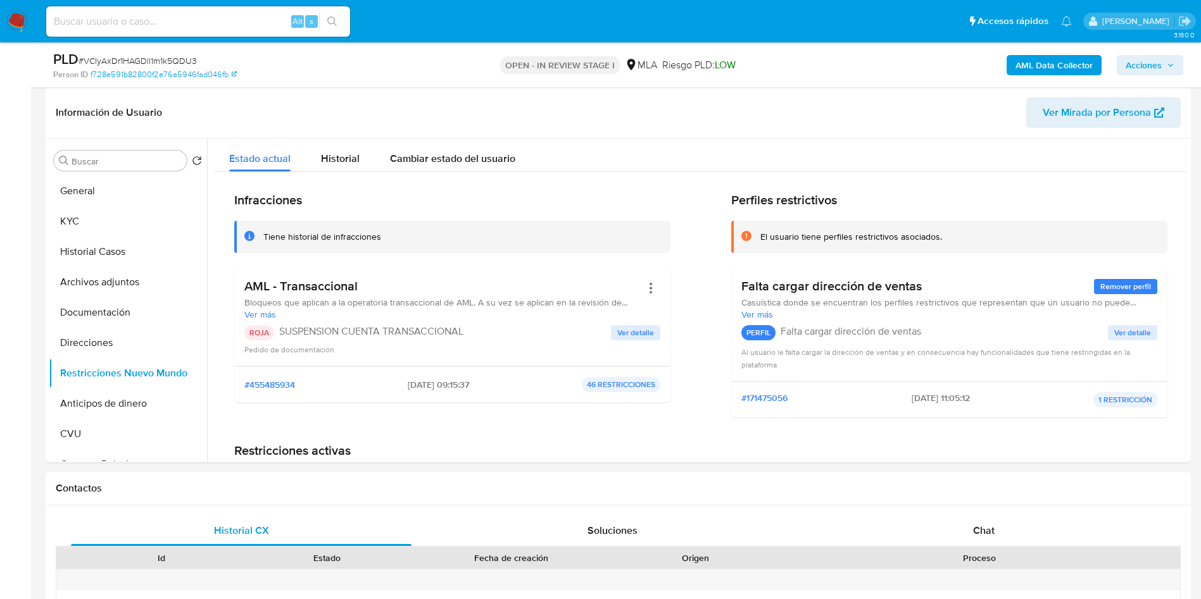
click at [1138, 62] on span "Acciones" at bounding box center [1143, 65] width 36 height 20
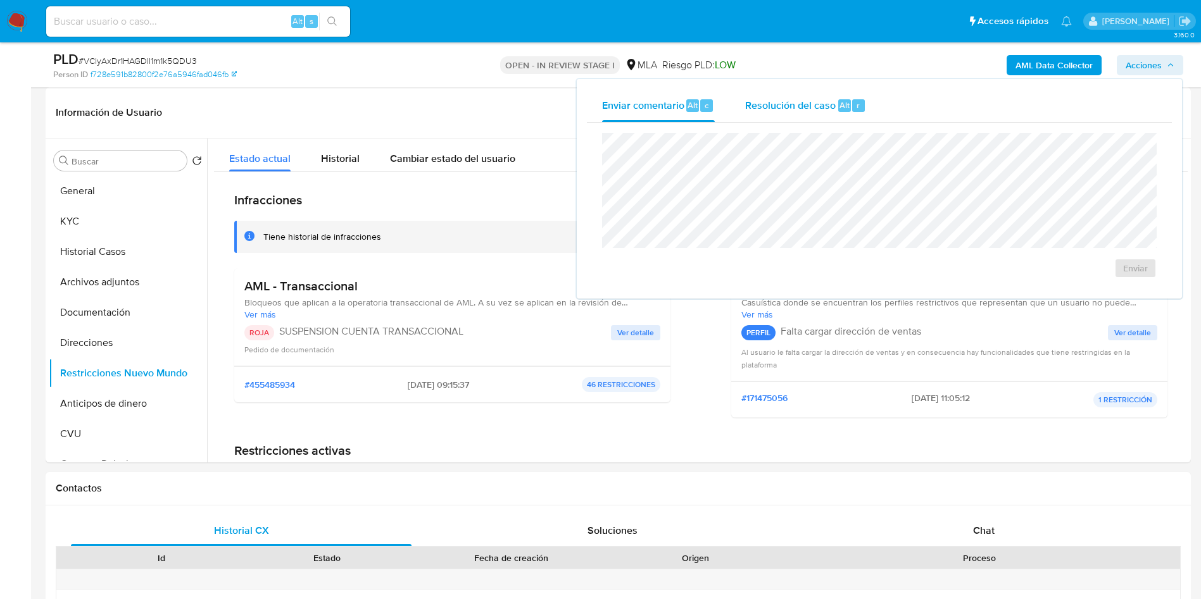
click at [758, 114] on div "Resolución del caso Alt r" at bounding box center [805, 105] width 121 height 33
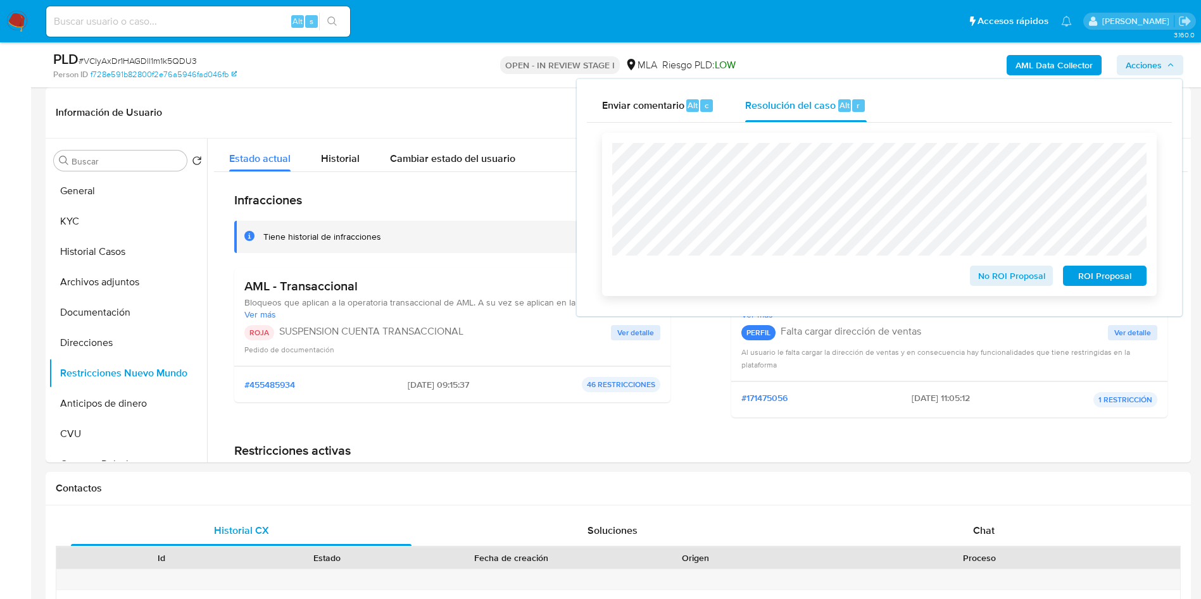
click at [1096, 277] on span "ROI Proposal" at bounding box center [1105, 276] width 66 height 18
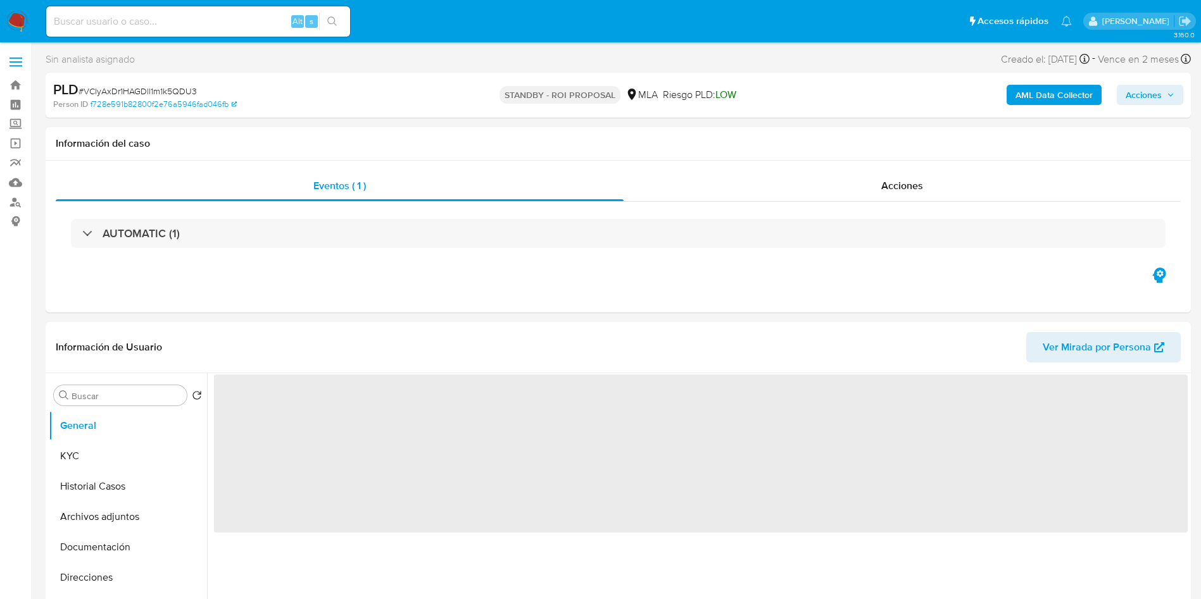
select select "10"
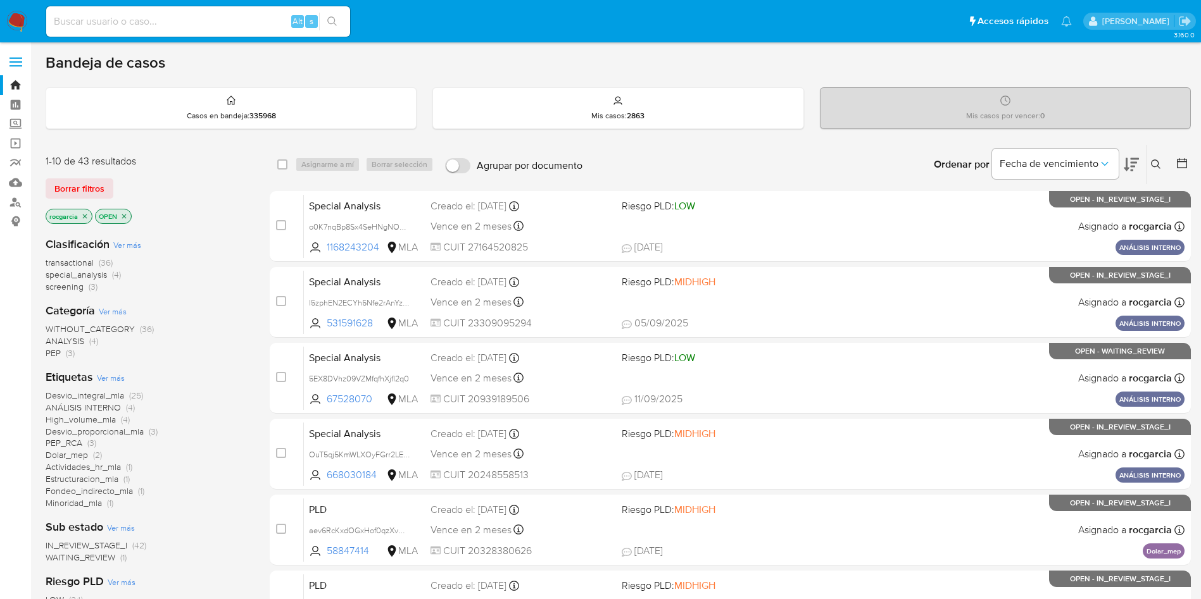
click at [1152, 163] on icon at bounding box center [1156, 165] width 10 height 10
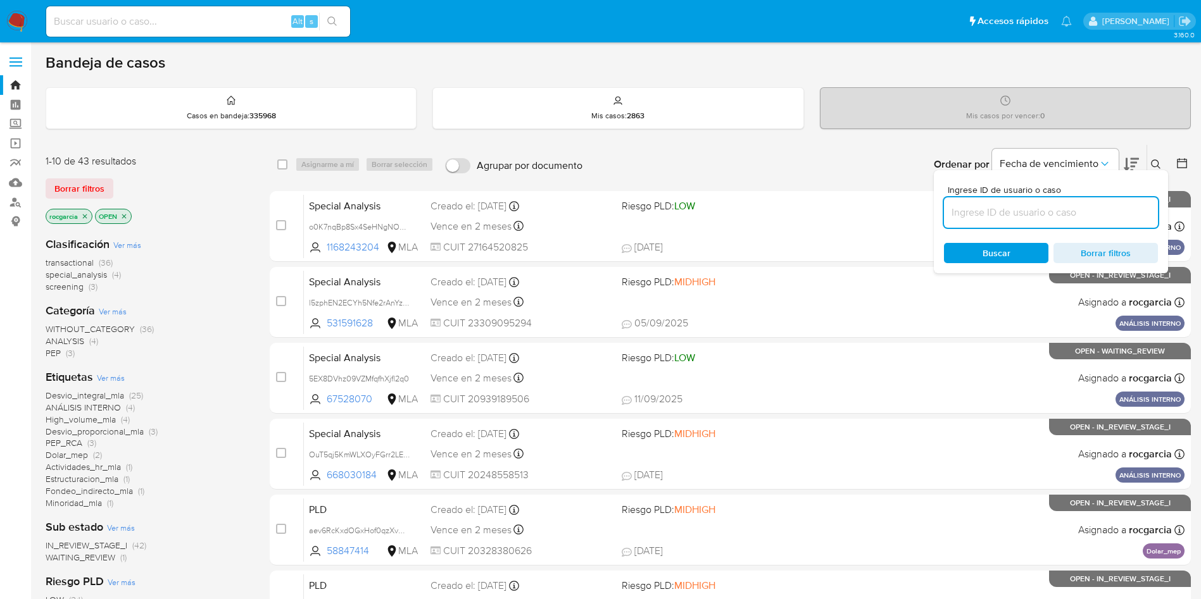
click at [1009, 212] on input at bounding box center [1051, 212] width 214 height 16
type input "502492116"
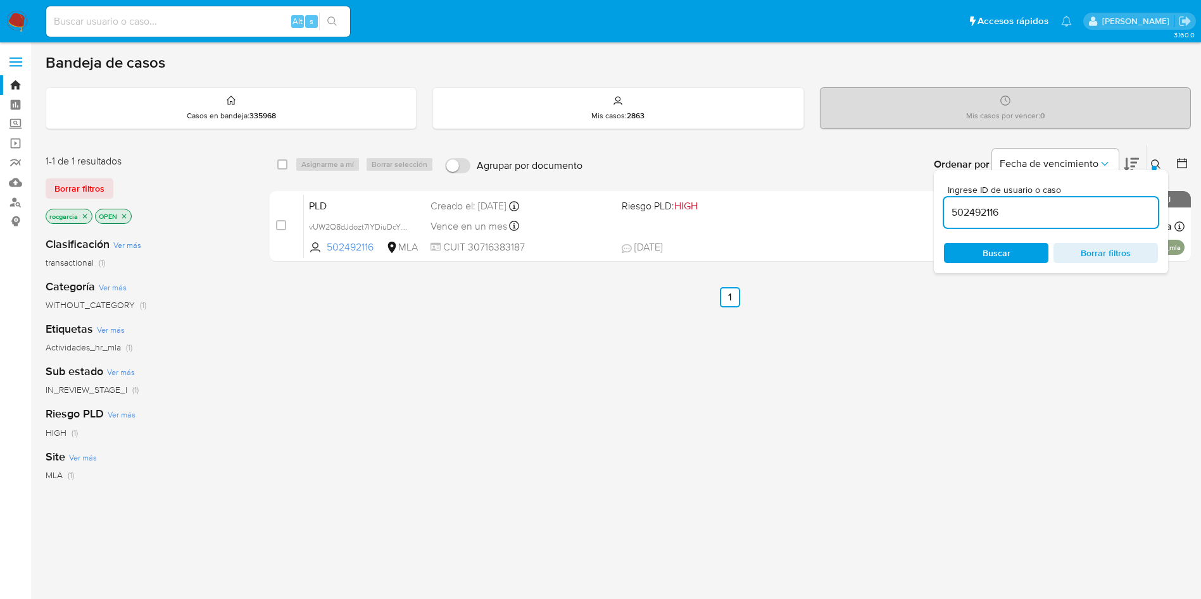
click at [1150, 165] on button at bounding box center [1157, 164] width 21 height 15
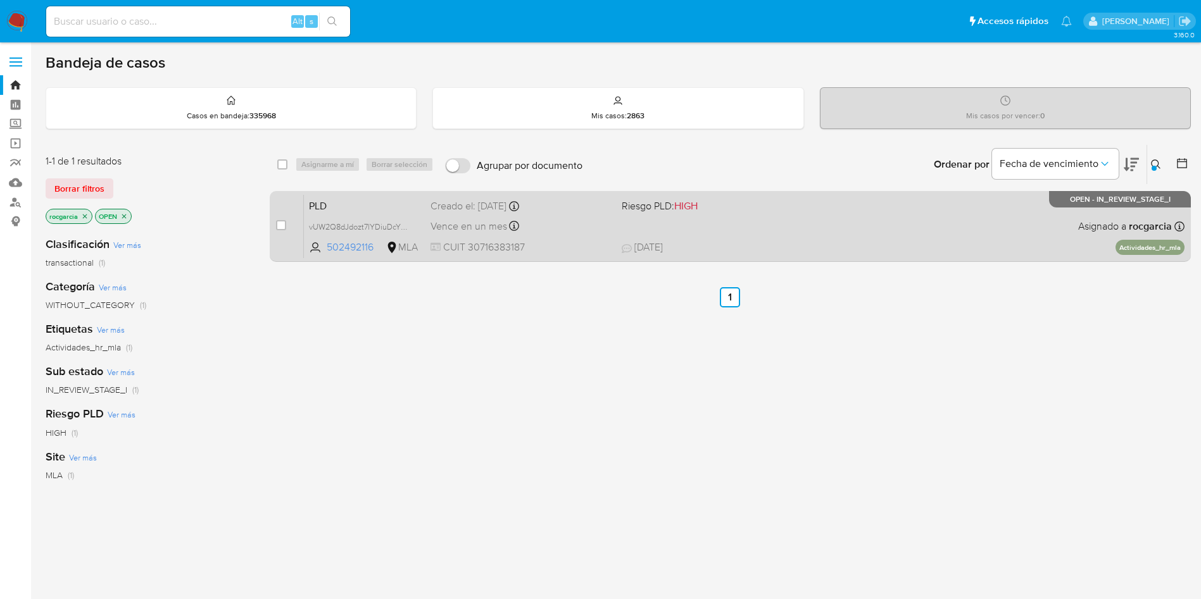
click at [866, 243] on span "[DATE] [DATE] 10:38" at bounding box center [808, 248] width 372 height 14
click at [284, 224] on input "checkbox" at bounding box center [281, 225] width 10 height 10
checkbox input "true"
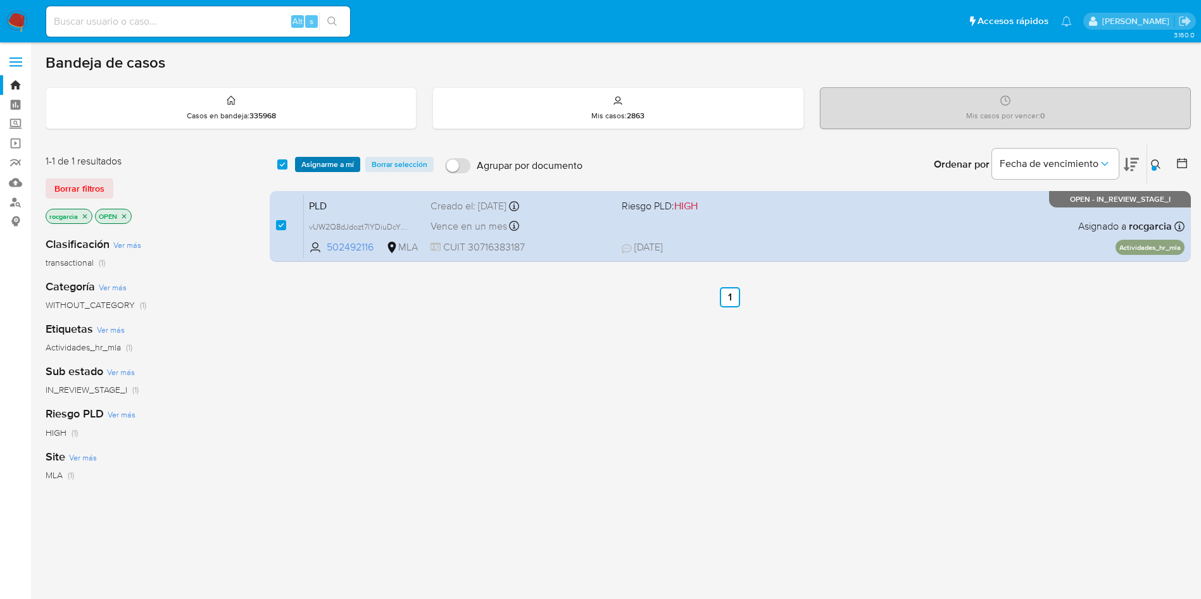
click at [311, 170] on span "Asignarme a mí" at bounding box center [327, 164] width 53 height 13
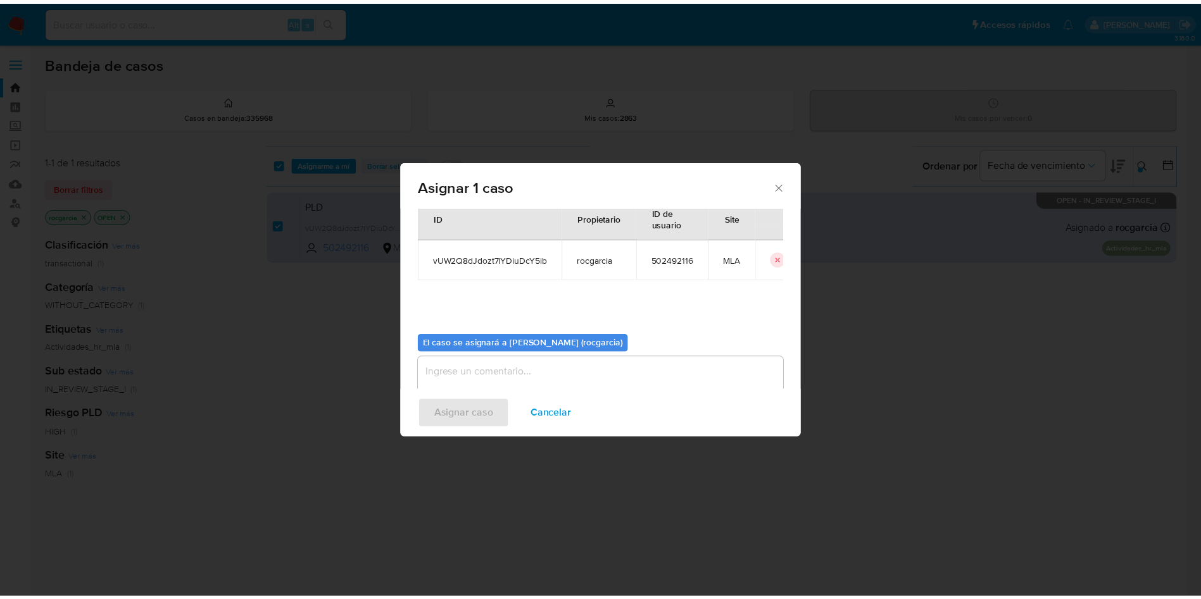
scroll to position [66, 0]
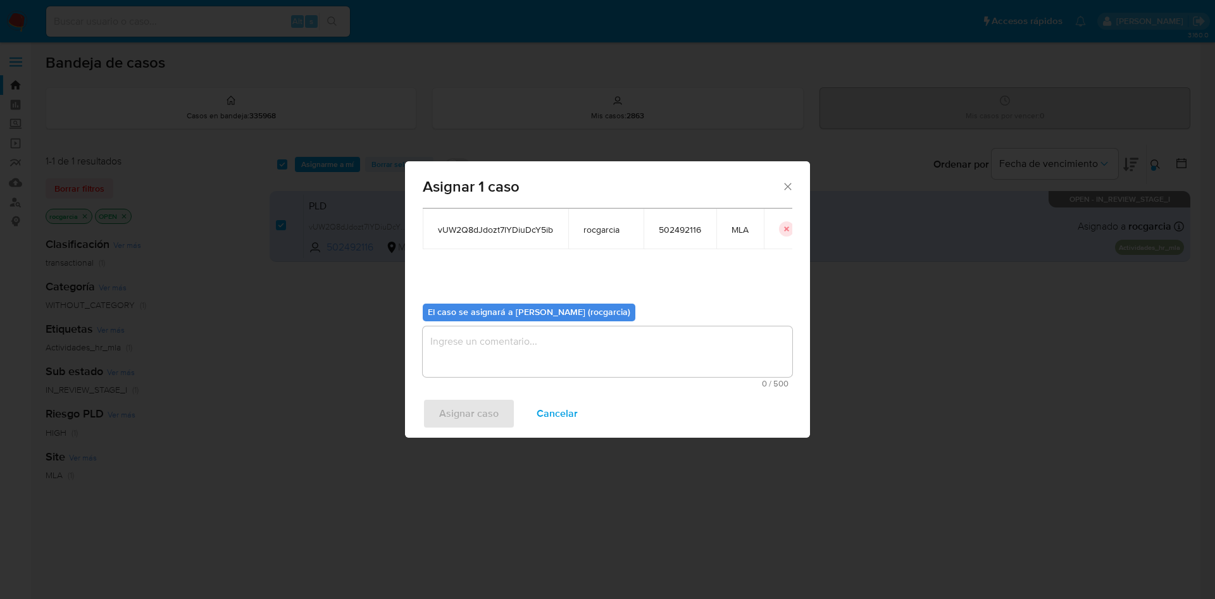
click at [487, 357] on textarea "assign-modal" at bounding box center [608, 352] width 370 height 51
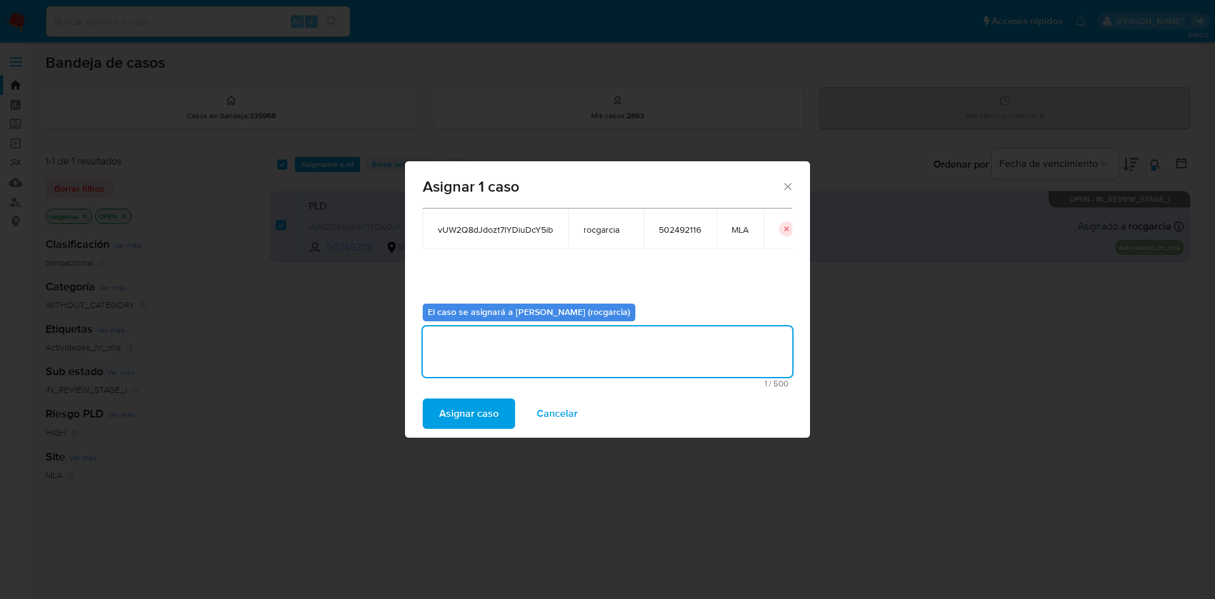
click at [467, 410] on span "Asignar caso" at bounding box center [469, 414] width 60 height 28
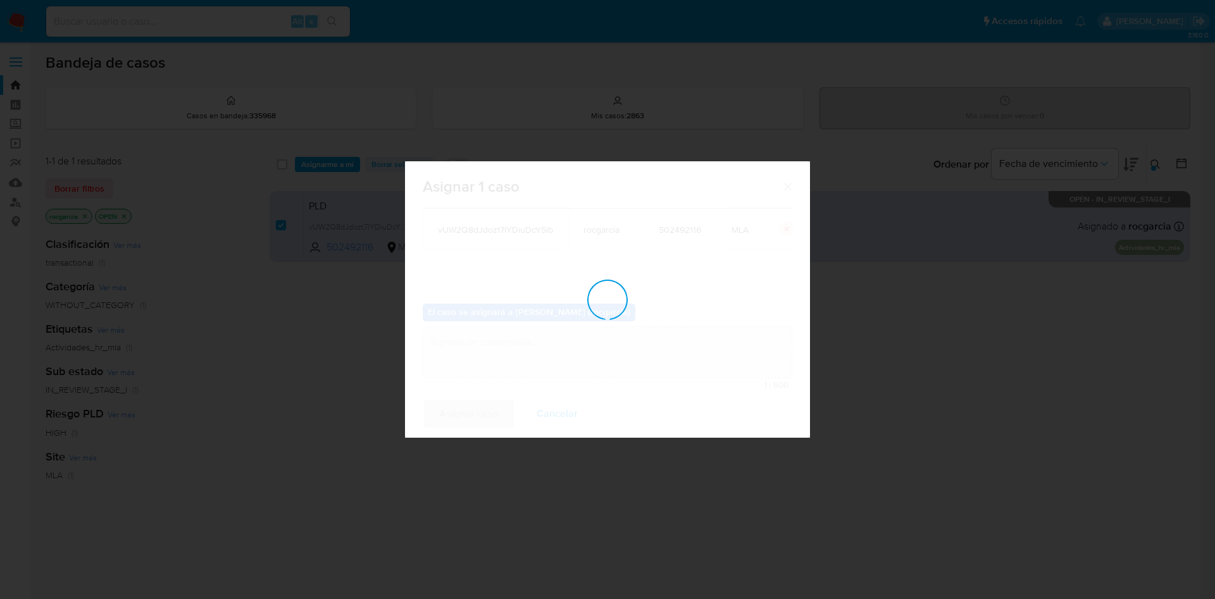
checkbox input "false"
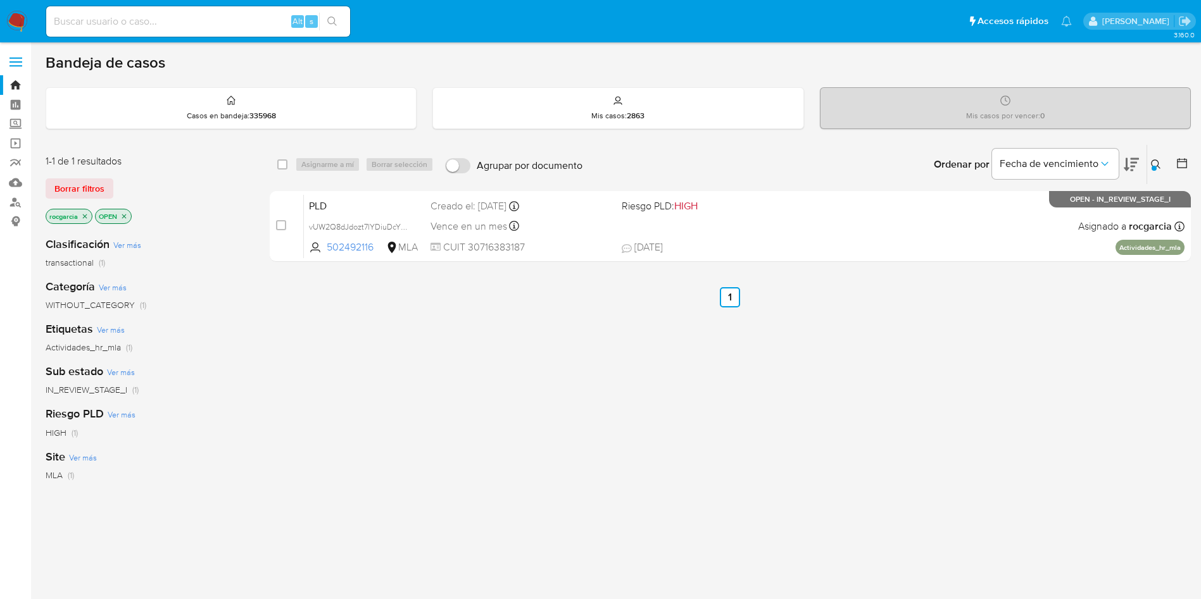
click at [1153, 166] on div at bounding box center [1153, 168] width 5 height 5
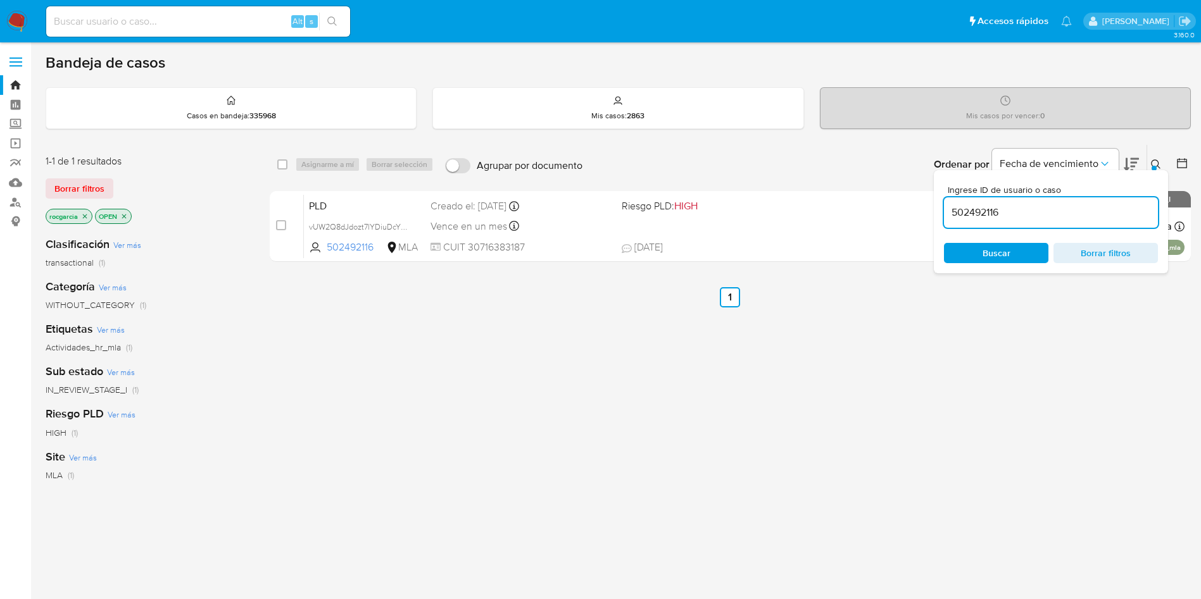
click at [1059, 204] on input "502492116" at bounding box center [1051, 212] width 214 height 16
click at [1058, 204] on input "502492116" at bounding box center [1051, 212] width 214 height 16
click at [987, 212] on input "502492116" at bounding box center [1051, 212] width 214 height 16
click at [986, 212] on input "502492116" at bounding box center [1051, 212] width 214 height 16
type input "1258382472"
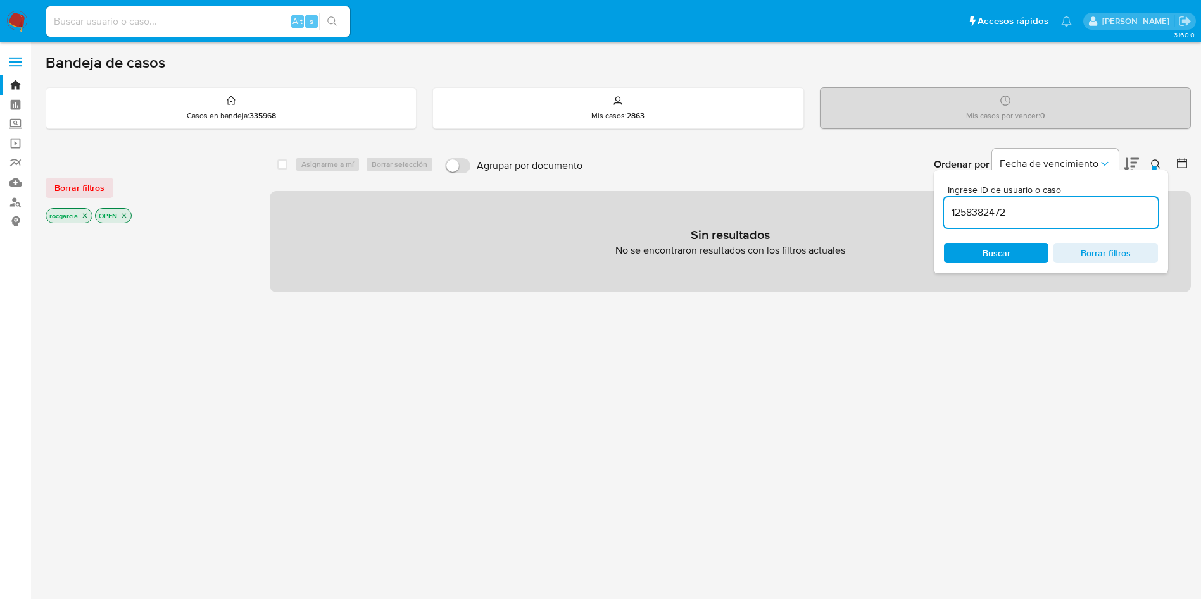
click at [16, 16] on img at bounding box center [17, 22] width 22 height 22
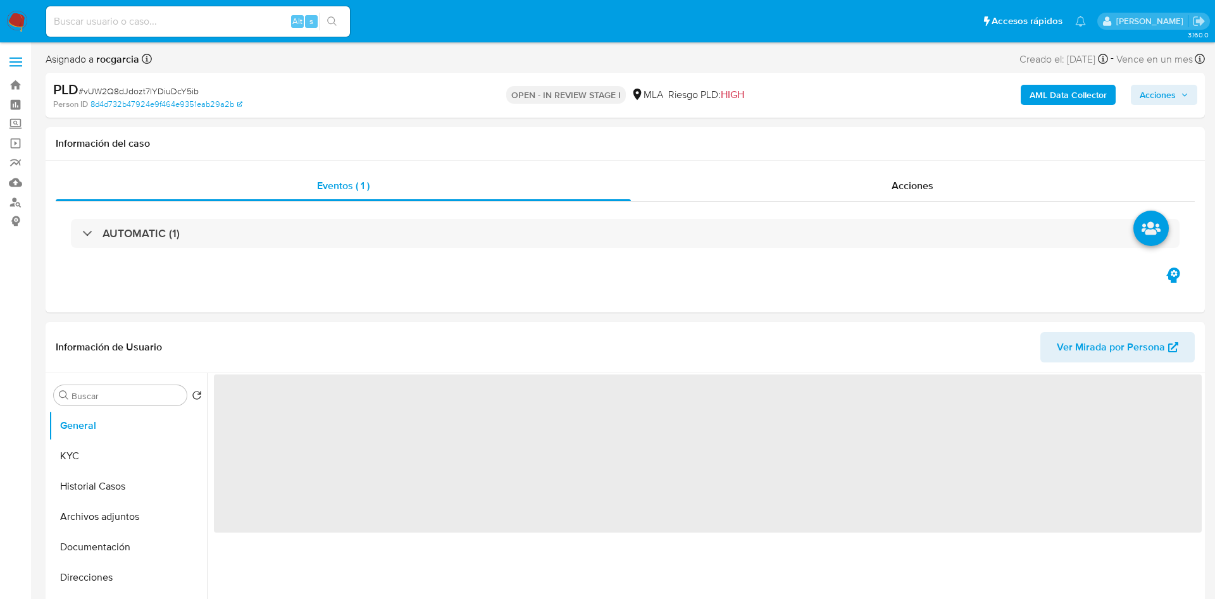
select select "10"
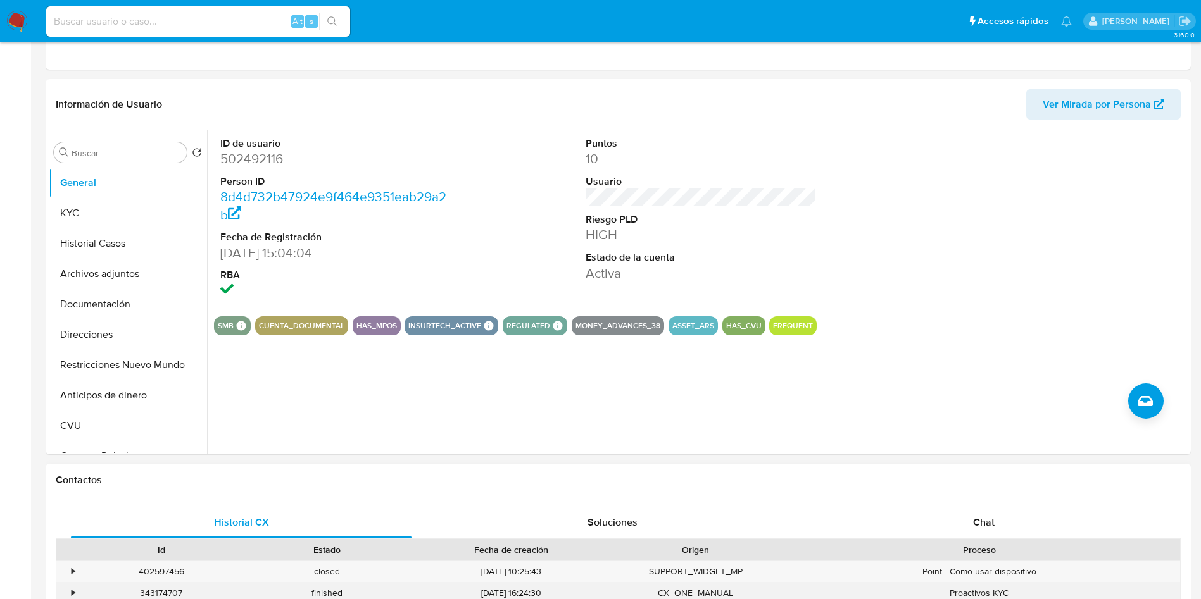
scroll to position [380, 0]
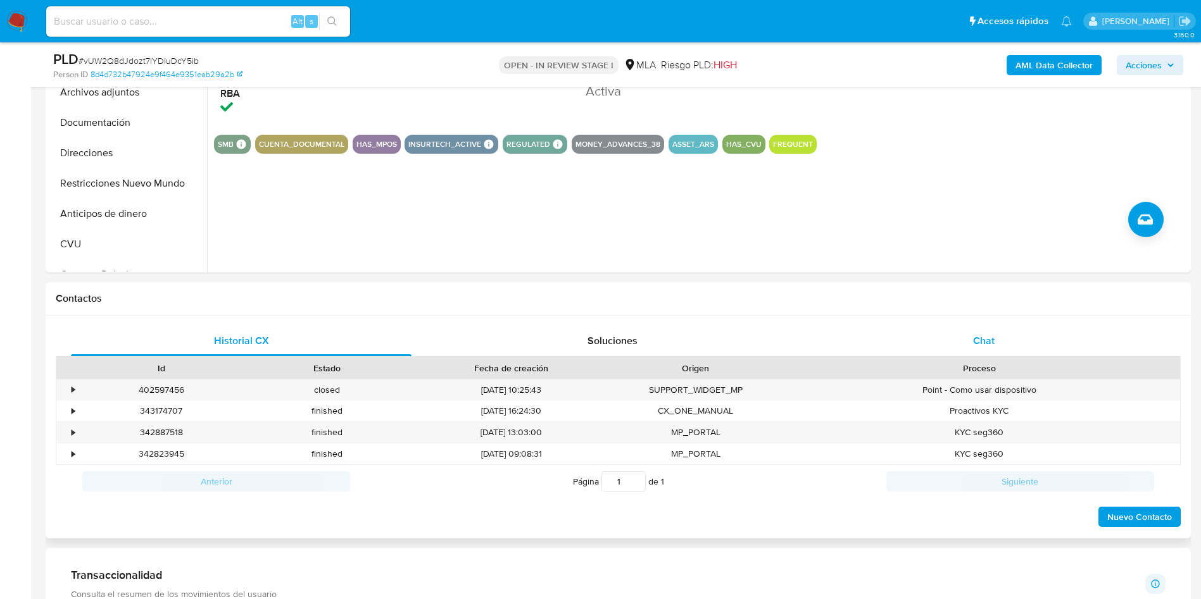
click at [982, 347] on span "Chat" at bounding box center [984, 341] width 22 height 15
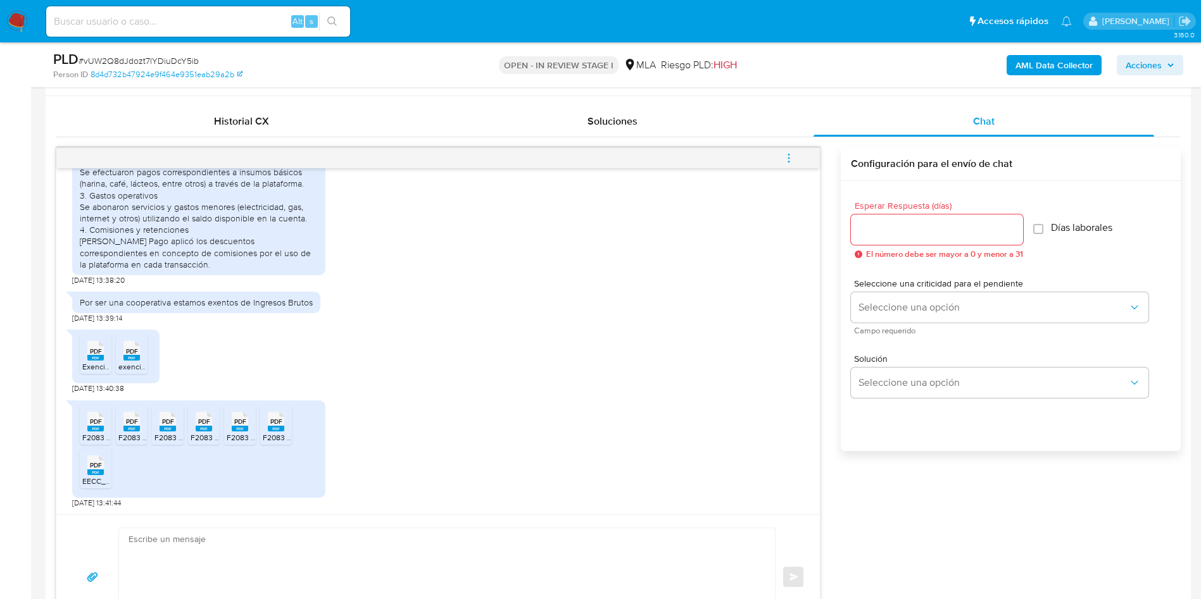
scroll to position [570, 0]
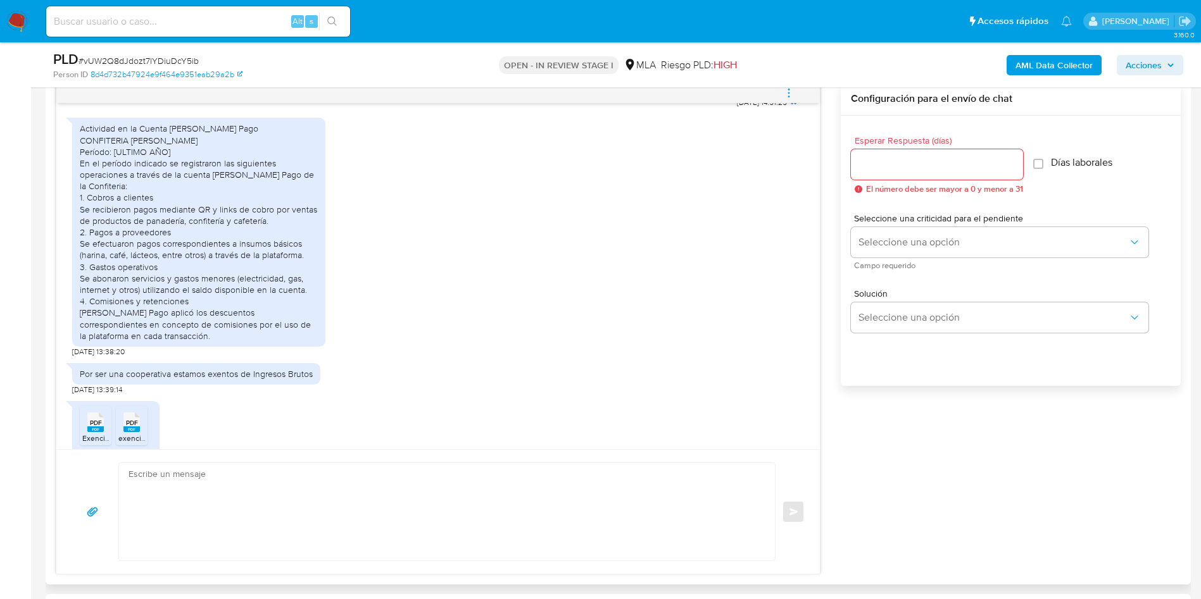
scroll to position [717, 0]
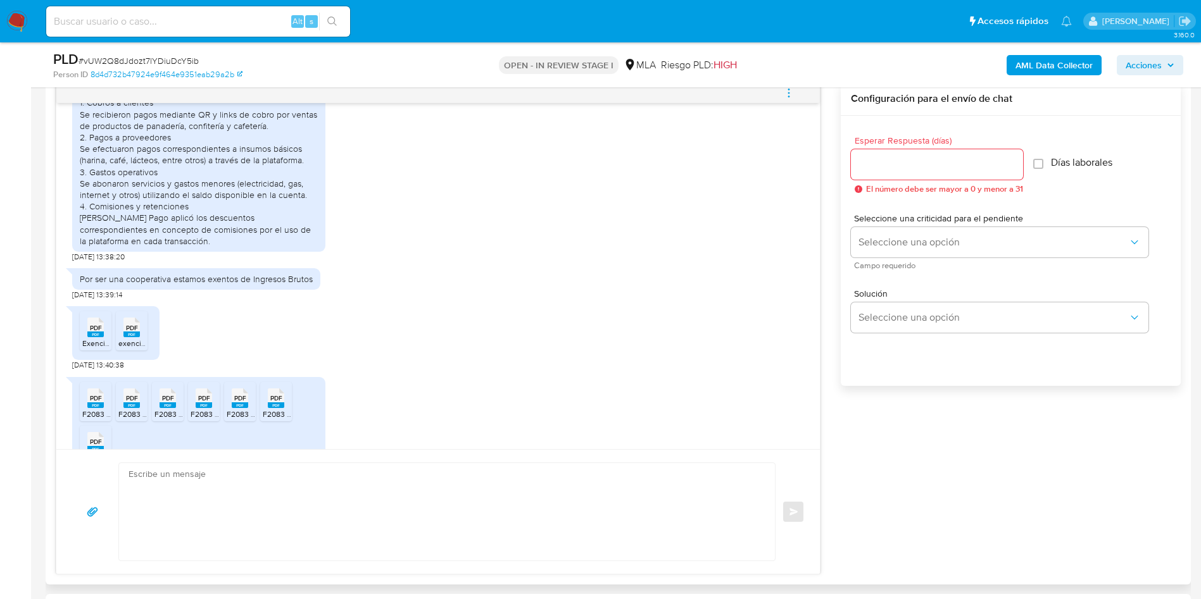
drag, startPoint x: 91, startPoint y: 352, endPoint x: 128, endPoint y: 356, distance: 37.5
click at [91, 332] on span "PDF" at bounding box center [96, 328] width 12 height 8
click at [128, 337] on rect at bounding box center [131, 335] width 16 height 6
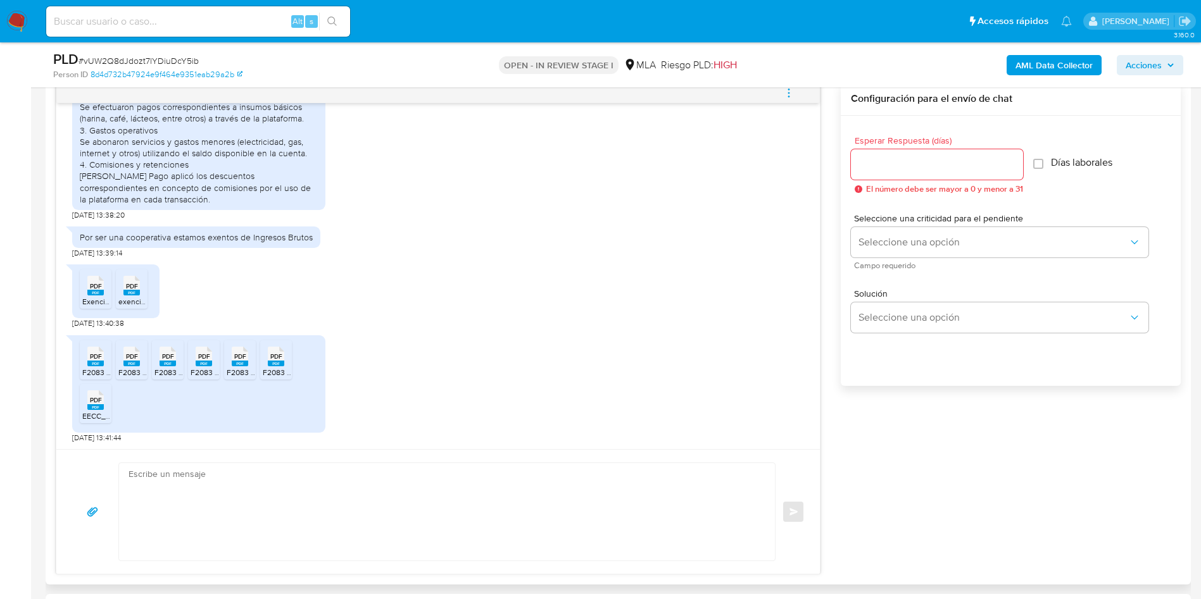
drag, startPoint x: 94, startPoint y: 365, endPoint x: 130, endPoint y: 356, distance: 37.0
click at [94, 365] on rect at bounding box center [95, 364] width 16 height 6
drag, startPoint x: 130, startPoint y: 356, endPoint x: 149, endPoint y: 356, distance: 19.6
click at [130, 356] on span "PDF" at bounding box center [132, 357] width 12 height 8
click at [167, 356] on span "PDF" at bounding box center [168, 357] width 12 height 8
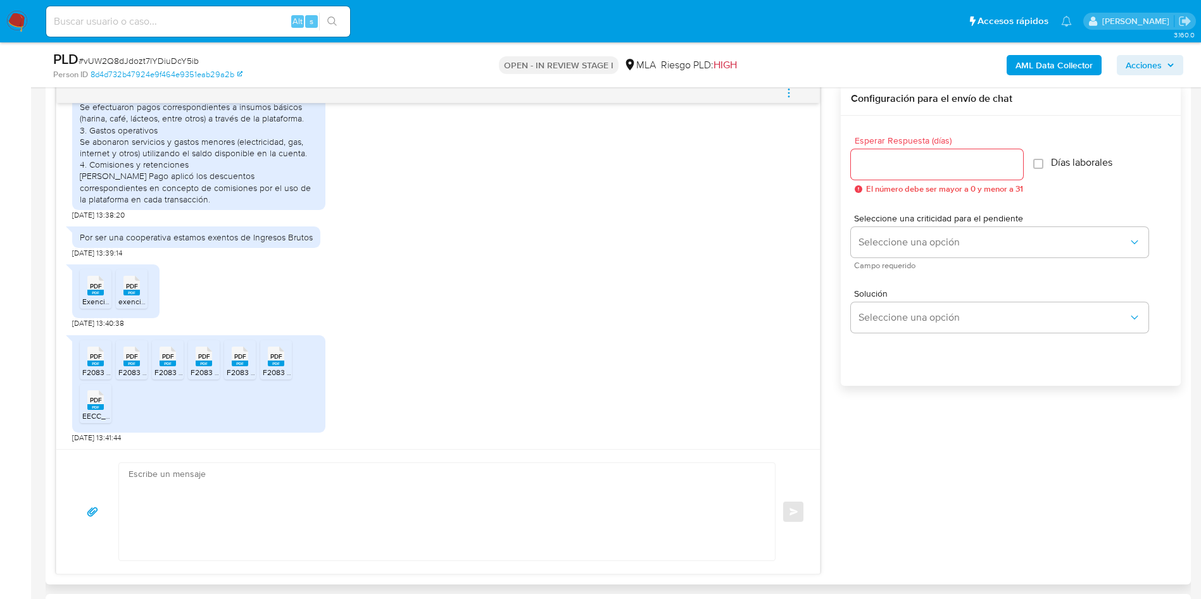
click at [206, 362] on rect at bounding box center [204, 364] width 16 height 6
click at [236, 361] on span "PDF" at bounding box center [240, 357] width 12 height 8
click at [292, 367] on ul "PDF PDF F2083 Junio.pdf PDF PDF F2083 Febrero.pdf PDF PDF F2083 Julio.pdf PDF P…" at bounding box center [199, 384] width 238 height 87
click at [286, 369] on span "F2083 Abril.pdf" at bounding box center [289, 372] width 53 height 11
click at [95, 417] on span "EECC_30716383187_2024.pdf" at bounding box center [133, 416] width 102 height 11
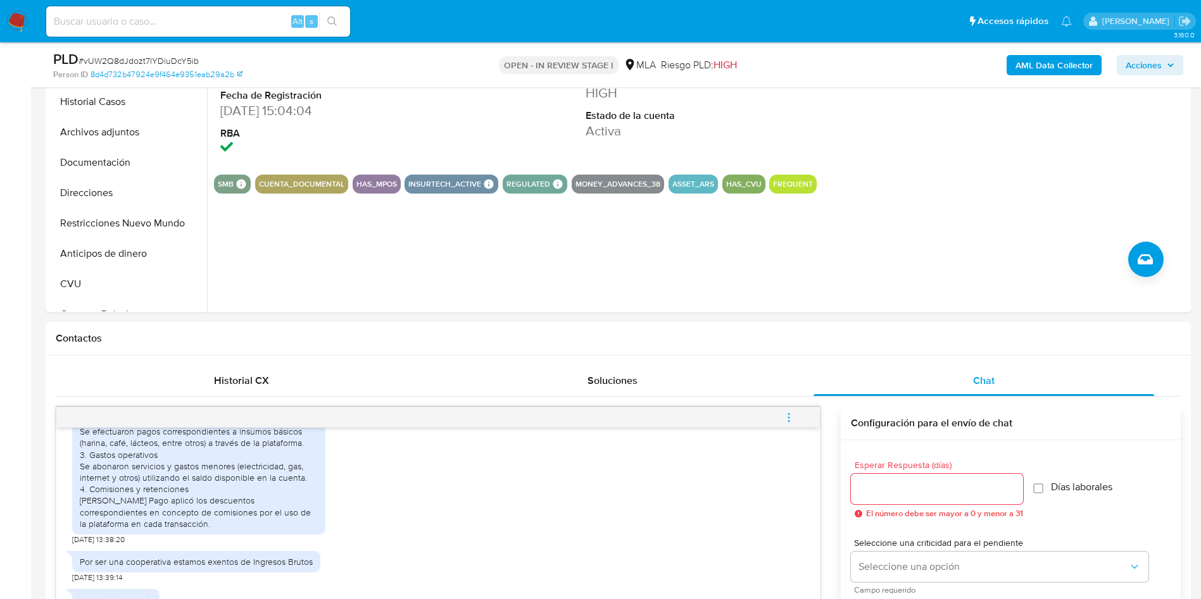
scroll to position [190, 0]
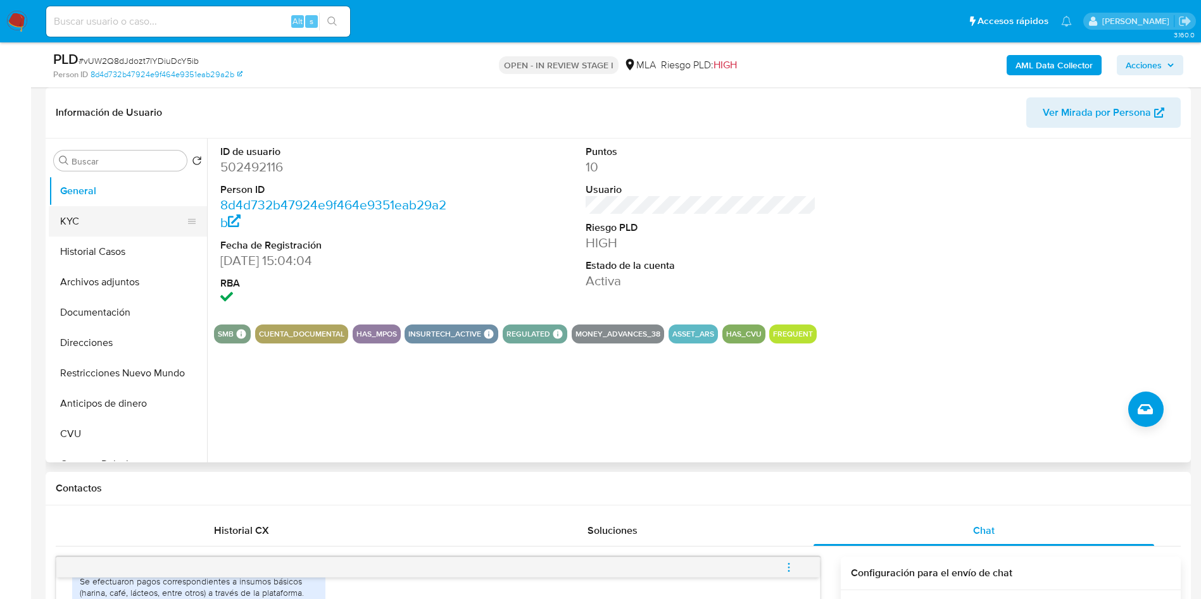
click at [113, 225] on button "KYC" at bounding box center [123, 221] width 148 height 30
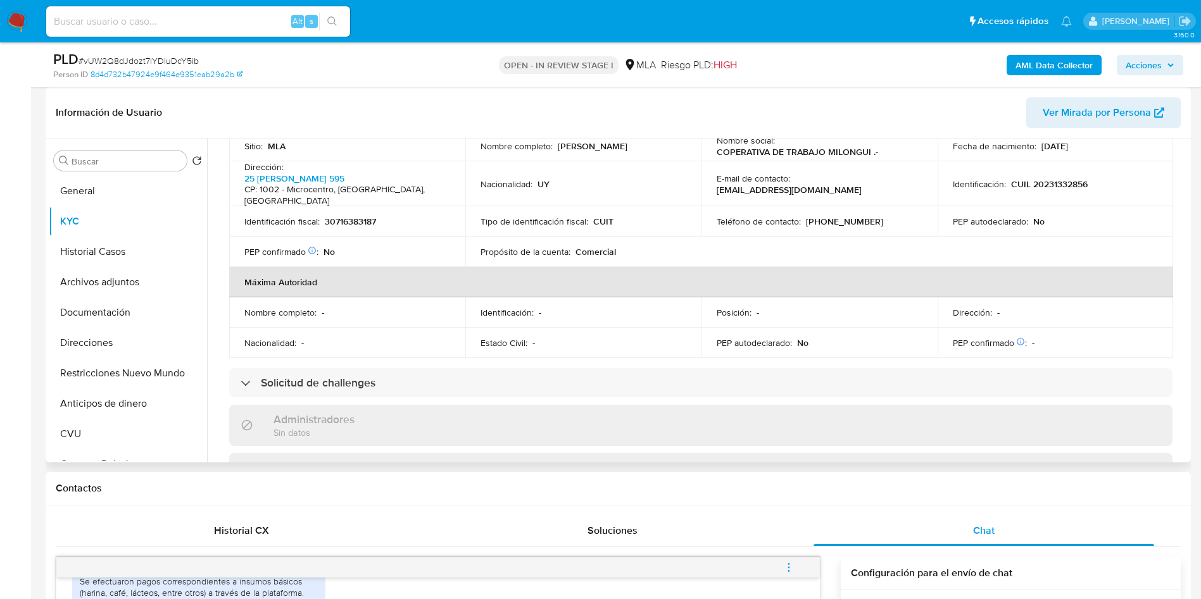
scroll to position [285, 0]
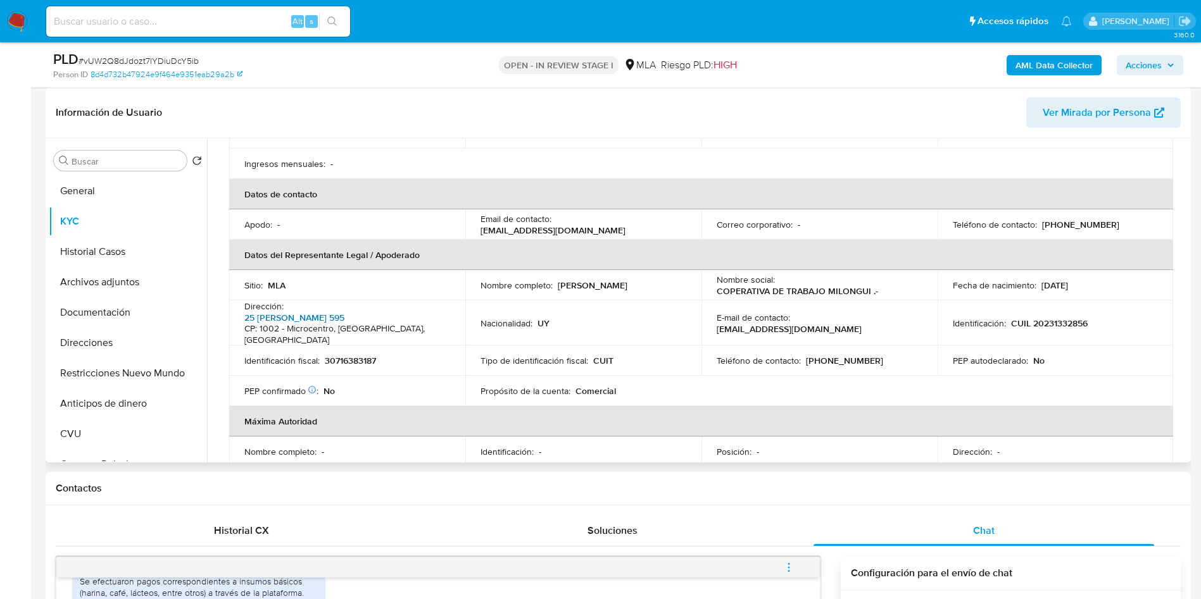
click at [271, 311] on link "25 De Mayo 595" at bounding box center [294, 317] width 100 height 13
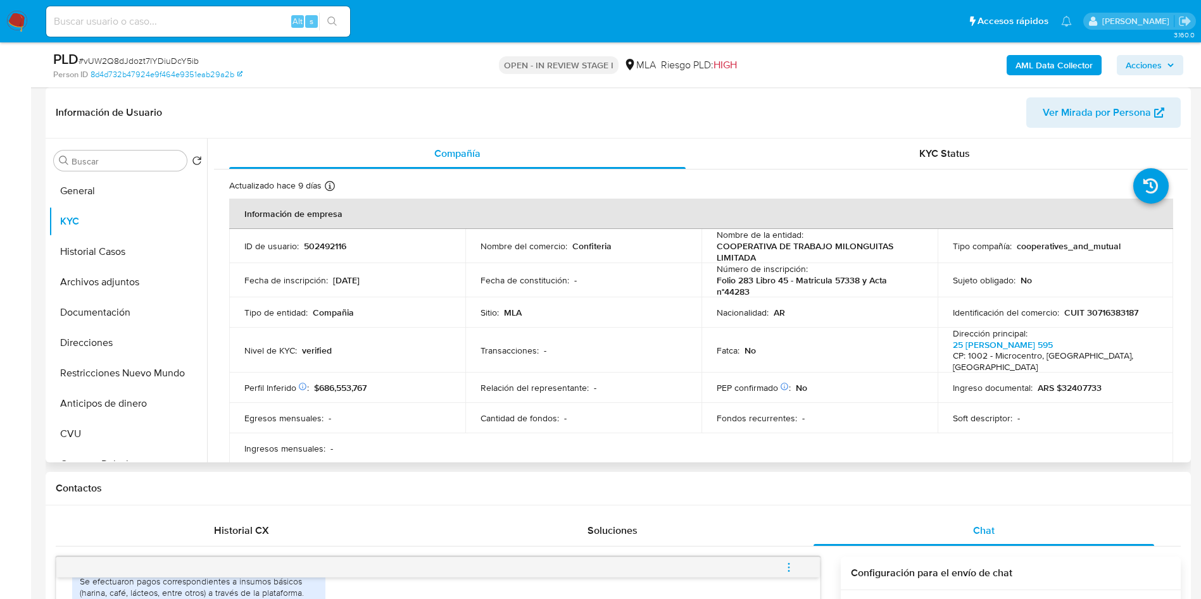
click at [1096, 316] on p "CUIT 30716383187" at bounding box center [1101, 312] width 74 height 11
click at [317, 244] on p "502492116" at bounding box center [325, 246] width 42 height 11
copy p "502492116"
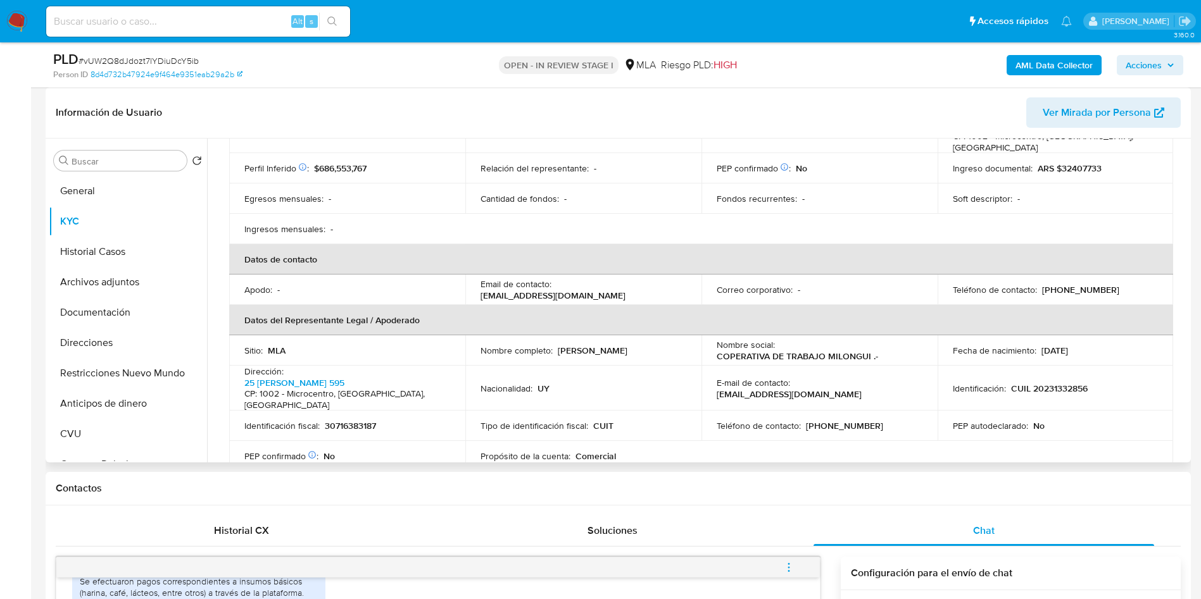
scroll to position [190, 0]
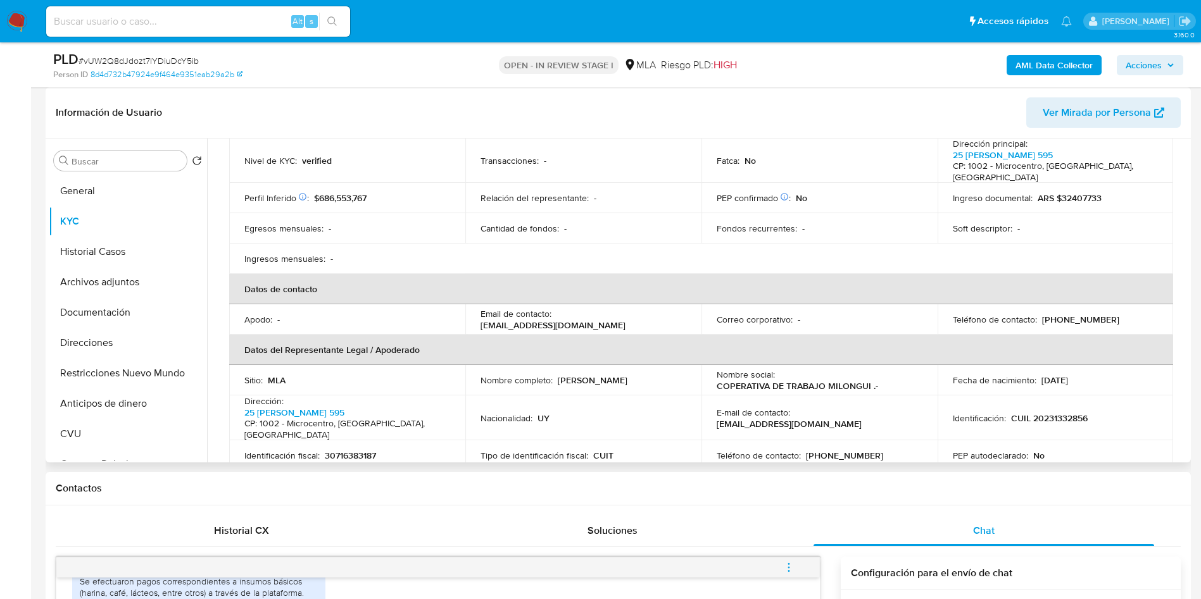
click at [1086, 314] on p "(11) 70849163" at bounding box center [1080, 319] width 77 height 11
copy p "70849163"
click at [511, 320] on p "administracion@confiteriapesce.com.ar" at bounding box center [552, 325] width 145 height 11
click at [515, 320] on p "administracion@confiteriapesce.com.ar" at bounding box center [552, 325] width 145 height 11
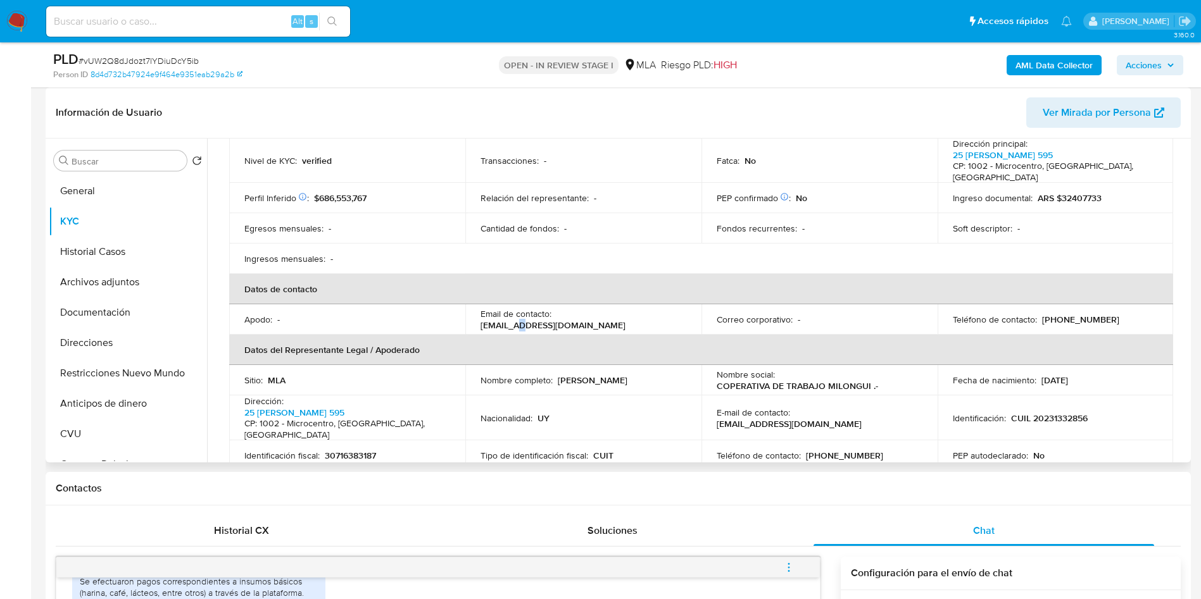
click at [515, 320] on p "administracion@confiteriapesce.com.ar" at bounding box center [552, 325] width 145 height 11
click at [484, 320] on p "administracion@confiteriapesce.com.ar" at bounding box center [552, 325] width 145 height 11
drag, startPoint x: 479, startPoint y: 313, endPoint x: 639, endPoint y: 313, distance: 160.1
click at [639, 313] on div "Email de contacto : administracion@confiteriapesce.com.ar" at bounding box center [583, 319] width 206 height 23
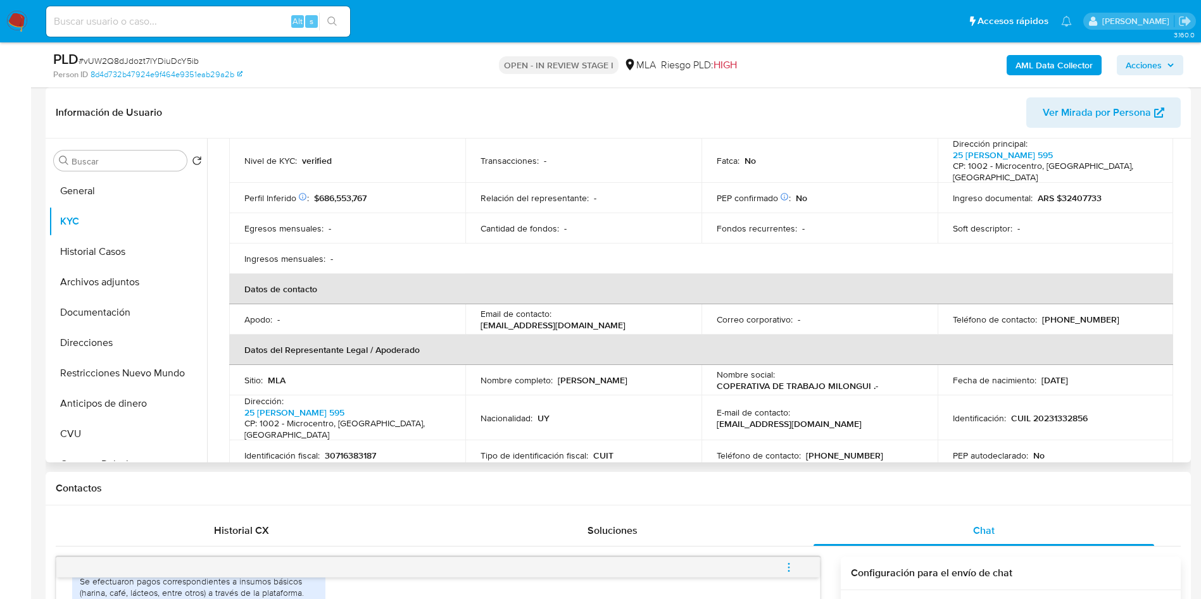
copy p "administracion@confiteriapesce.com.ar"
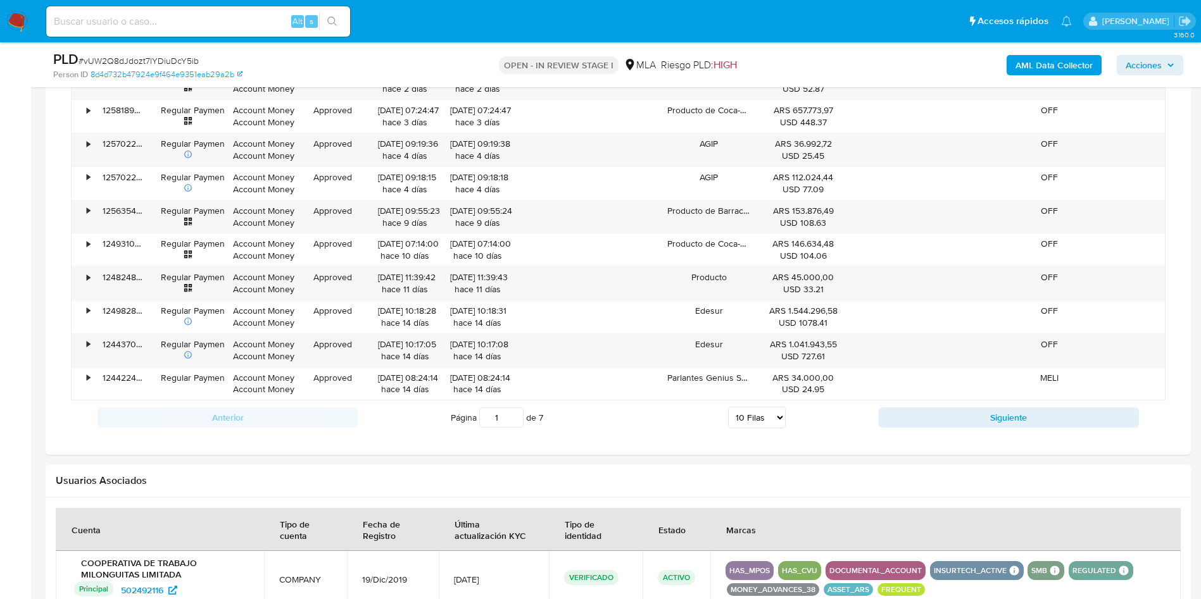
scroll to position [1234, 0]
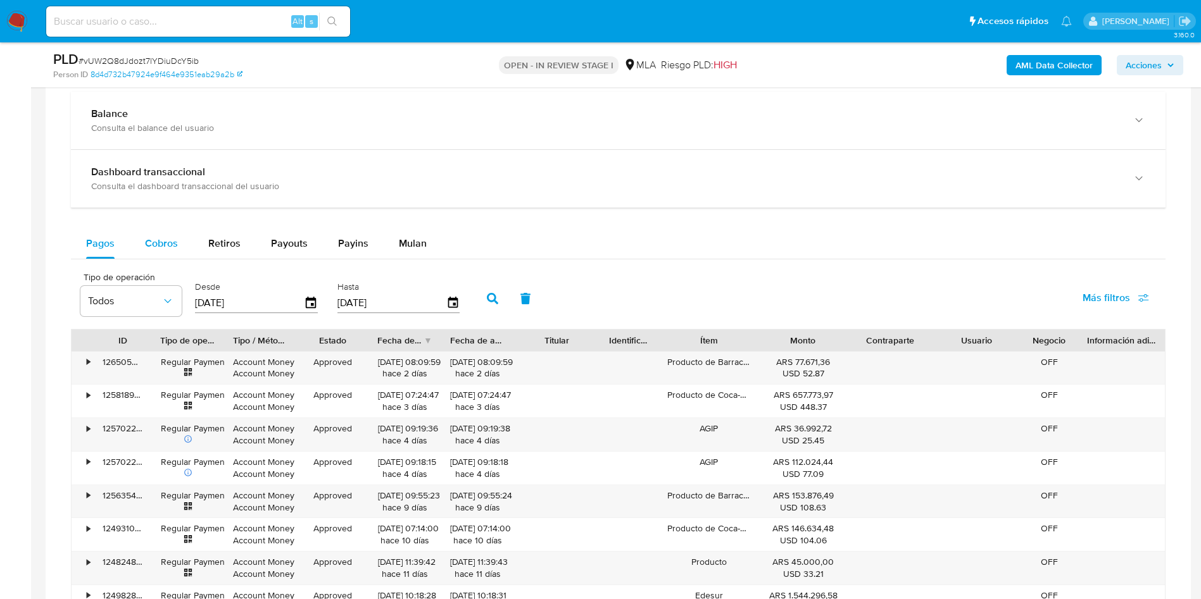
click at [168, 236] on span "Cobros" at bounding box center [161, 243] width 33 height 15
select select "10"
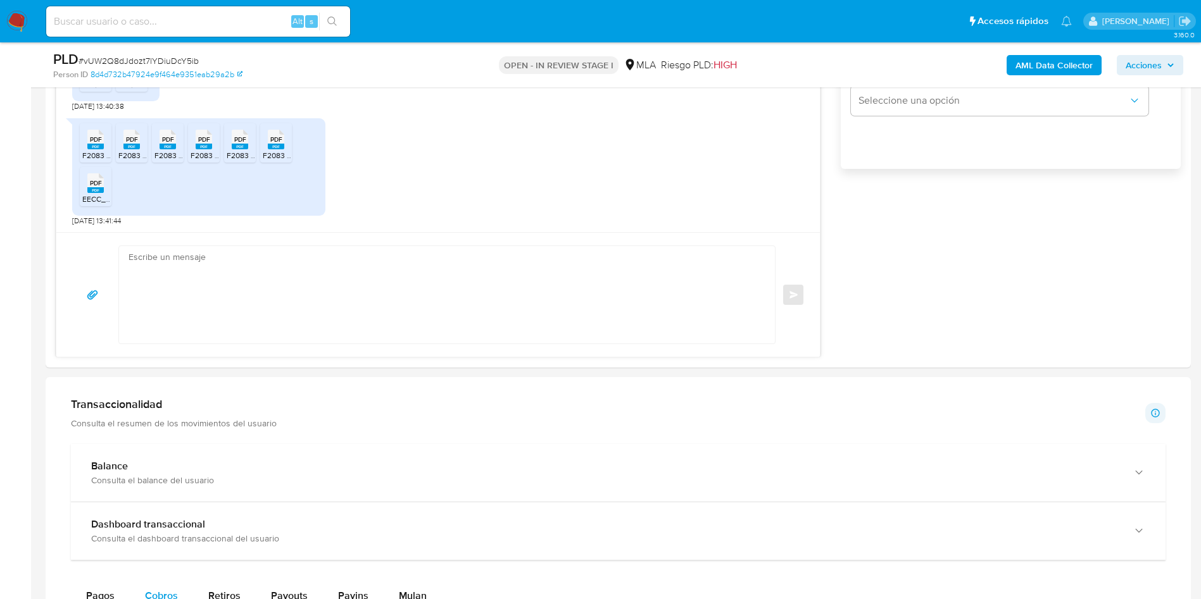
scroll to position [760, 0]
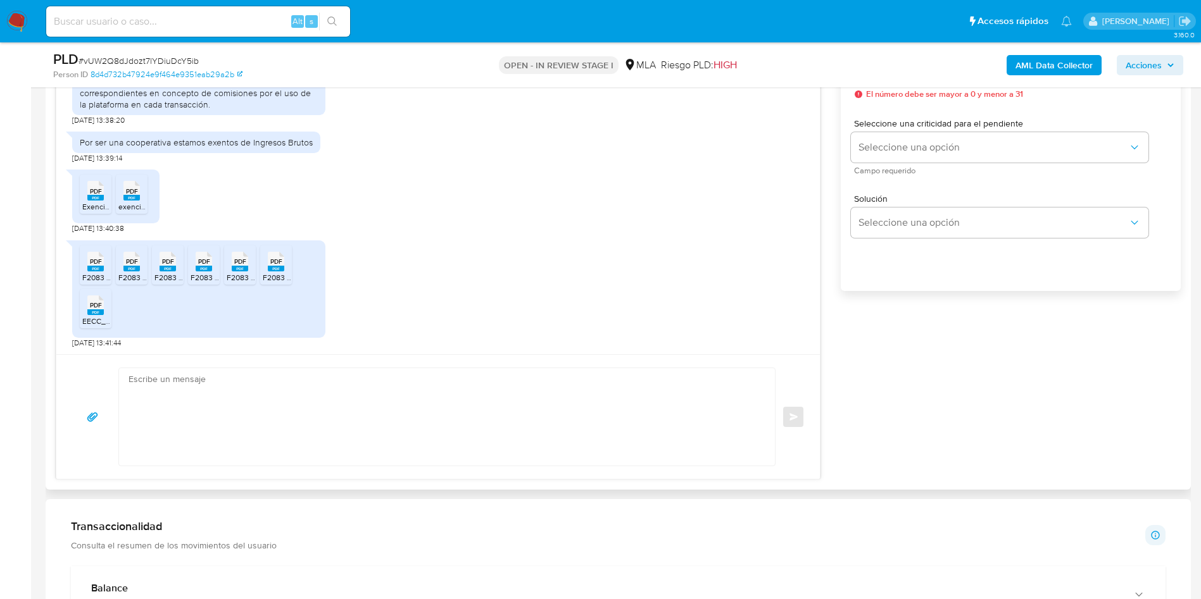
click at [327, 466] on div at bounding box center [446, 417] width 657 height 99
click at [278, 424] on textarea at bounding box center [443, 416] width 630 height 97
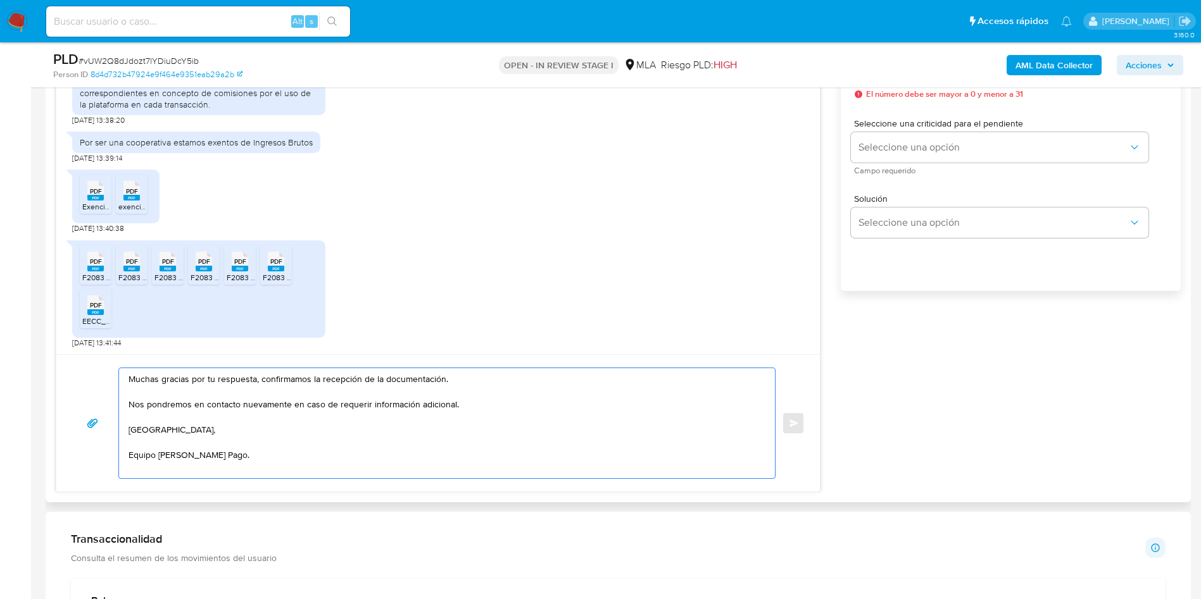
type textarea "Muchas gracias por tu respuesta, confirmamos la recepción de la documentación. …"
click at [1137, 404] on div "17/09/2025 14:51:25 Actividad en la Cuenta de Mercado Pago CONFITERIA PESCE Per…" at bounding box center [618, 239] width 1125 height 505
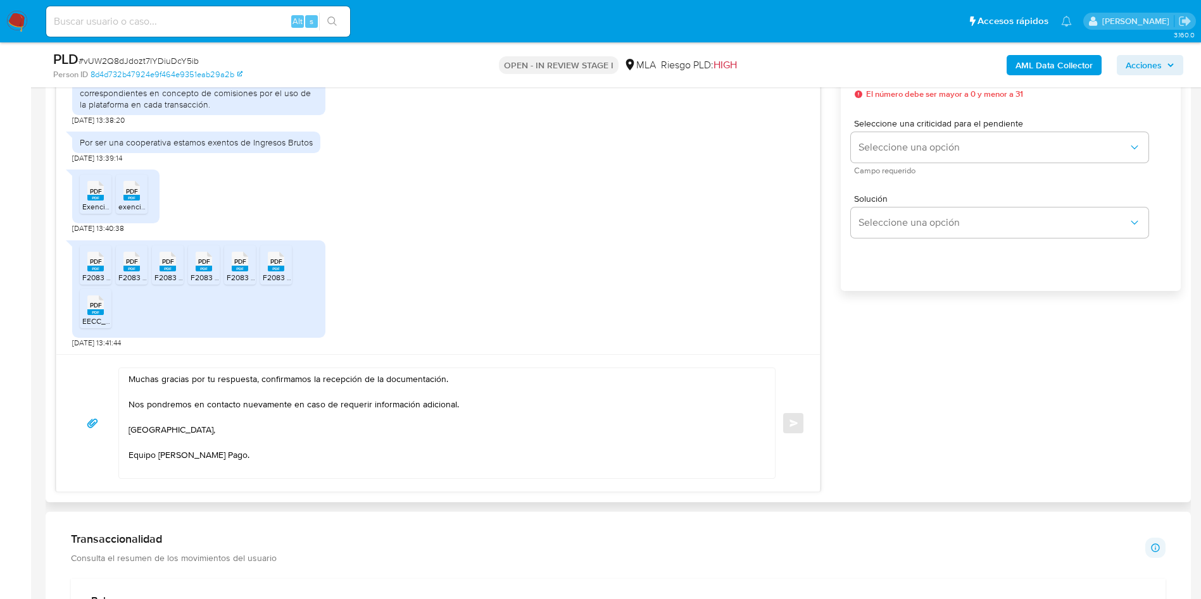
scroll to position [570, 0]
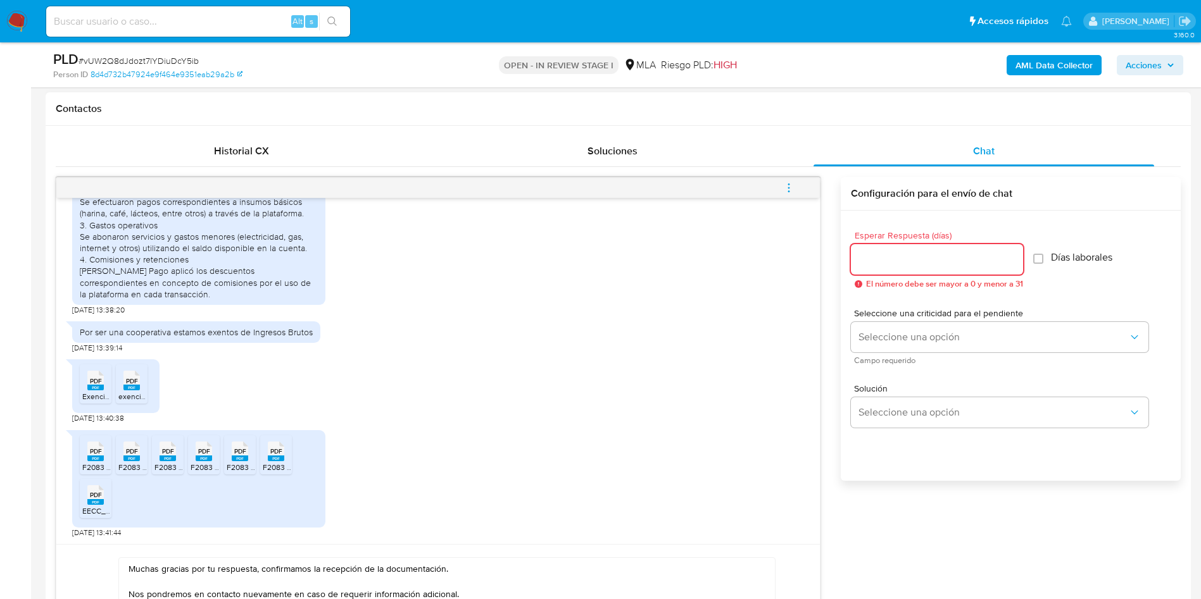
click at [870, 260] on input "Esperar Respuesta (días)" at bounding box center [937, 259] width 172 height 16
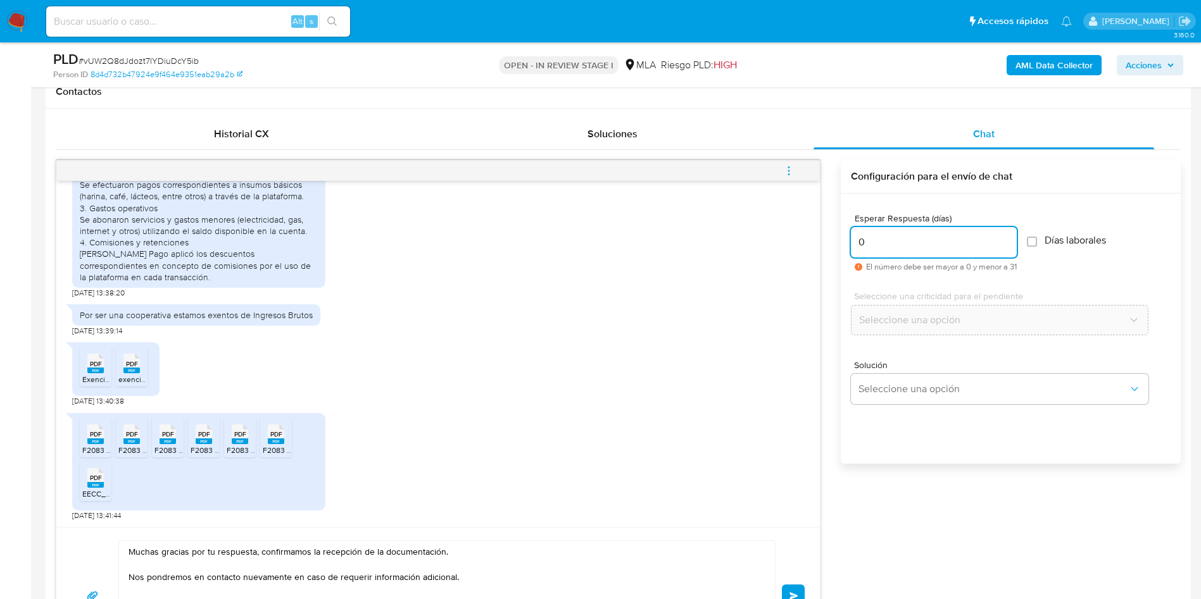
scroll to position [760, 0]
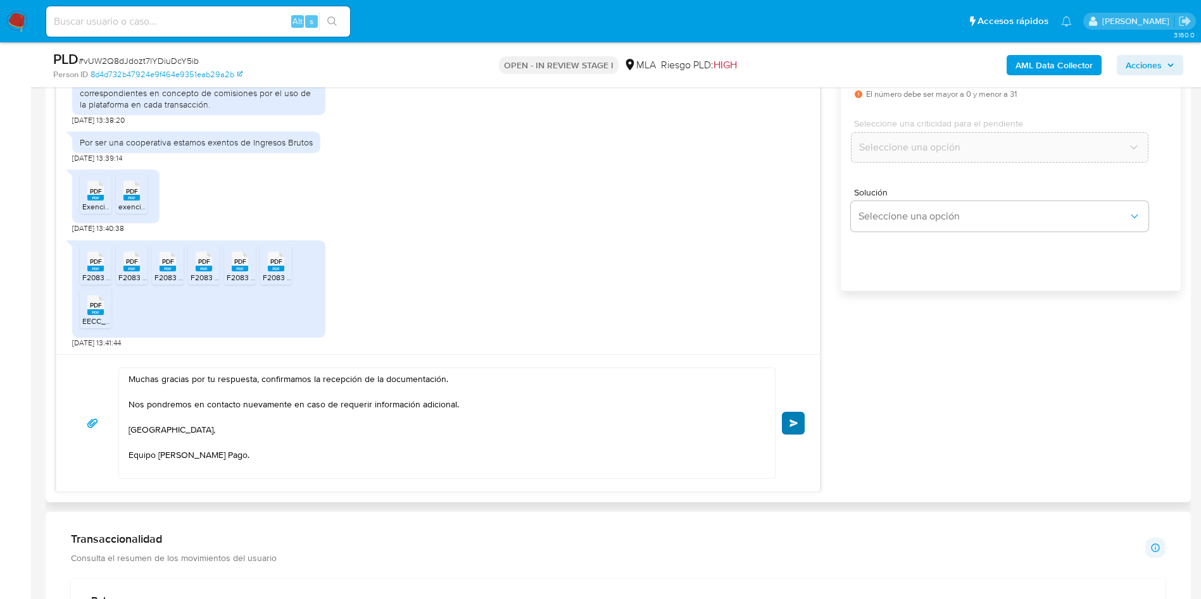
type input "0"
click at [787, 428] on button "Enviar" at bounding box center [793, 423] width 23 height 23
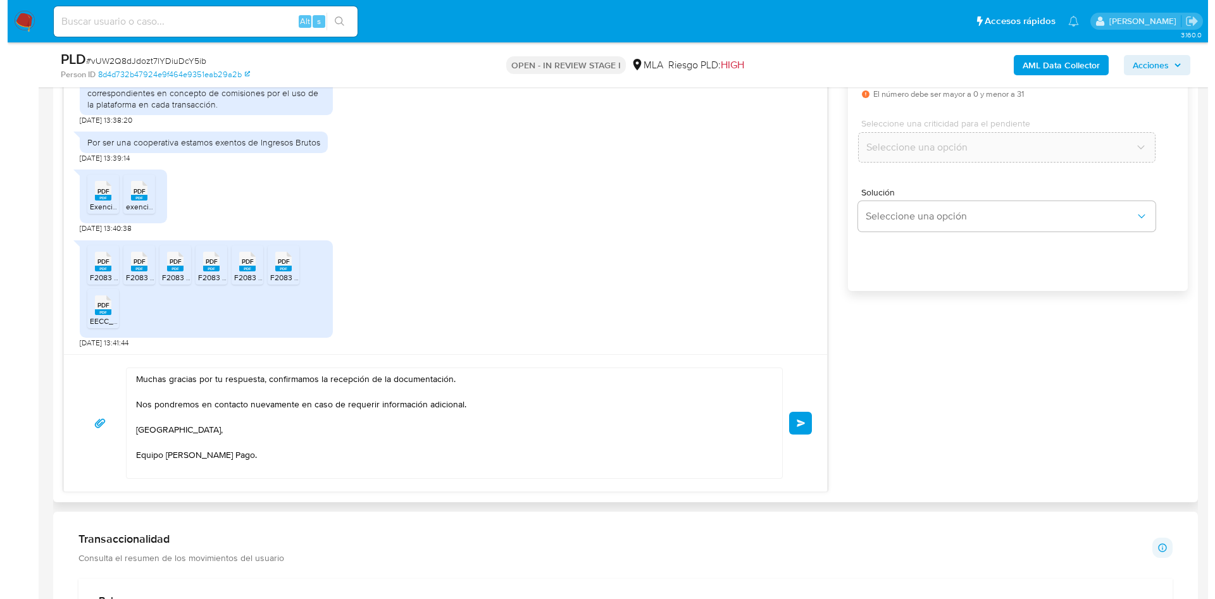
scroll to position [570, 0]
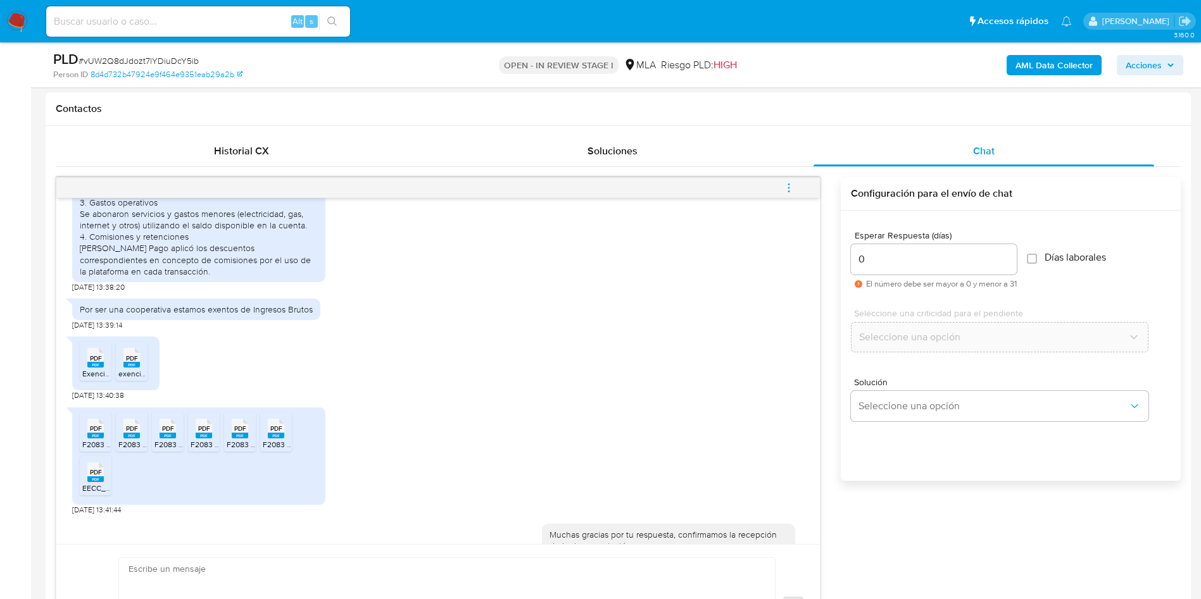
click at [787, 188] on icon "menu-action" at bounding box center [788, 187] width 11 height 11
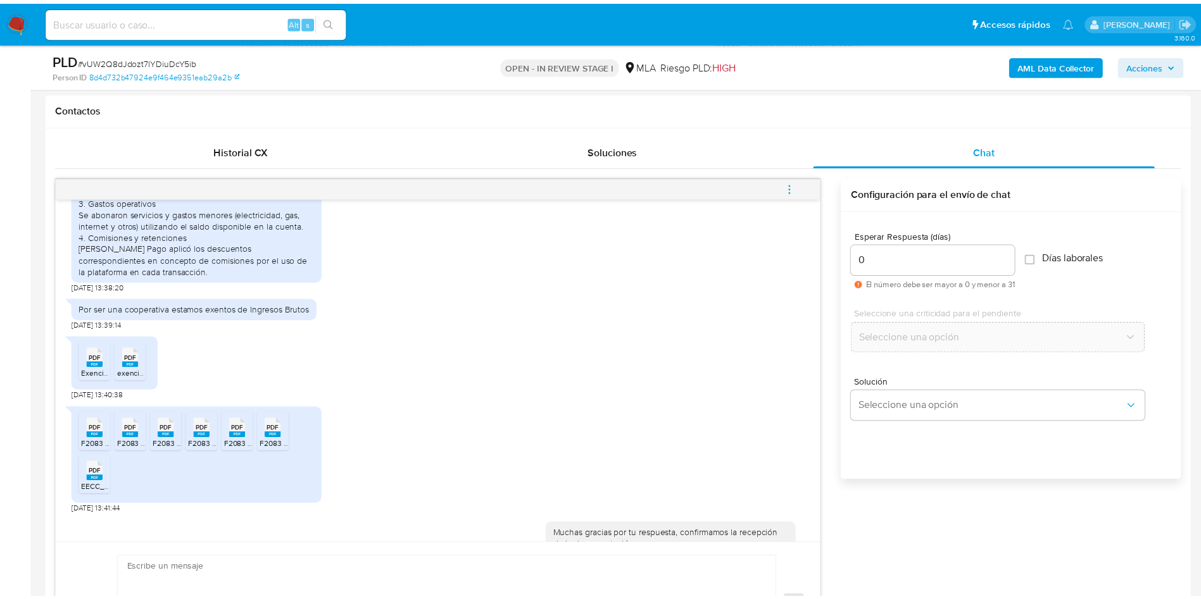
scroll to position [922, 0]
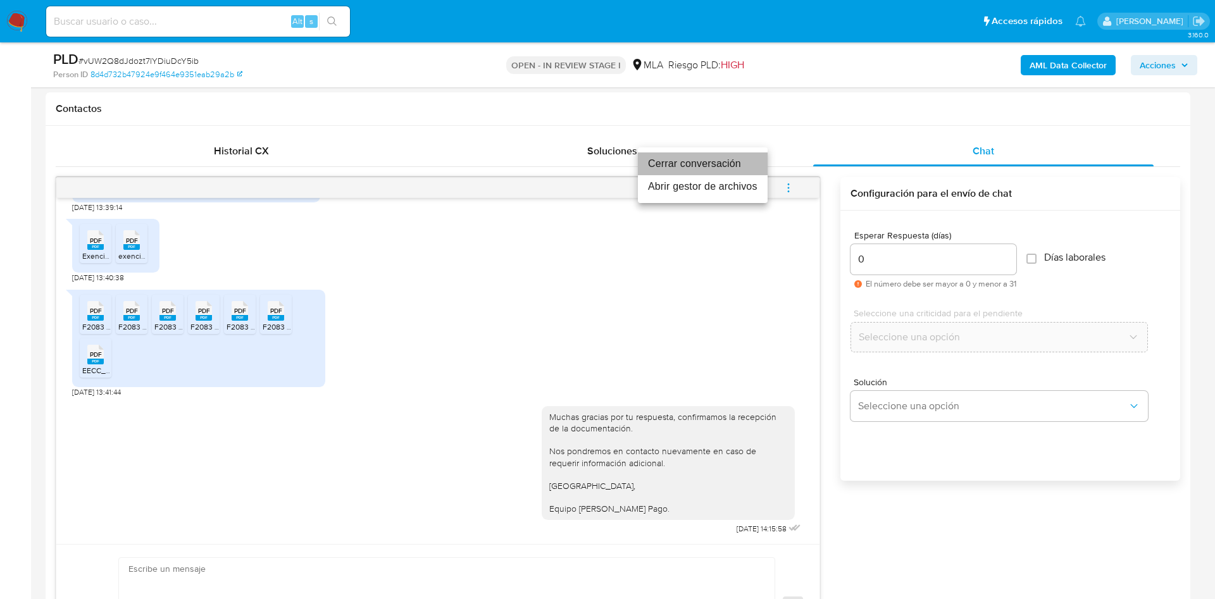
drag, startPoint x: 704, startPoint y: 158, endPoint x: 537, endPoint y: 61, distance: 192.8
click at [703, 156] on li "Cerrar conversación" at bounding box center [703, 164] width 130 height 23
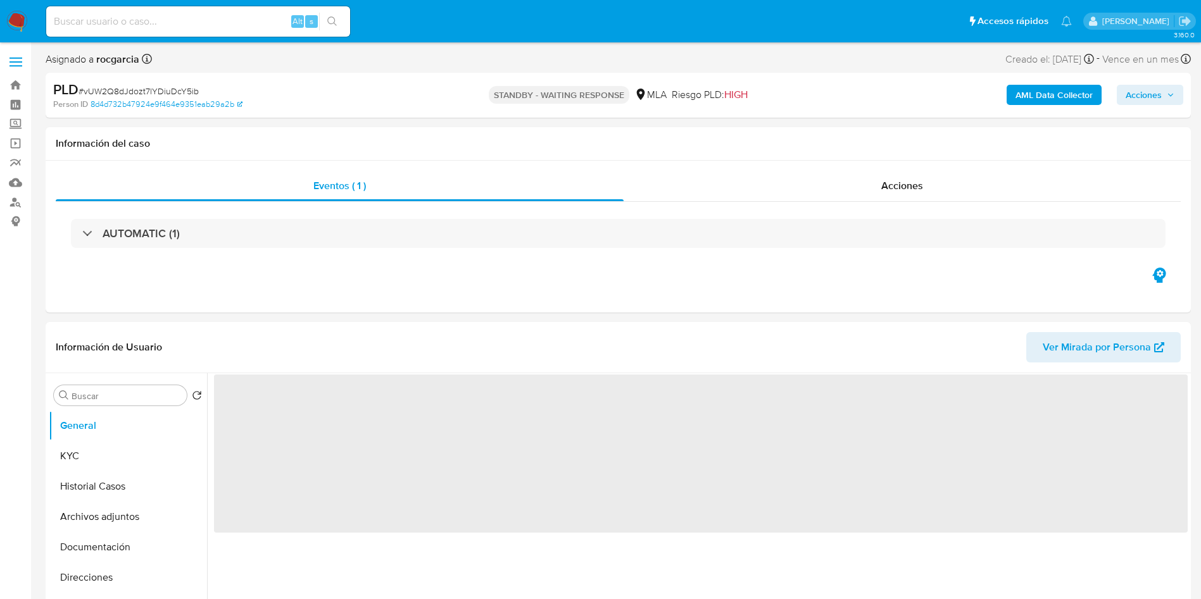
select select "10"
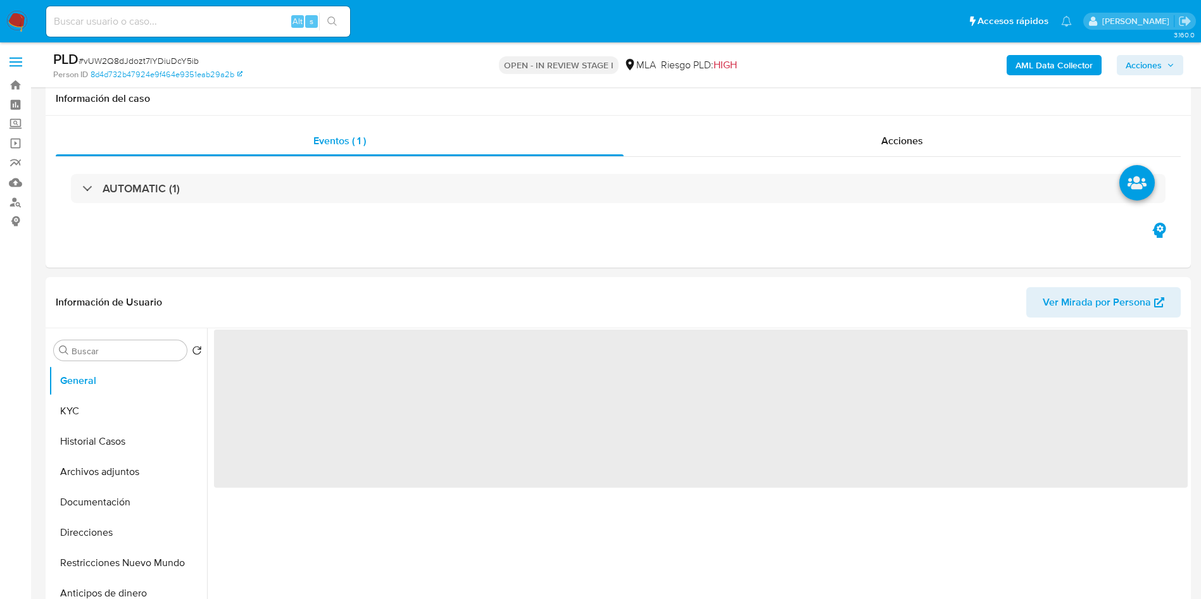
scroll to position [95, 0]
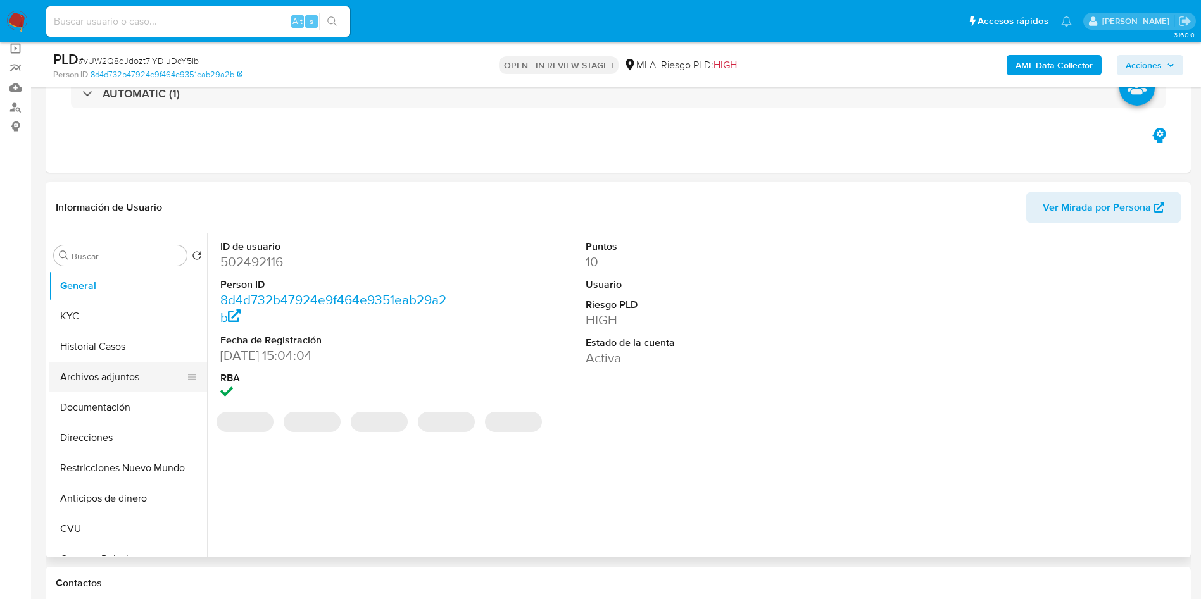
click at [118, 384] on button "Archivos adjuntos" at bounding box center [123, 377] width 148 height 30
select select "10"
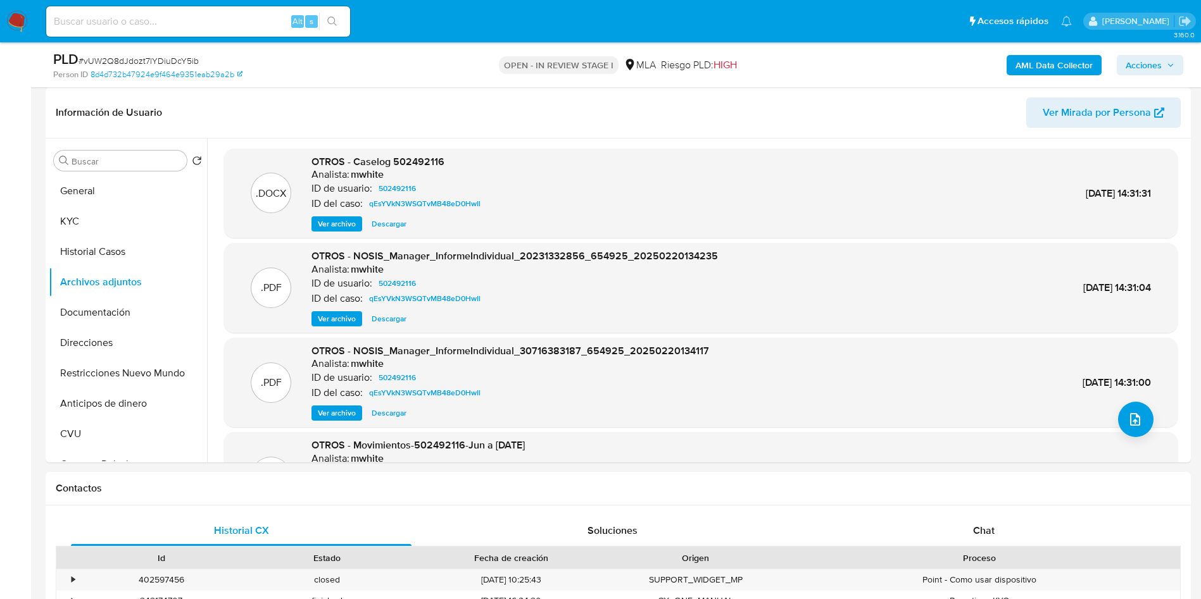
scroll to position [380, 0]
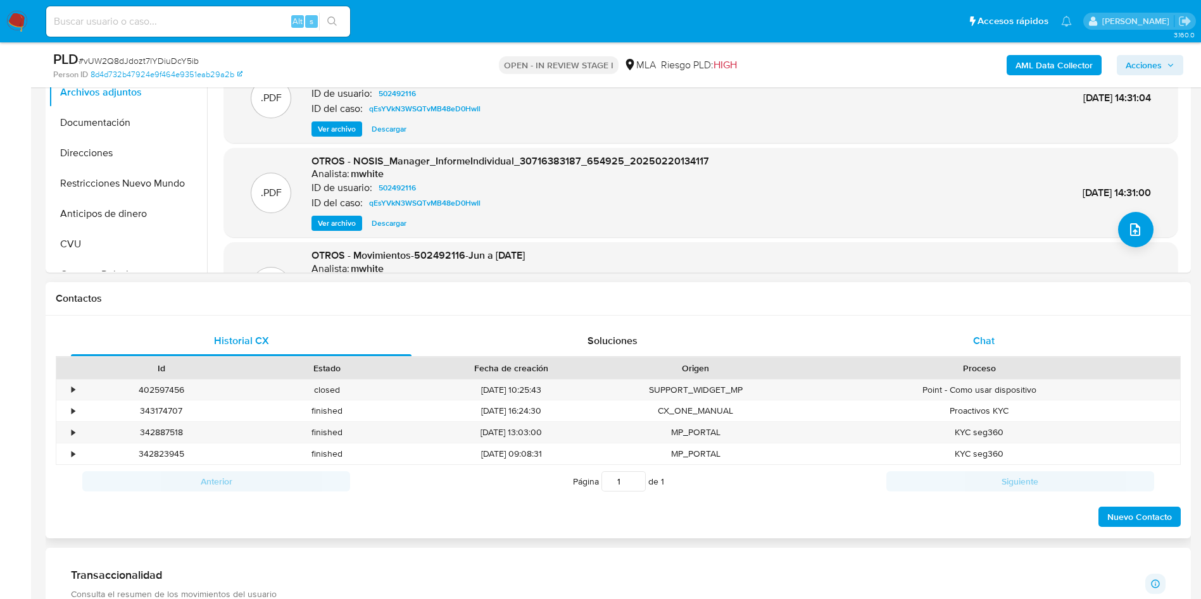
click at [981, 335] on span "Chat" at bounding box center [984, 341] width 22 height 15
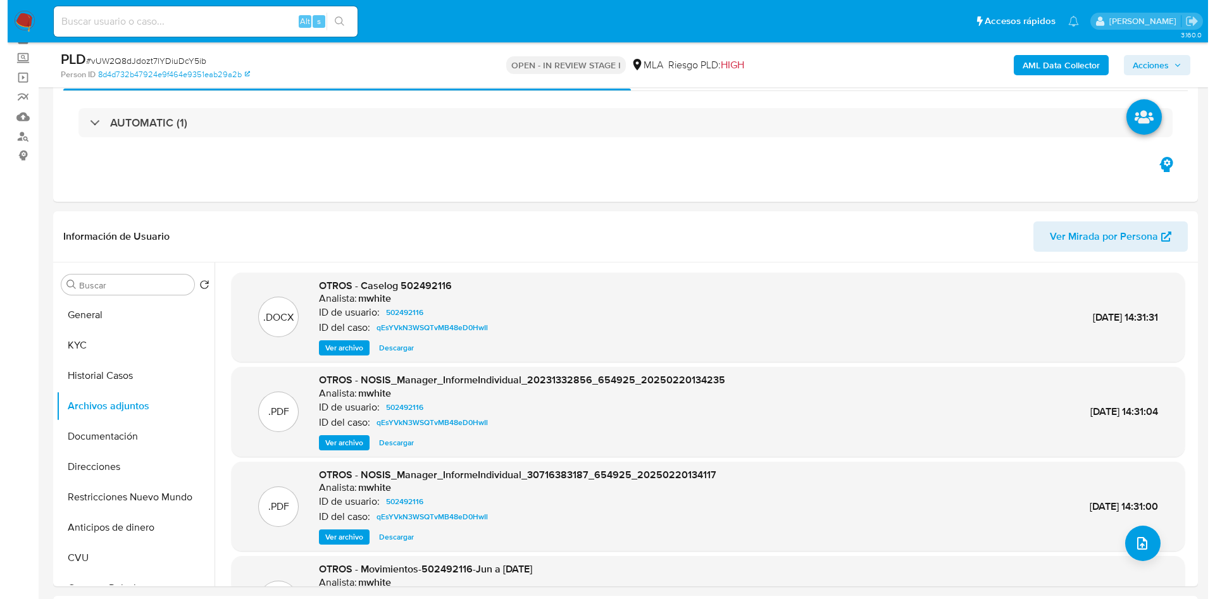
scroll to position [95, 0]
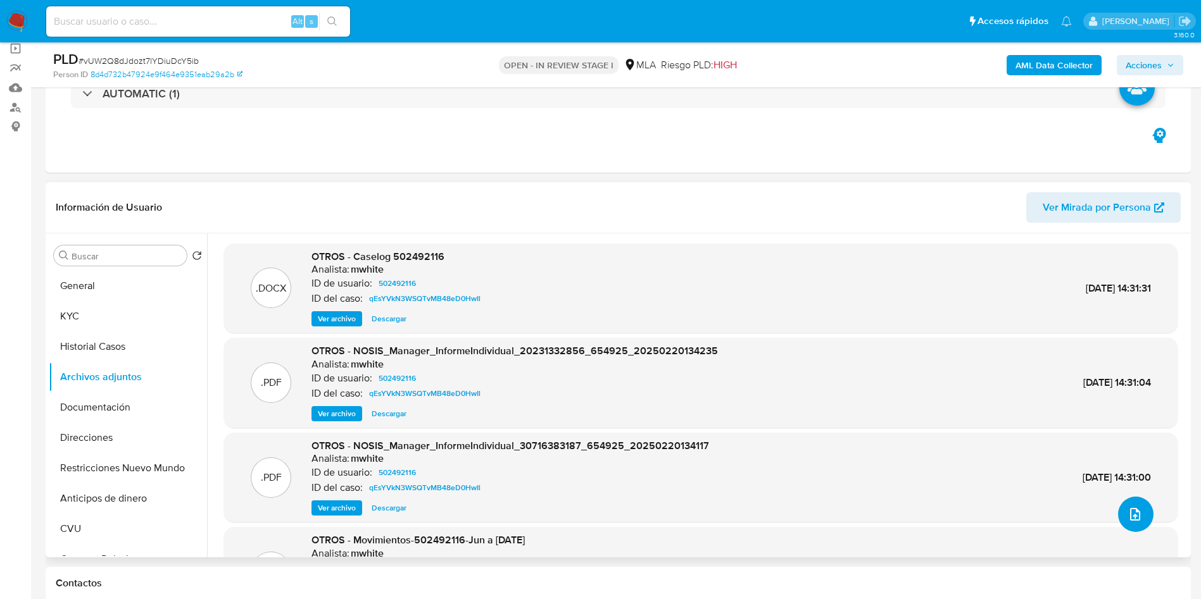
click at [1134, 519] on icon "upload-file" at bounding box center [1134, 514] width 15 height 15
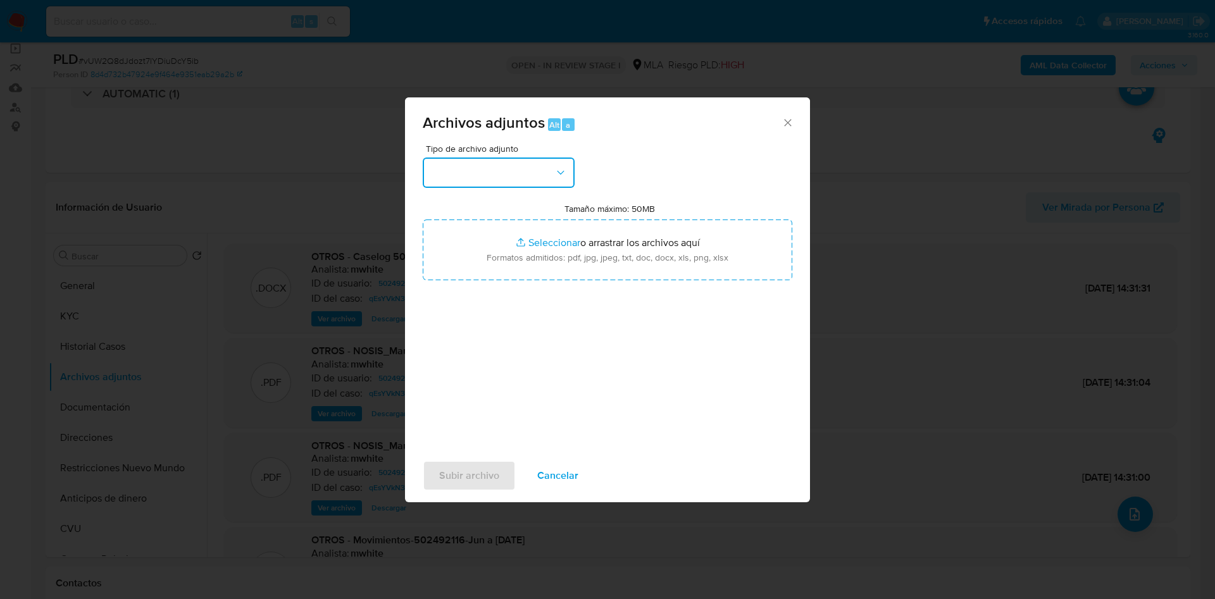
click at [463, 174] on button "button" at bounding box center [499, 173] width 152 height 30
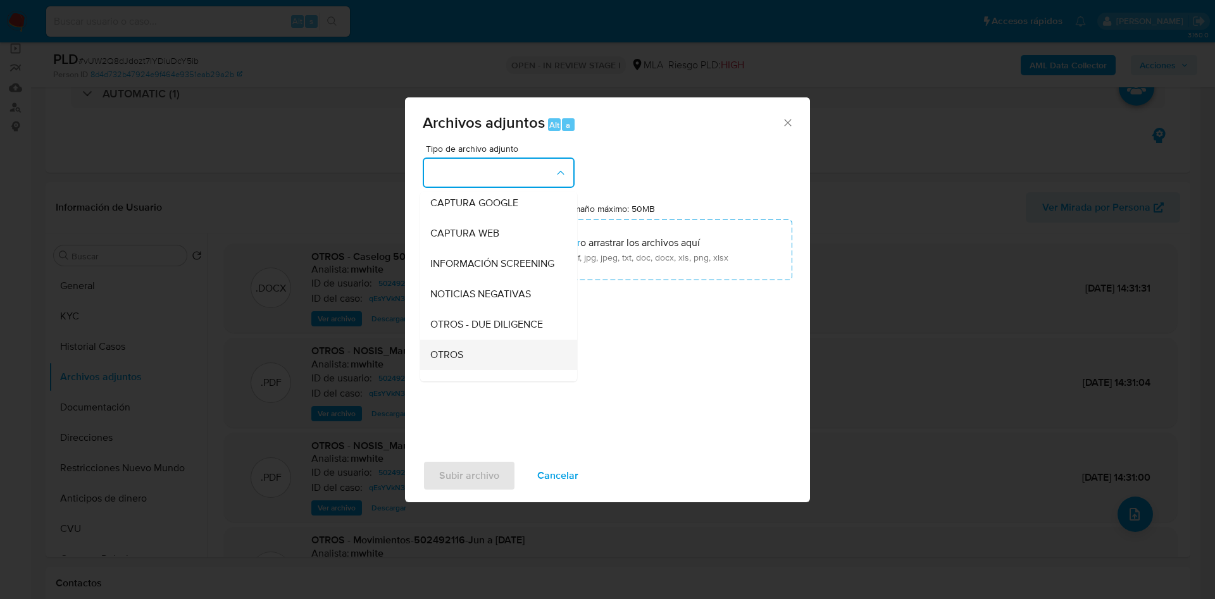
click at [459, 370] on div "OTROS" at bounding box center [494, 355] width 129 height 30
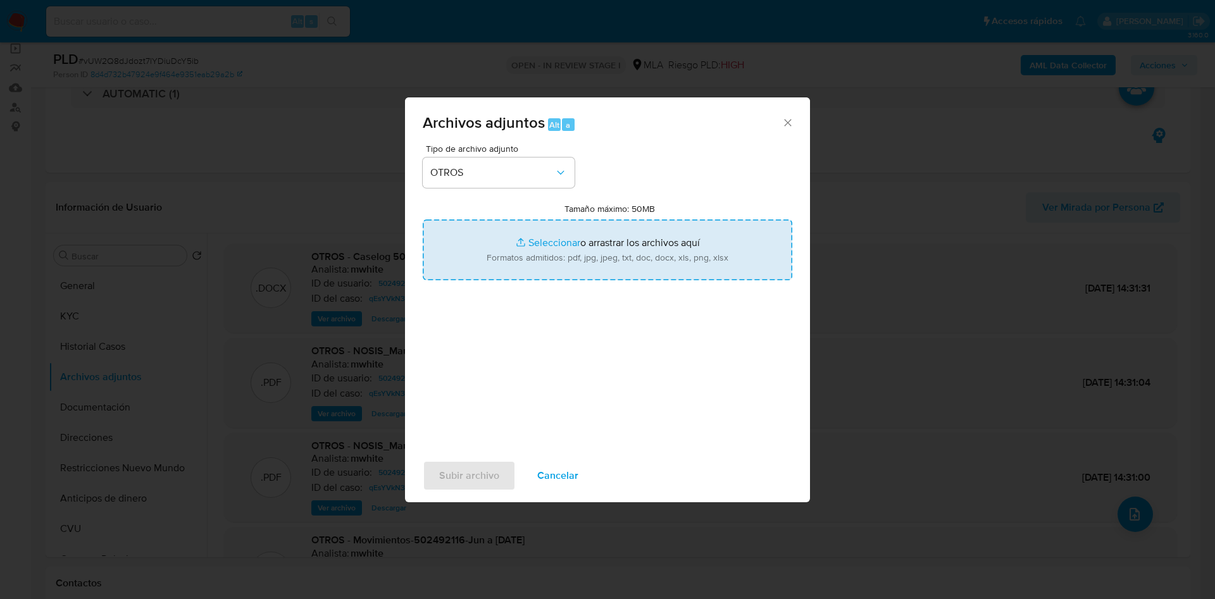
click at [540, 251] on input "Tamaño máximo: 50MB Seleccionar archivos" at bounding box center [608, 250] width 370 height 61
type input "C:\fakepath\Caselog vUW2Q8dJdozt7lYDiuDcY5ib - 502492116.docx"
click at [581, 242] on input "Tamaño máximo: 50MB Seleccionar archivos" at bounding box center [608, 250] width 370 height 61
type input "C:\fakepath\Movimientos 502492116.xlsx"
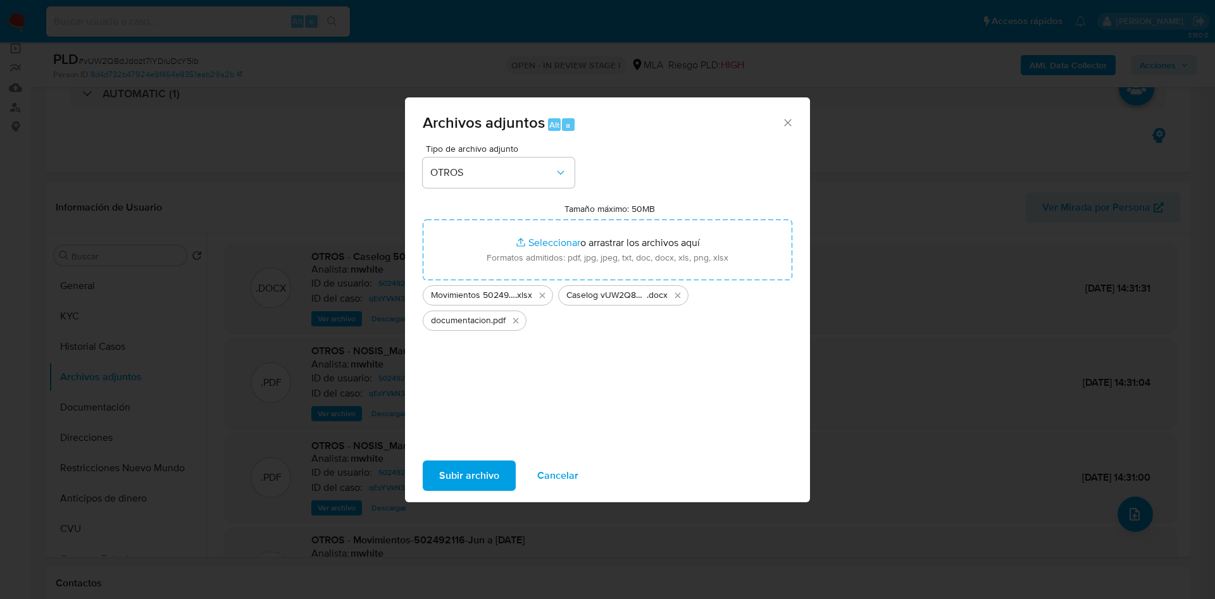
click at [471, 470] on span "Subir archivo" at bounding box center [469, 476] width 60 height 28
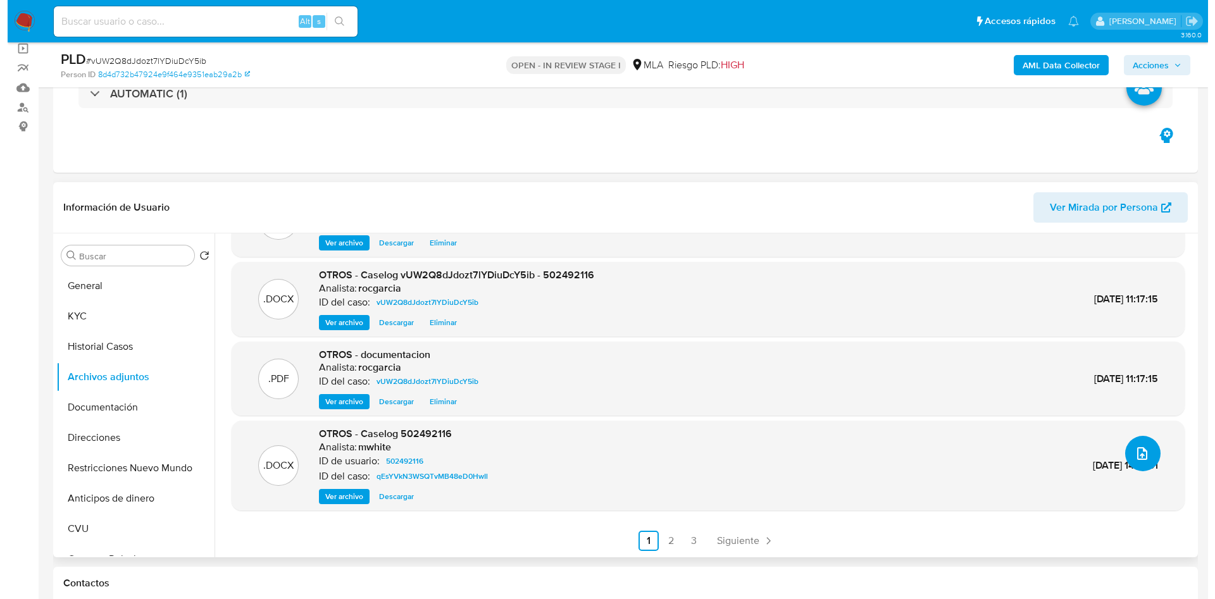
scroll to position [0, 0]
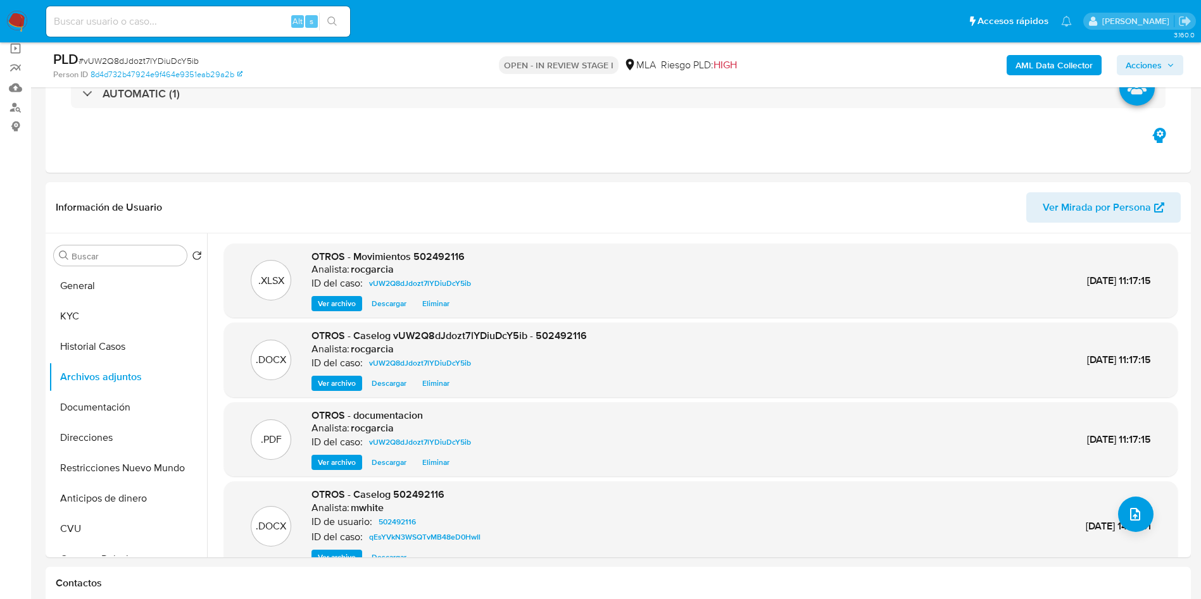
click at [1053, 65] on b "AML Data Collector" at bounding box center [1053, 65] width 77 height 20
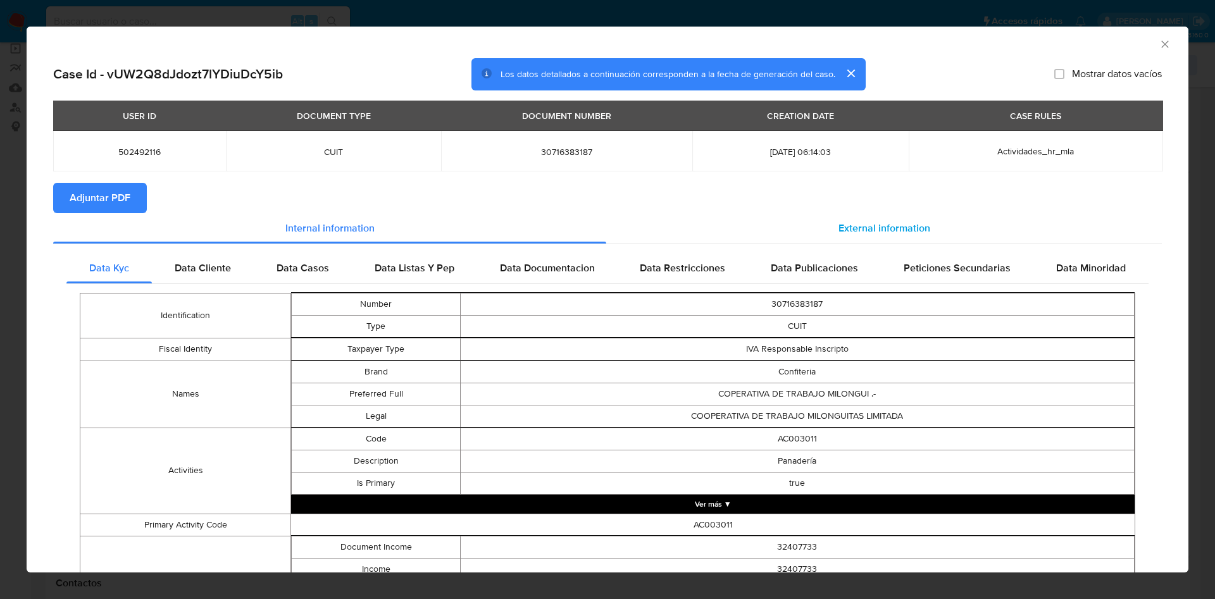
click at [827, 224] on div "External information" at bounding box center [884, 228] width 556 height 30
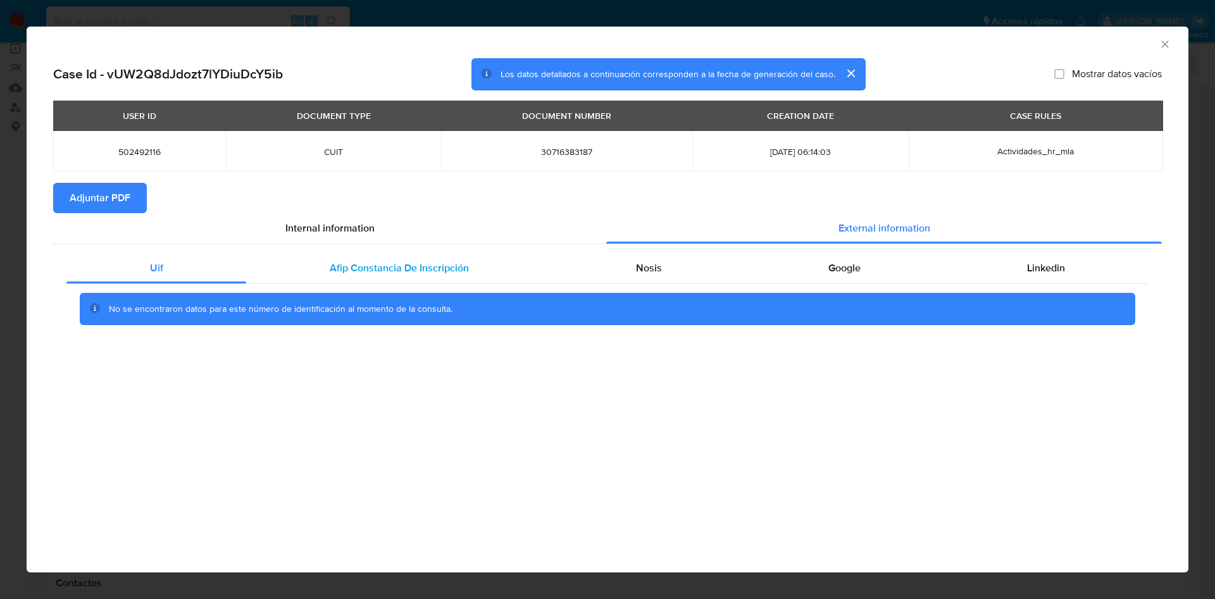
drag, startPoint x: 464, startPoint y: 266, endPoint x: 480, endPoint y: 270, distance: 16.1
click at [463, 266] on span "Afip Constancia De Inscripción" at bounding box center [399, 268] width 139 height 15
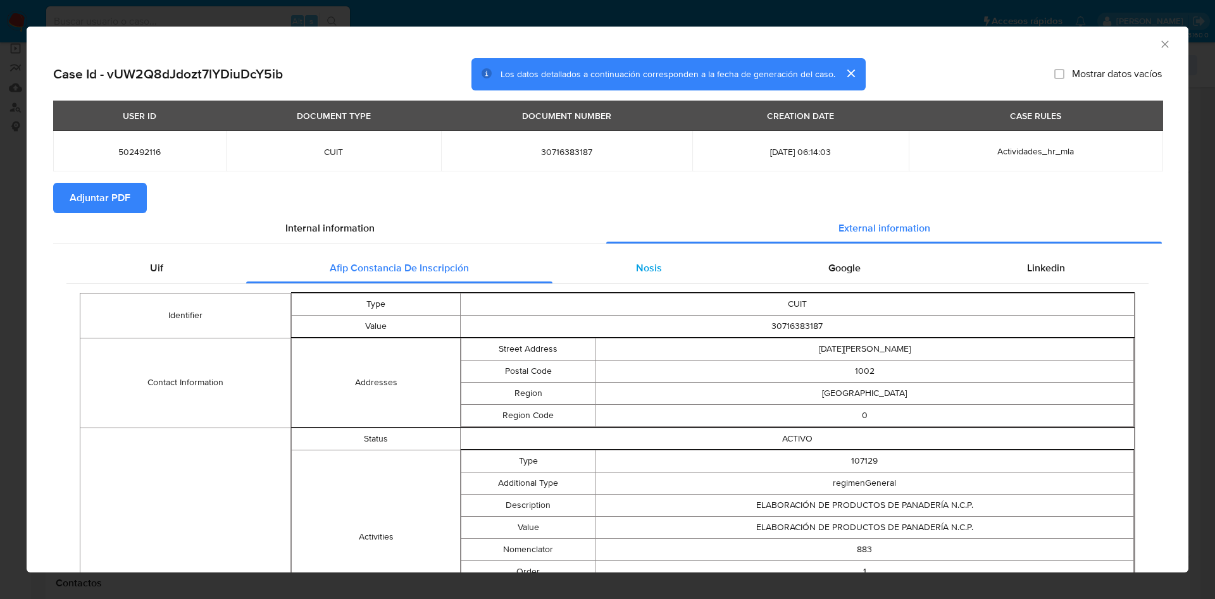
click at [625, 268] on div "Nosis" at bounding box center [649, 268] width 192 height 30
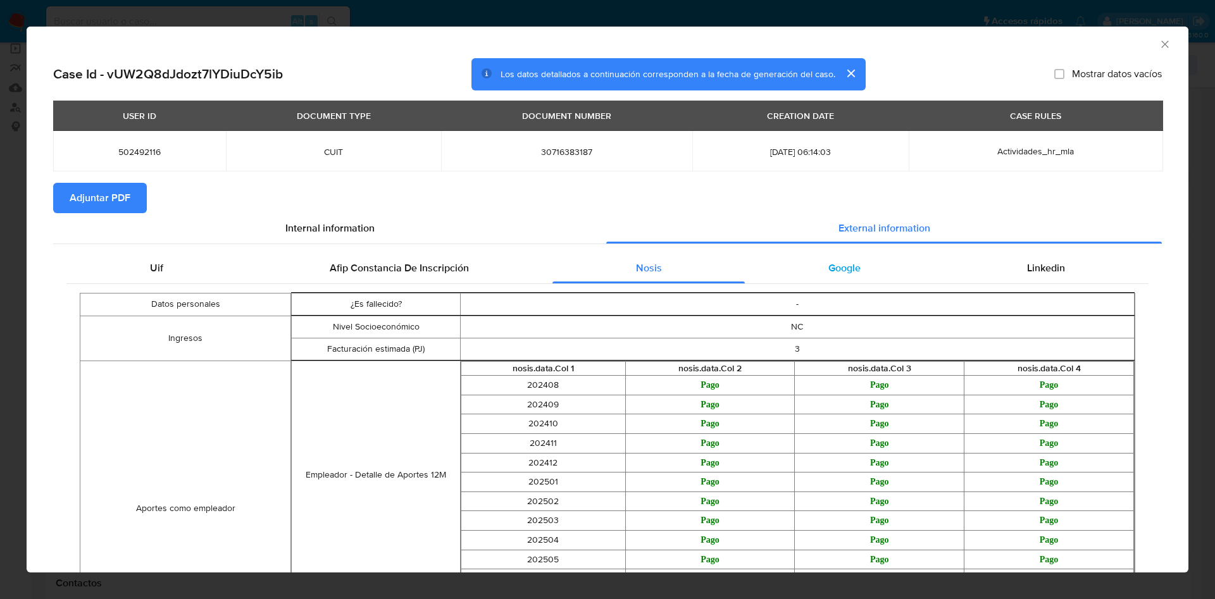
click at [786, 268] on div "Google" at bounding box center [844, 268] width 199 height 30
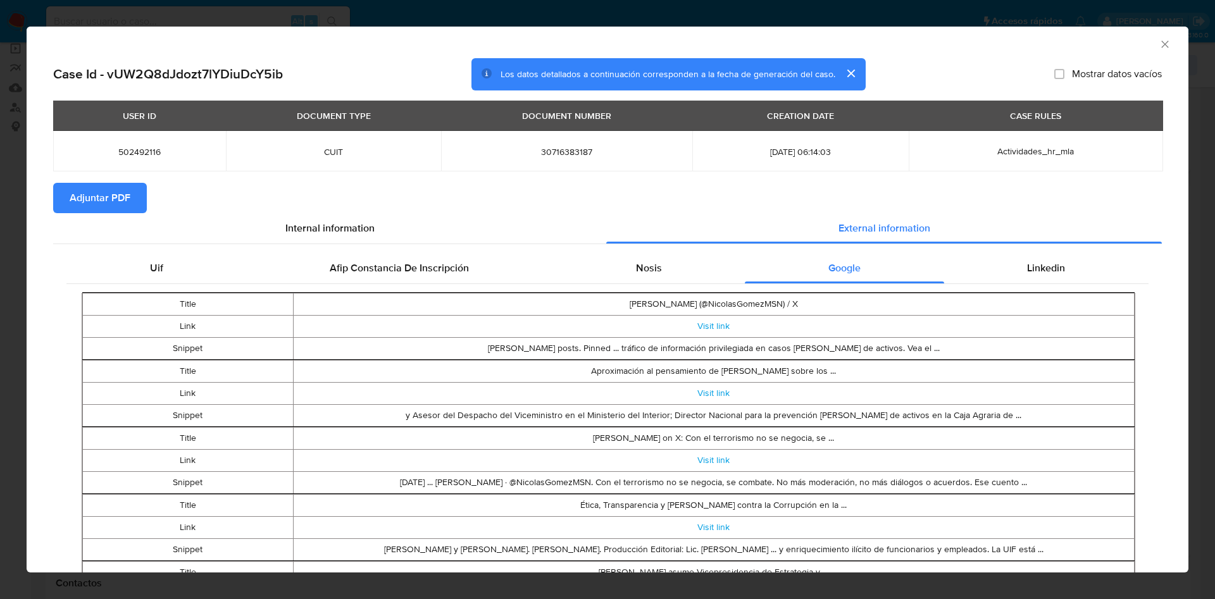
drag, startPoint x: 1014, startPoint y: 258, endPoint x: 282, endPoint y: 291, distance: 733.1
click at [1011, 258] on div "Linkedin" at bounding box center [1046, 268] width 204 height 30
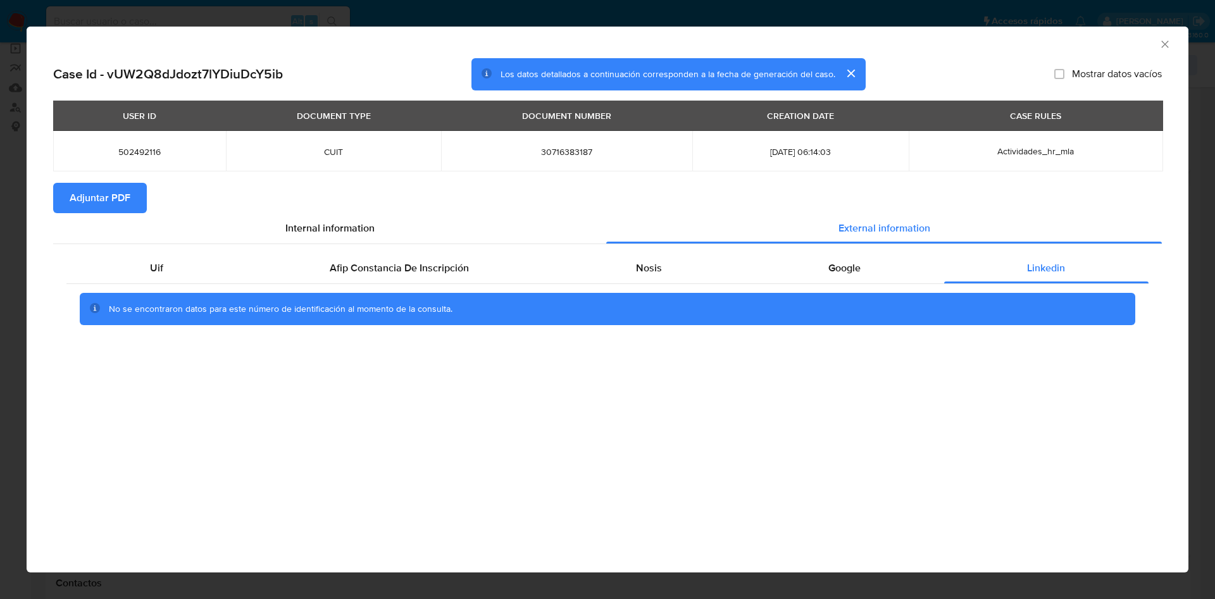
click at [69, 194] on button "Adjuntar PDF" at bounding box center [100, 198] width 94 height 30
click at [1163, 49] on icon "Cerrar ventana" at bounding box center [1165, 44] width 13 height 13
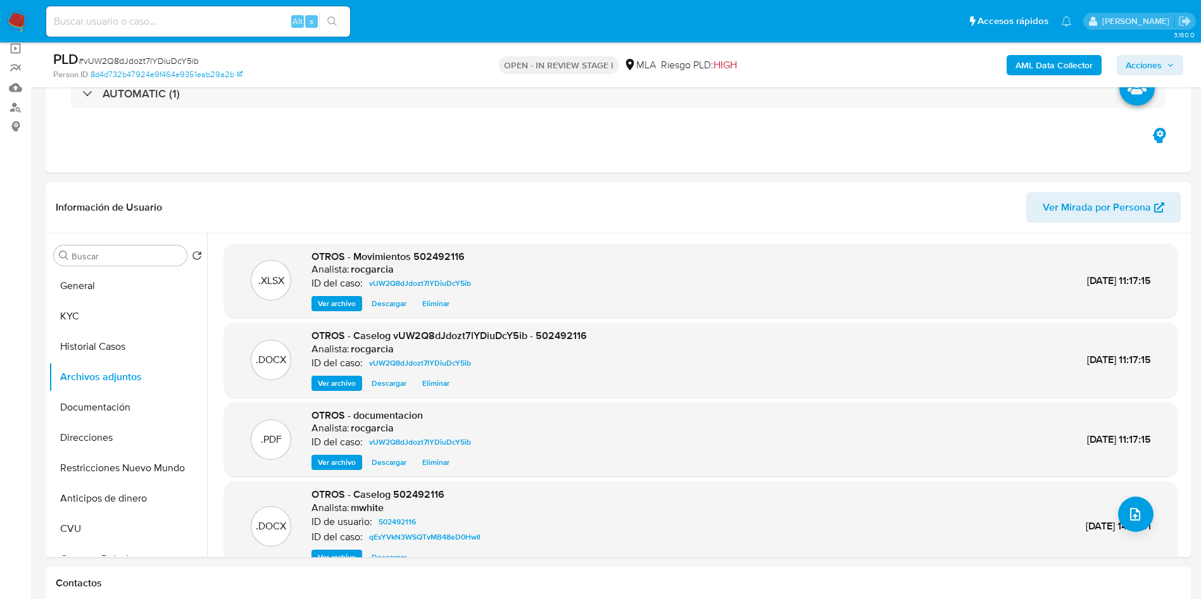
click at [1150, 70] on span "Acciones" at bounding box center [1143, 65] width 36 height 20
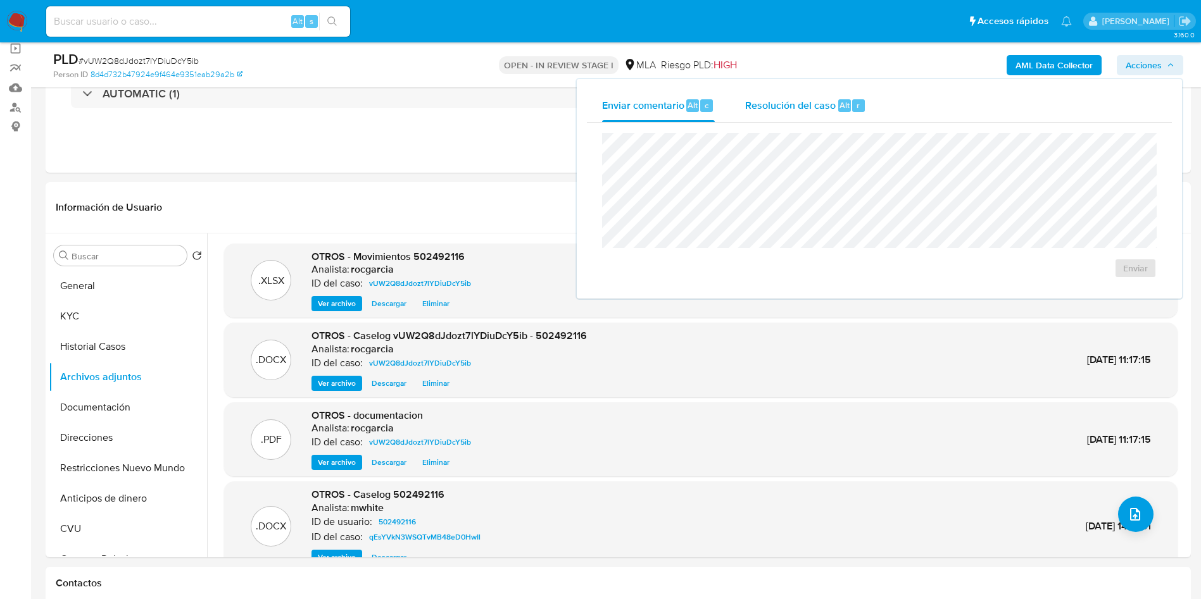
click at [839, 107] on span "Alt" at bounding box center [844, 105] width 10 height 12
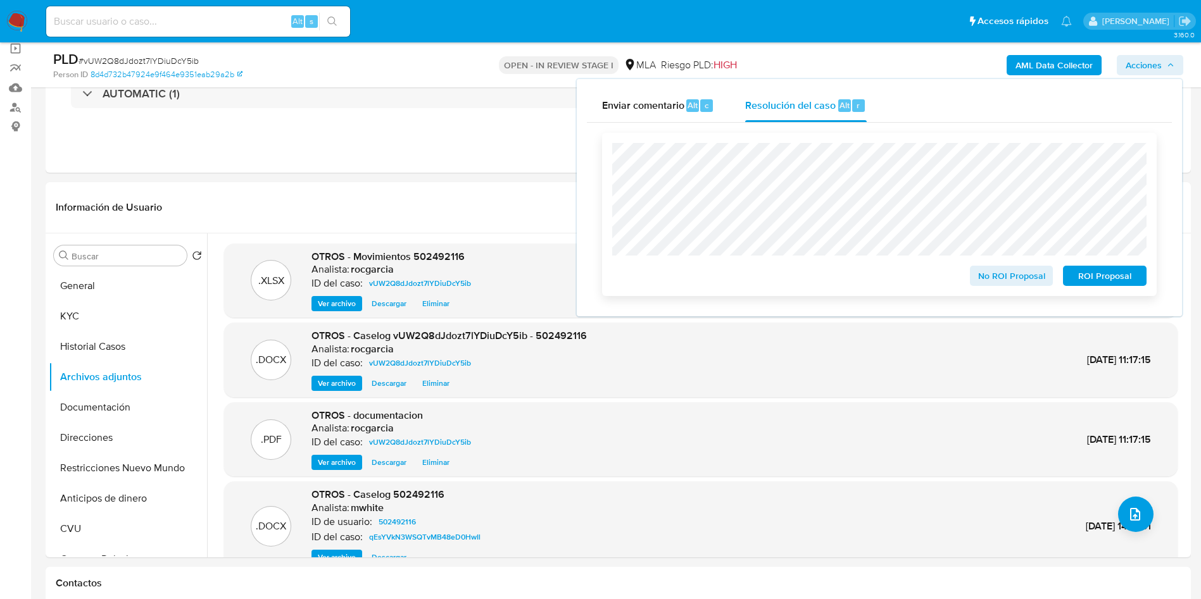
click at [989, 275] on span "No ROI Proposal" at bounding box center [1012, 276] width 66 height 18
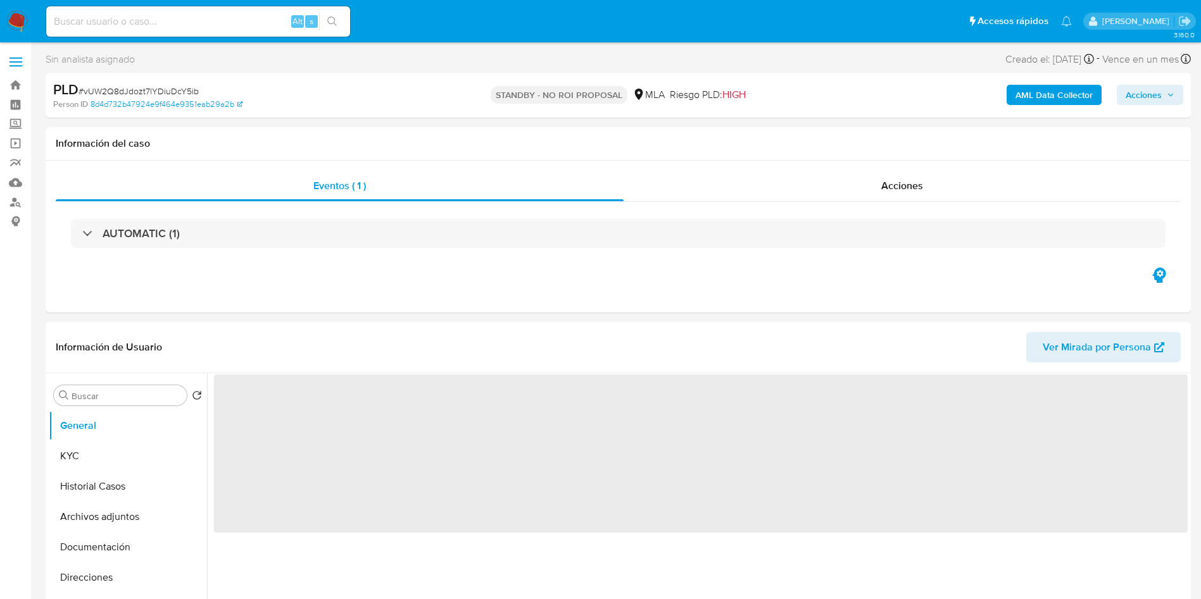
select select "10"
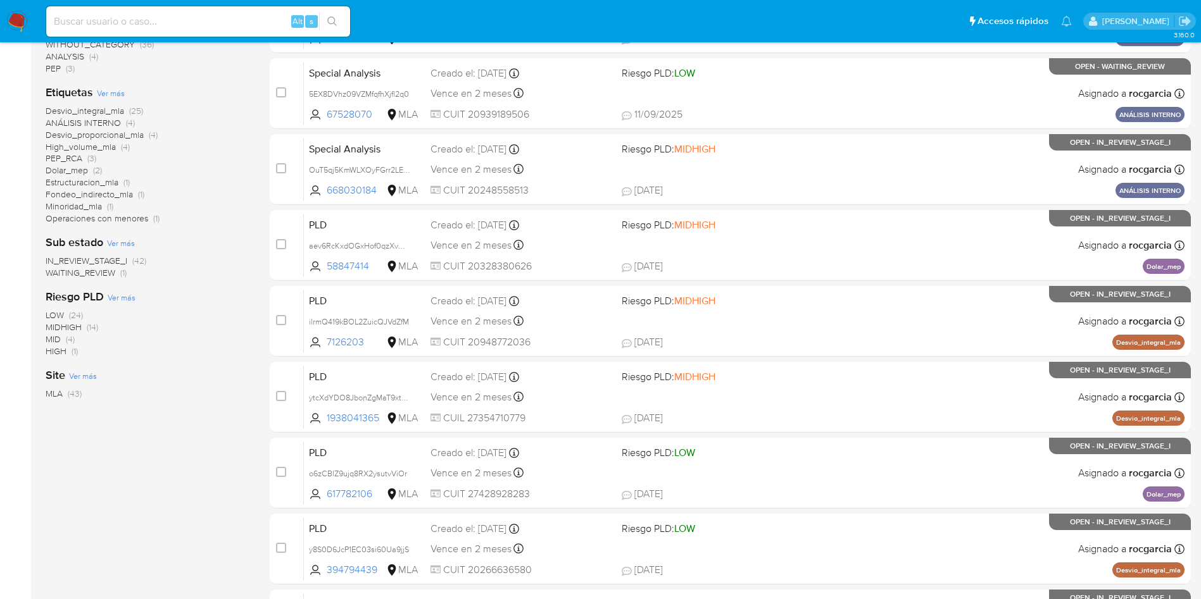
scroll to position [380, 0]
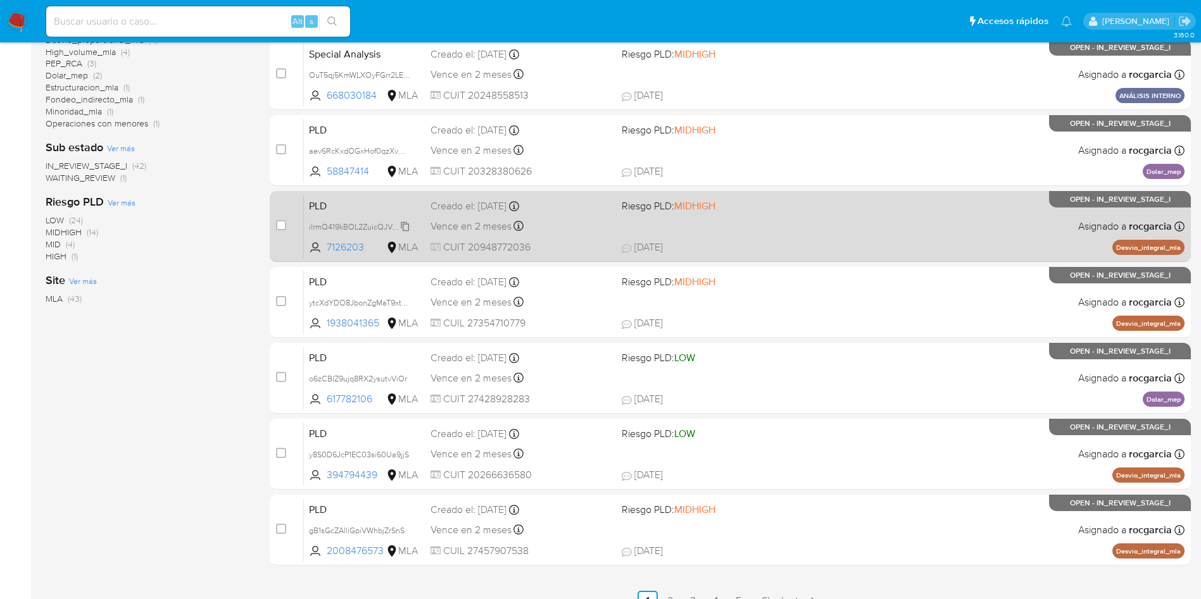
click at [403, 225] on span "ilrmQ419kBOL2ZuicQJVdZfM" at bounding box center [359, 226] width 100 height 14
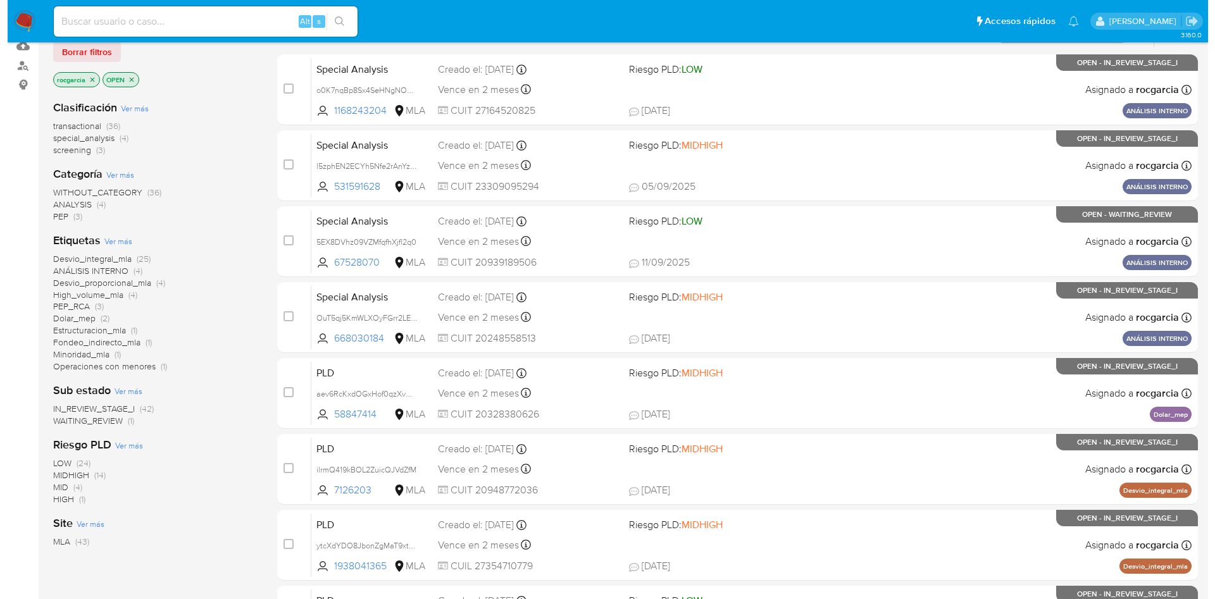
scroll to position [0, 0]
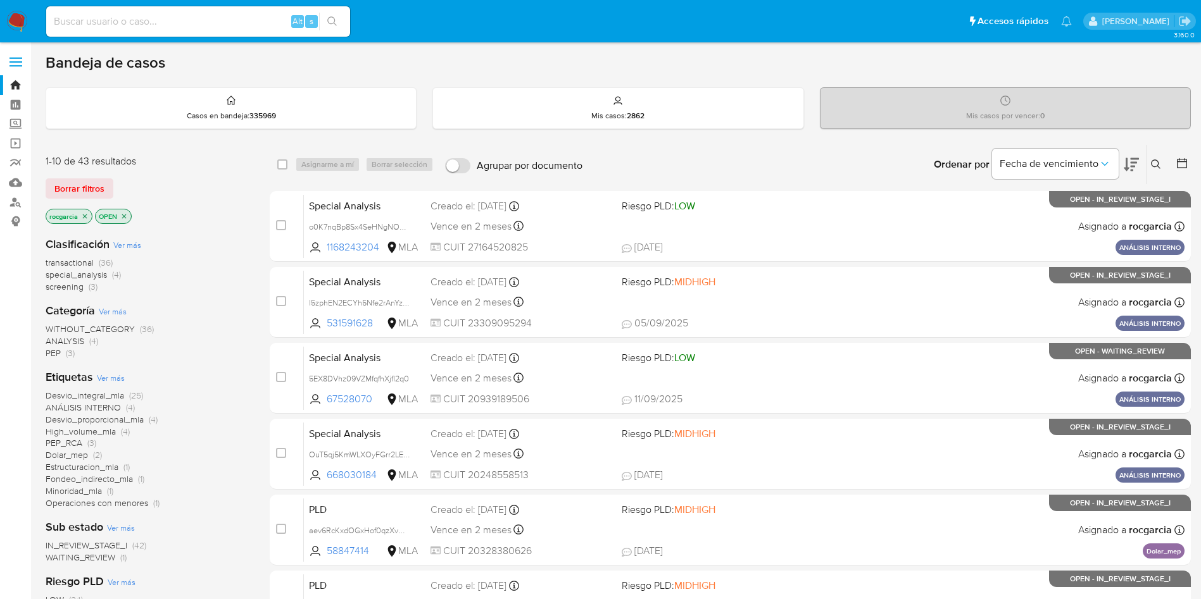
click at [1147, 166] on button at bounding box center [1157, 164] width 21 height 15
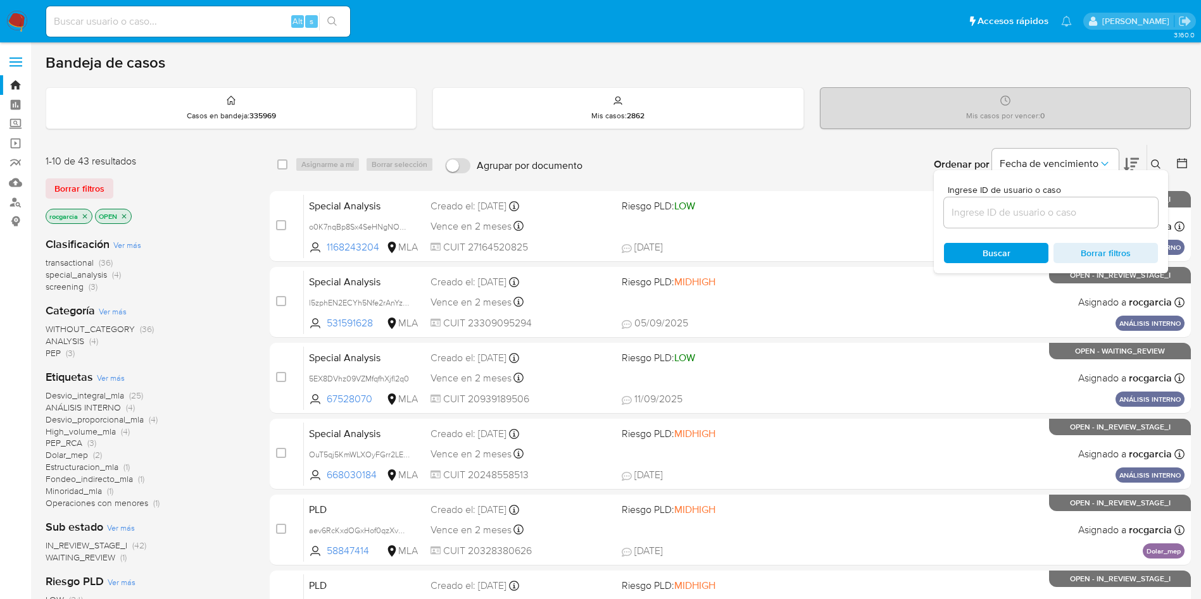
click at [1087, 212] on input at bounding box center [1051, 212] width 214 height 16
type input "ilrmQ419kBOL2ZuicQJVdZfM"
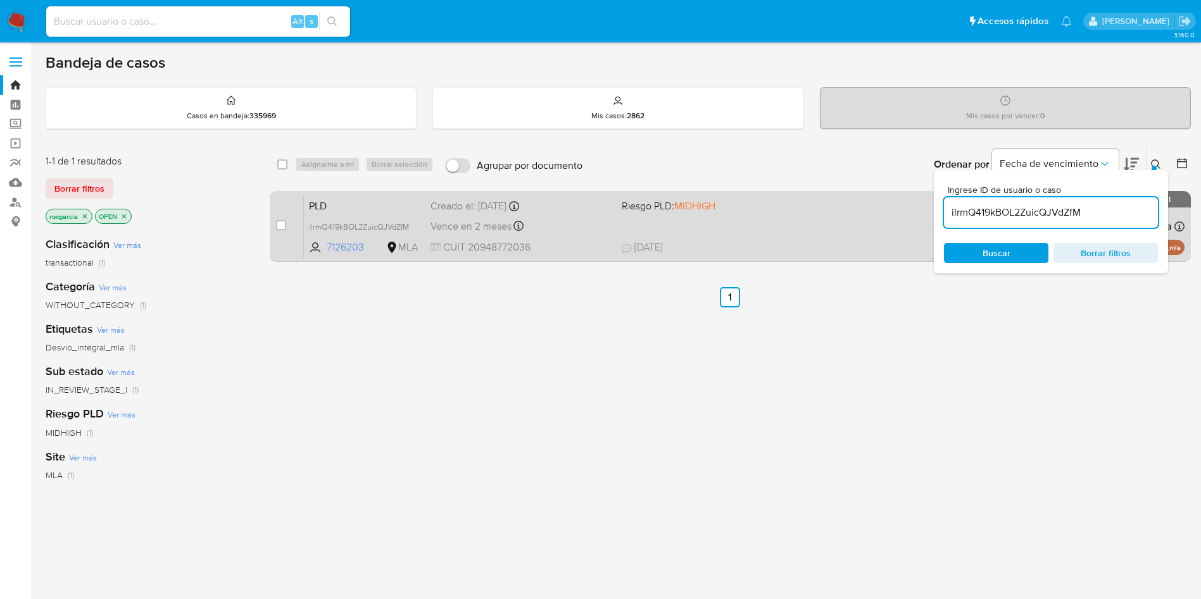
click at [808, 213] on div "PLD ilrmQ419kBOL2ZuicQJVdZfM 7126203 MLA Riesgo PLD: MIDHIGH Creado el: [DATE] …" at bounding box center [744, 226] width 880 height 64
click at [276, 225] on input "checkbox" at bounding box center [281, 225] width 10 height 10
checkbox input "true"
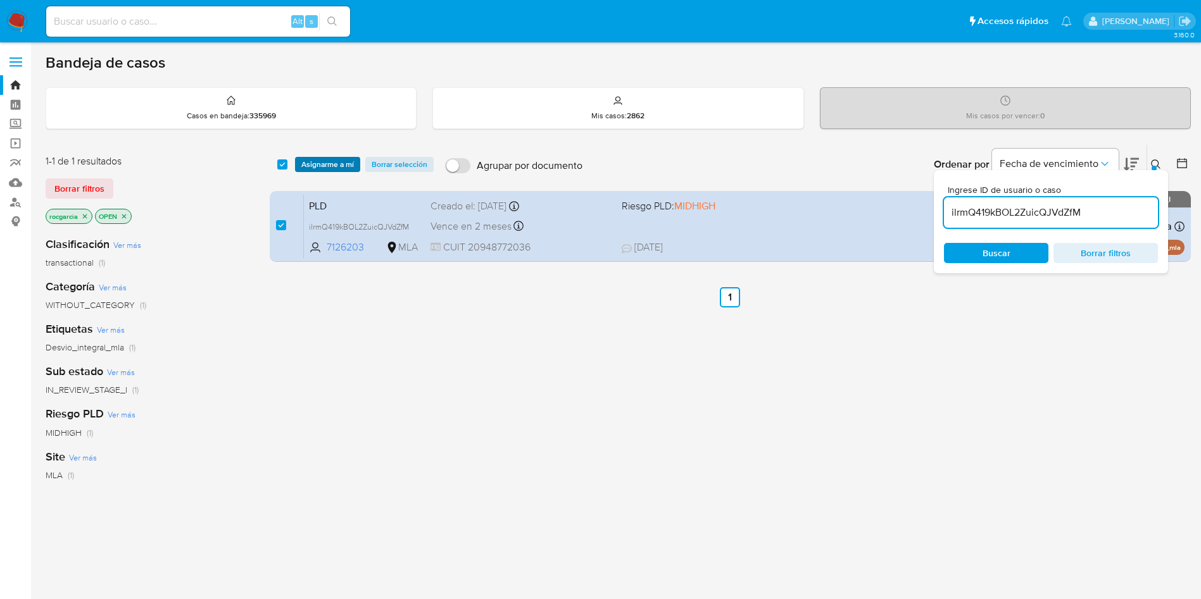
click at [326, 161] on span "Asignarme a mí" at bounding box center [327, 164] width 53 height 13
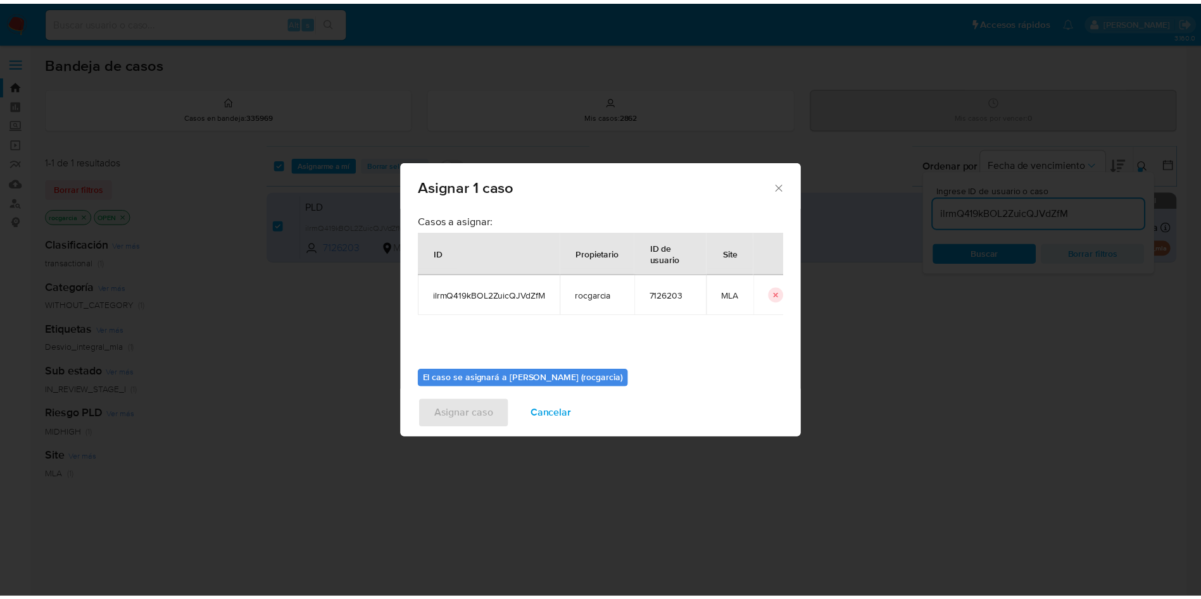
scroll to position [66, 0]
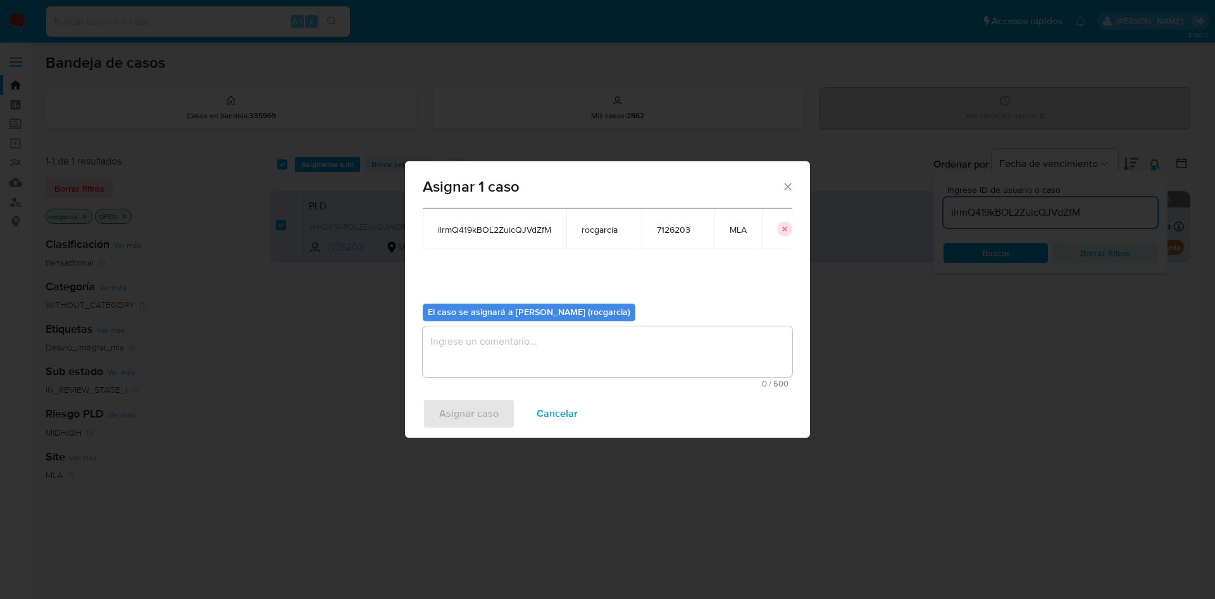
click at [529, 367] on textarea "assign-modal" at bounding box center [608, 352] width 370 height 51
click at [487, 404] on span "Asignar caso" at bounding box center [469, 414] width 60 height 28
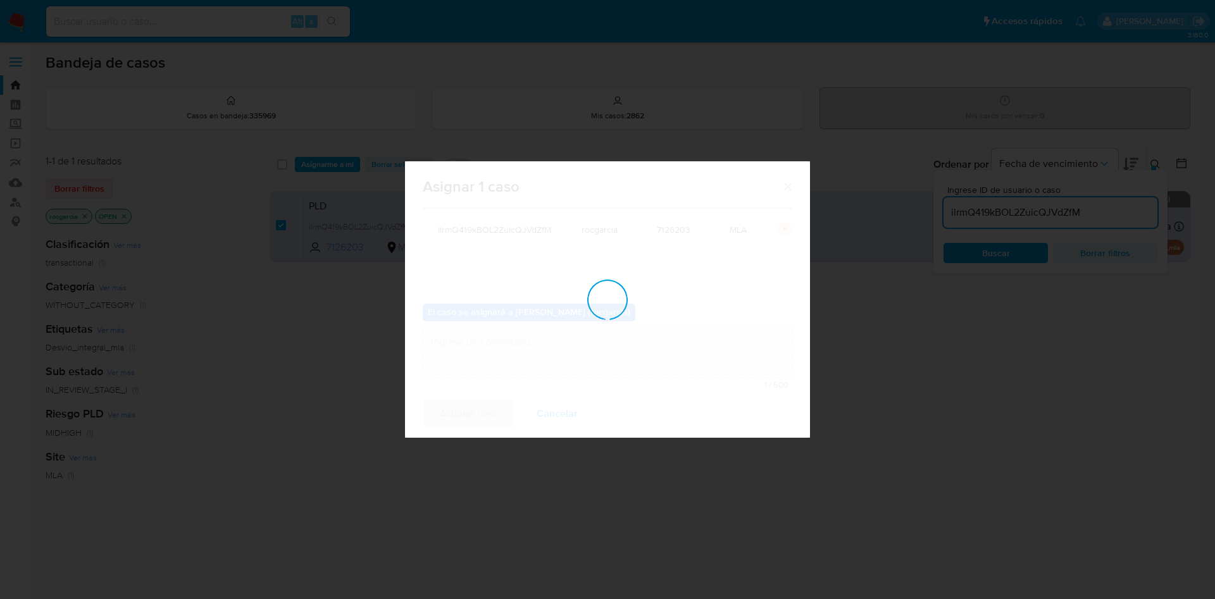
checkbox input "false"
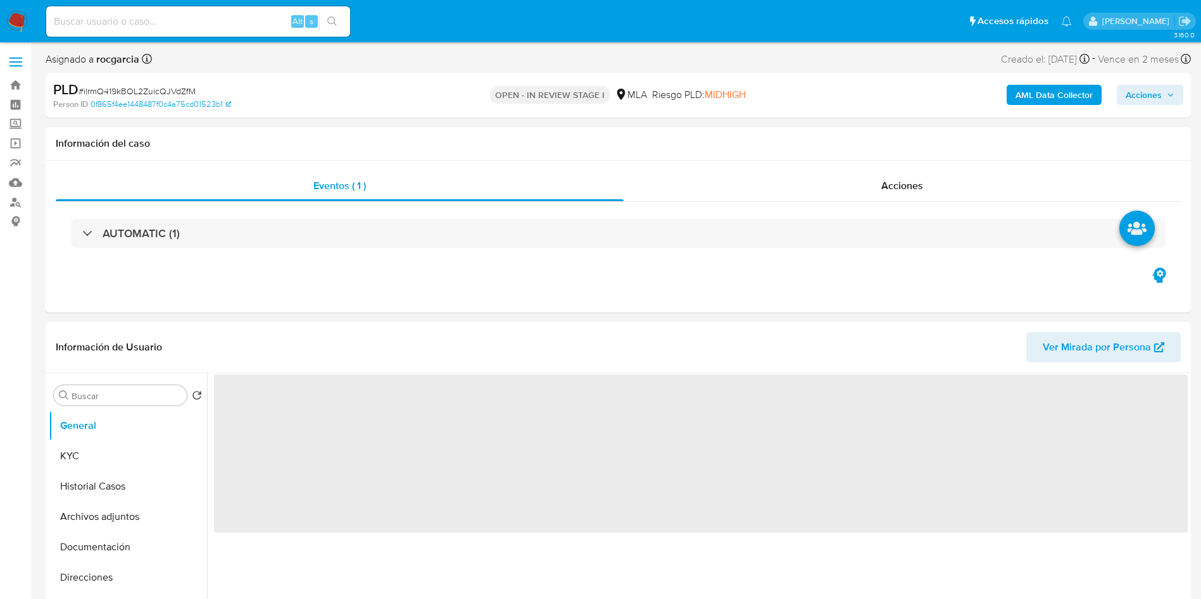
scroll to position [95, 0]
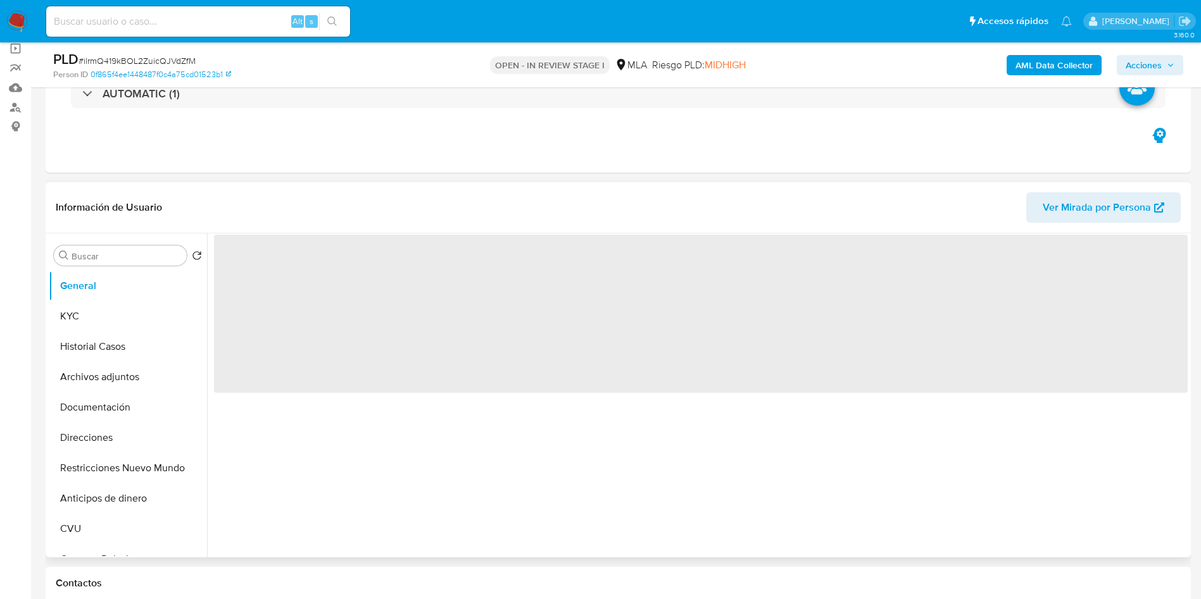
select select "10"
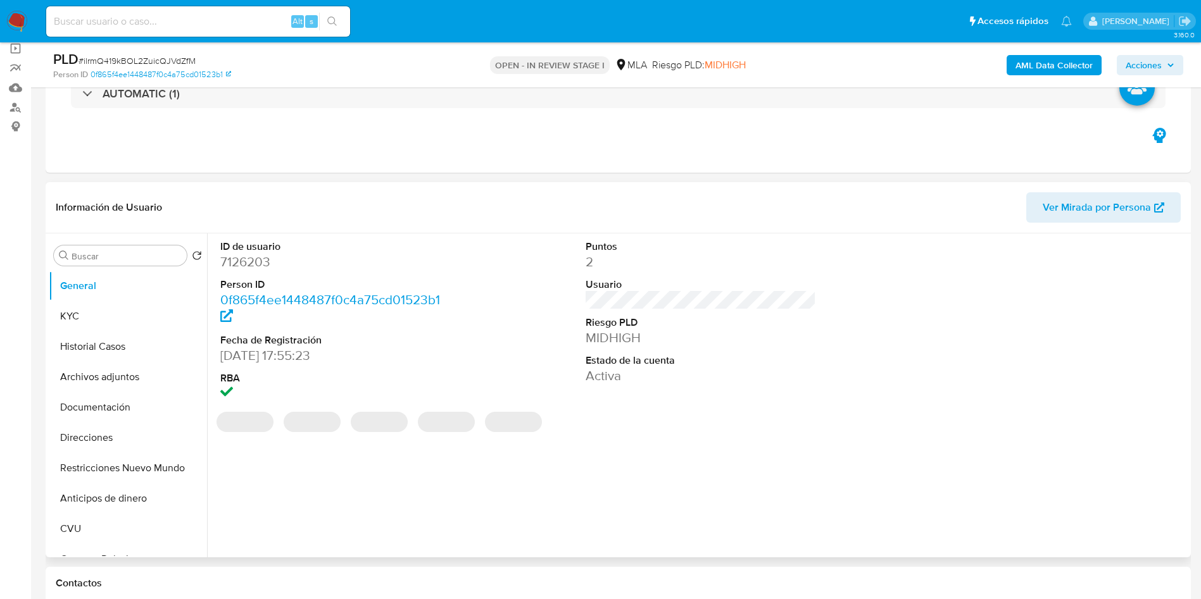
click at [263, 262] on dd "7126203" at bounding box center [335, 262] width 231 height 18
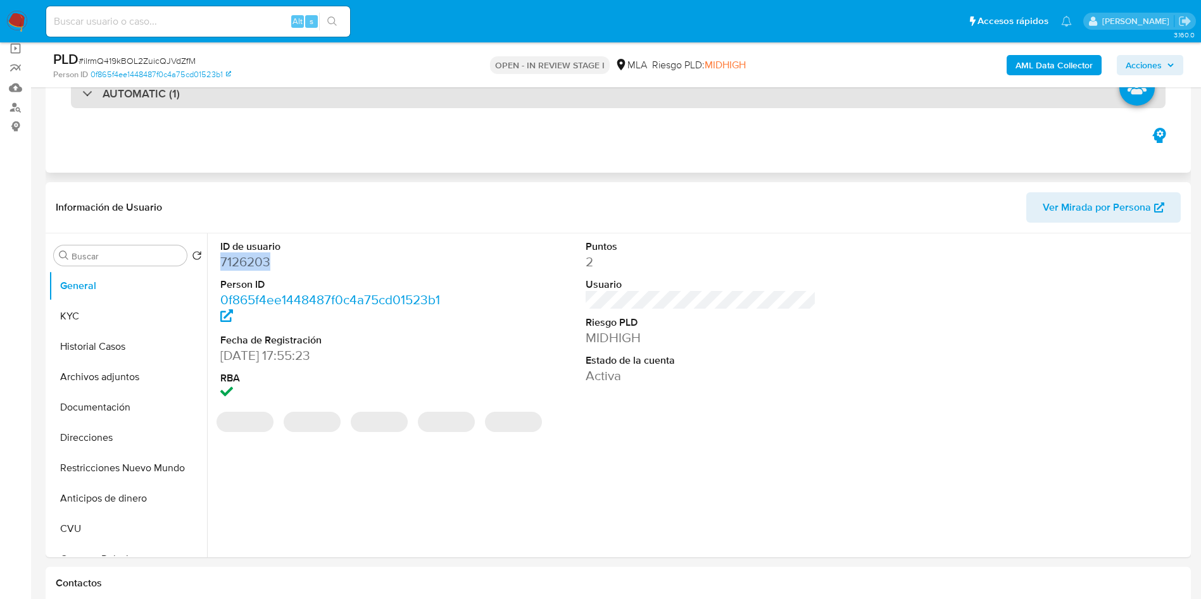
copy dd "7126203"
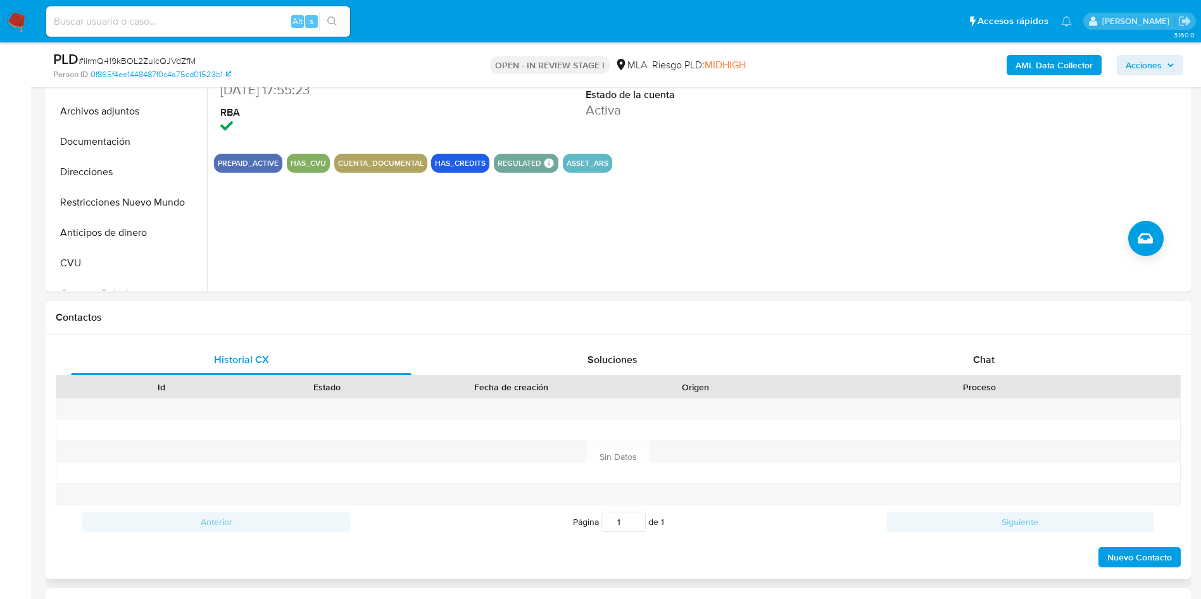
scroll to position [570, 0]
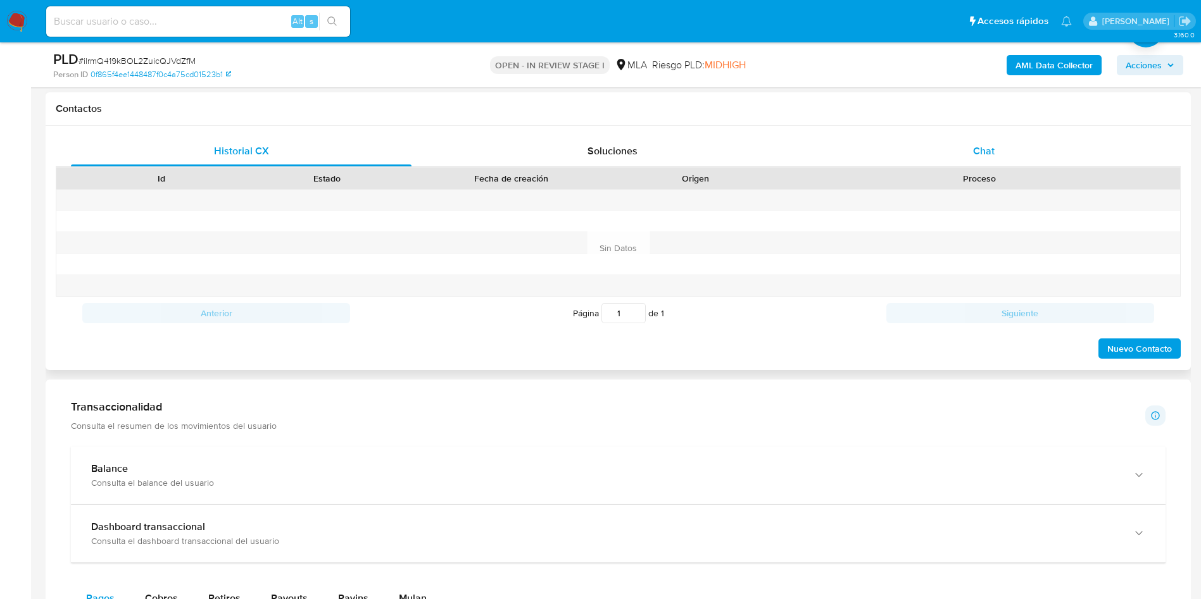
click at [994, 154] on div "Chat" at bounding box center [983, 151] width 341 height 30
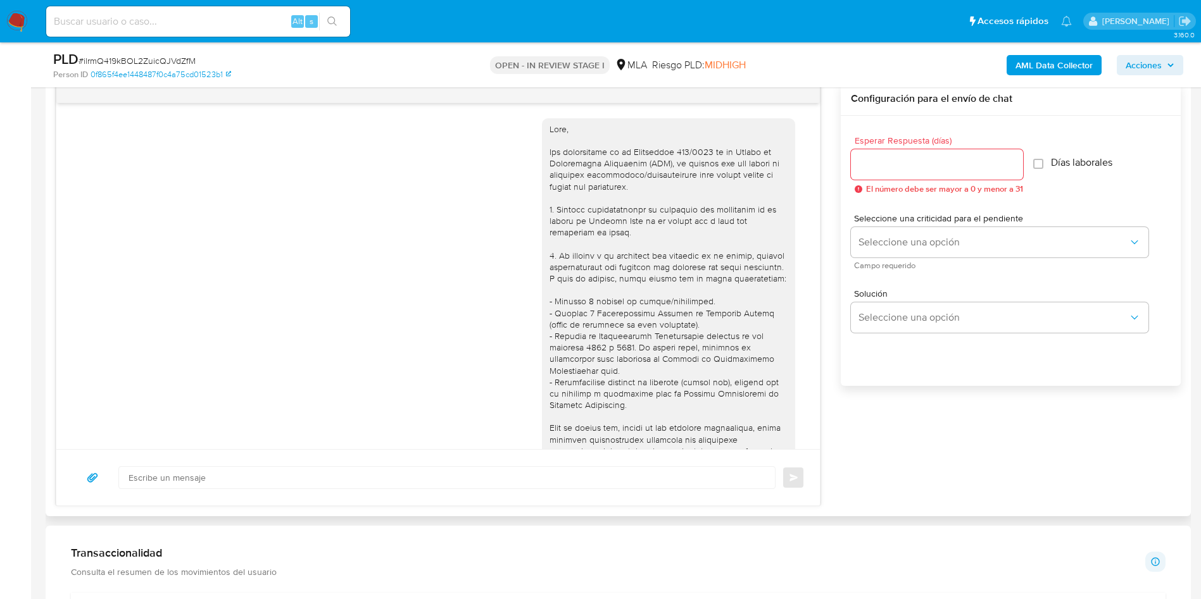
scroll to position [684, 0]
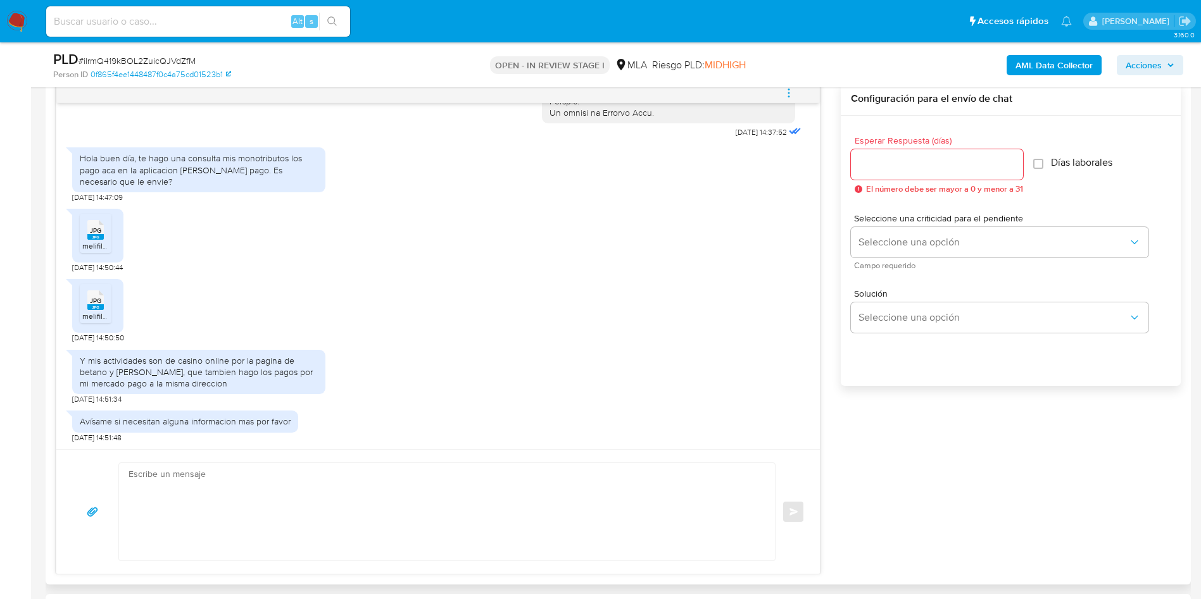
click at [91, 243] on span "melifile9149975865848650512.jpg" at bounding box center [140, 246] width 117 height 11
click at [94, 314] on span "melifile5403994658295351298.jpg" at bounding box center [142, 316] width 120 height 11
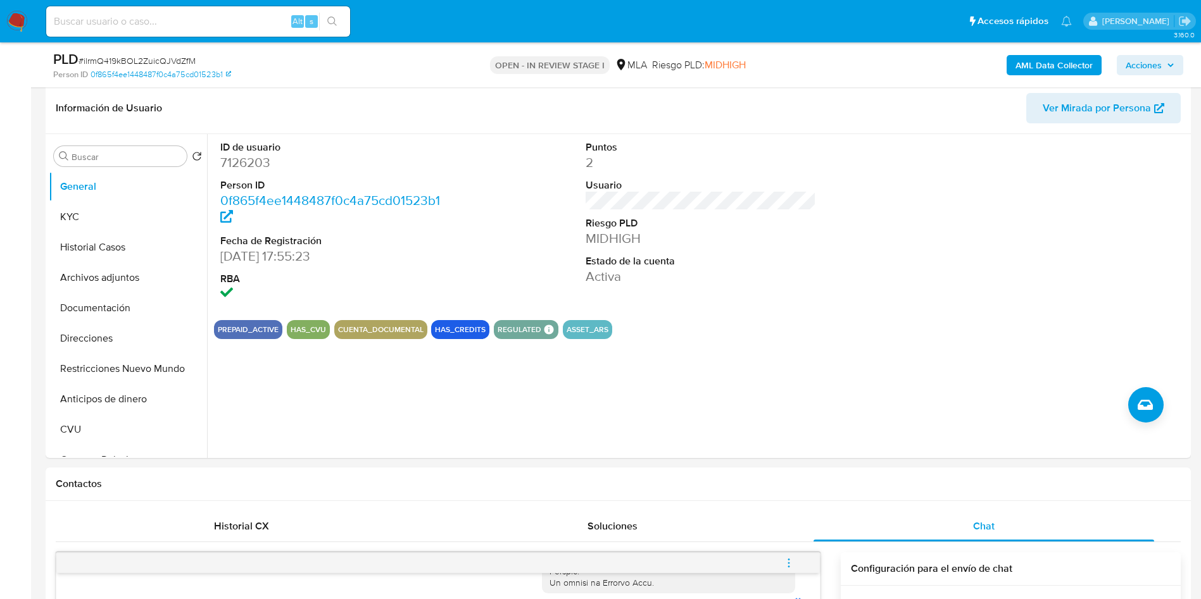
scroll to position [190, 0]
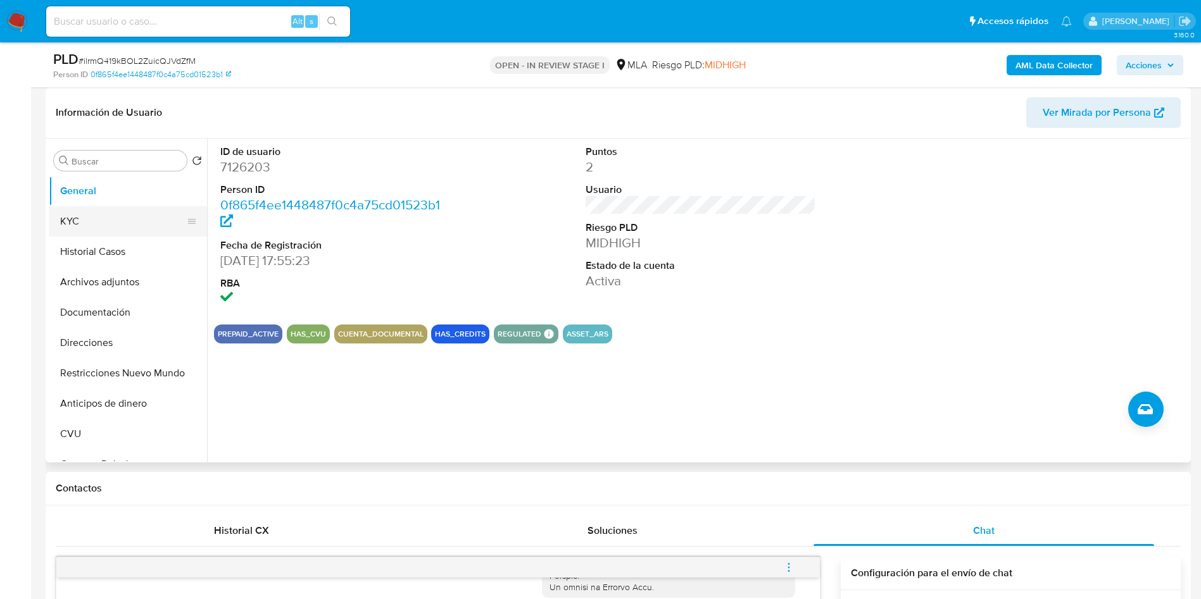
click at [114, 225] on button "KYC" at bounding box center [123, 221] width 148 height 30
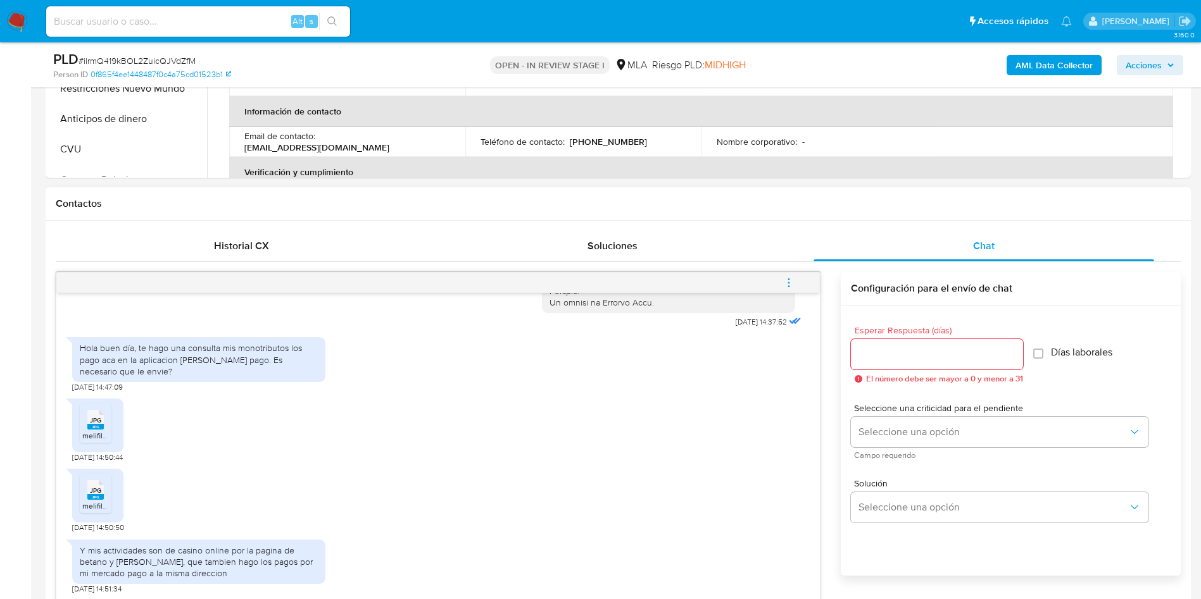
scroll to position [684, 0]
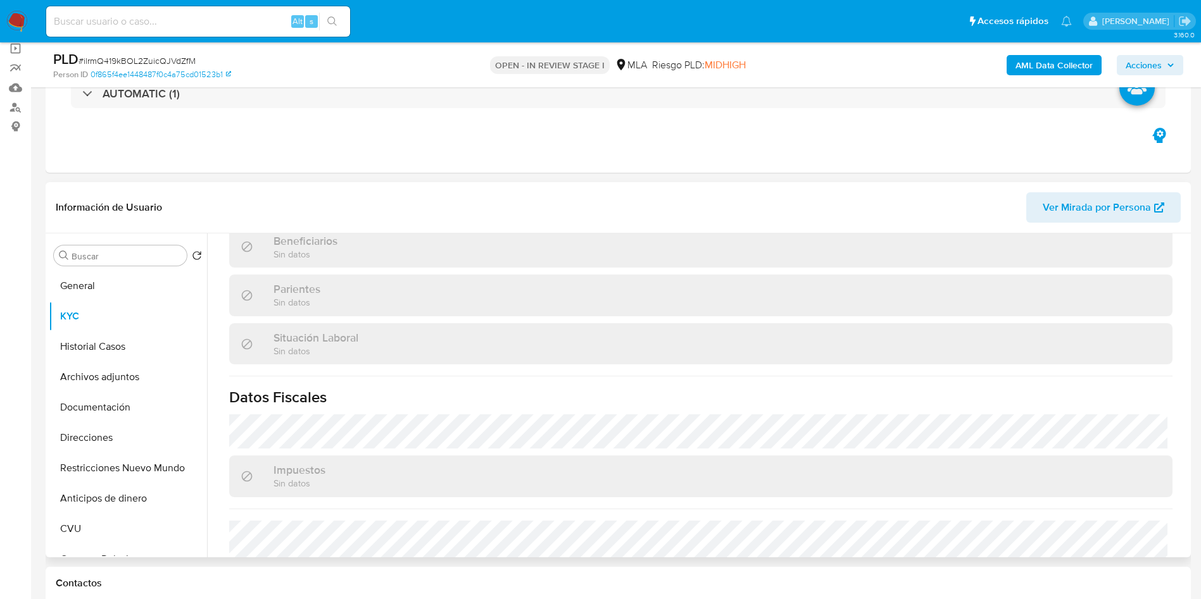
scroll to position [642, 0]
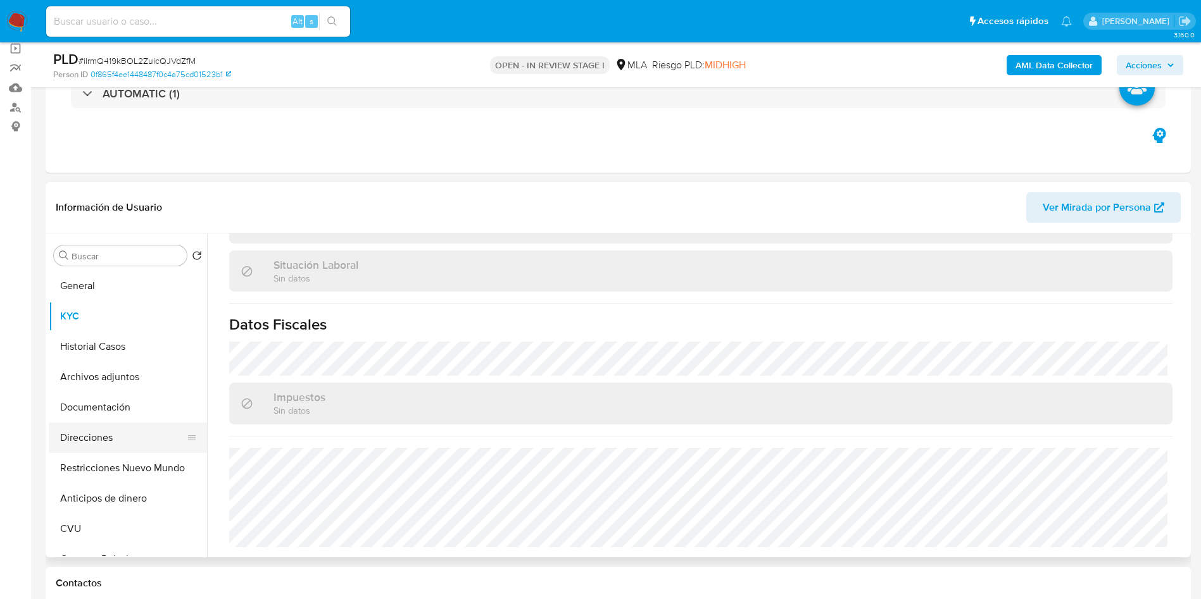
click at [72, 439] on button "Direcciones" at bounding box center [123, 438] width 148 height 30
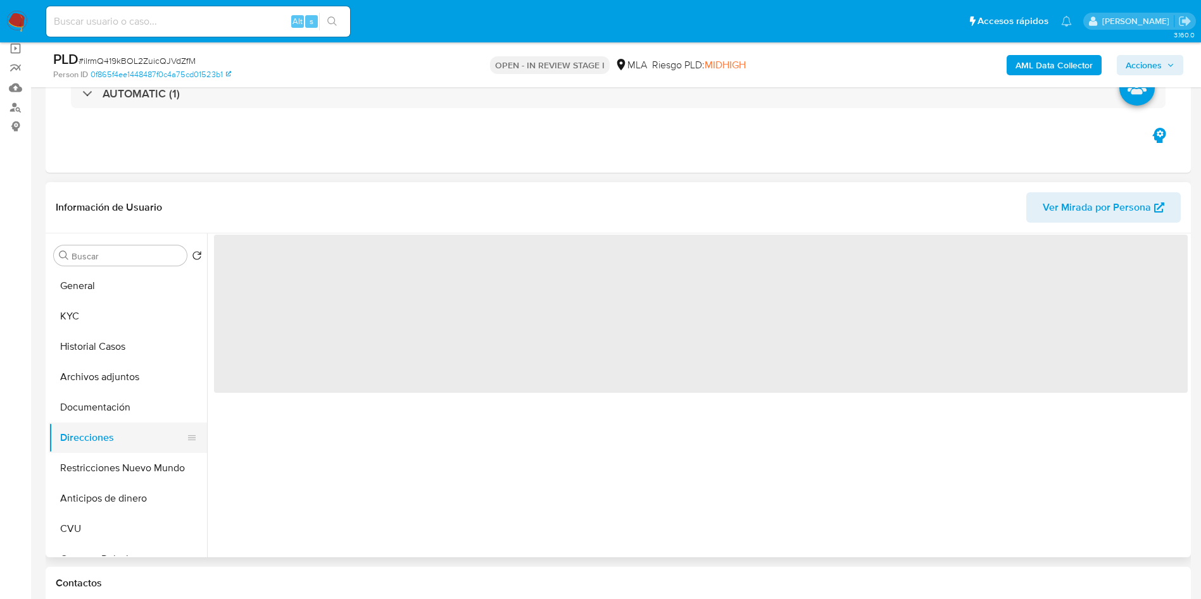
scroll to position [0, 0]
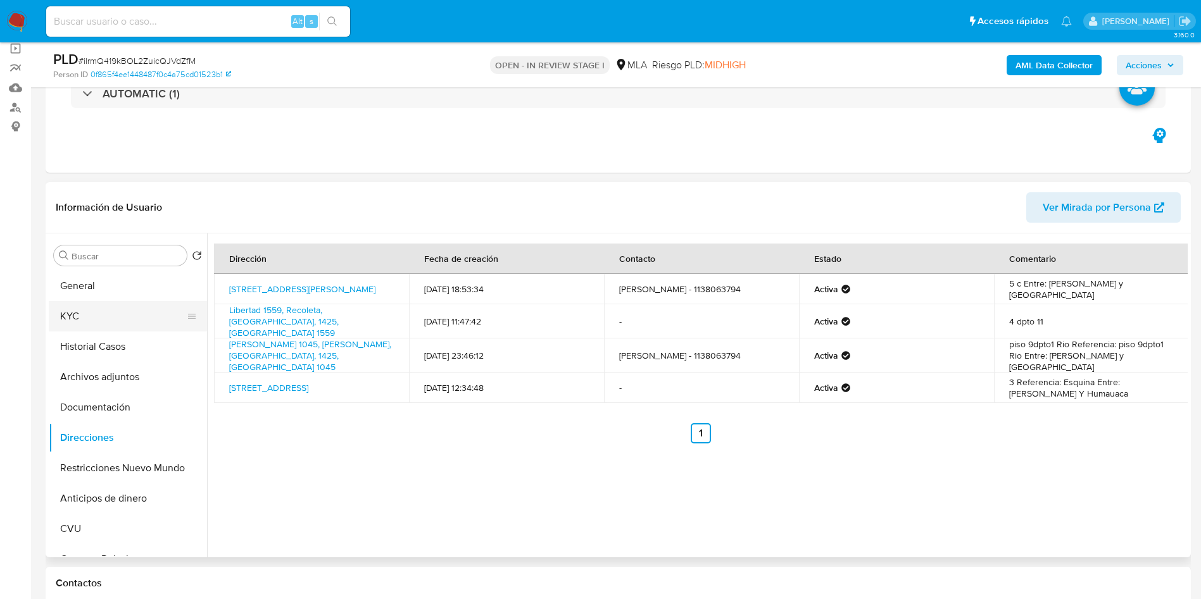
drag, startPoint x: 95, startPoint y: 277, endPoint x: 84, endPoint y: 306, distance: 31.0
click at [95, 277] on button "General" at bounding box center [128, 286] width 158 height 30
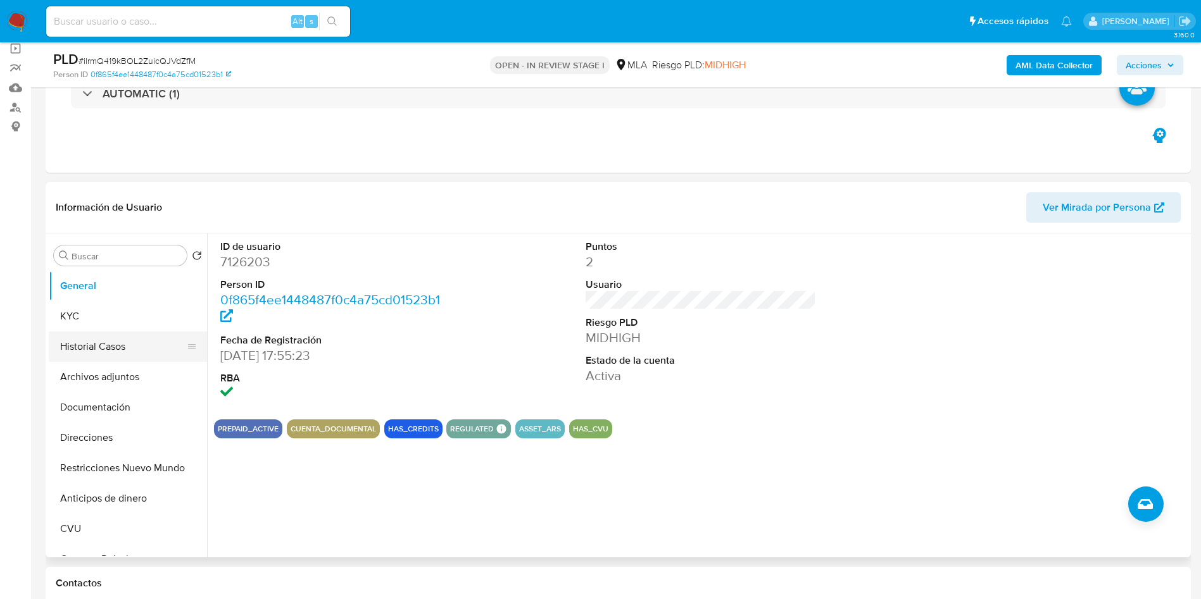
click at [80, 353] on button "Historial Casos" at bounding box center [123, 347] width 148 height 30
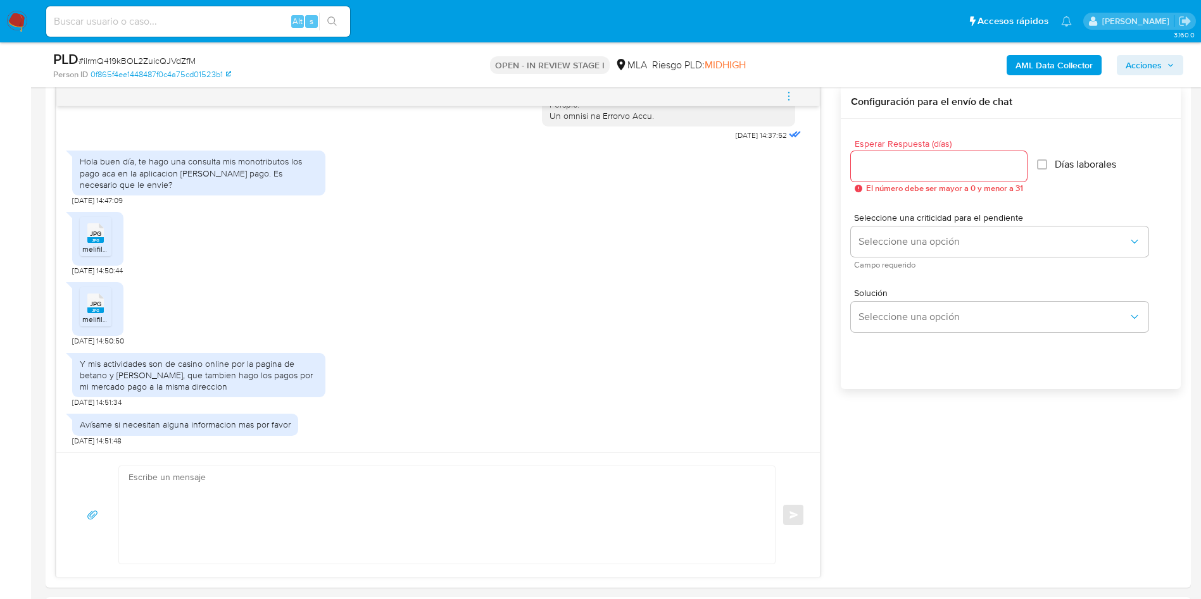
scroll to position [665, 0]
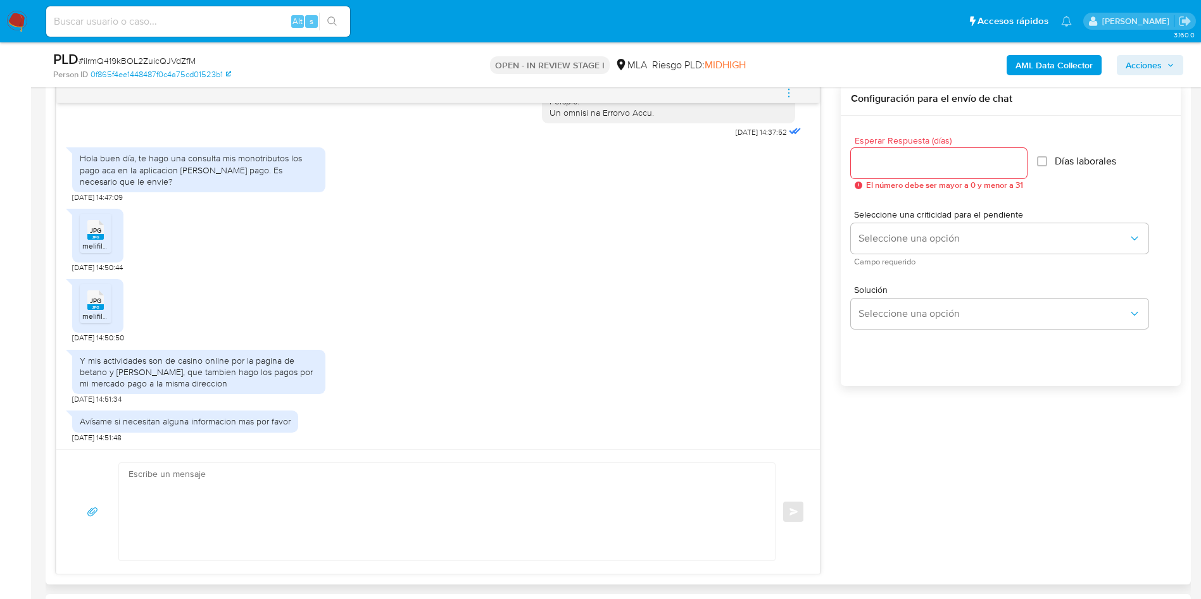
click at [187, 520] on textarea at bounding box center [443, 511] width 630 height 97
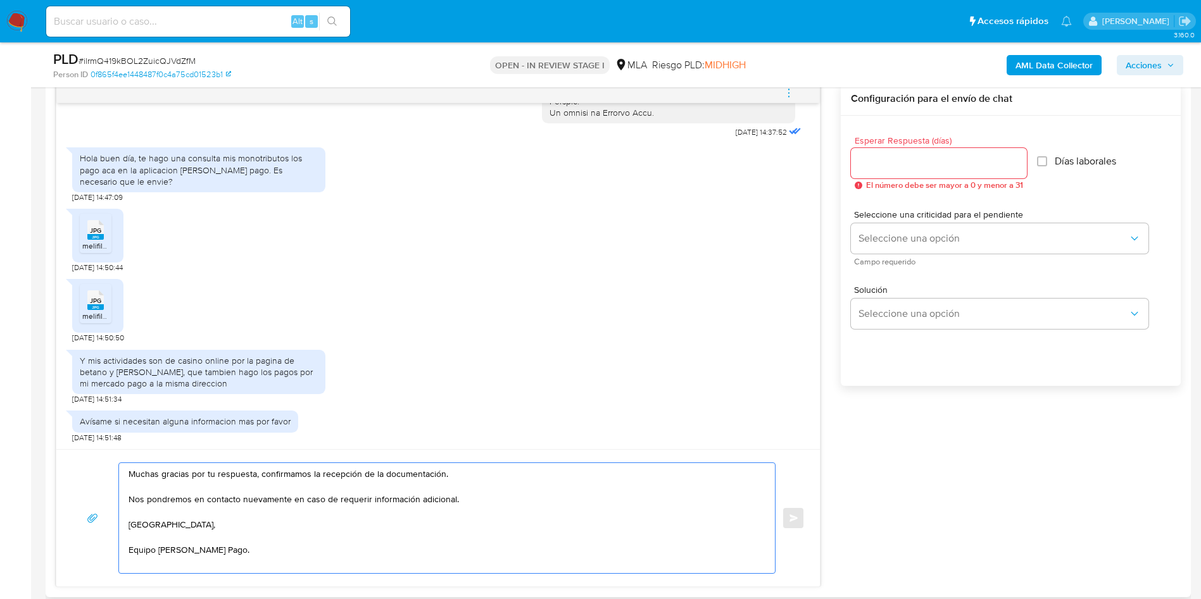
drag, startPoint x: 261, startPoint y: 476, endPoint x: 482, endPoint y: 471, distance: 221.6
click at [482, 471] on textarea "Muchas gracias por tu respuesta, confirmamos la recepción de la documentación. …" at bounding box center [443, 518] width 630 height 110
click at [472, 504] on textarea "Muchas gracias por tu respuesta, Nos pondremos en contacto nuevamente en caso d…" at bounding box center [443, 518] width 630 height 110
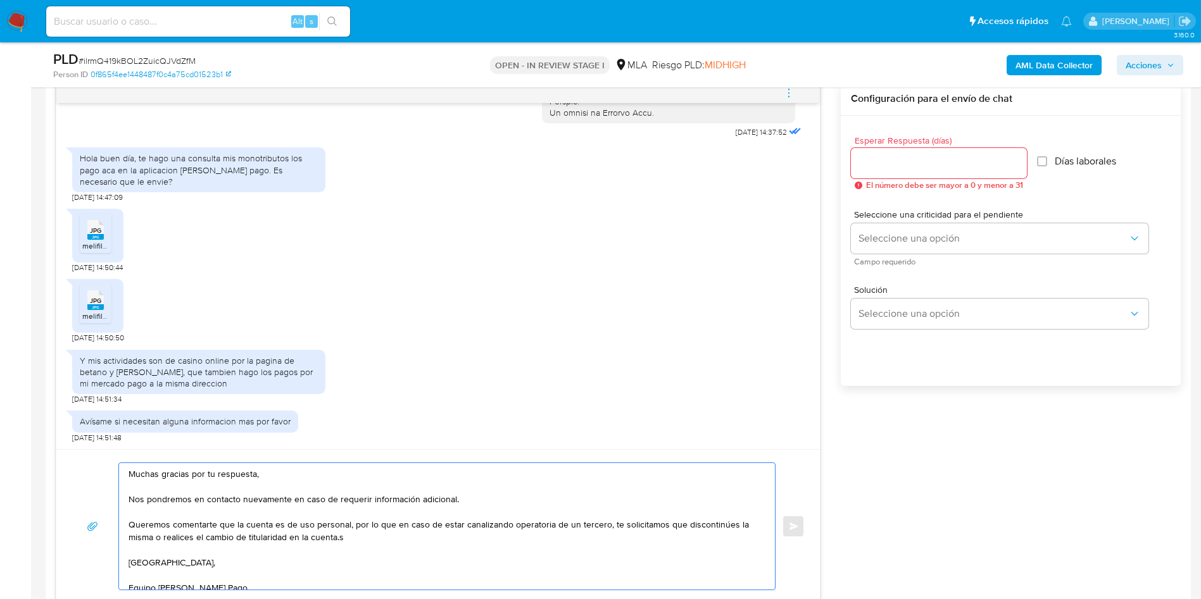
click at [172, 525] on textarea "Muchas gracias por tu respuesta, Nos pondremos en contacto nuevamente en caso d…" at bounding box center [443, 526] width 630 height 127
click at [227, 523] on textarea "Muchas gracias por tu respuesta, Nos pondremos en contacto nuevamente en caso d…" at bounding box center [443, 526] width 630 height 127
drag, startPoint x: 234, startPoint y: 525, endPoint x: 123, endPoint y: 525, distance: 111.4
click at [123, 525] on div "Muchas gracias por tu respuesta, Nos pondremos en contacto nuevamente en caso d…" at bounding box center [443, 526] width 649 height 127
click at [673, 524] on textarea "Muchas gracias por tu respuesta, Nos pondremos en contacto nuevamente en caso d…" at bounding box center [443, 526] width 630 height 127
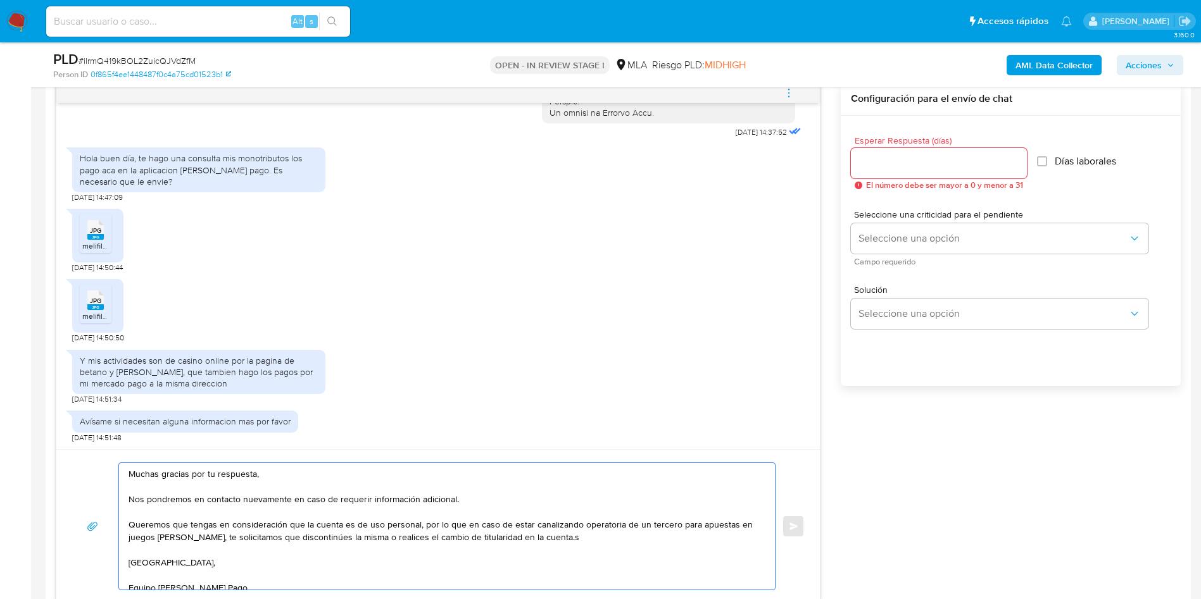
drag, startPoint x: 351, startPoint y: 540, endPoint x: 540, endPoint y: 544, distance: 188.7
click at [540, 544] on textarea "Muchas gracias por tu respuesta, Nos pondremos en contacto nuevamente en caso d…" at bounding box center [443, 526] width 630 height 127
type textarea "Muchas gracias por tu respuesta, Nos pondremos en contacto nuevamente en caso d…"
click at [914, 175] on div at bounding box center [939, 163] width 176 height 30
click at [893, 157] on input "Esperar Respuesta (días)" at bounding box center [939, 163] width 176 height 16
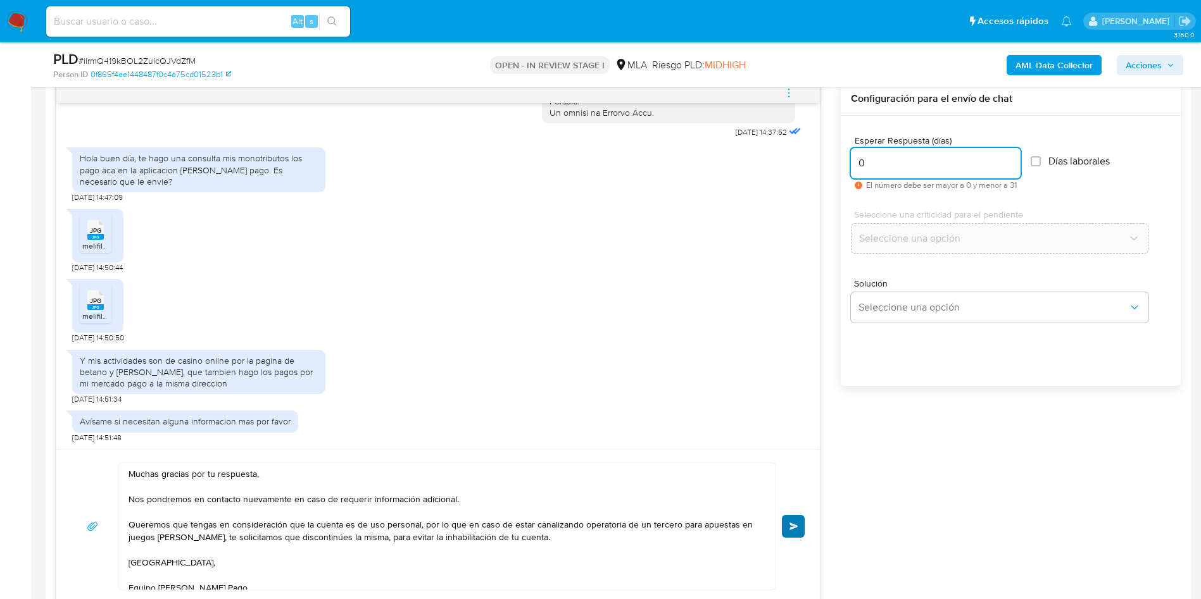
type input "0"
click at [784, 530] on button "Enviar" at bounding box center [793, 526] width 23 height 23
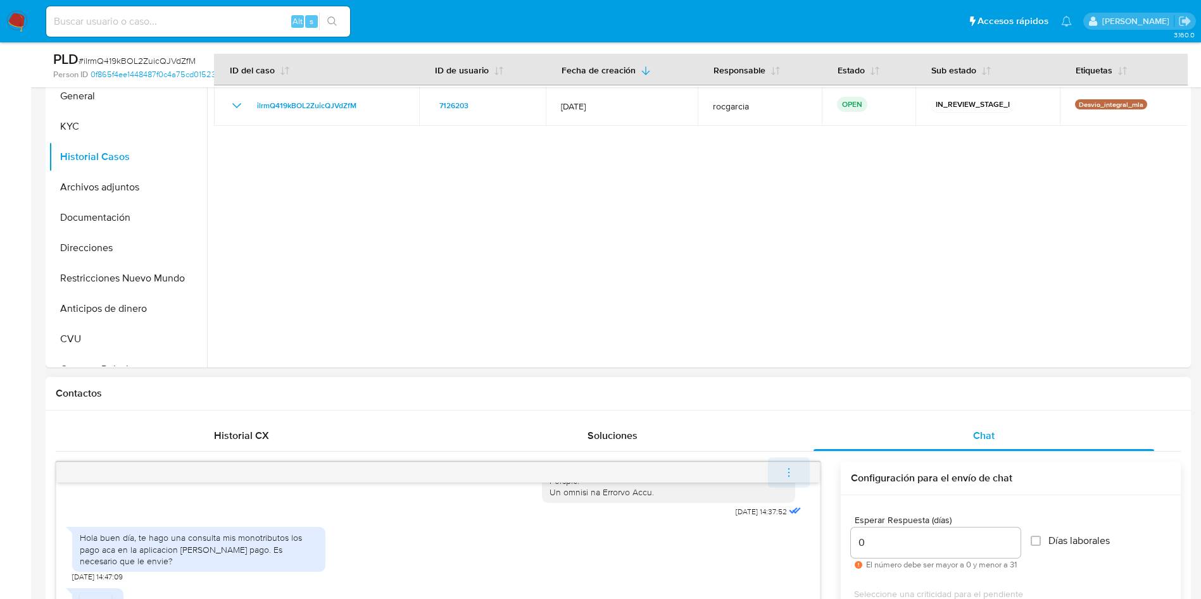
scroll to position [882, 0]
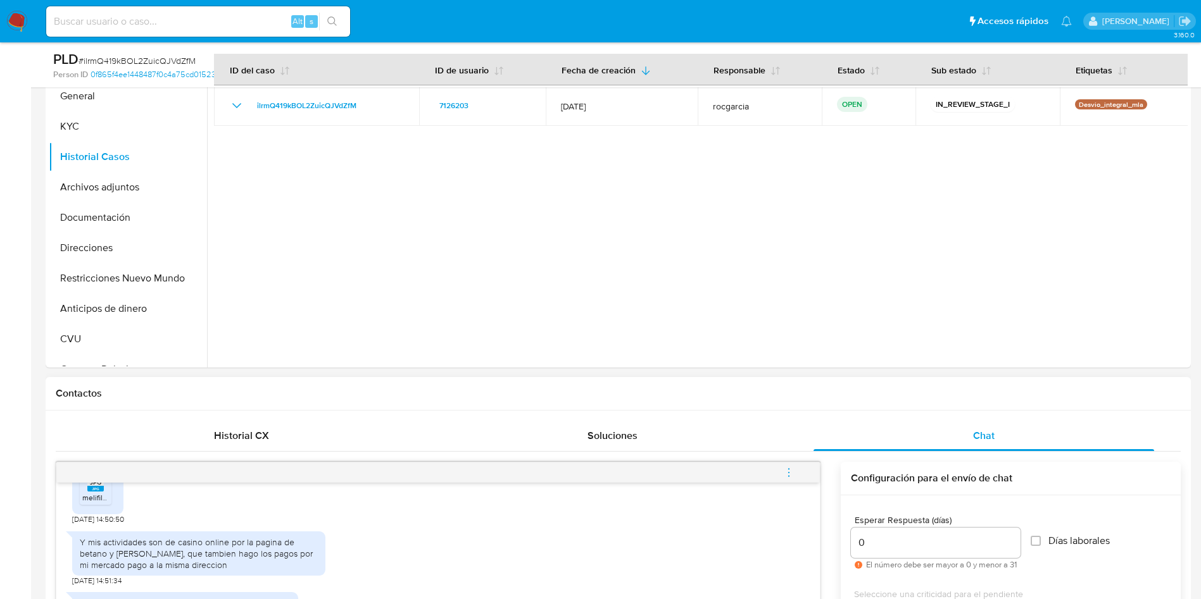
click at [799, 472] on button "menu-action" at bounding box center [789, 473] width 42 height 30
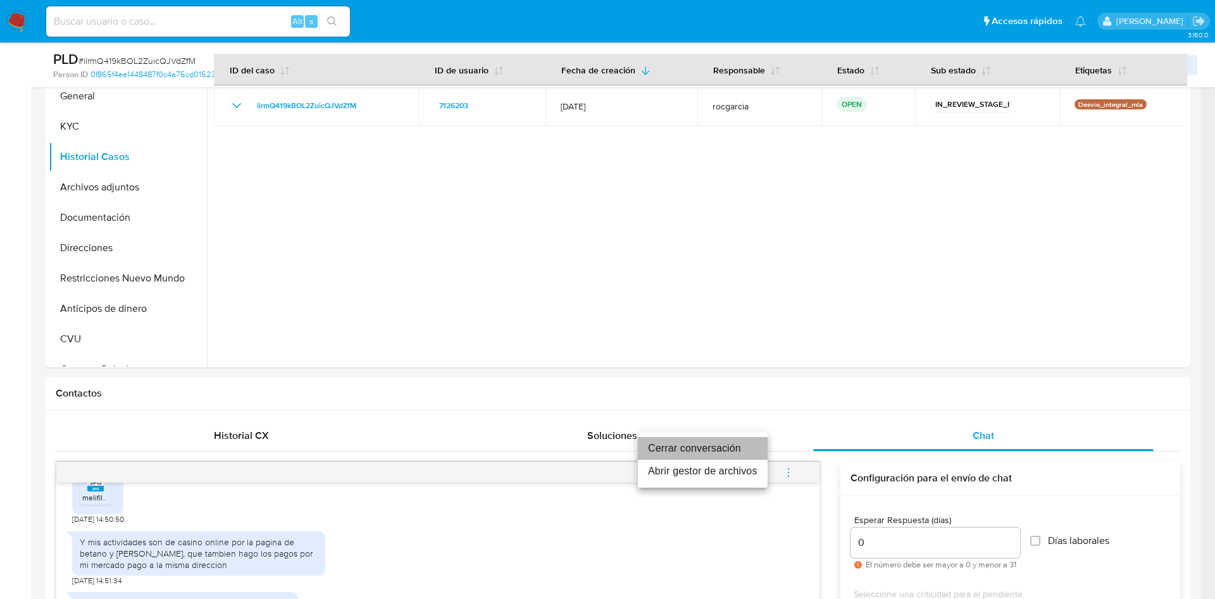
click at [732, 448] on li "Cerrar conversación" at bounding box center [703, 448] width 130 height 23
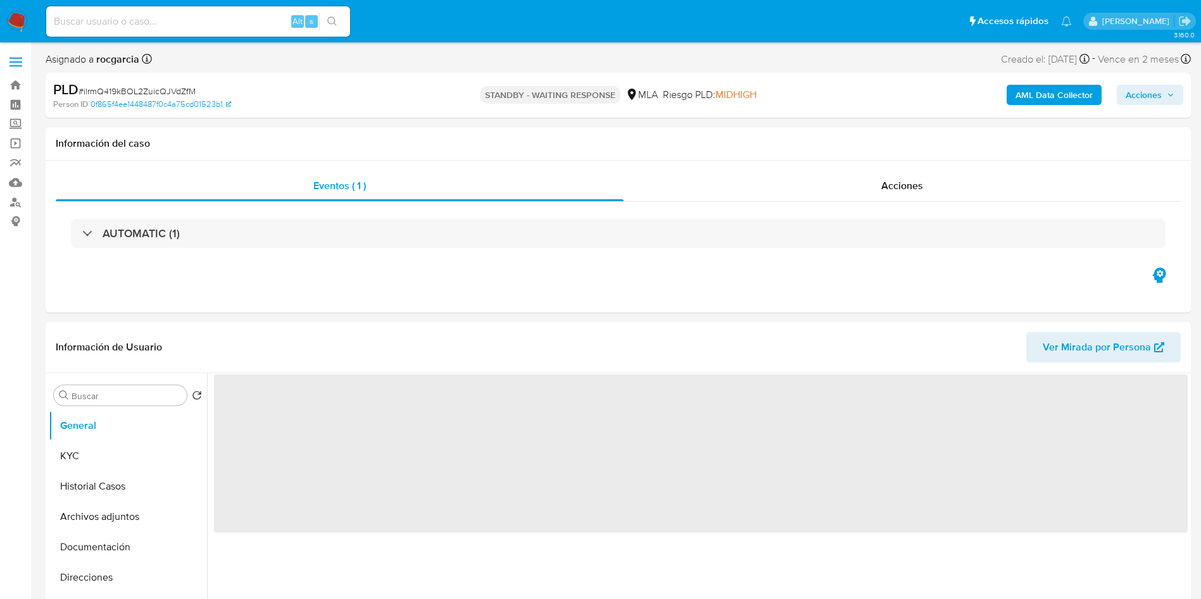
select select "10"
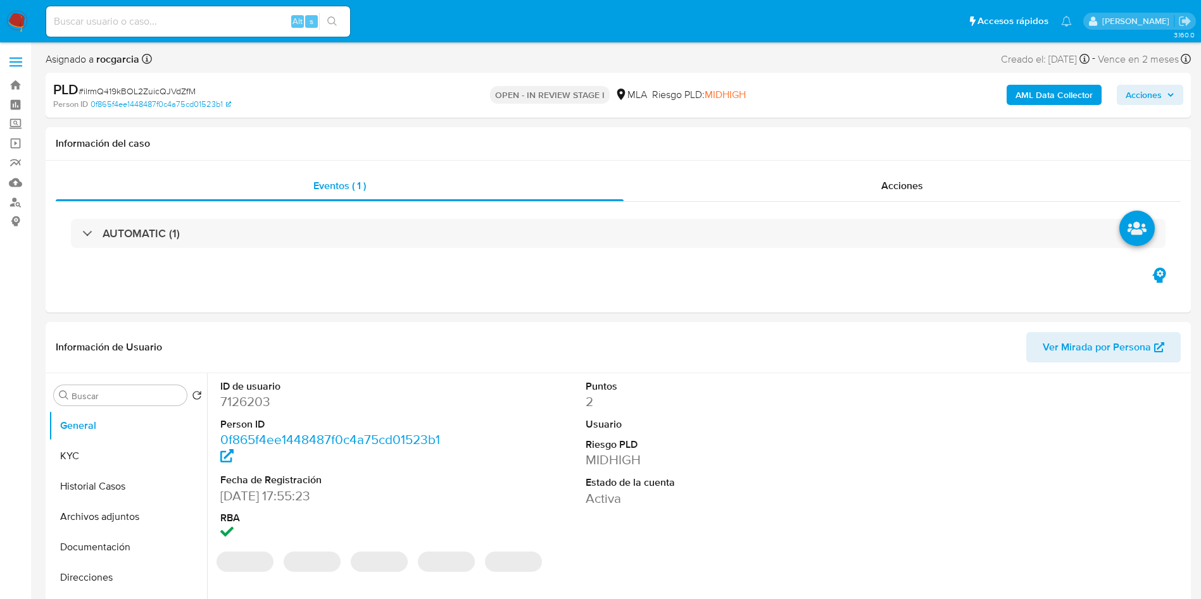
select select "10"
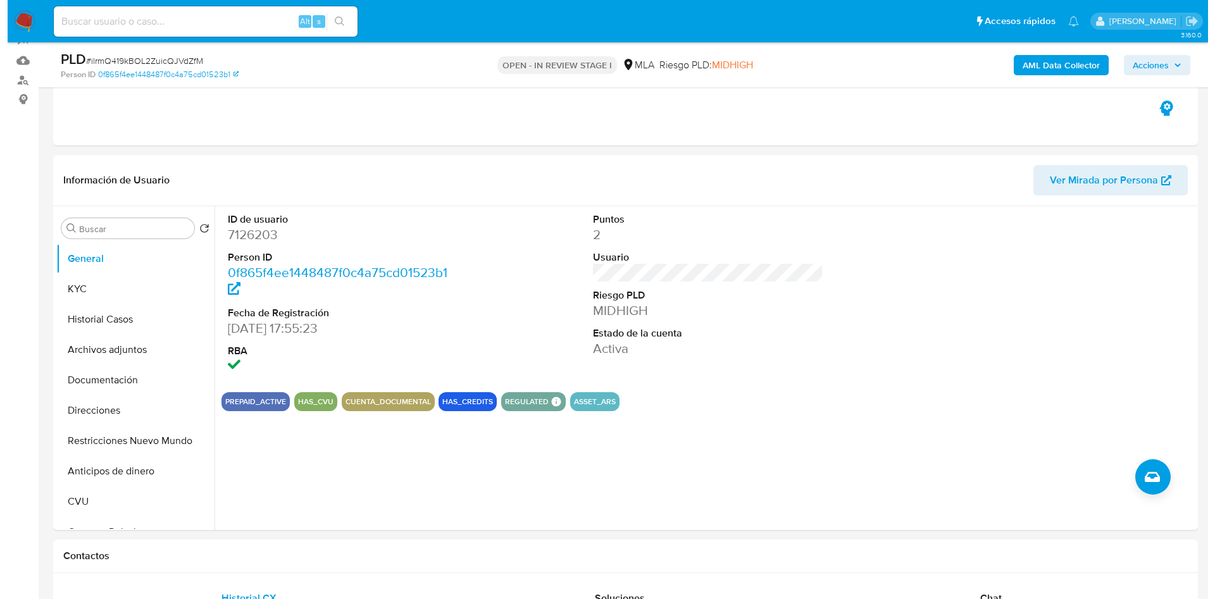
scroll to position [190, 0]
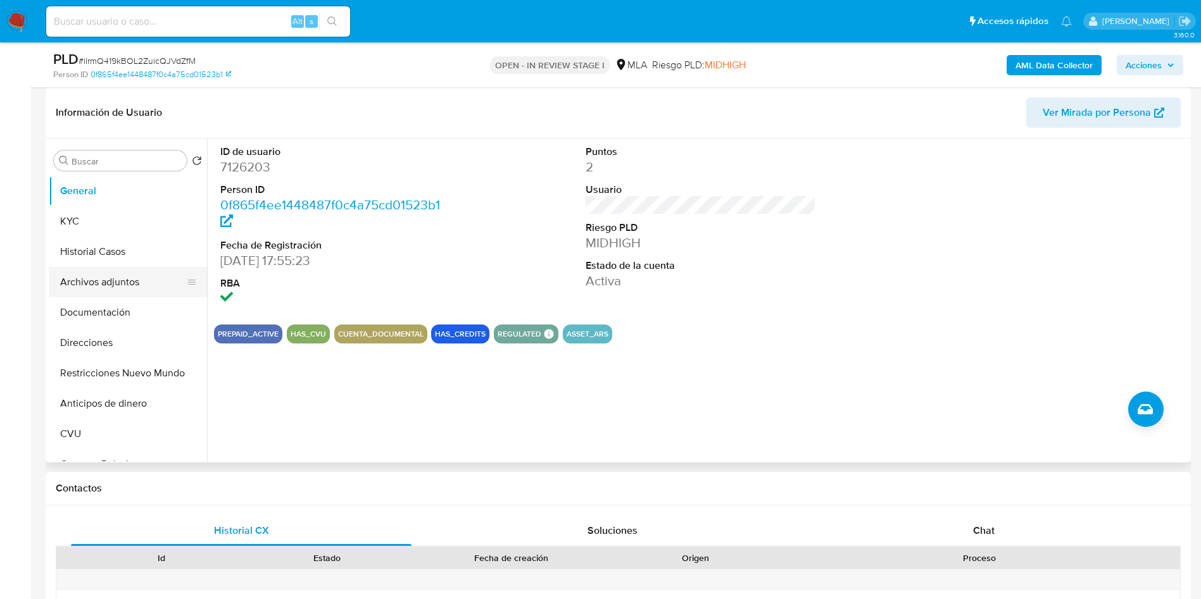
click at [61, 293] on button "Archivos adjuntos" at bounding box center [123, 282] width 148 height 30
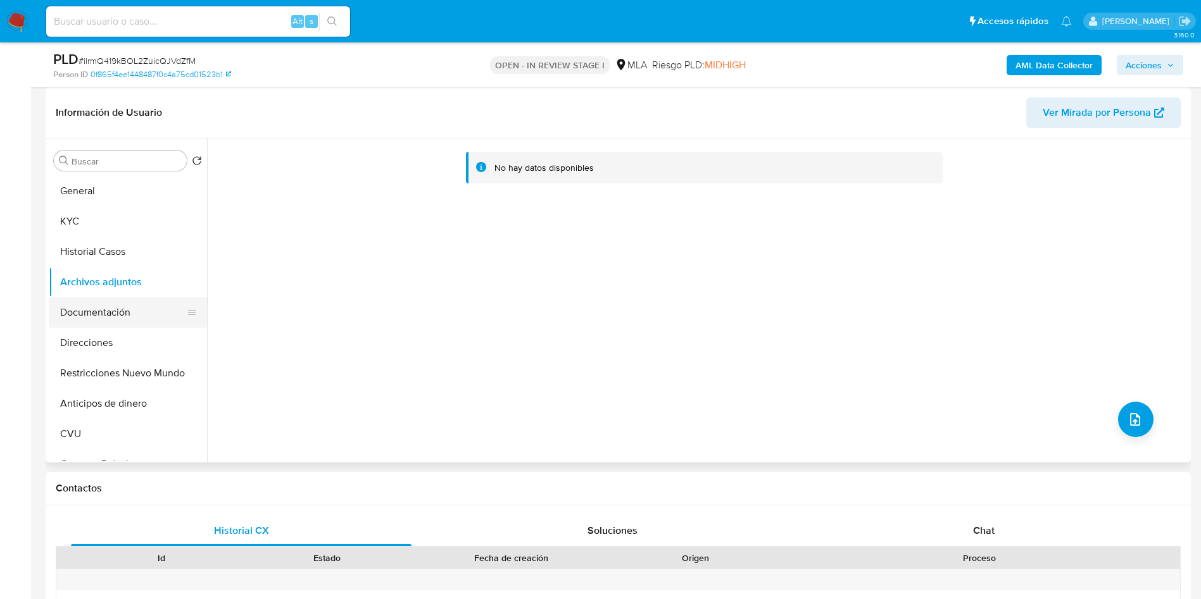
click at [72, 311] on button "Documentación" at bounding box center [123, 313] width 148 height 30
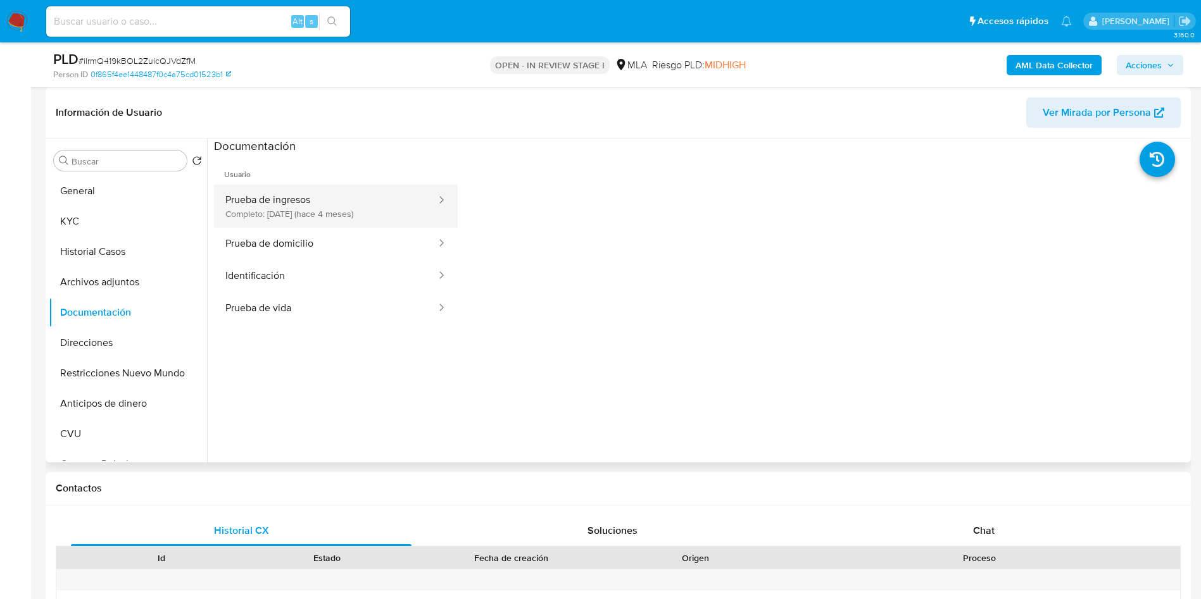
click at [222, 198] on button "Prueba de ingresos Completo: 09/05/2025 (hace 4 meses)" at bounding box center [325, 206] width 223 height 43
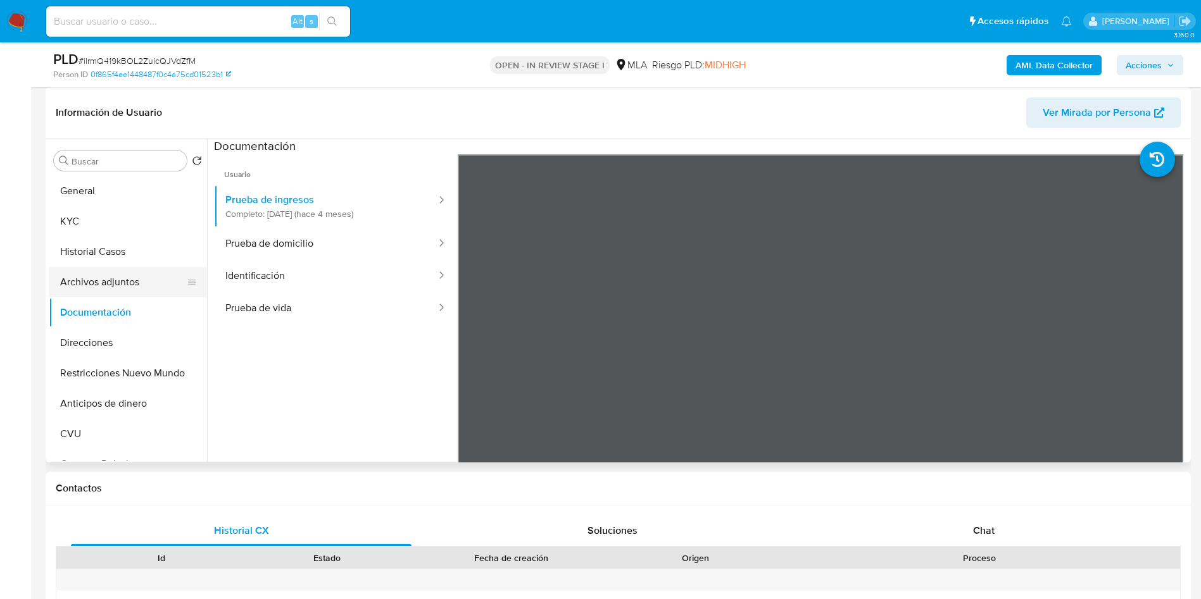
click at [97, 275] on button "Archivos adjuntos" at bounding box center [123, 282] width 148 height 30
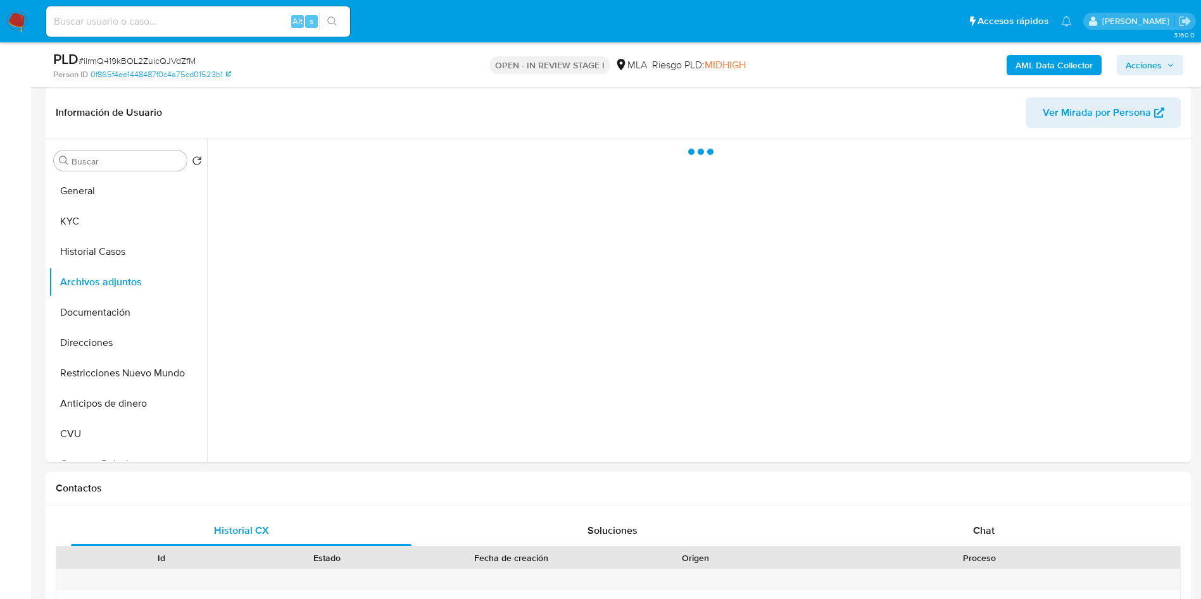
click at [1091, 56] on b "AML Data Collector" at bounding box center [1053, 65] width 77 height 20
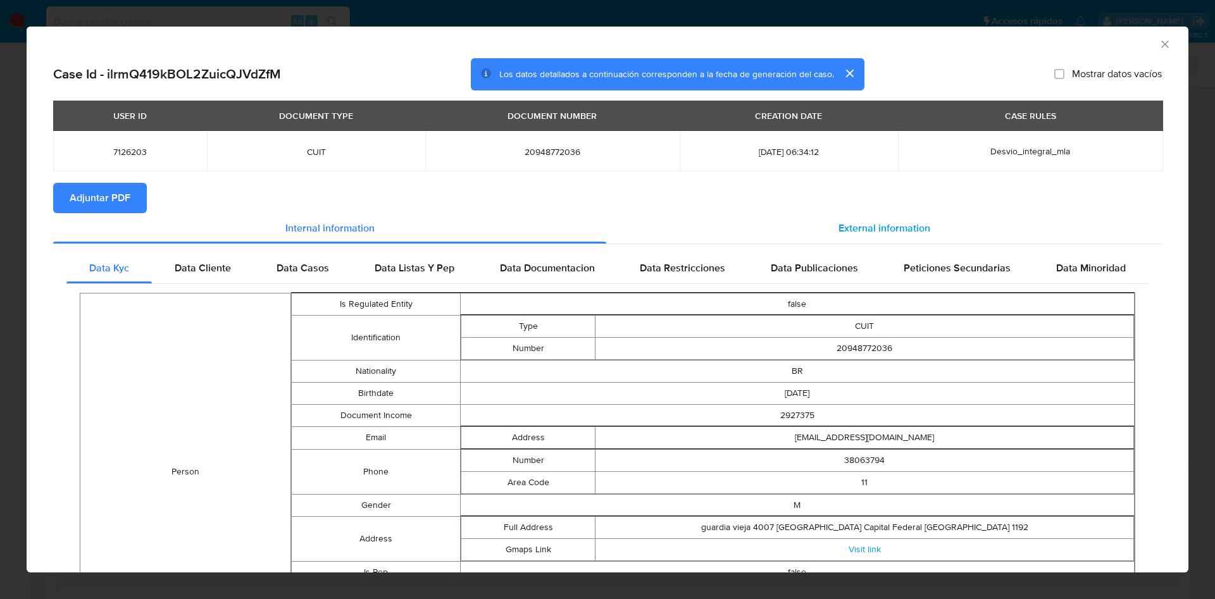
drag, startPoint x: 846, startPoint y: 226, endPoint x: 797, endPoint y: 241, distance: 51.5
click at [846, 227] on span "External information" at bounding box center [885, 228] width 92 height 15
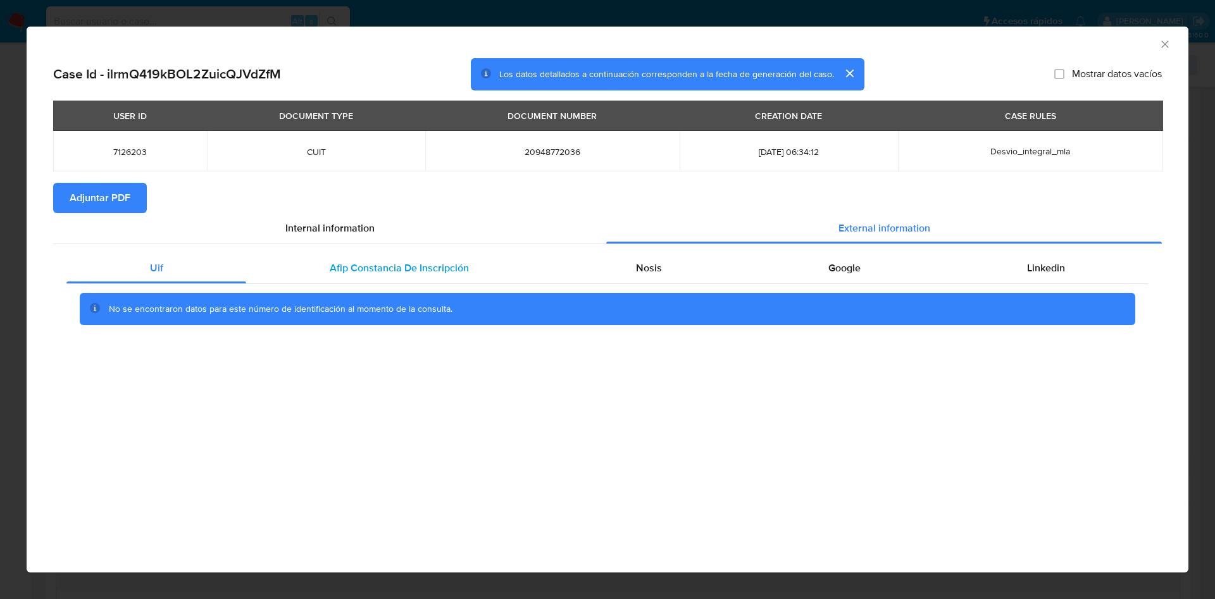
click at [476, 257] on div "Afip Constancia De Inscripción" at bounding box center [399, 268] width 306 height 30
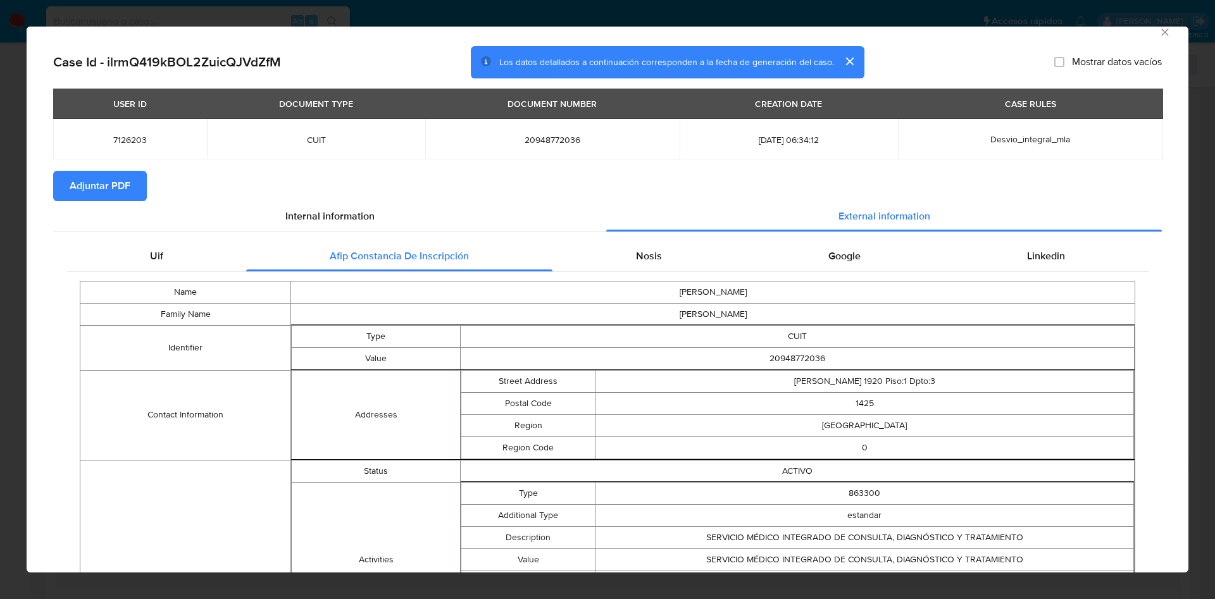
scroll to position [0, 0]
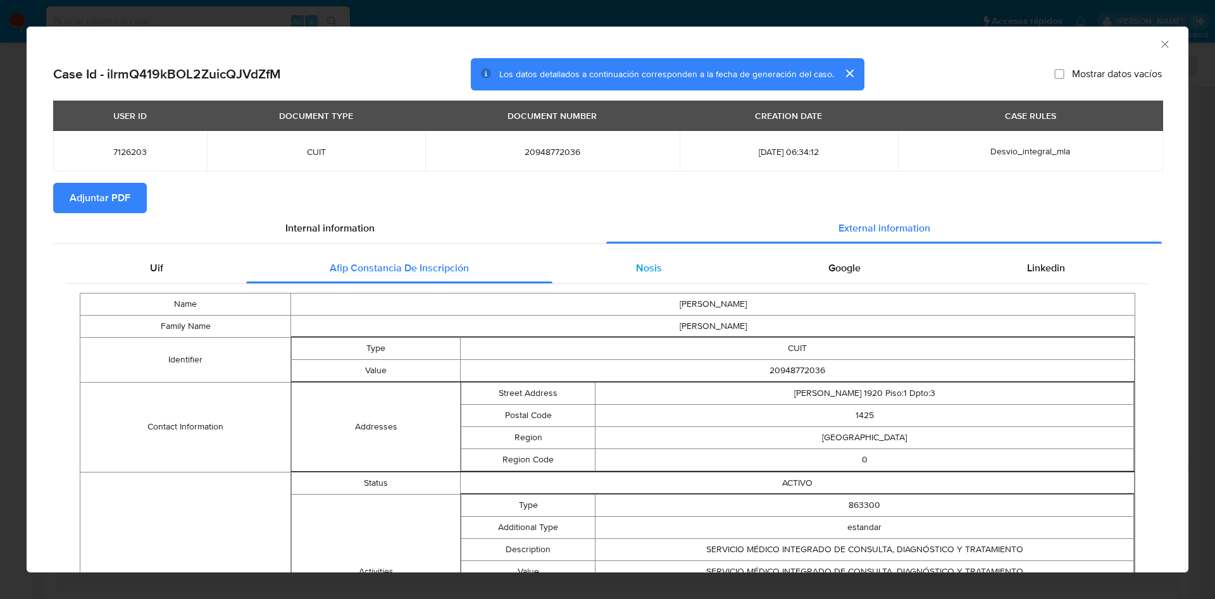
click at [636, 267] on span "Nosis" at bounding box center [649, 268] width 26 height 15
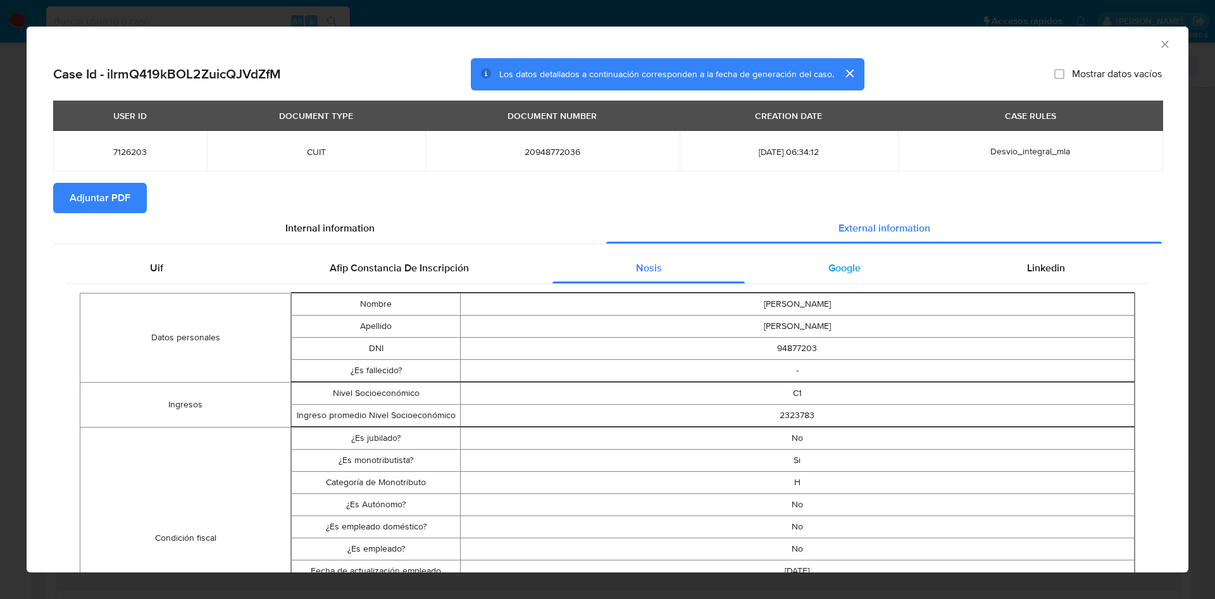
click at [836, 272] on span "Google" at bounding box center [845, 268] width 32 height 15
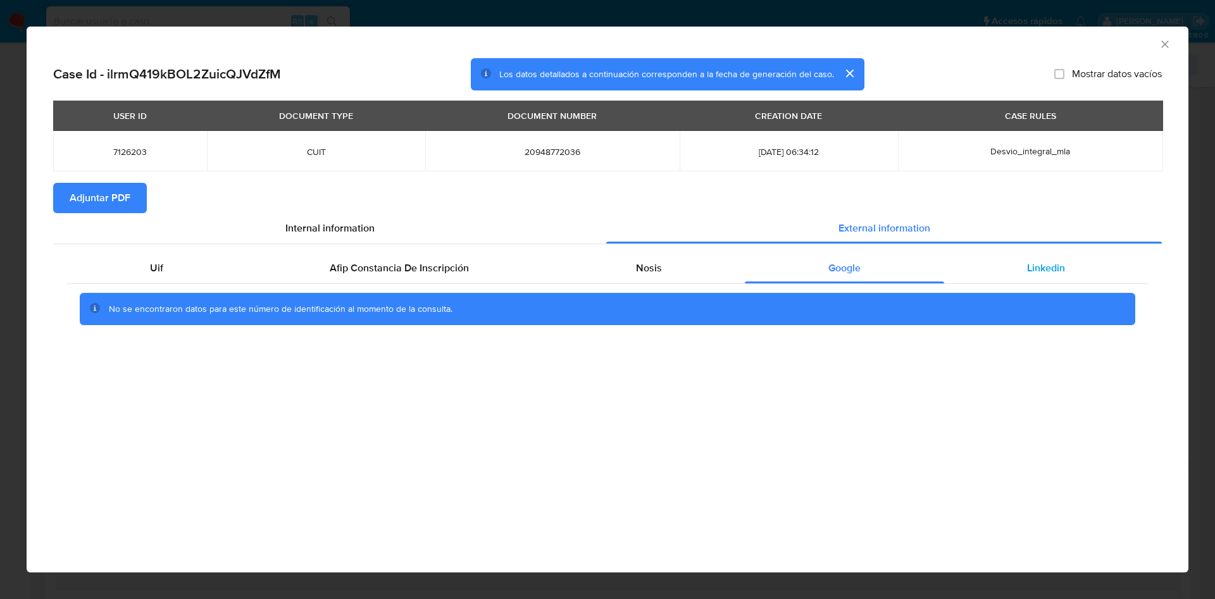
click at [1086, 266] on div "Linkedin" at bounding box center [1046, 268] width 204 height 30
click at [110, 210] on span "Adjuntar PDF" at bounding box center [100, 198] width 61 height 28
click at [1172, 49] on div "AML Data Collector" at bounding box center [608, 43] width 1162 height 32
drag, startPoint x: 1162, startPoint y: 32, endPoint x: 1162, endPoint y: 54, distance: 22.2
click at [1162, 33] on div "AML Data Collector" at bounding box center [608, 43] width 1162 height 32
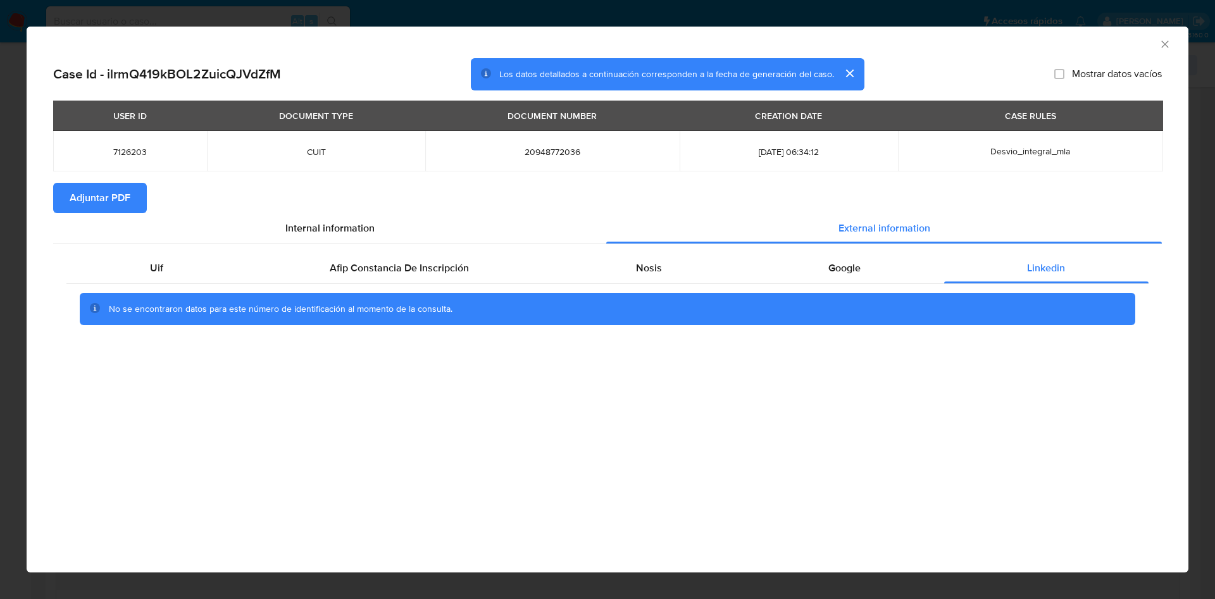
click at [1163, 47] on icon "Cerrar ventana" at bounding box center [1165, 44] width 13 height 13
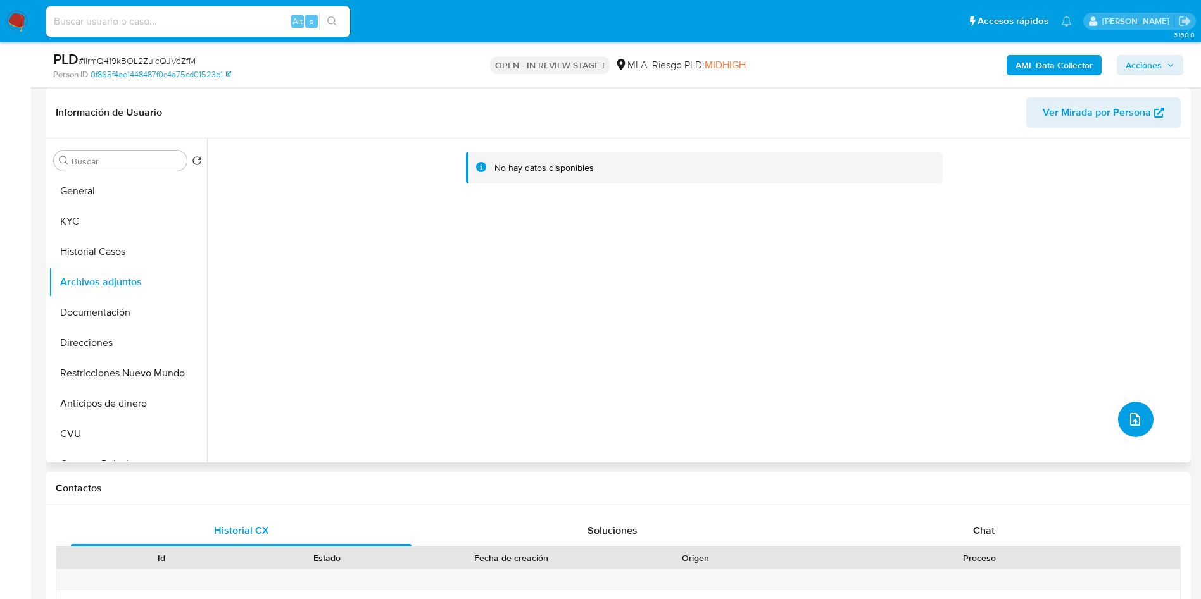
click at [1127, 423] on span "upload-file" at bounding box center [1134, 419] width 15 height 15
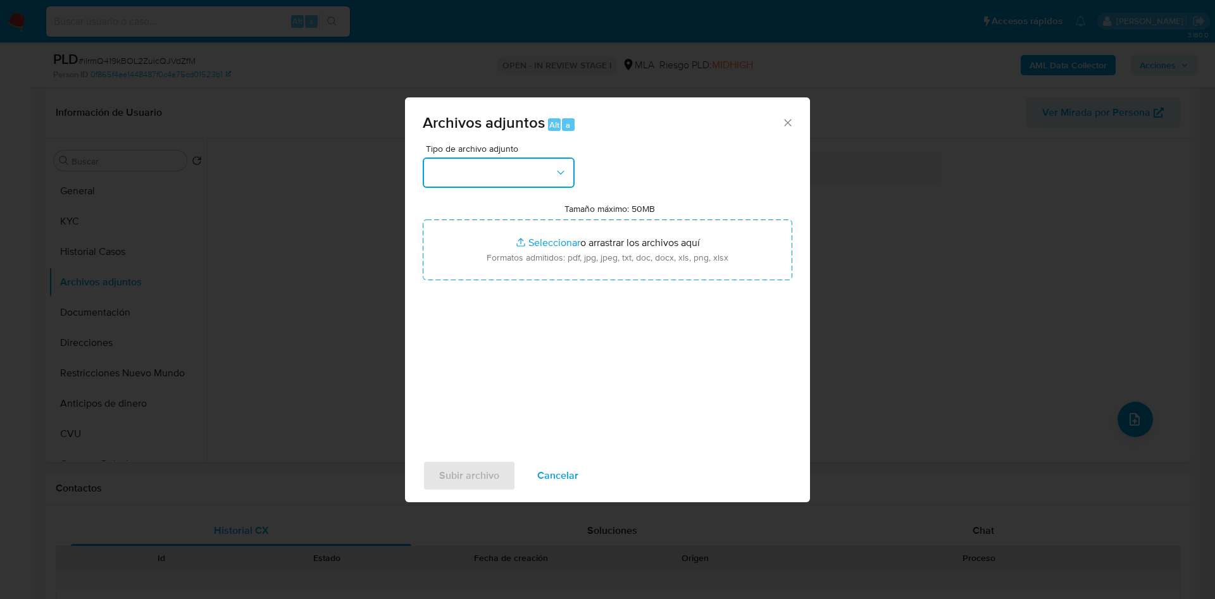
click at [515, 168] on button "button" at bounding box center [499, 173] width 152 height 30
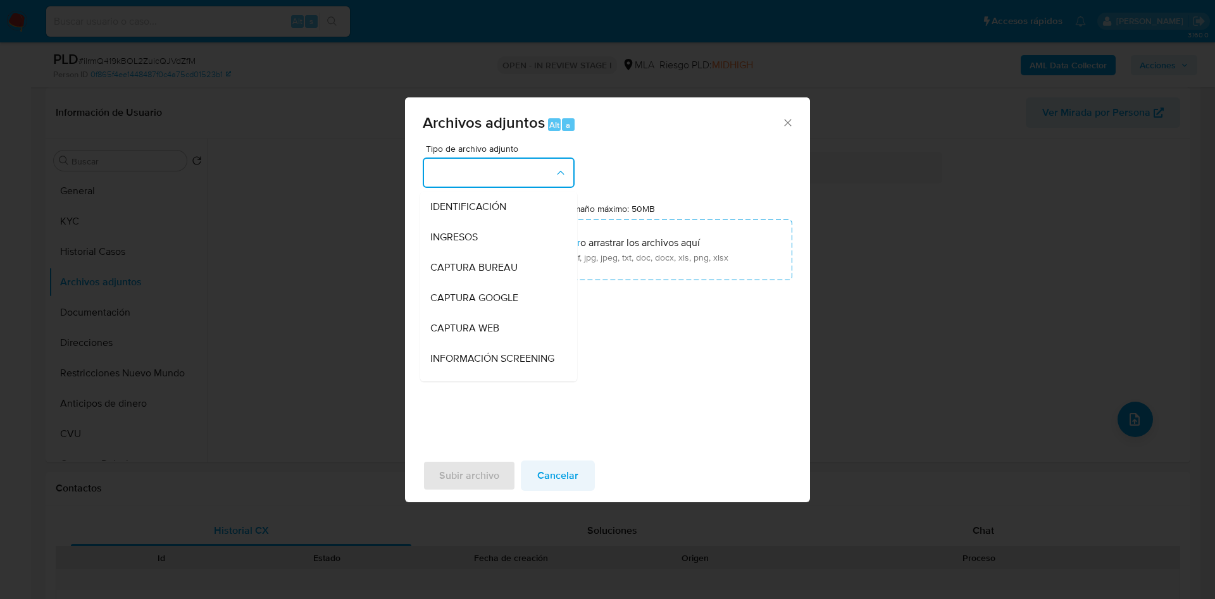
click at [549, 475] on span "Cancelar" at bounding box center [557, 476] width 41 height 28
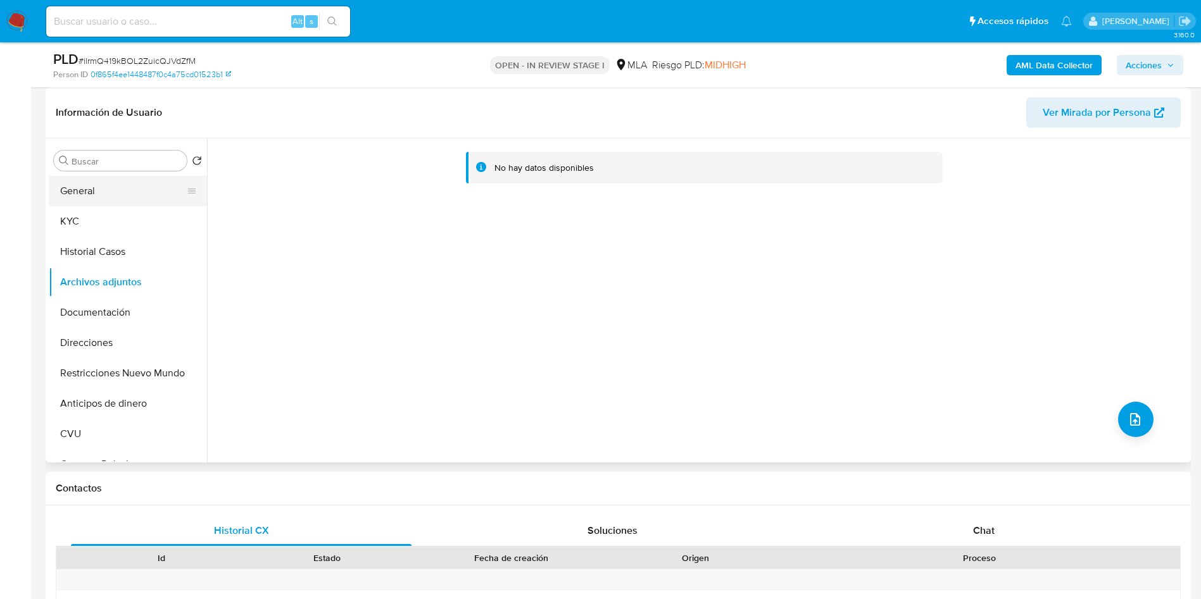
click at [117, 194] on button "General" at bounding box center [123, 191] width 148 height 30
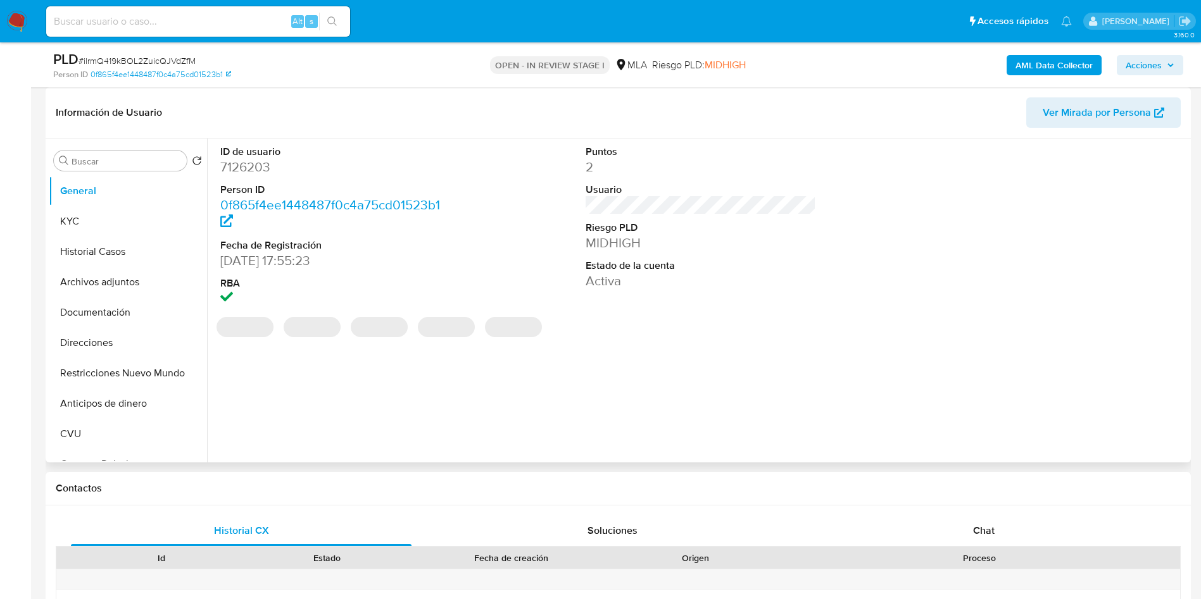
click at [240, 165] on dd "7126203" at bounding box center [335, 167] width 231 height 18
copy dd "7126203"
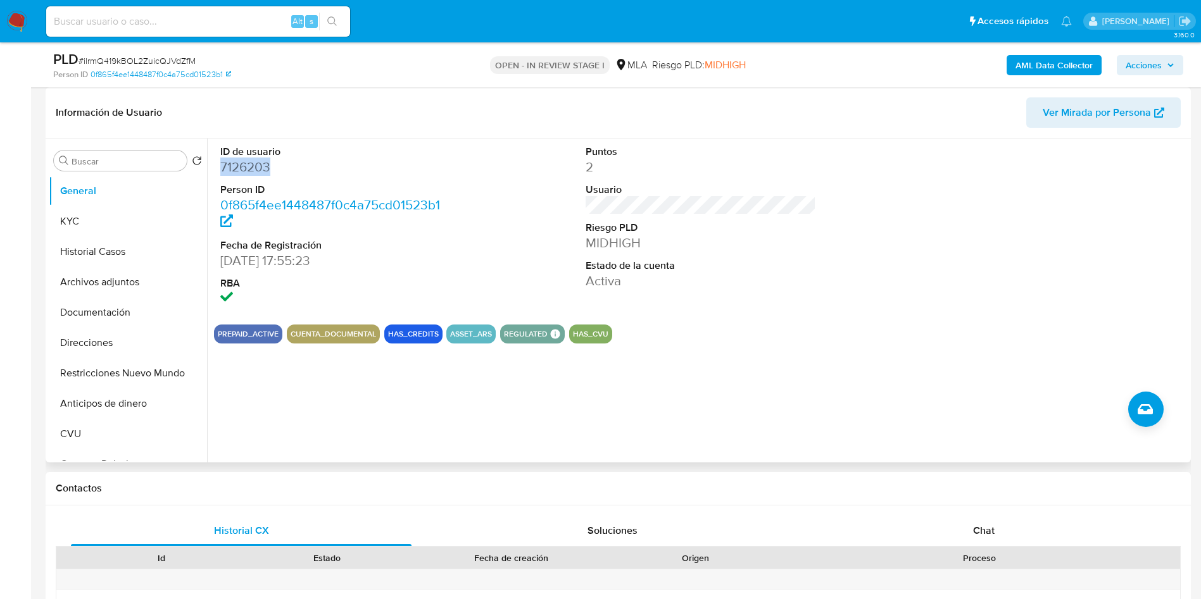
drag, startPoint x: 88, startPoint y: 280, endPoint x: 276, endPoint y: 325, distance: 193.3
click at [88, 280] on button "Archivos adjuntos" at bounding box center [128, 282] width 158 height 30
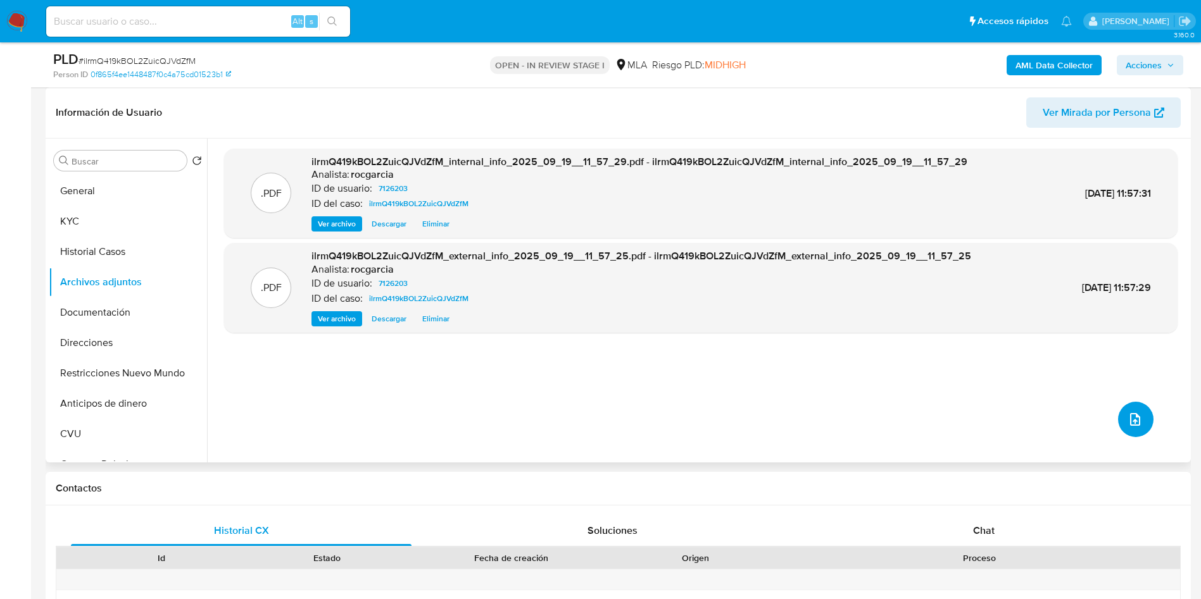
click at [1127, 416] on icon "upload-file" at bounding box center [1134, 419] width 15 height 15
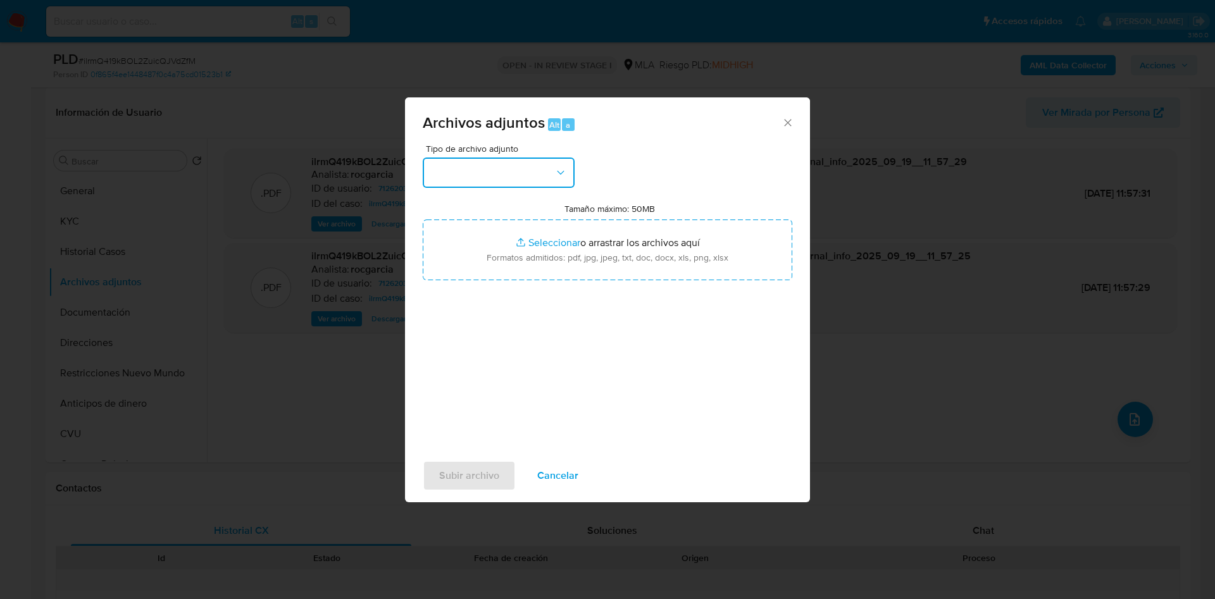
click at [554, 170] on button "button" at bounding box center [499, 173] width 152 height 30
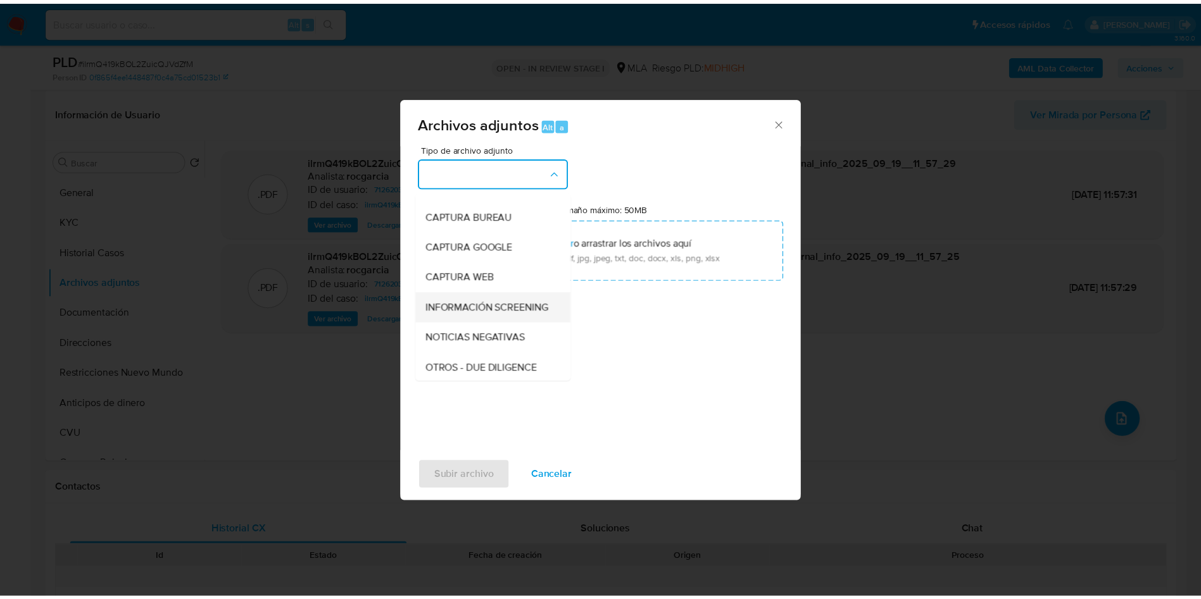
scroll to position [95, 0]
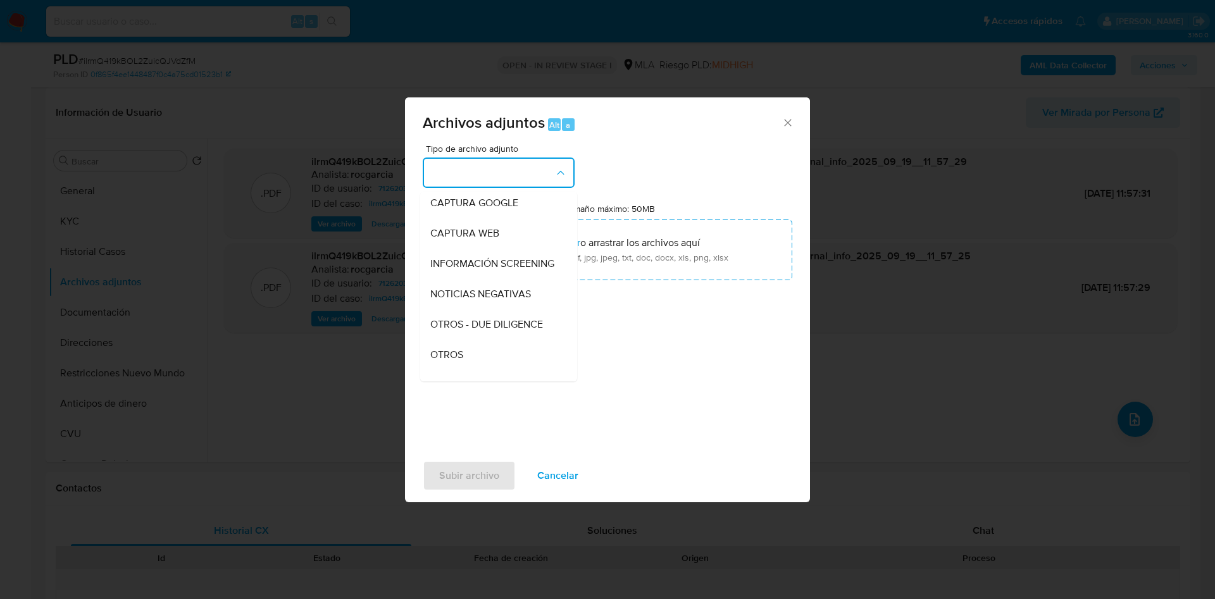
click at [441, 370] on div "OTROS" at bounding box center [494, 355] width 129 height 30
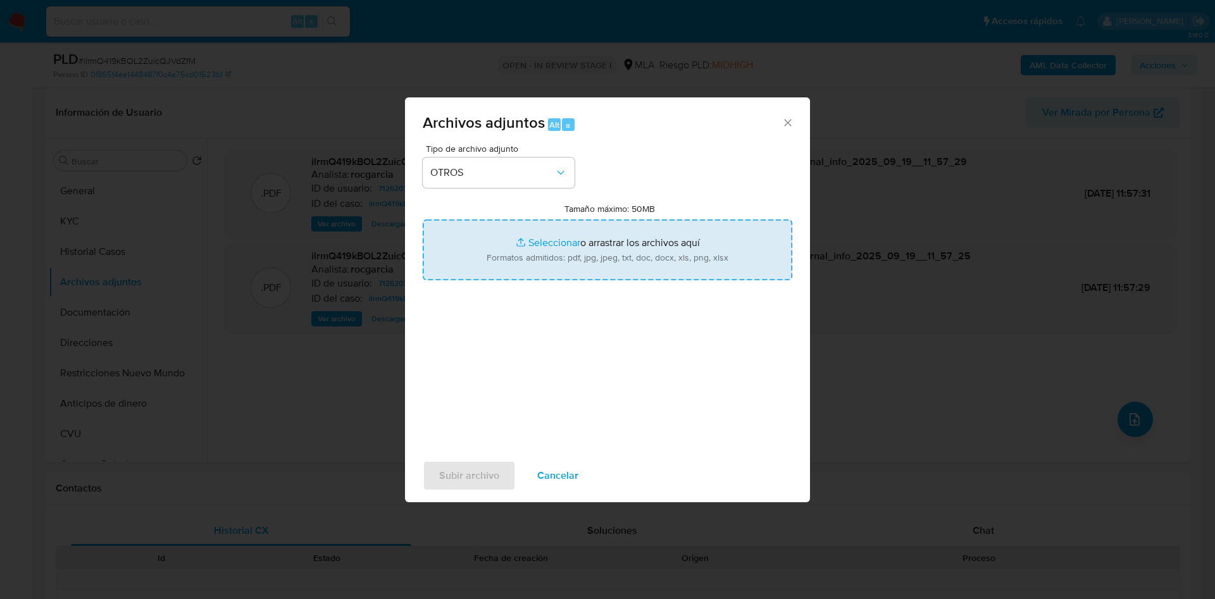
click at [522, 252] on input "Tamaño máximo: 50MB Seleccionar archivos" at bounding box center [608, 250] width 370 height 61
type input "C:\fakepath\Movimientos 7126203.xlsx"
drag, startPoint x: 522, startPoint y: 253, endPoint x: 508, endPoint y: 255, distance: 14.8
click at [508, 255] on input "Tamaño máximo: 50MB Seleccionar archivos" at bounding box center [608, 250] width 370 height 61
type input "C:\fakepath\Caselog ilrmQ419kBOL2ZuicQJVdZfM - 7126203.docx"
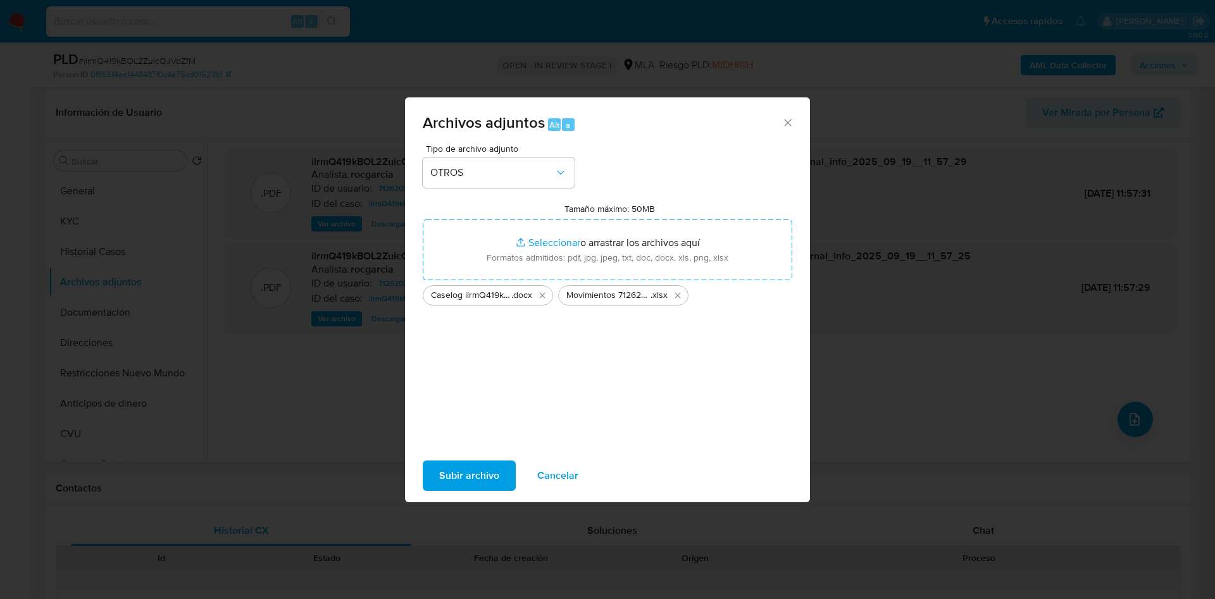
click at [490, 484] on span "Subir archivo" at bounding box center [469, 476] width 60 height 28
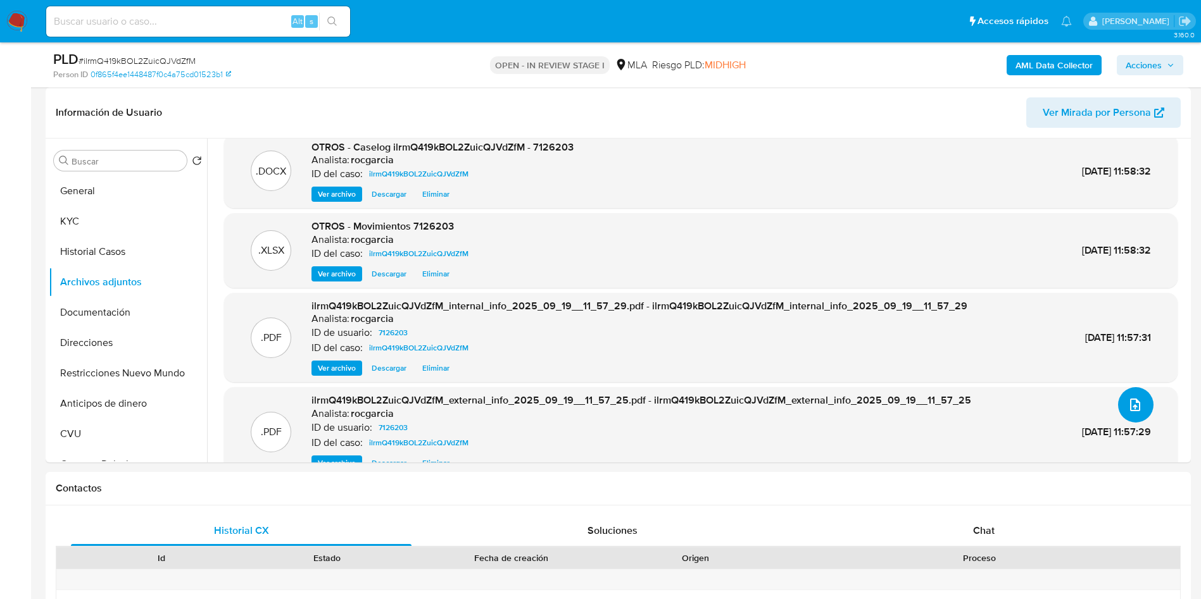
scroll to position [0, 0]
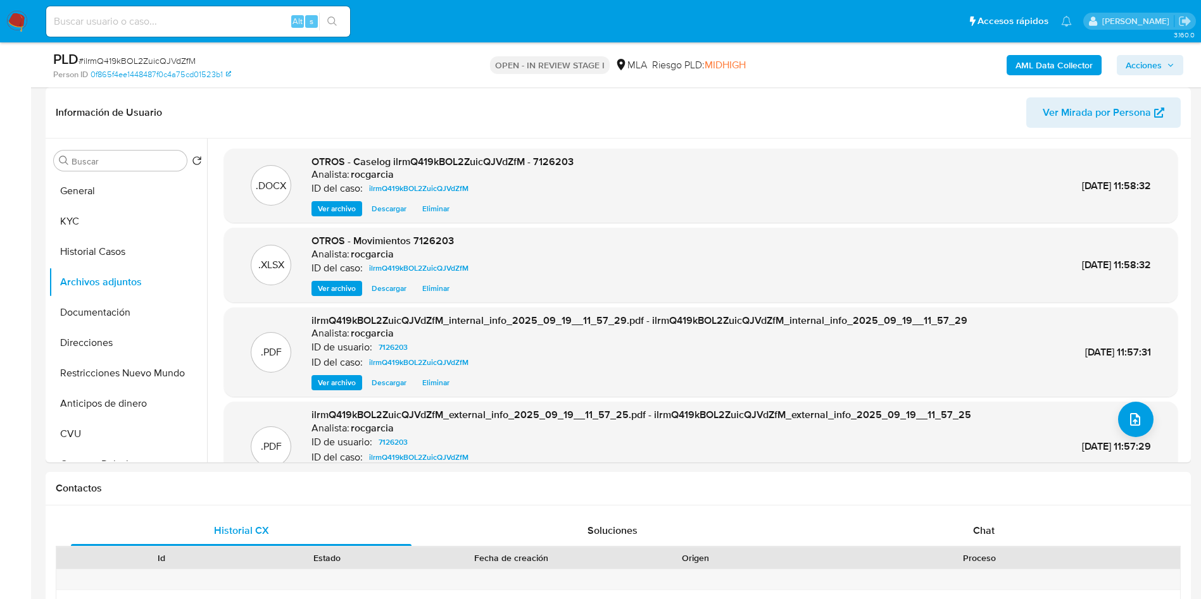
click at [1153, 61] on span "Acciones" at bounding box center [1143, 65] width 36 height 20
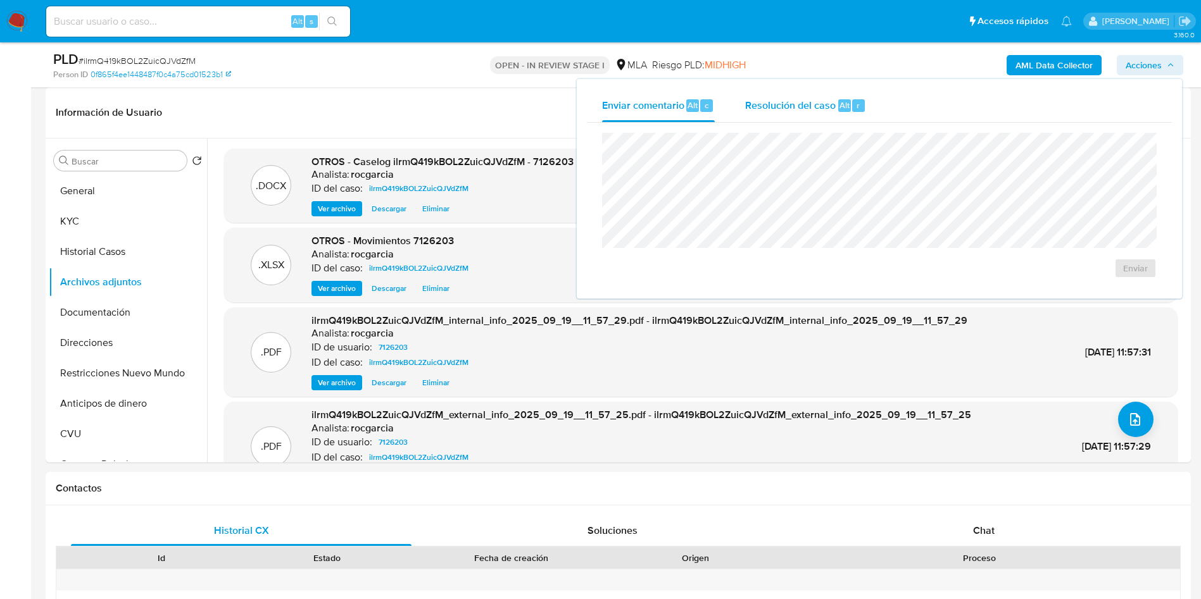
click at [817, 113] on div "Resolución del caso Alt r" at bounding box center [805, 105] width 121 height 33
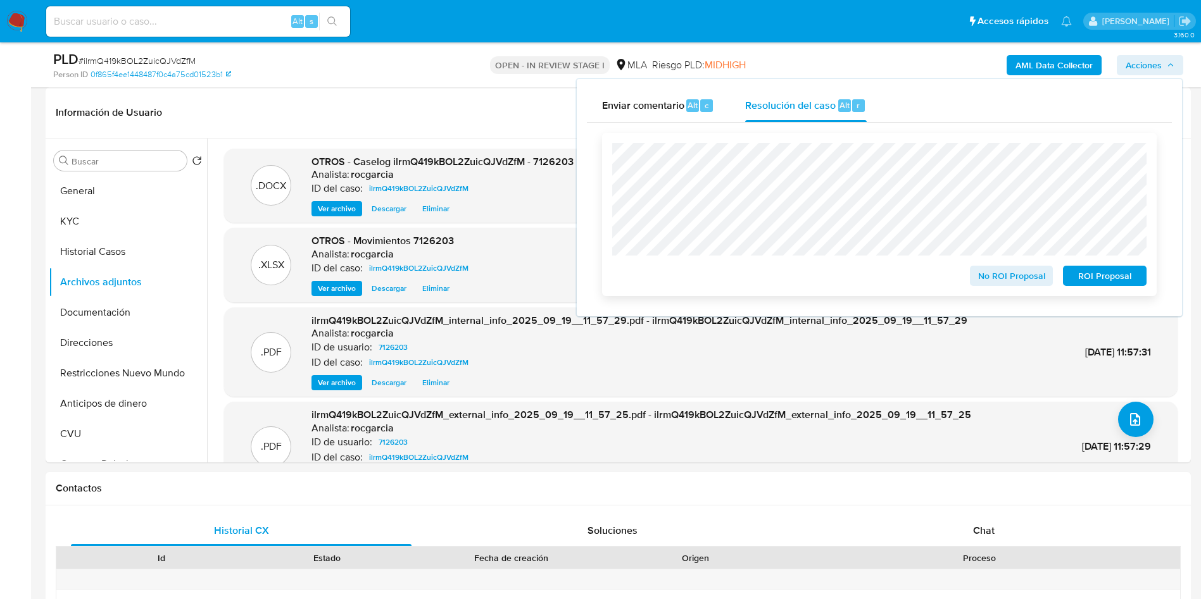
click at [994, 284] on span "No ROI Proposal" at bounding box center [1012, 276] width 66 height 18
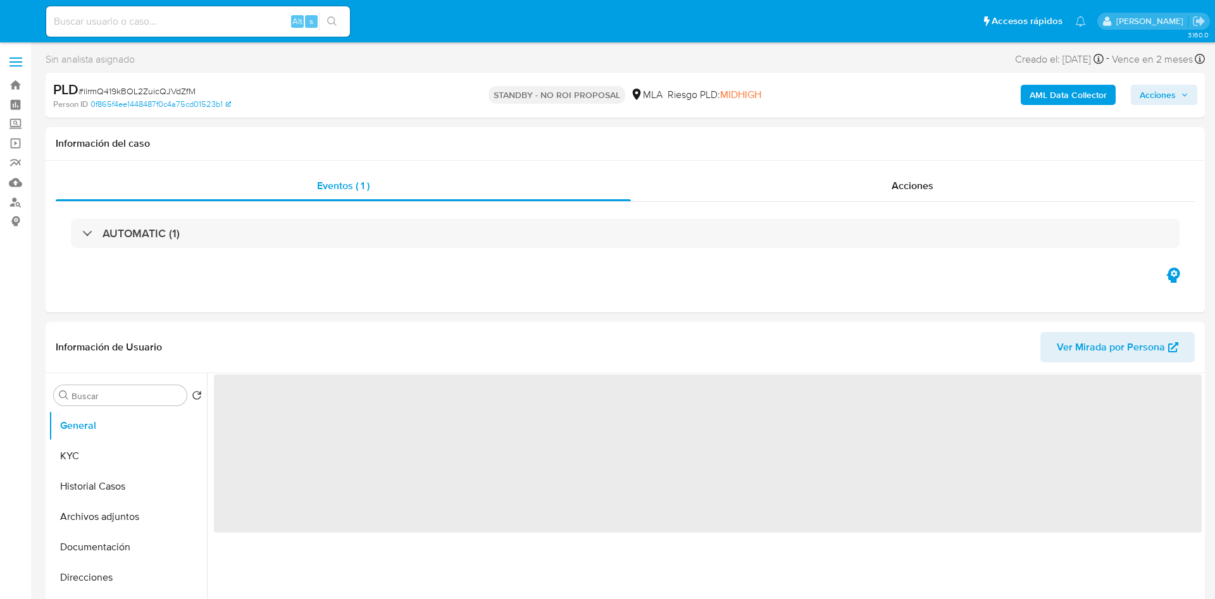
select select "10"
